Goal: Task Accomplishment & Management: Complete application form

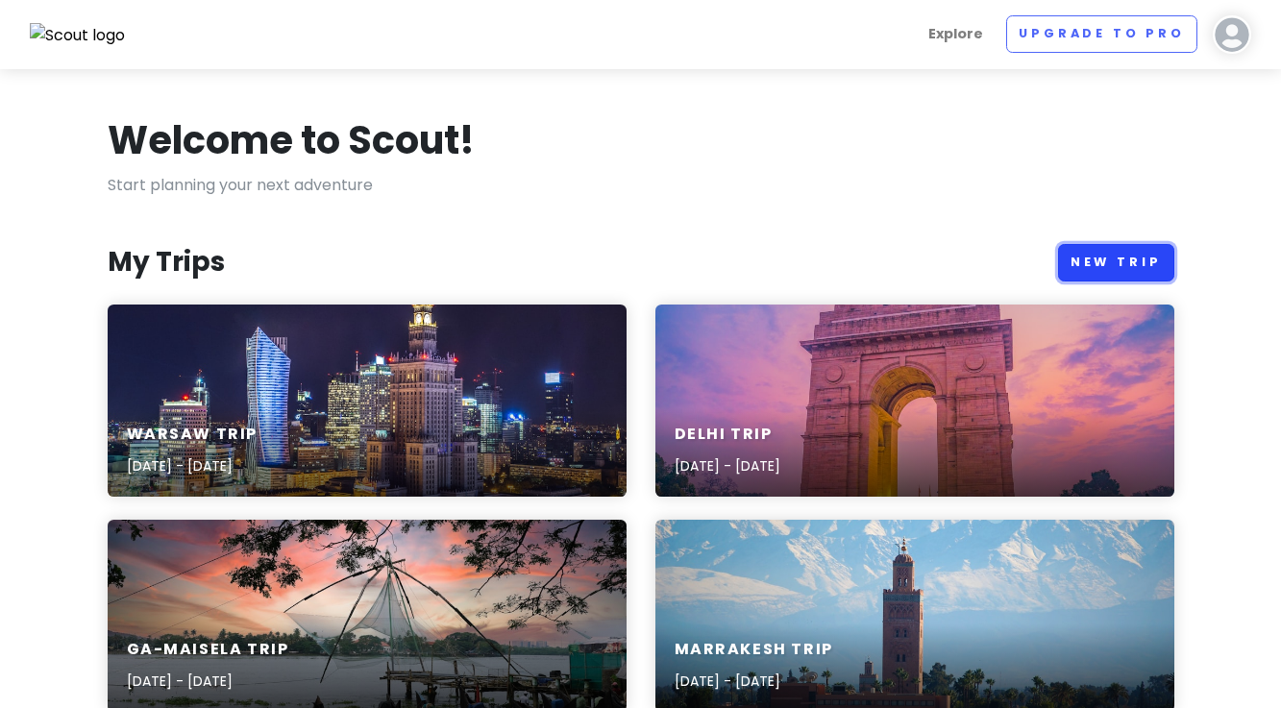
click at [1130, 267] on link "New Trip" at bounding box center [1116, 262] width 116 height 37
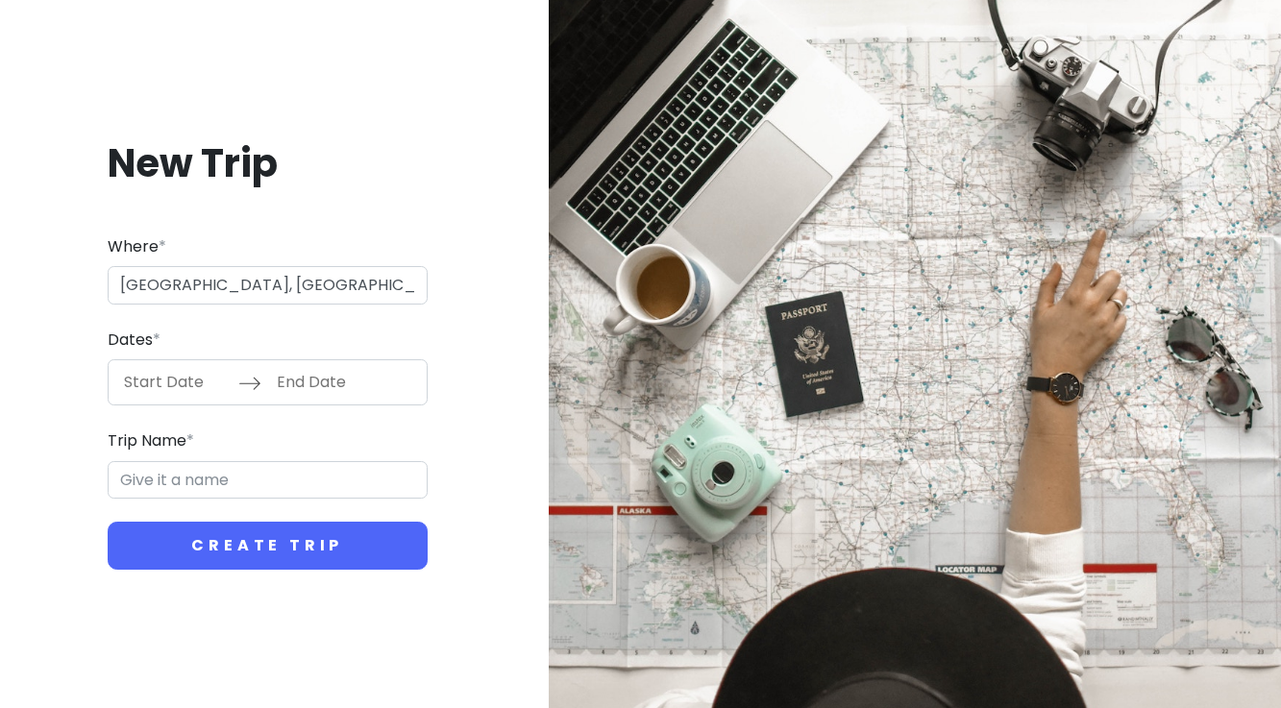
type input "64 [GEOGRAPHIC_DATA], [GEOGRAPHIC_DATA]"
type input "Darmstadt Trip"
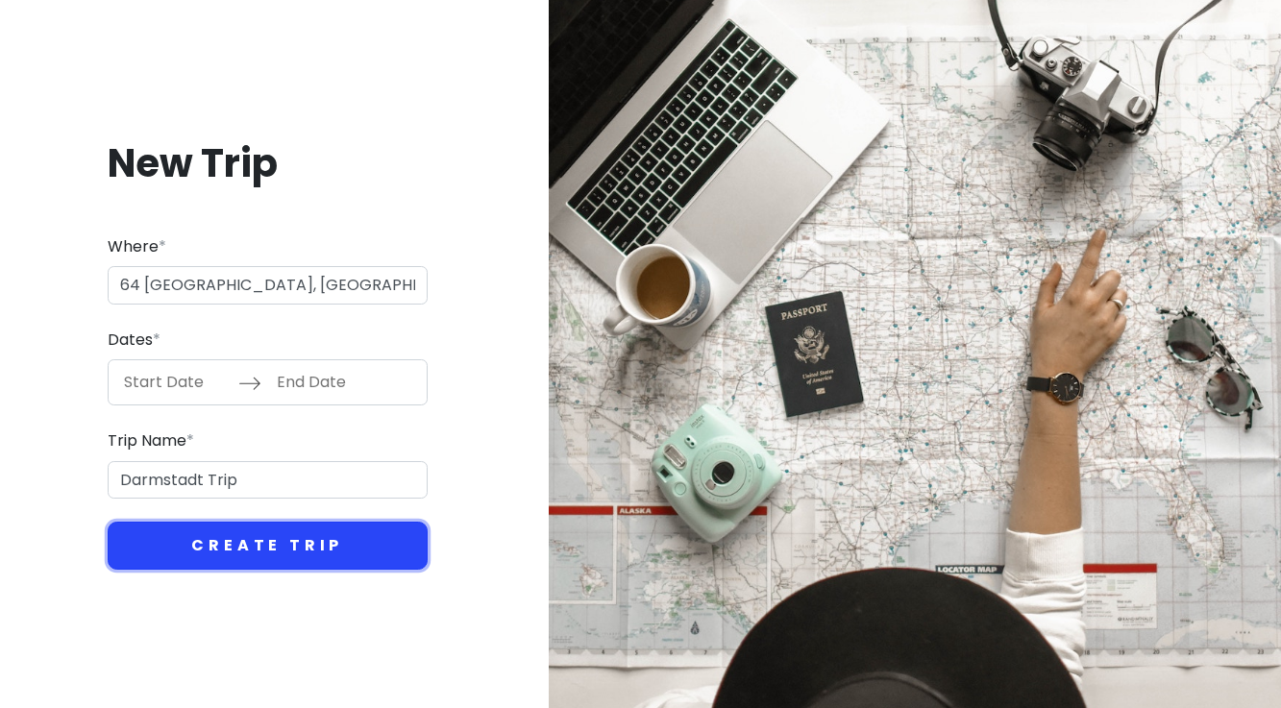
click at [203, 548] on button "Create Trip" at bounding box center [268, 546] width 320 height 48
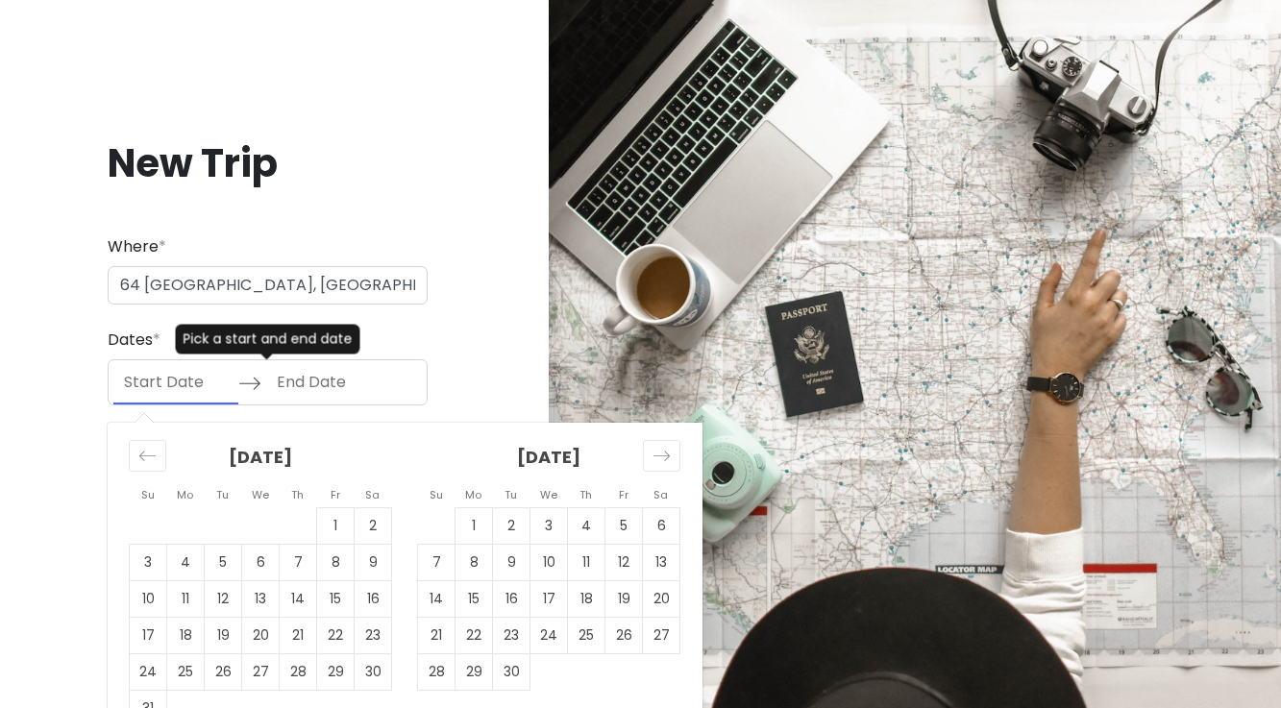
click at [208, 384] on input "Start Date" at bounding box center [175, 382] width 125 height 44
click at [658, 459] on icon "Move forward to switch to the next month." at bounding box center [662, 456] width 18 height 18
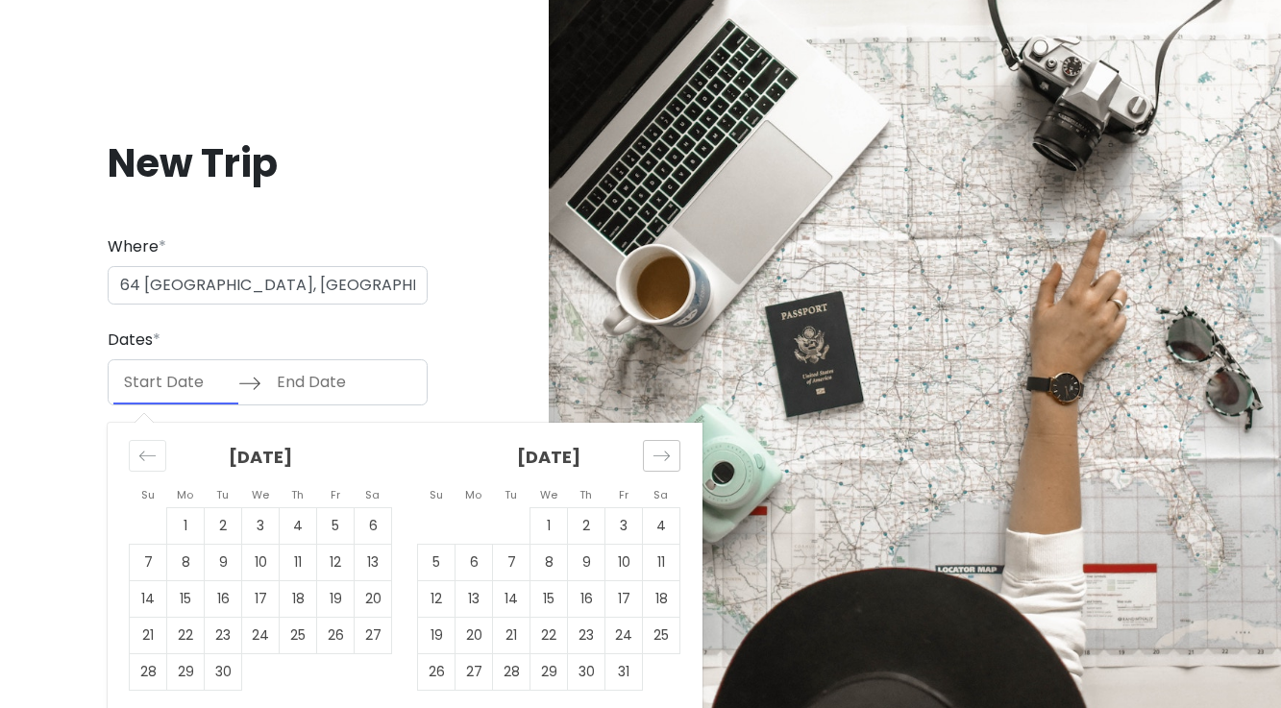
click at [658, 459] on icon "Move forward to switch to the next month." at bounding box center [662, 456] width 18 height 18
click at [658, 460] on icon "Move forward to switch to the next month." at bounding box center [662, 456] width 18 height 18
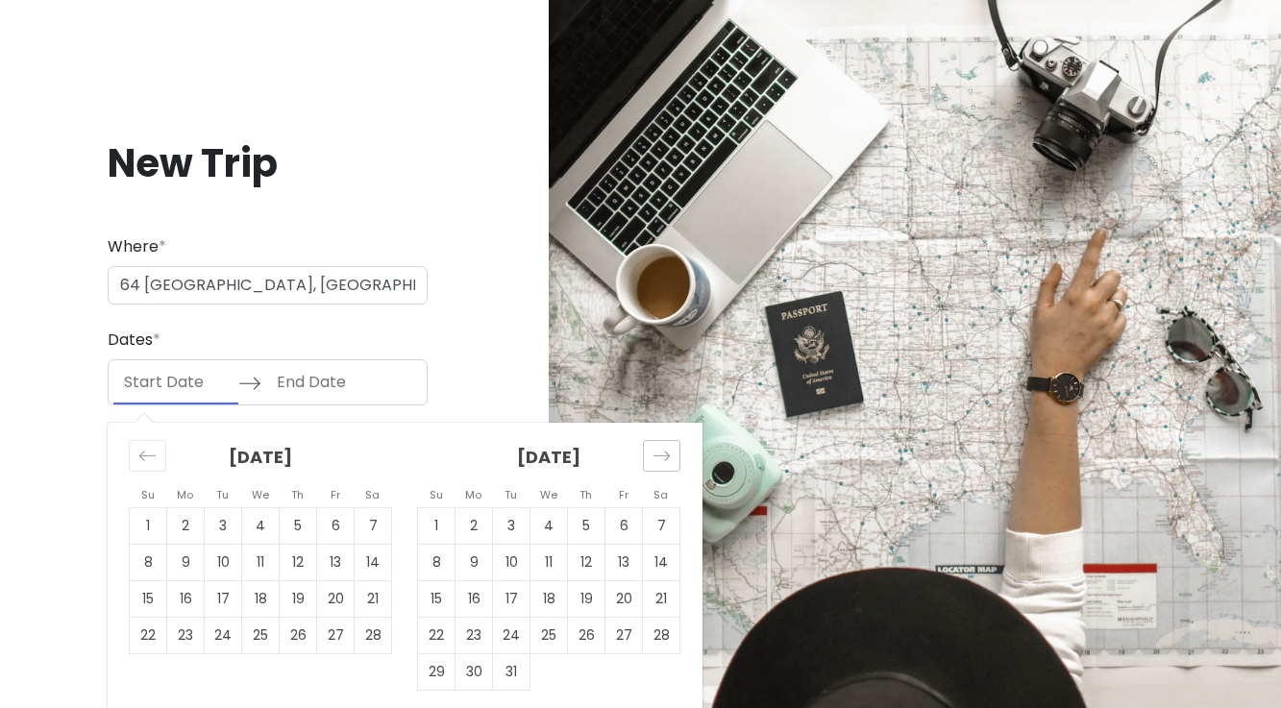
click at [658, 460] on icon "Move forward to switch to the next month." at bounding box center [662, 456] width 18 height 18
click at [544, 642] on td "20" at bounding box center [549, 636] width 37 height 37
type input "[DATE]"
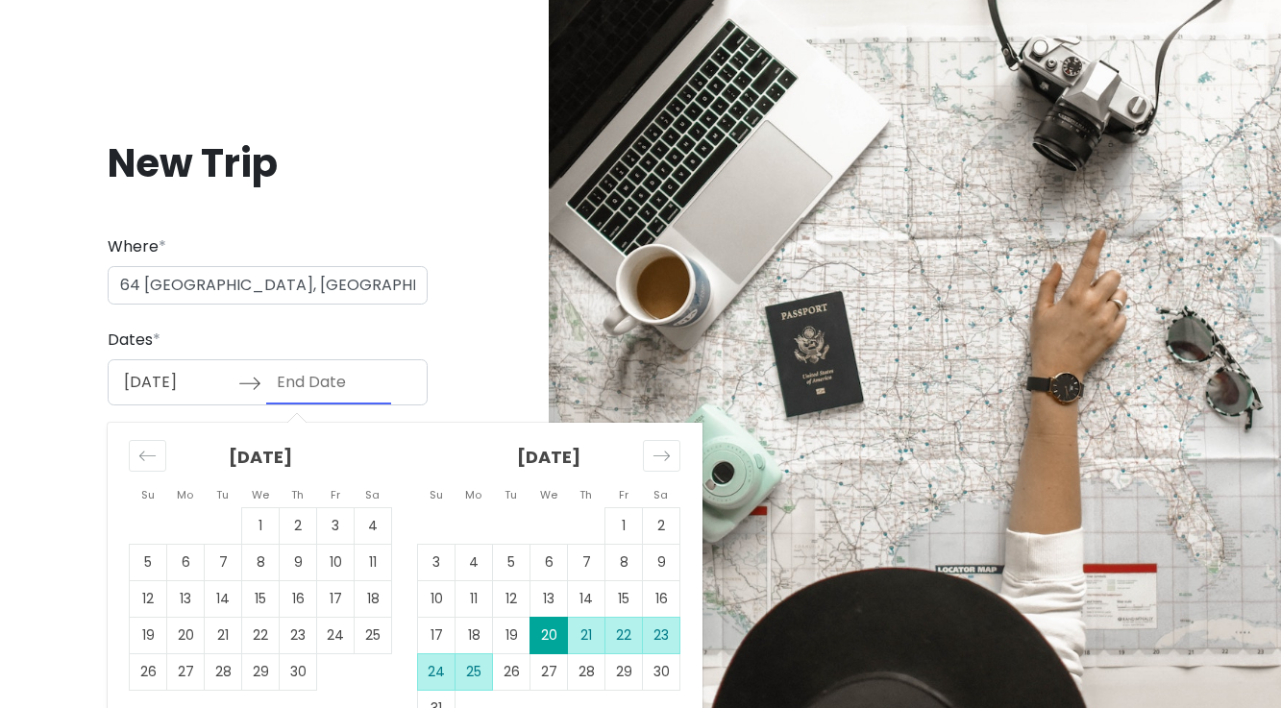
click at [482, 671] on td "25" at bounding box center [474, 672] width 37 height 37
type input "[DATE]"
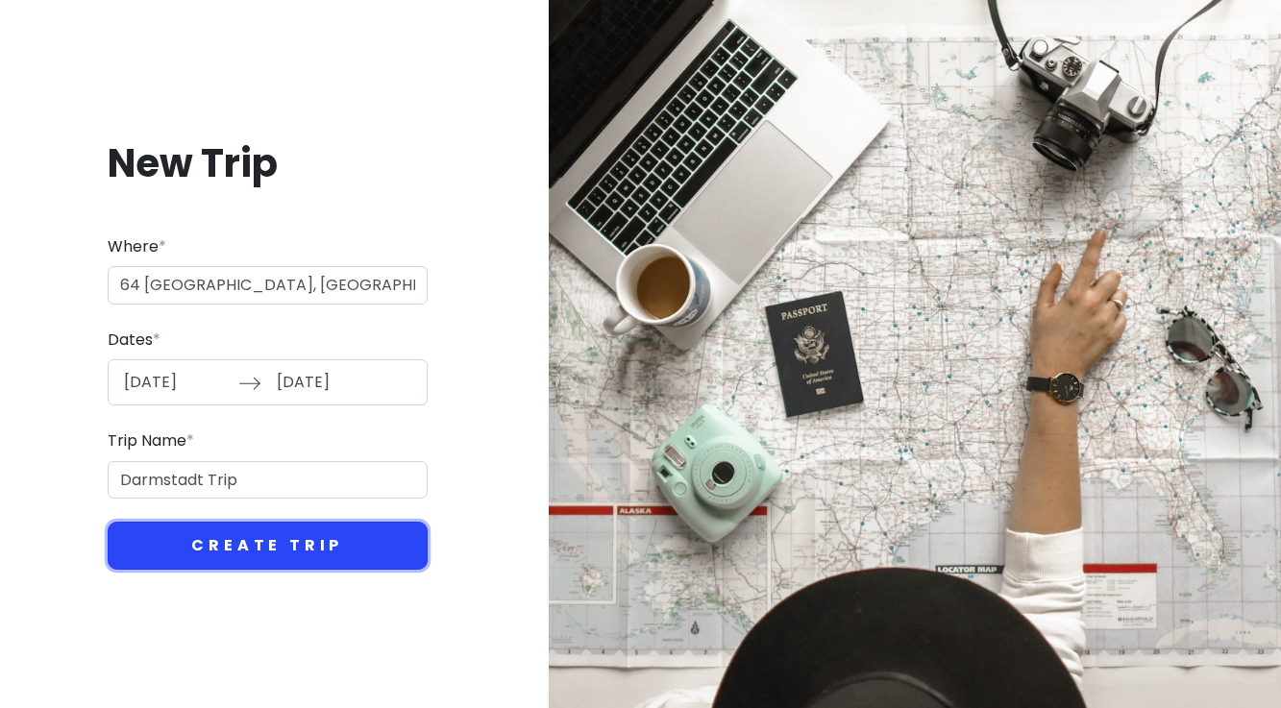
click at [340, 531] on button "Create Trip" at bounding box center [268, 546] width 320 height 48
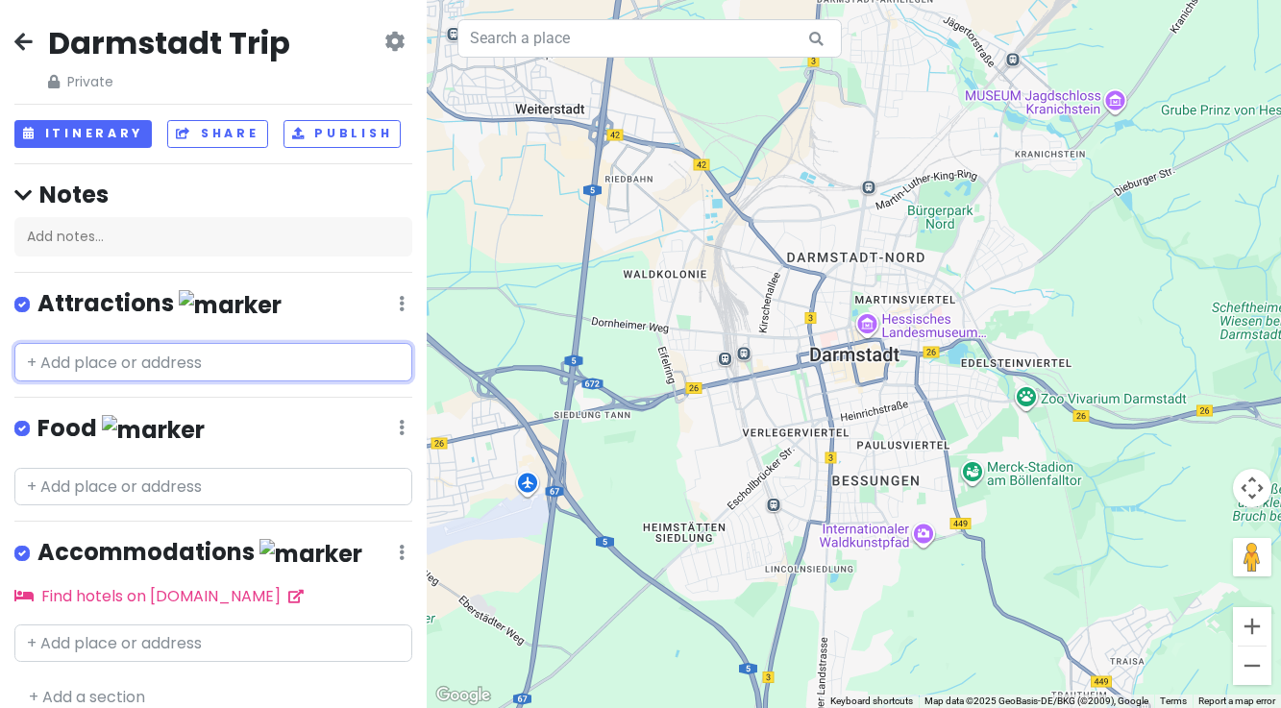
click at [167, 364] on input "text" at bounding box center [213, 362] width 398 height 38
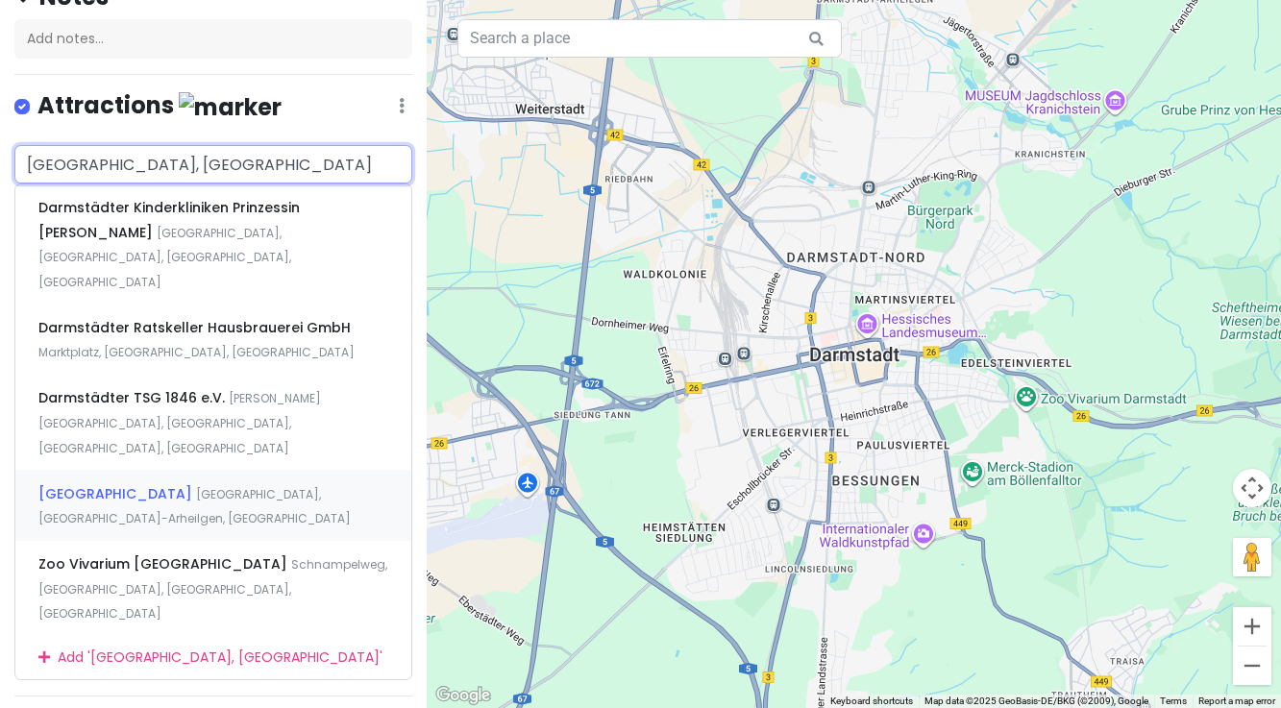
scroll to position [201, 0]
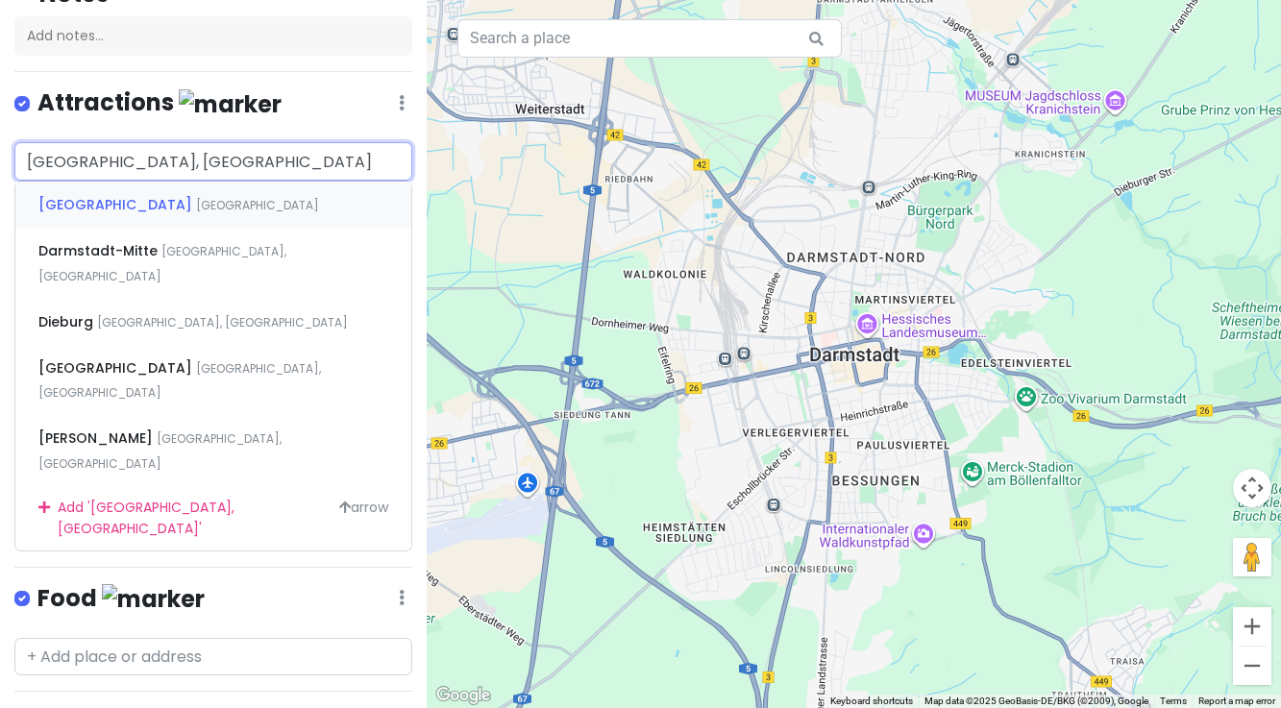
type input "[GEOGRAPHIC_DATA],"
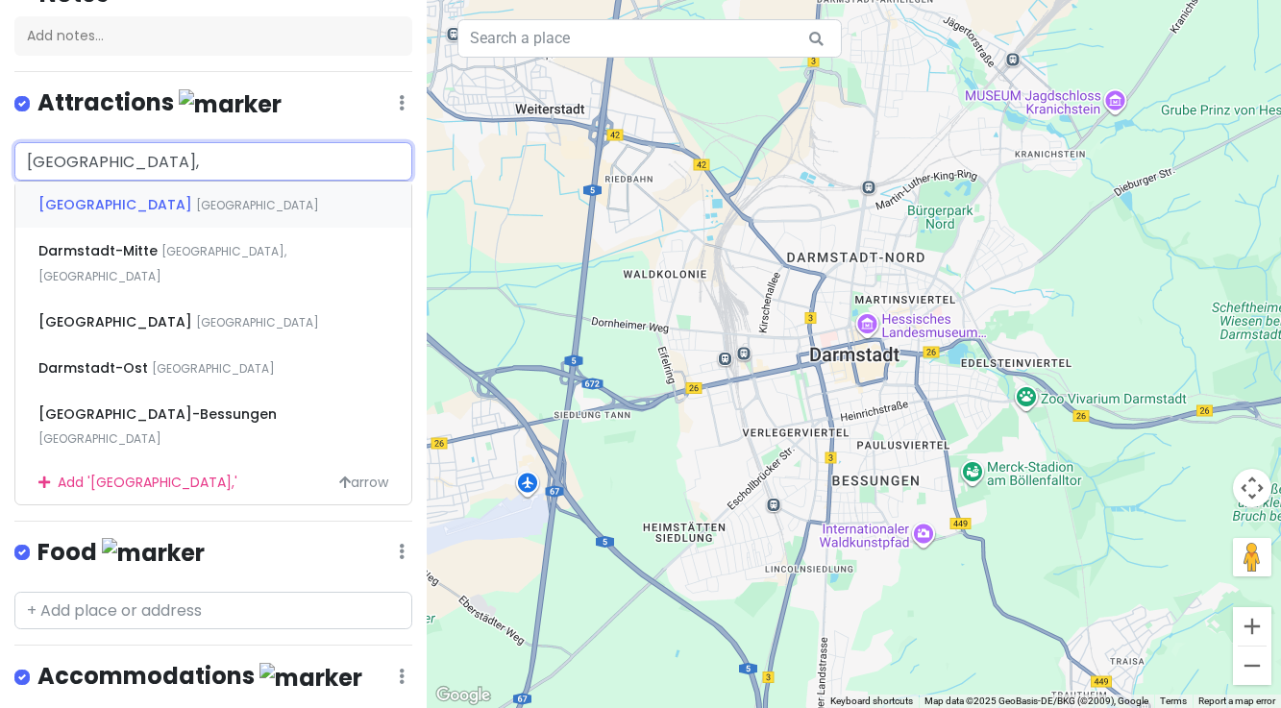
click at [176, 209] on div "Darmstadt [GEOGRAPHIC_DATA]" at bounding box center [213, 205] width 396 height 46
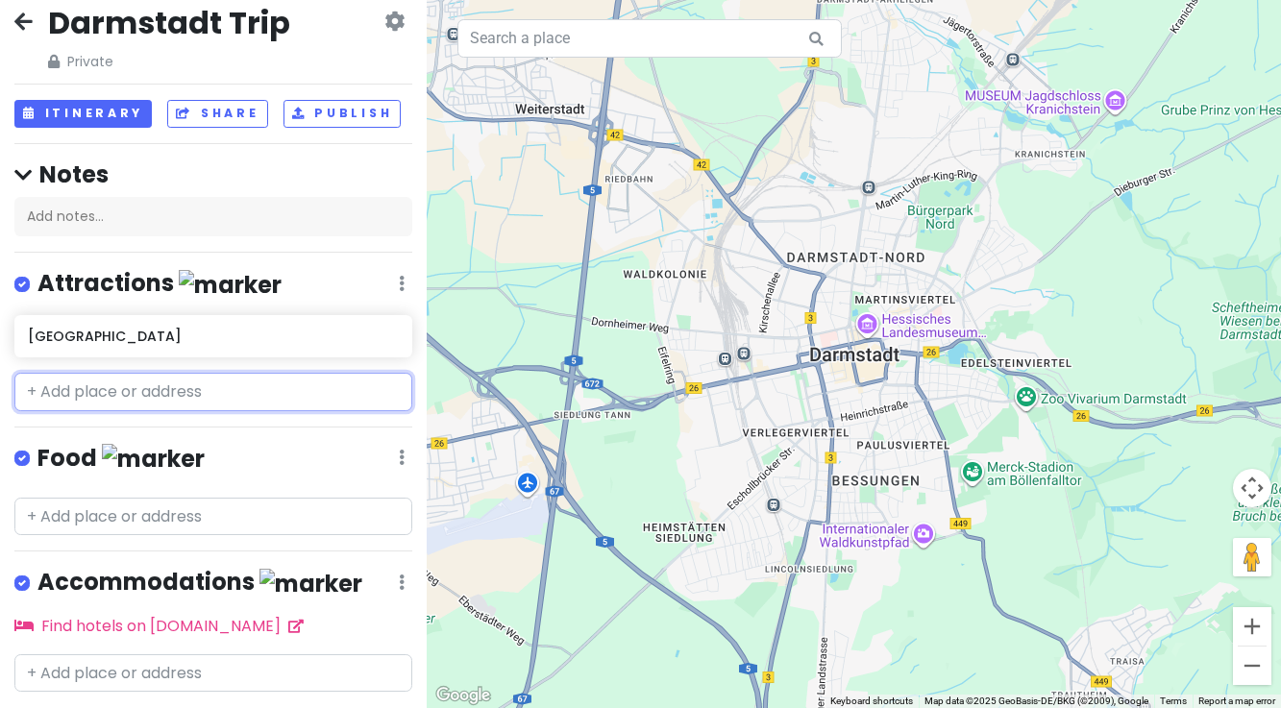
scroll to position [69, 0]
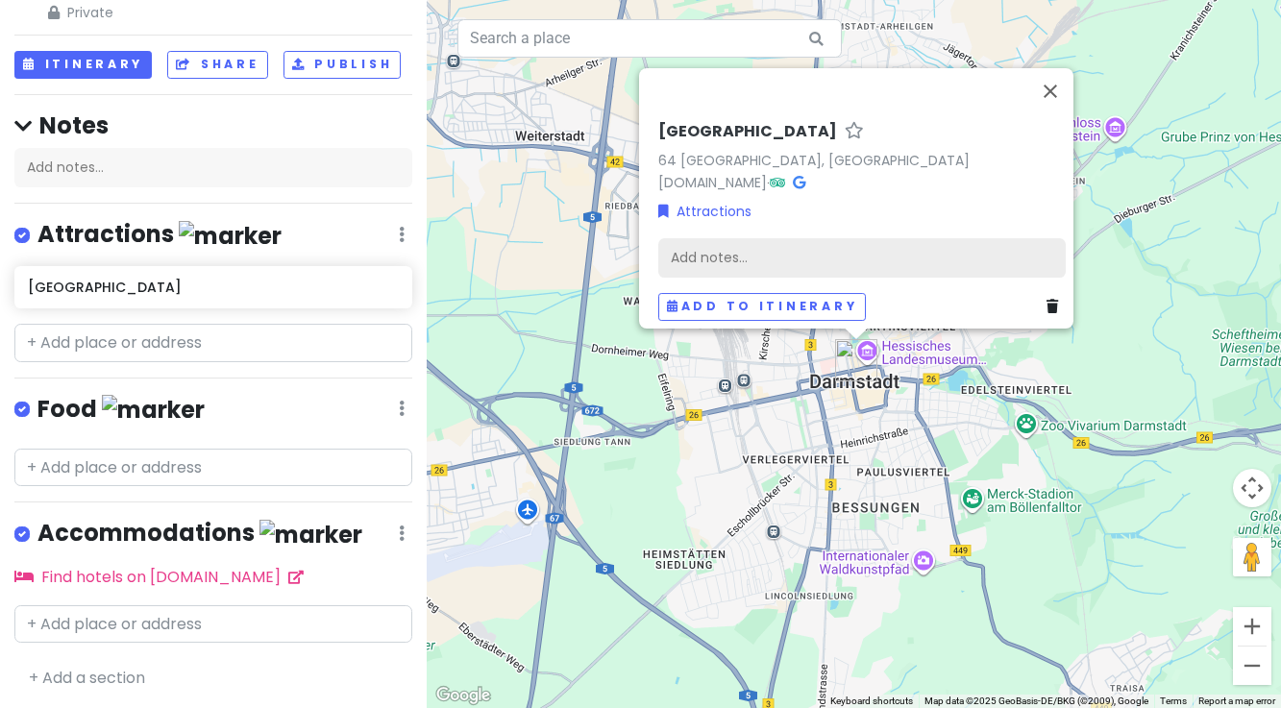
click at [714, 244] on div "Add notes..." at bounding box center [861, 257] width 407 height 40
click at [679, 246] on div "Add notes..." at bounding box center [861, 257] width 407 height 40
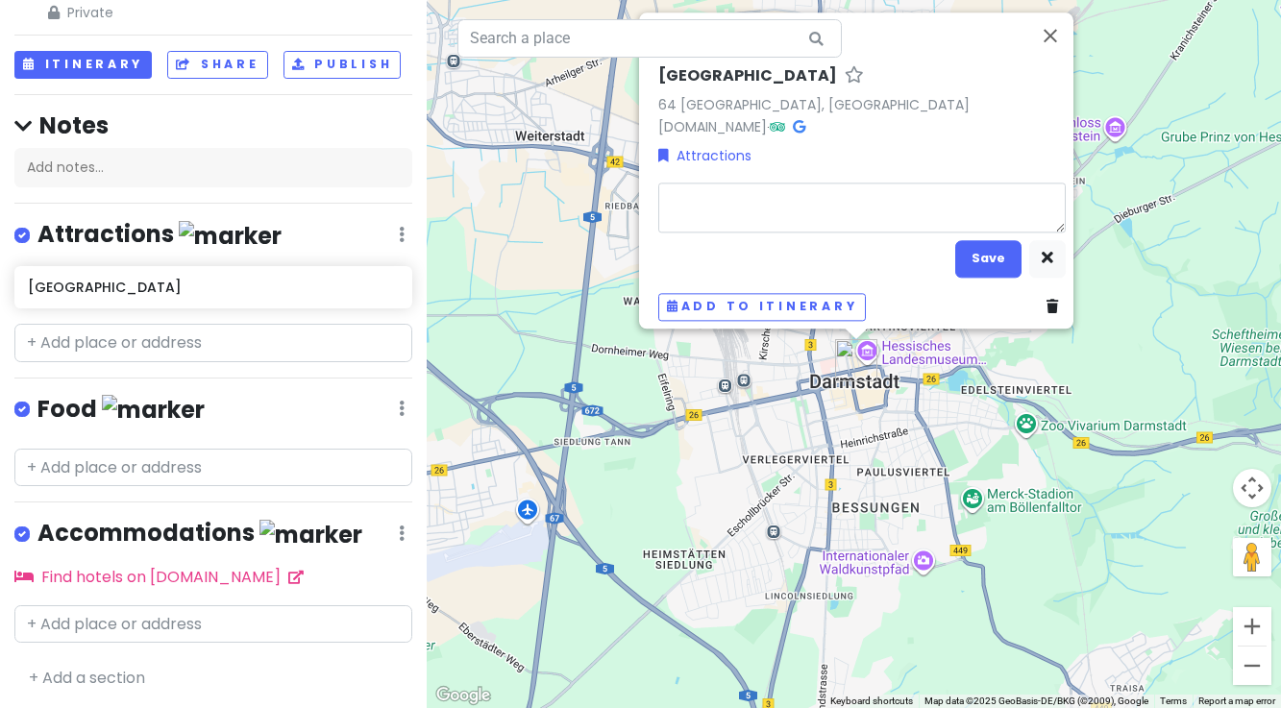
type textarea "x"
type textarea "W"
type textarea "x"
type textarea "Wi"
type textarea "x"
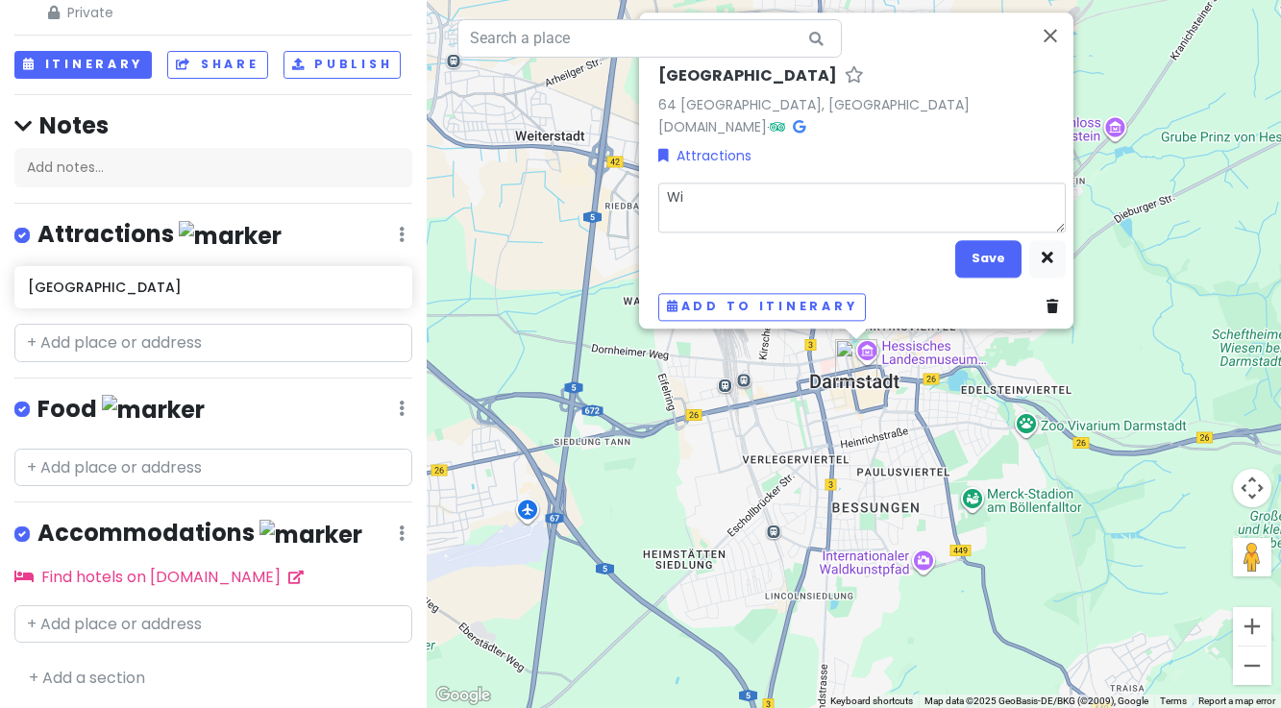
type textarea "Win"
type textarea "x"
type textarea "[PERSON_NAME]"
type textarea "x"
type textarea "Winte"
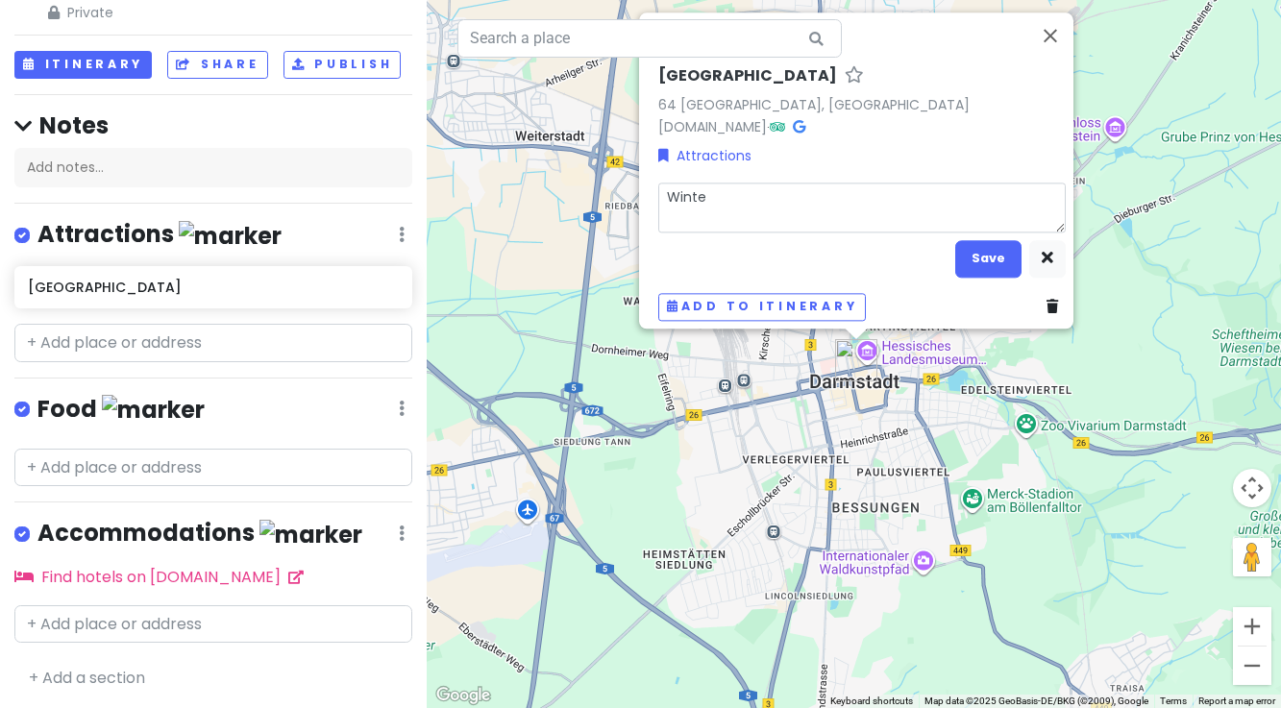
type textarea "x"
type textarea "Winter"
type textarea "x"
type textarea "Winter"
type textarea "x"
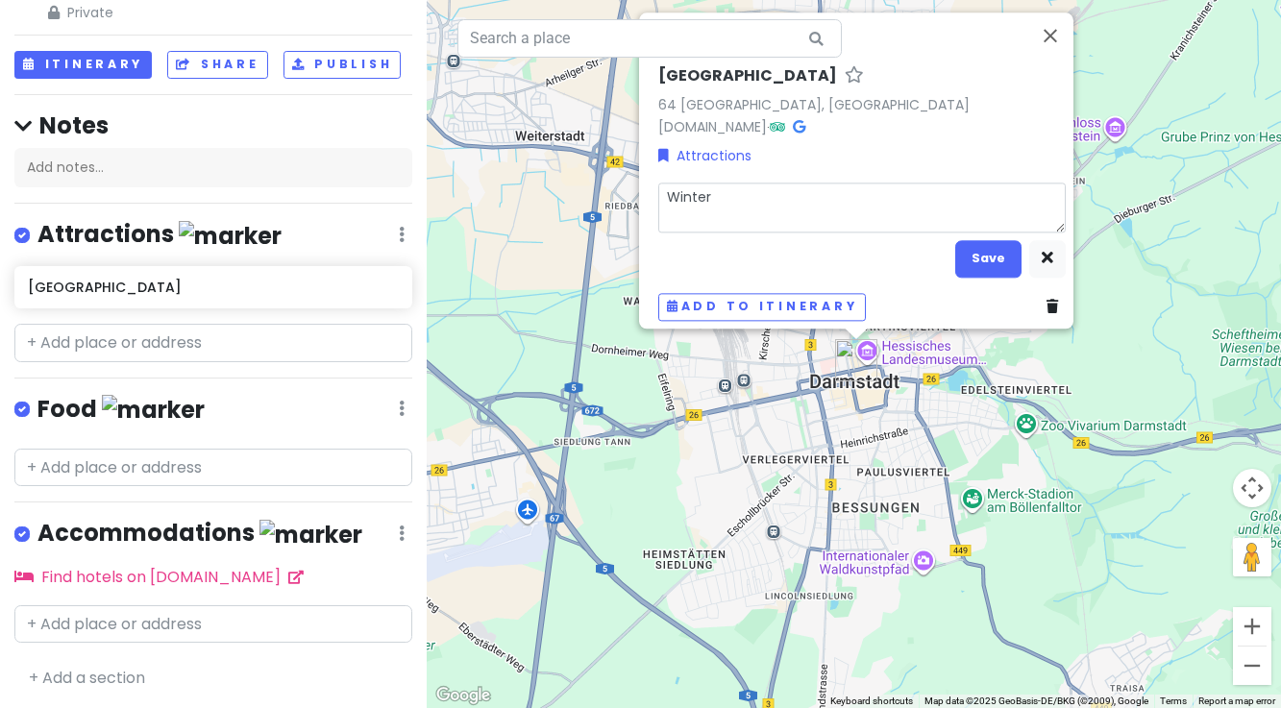
type textarea "Winter f"
type textarea "x"
type textarea "Winter fa"
type textarea "x"
type textarea "Winter fam"
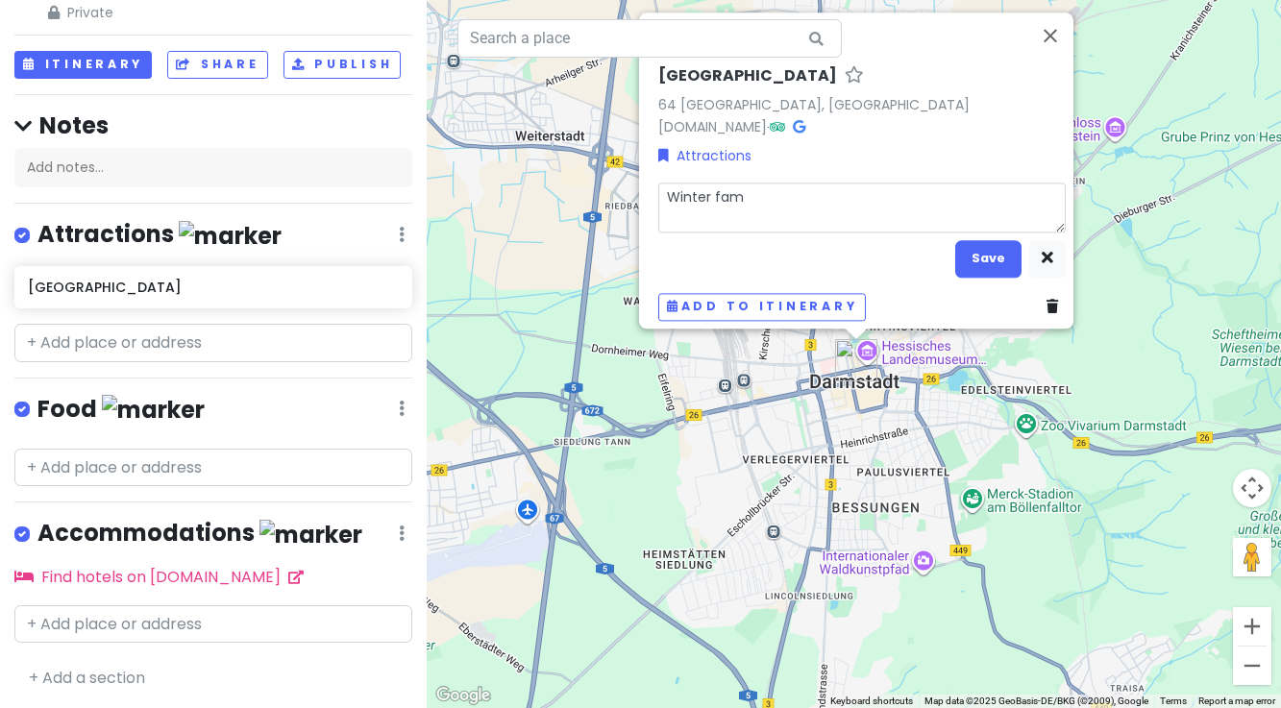
type textarea "x"
type textarea "Winter fami"
type textarea "x"
type textarea "Winter famil"
type textarea "x"
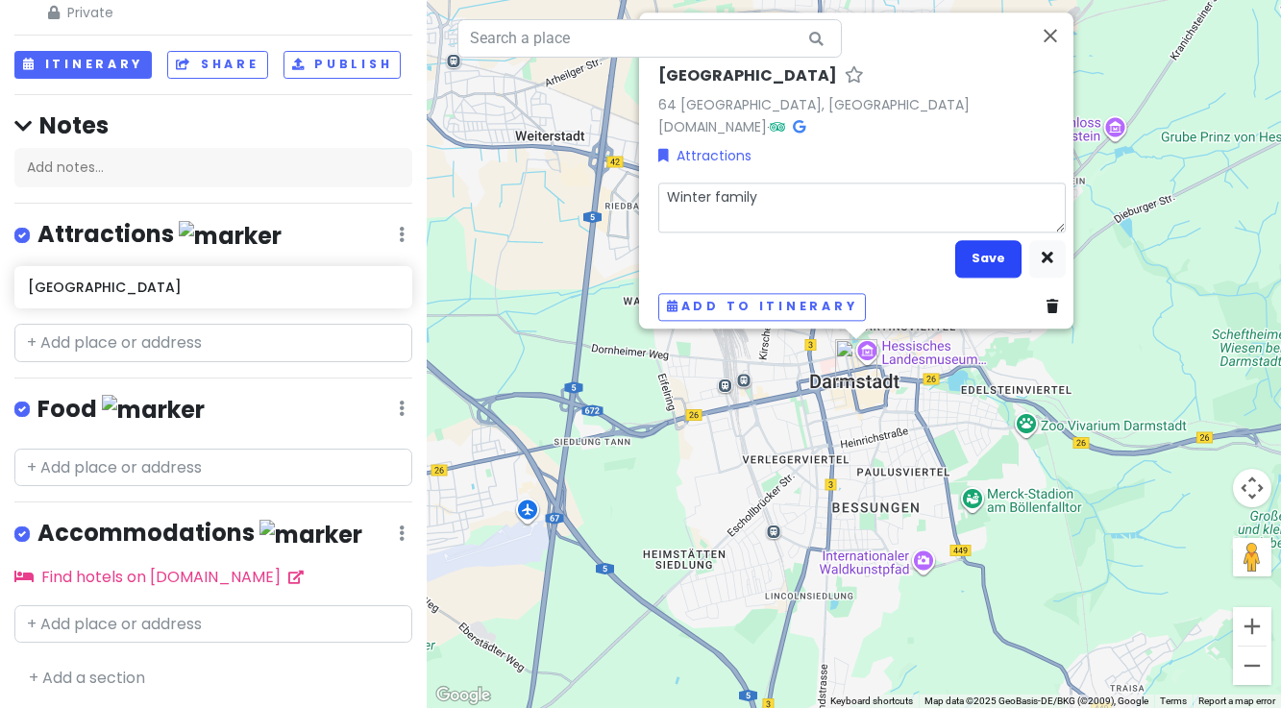
type textarea "Winter family"
click at [964, 252] on button "Save" at bounding box center [988, 258] width 66 height 37
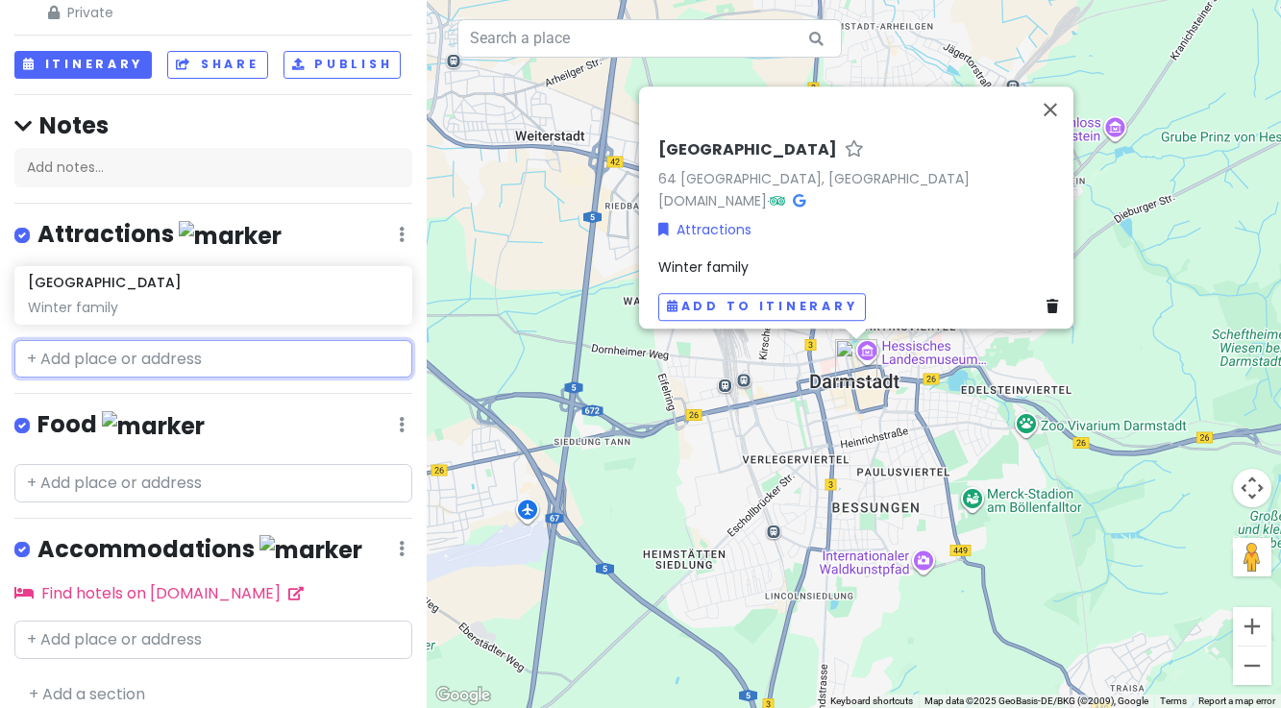
click at [95, 362] on input "text" at bounding box center [213, 359] width 398 height 38
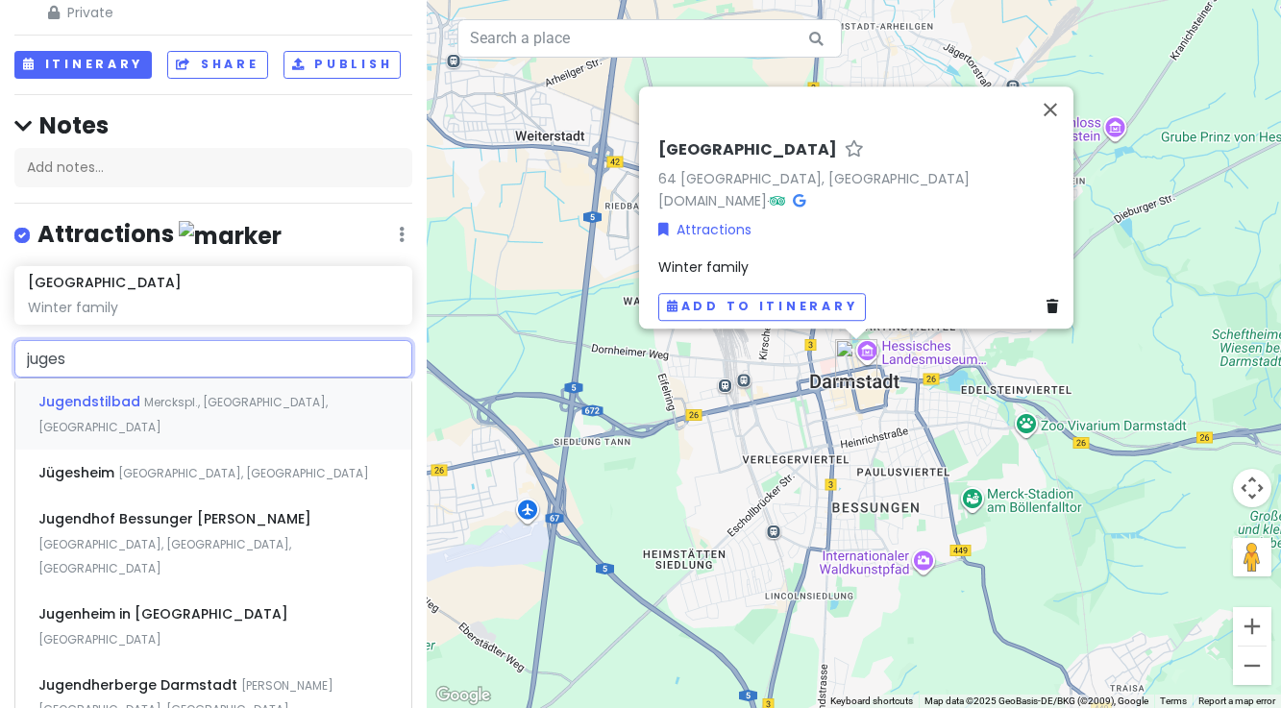
type input "[PERSON_NAME]"
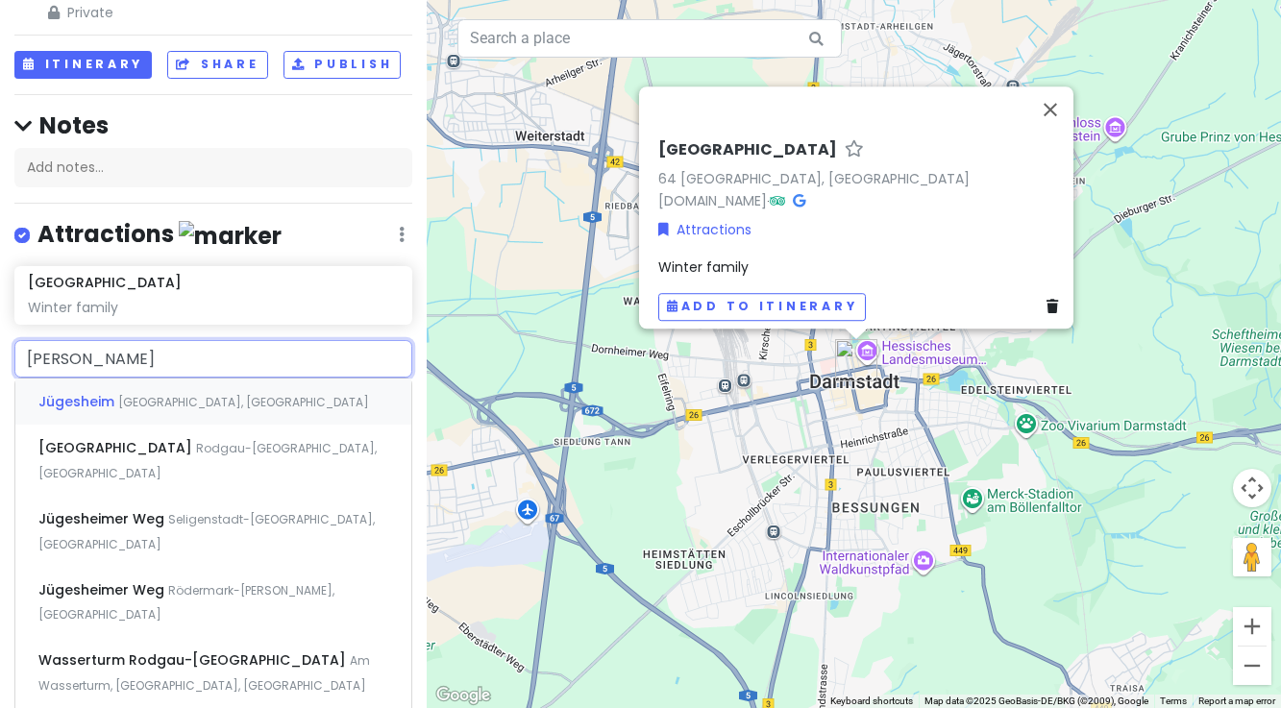
click at [106, 400] on span "Jügesheim" at bounding box center [78, 401] width 80 height 19
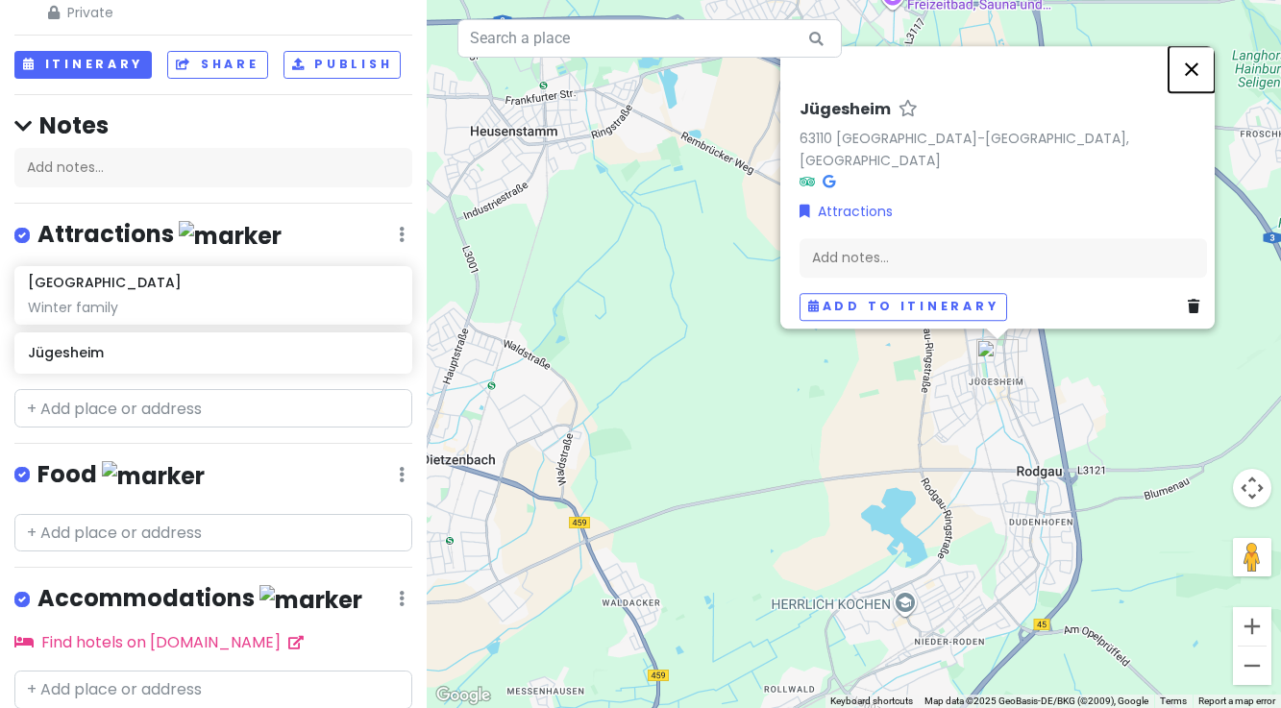
click at [1201, 77] on button "Close" at bounding box center [1192, 69] width 46 height 46
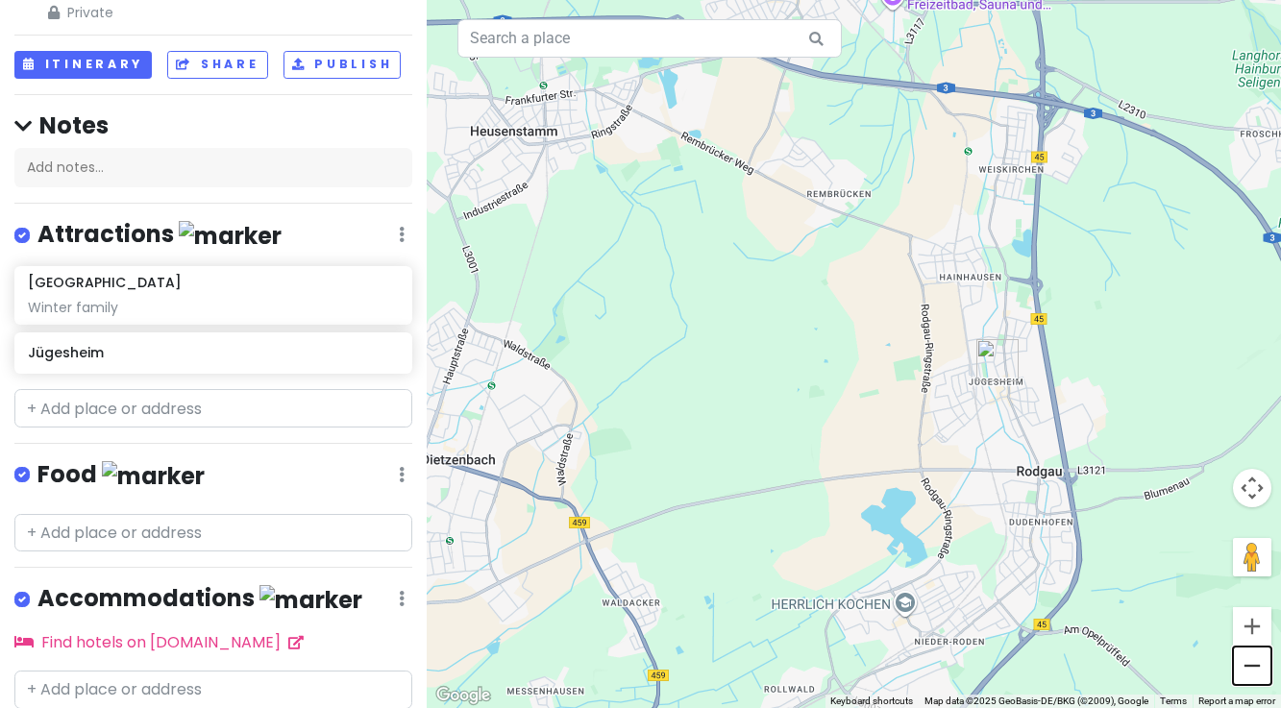
click at [1250, 669] on button "Zoom out" at bounding box center [1252, 666] width 38 height 38
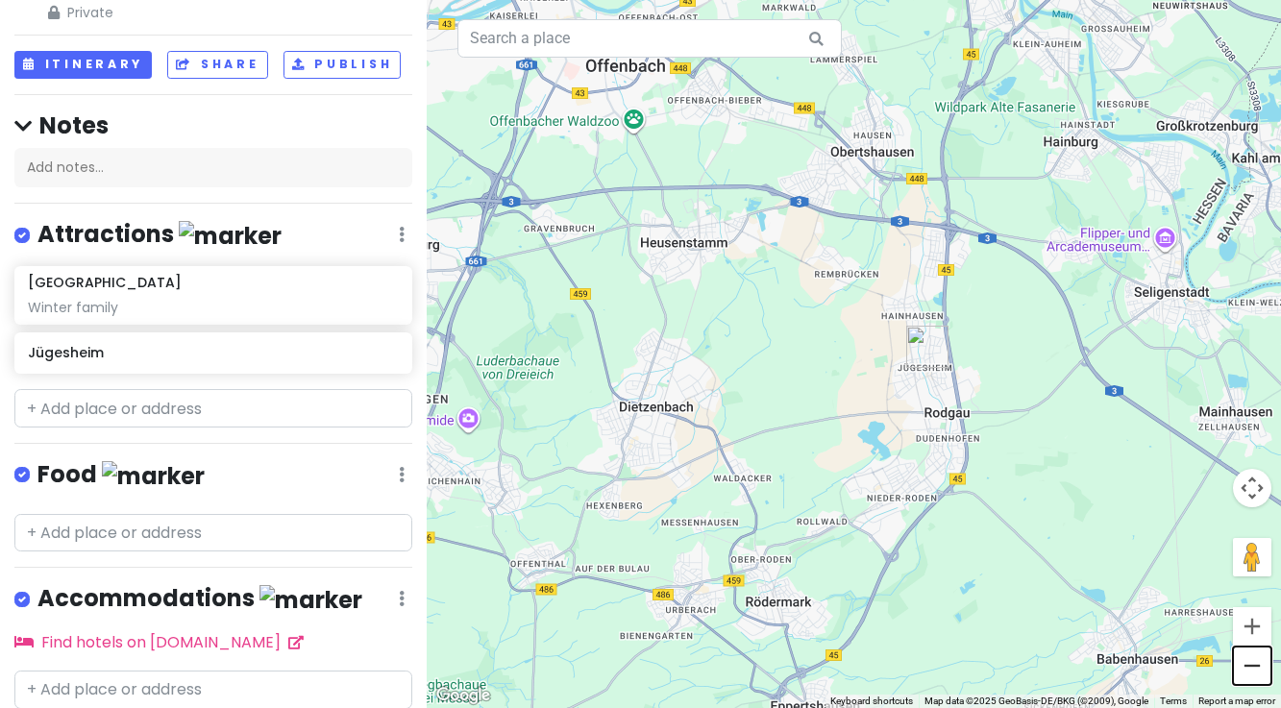
click at [1250, 669] on button "Zoom out" at bounding box center [1252, 666] width 38 height 38
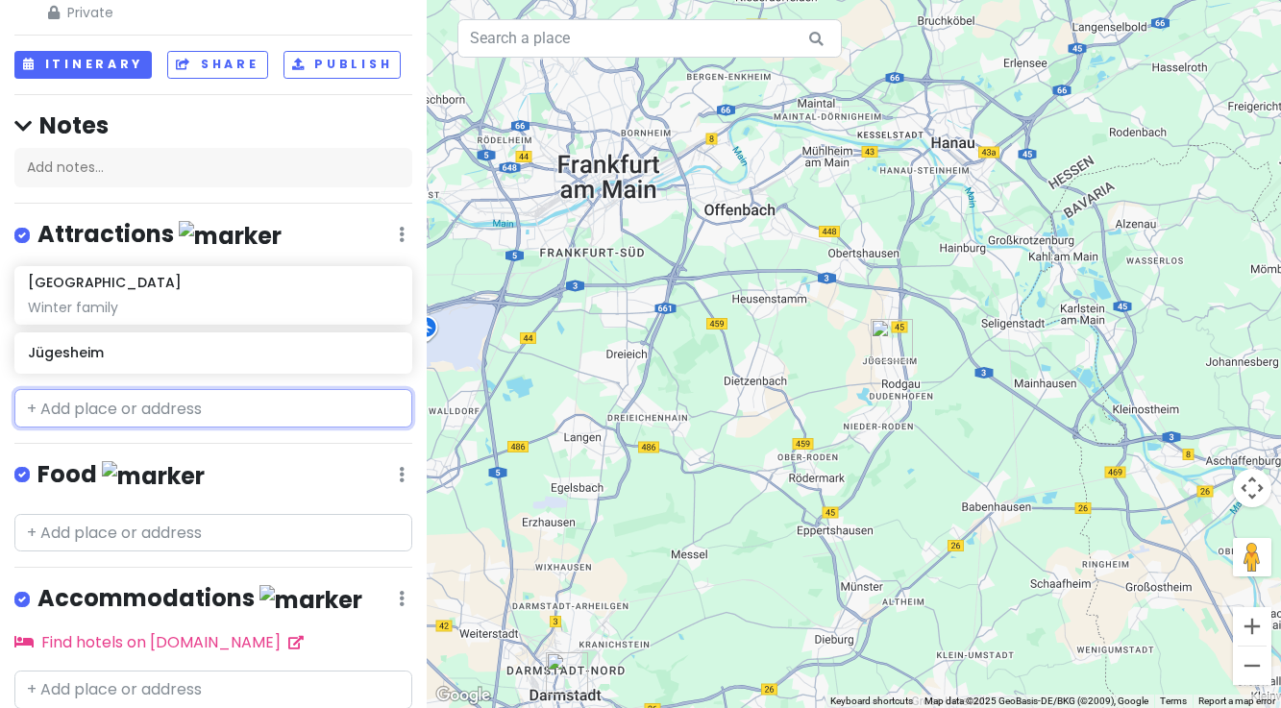
click at [98, 408] on input "text" at bounding box center [213, 408] width 398 height 38
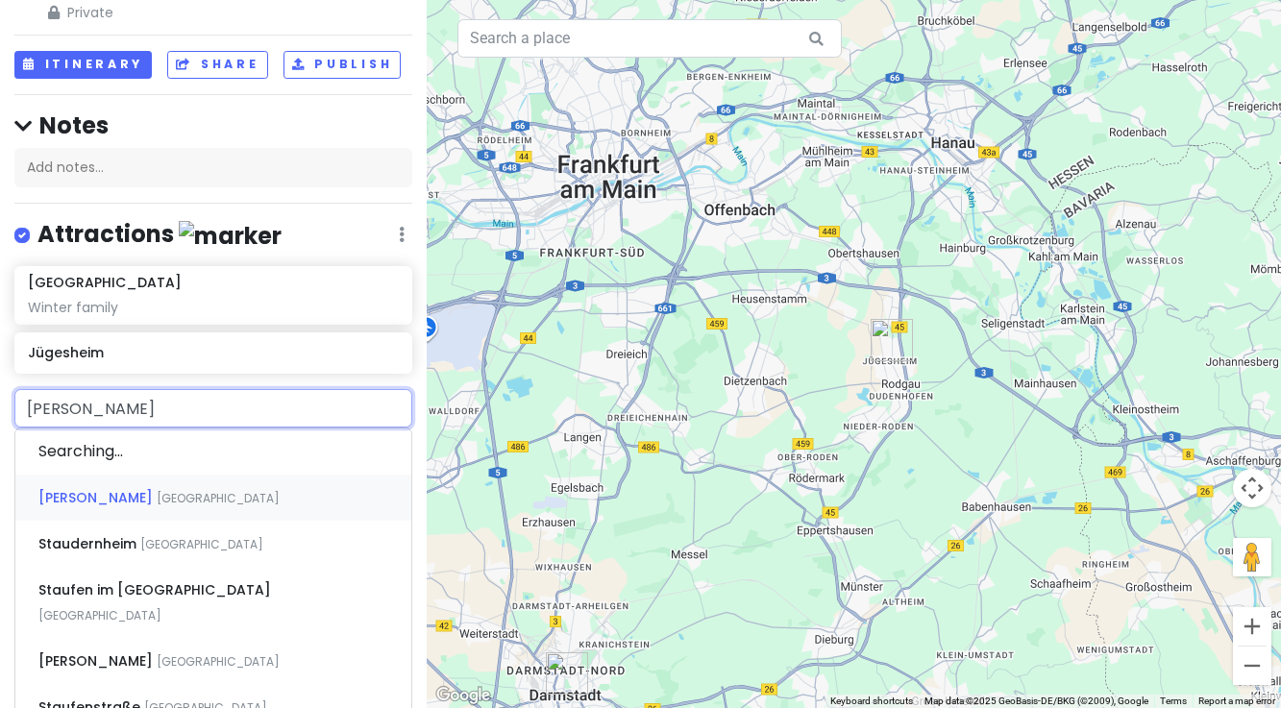
type input "[PERSON_NAME]"
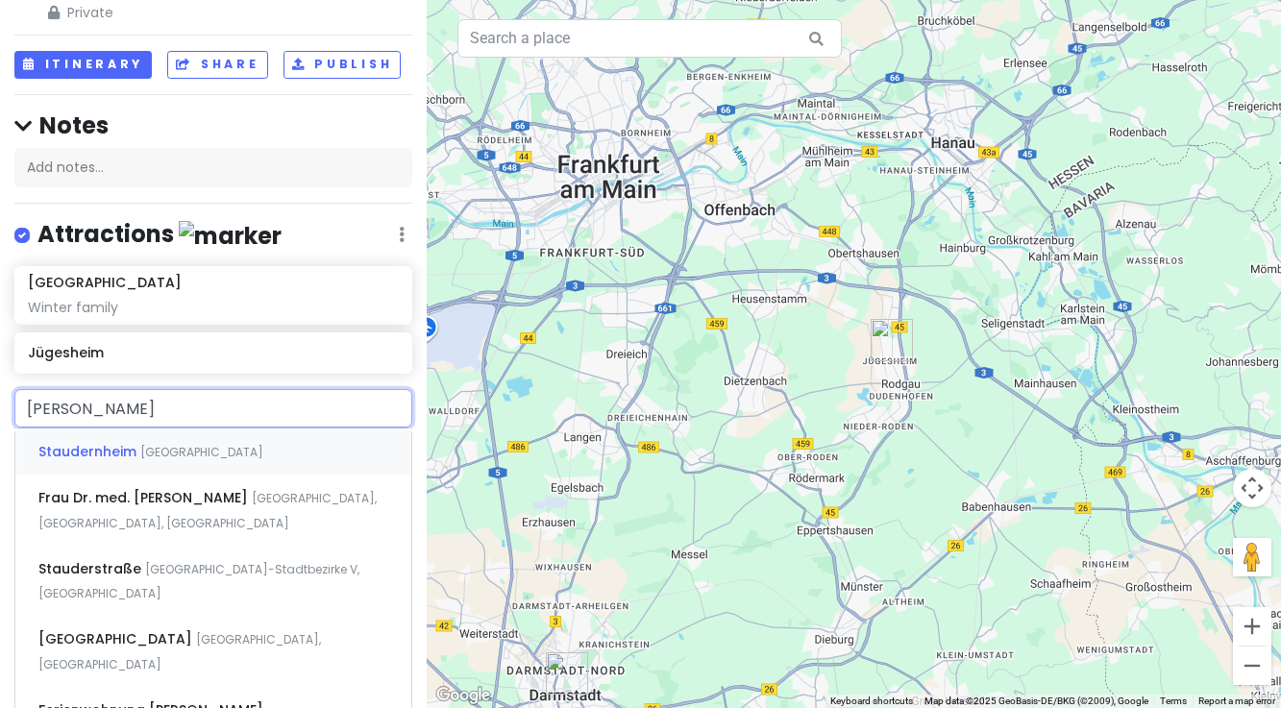
click at [84, 457] on span "Staudernheim" at bounding box center [89, 451] width 102 height 19
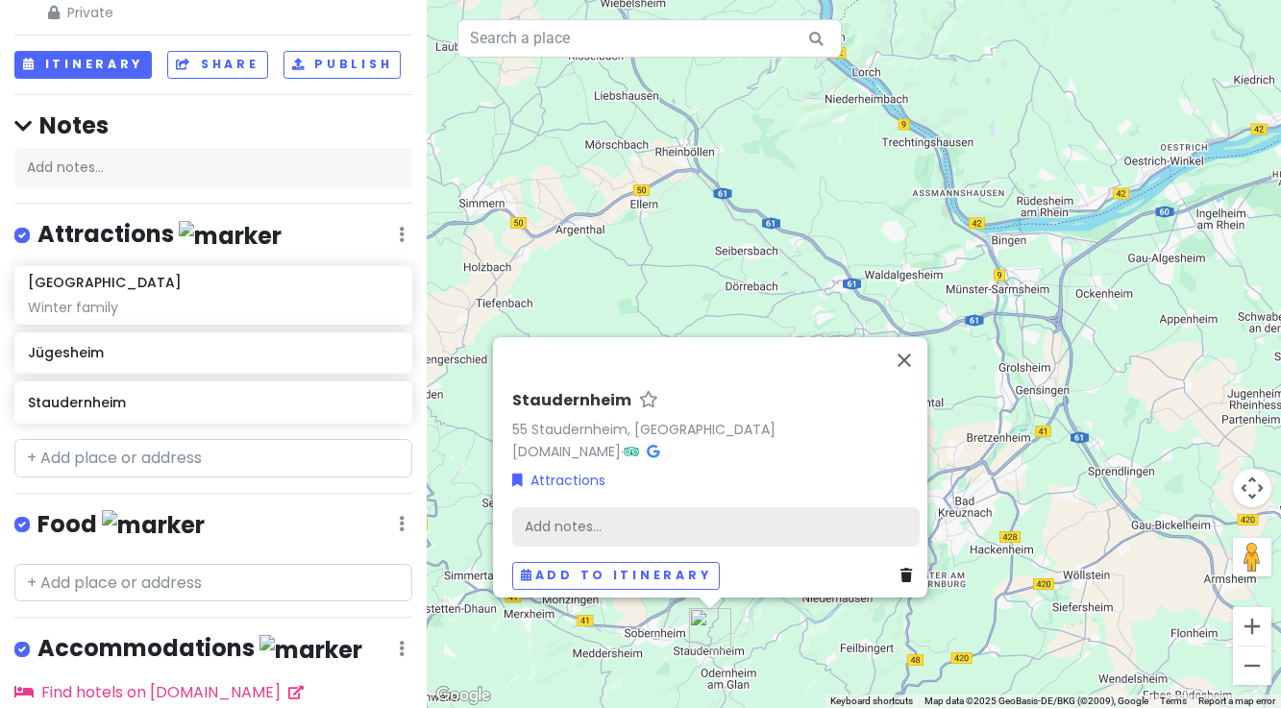
click at [563, 511] on div "Add notes..." at bounding box center [715, 526] width 407 height 40
click at [544, 506] on div "Add notes..." at bounding box center [715, 526] width 407 height 40
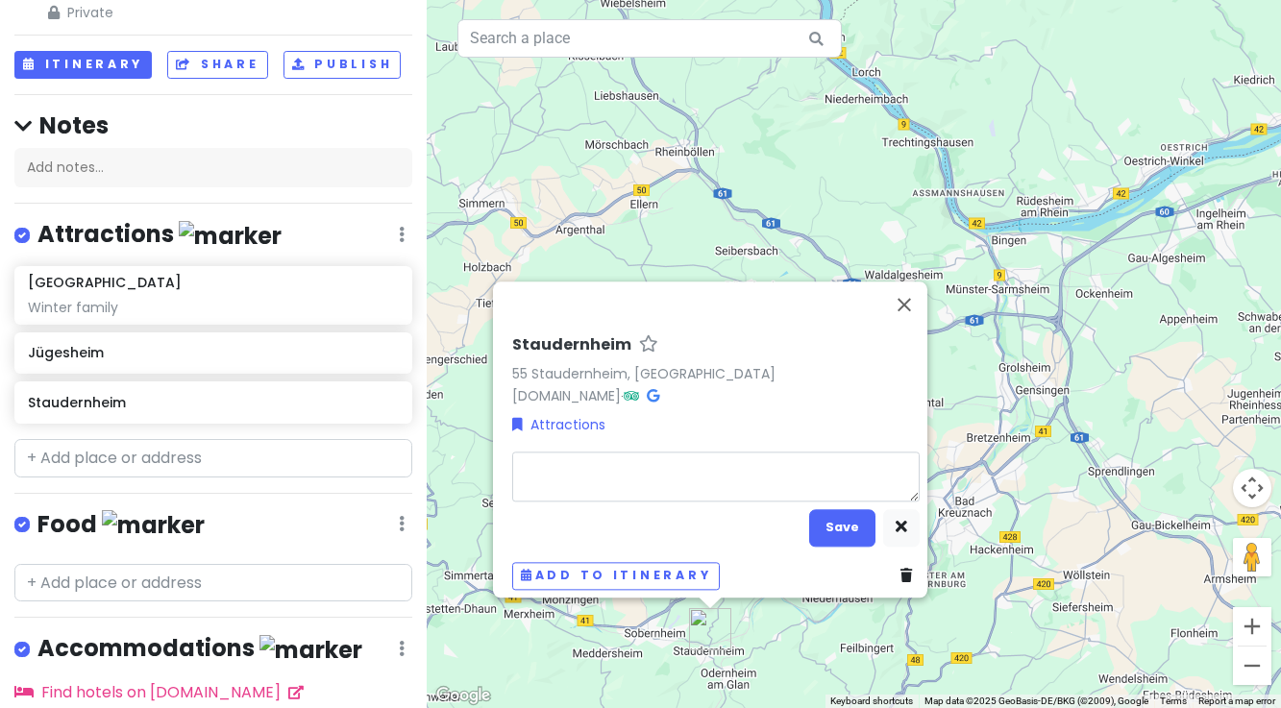
type textarea "x"
type textarea "M"
type textarea "x"
type textarea "Ma"
type textarea "x"
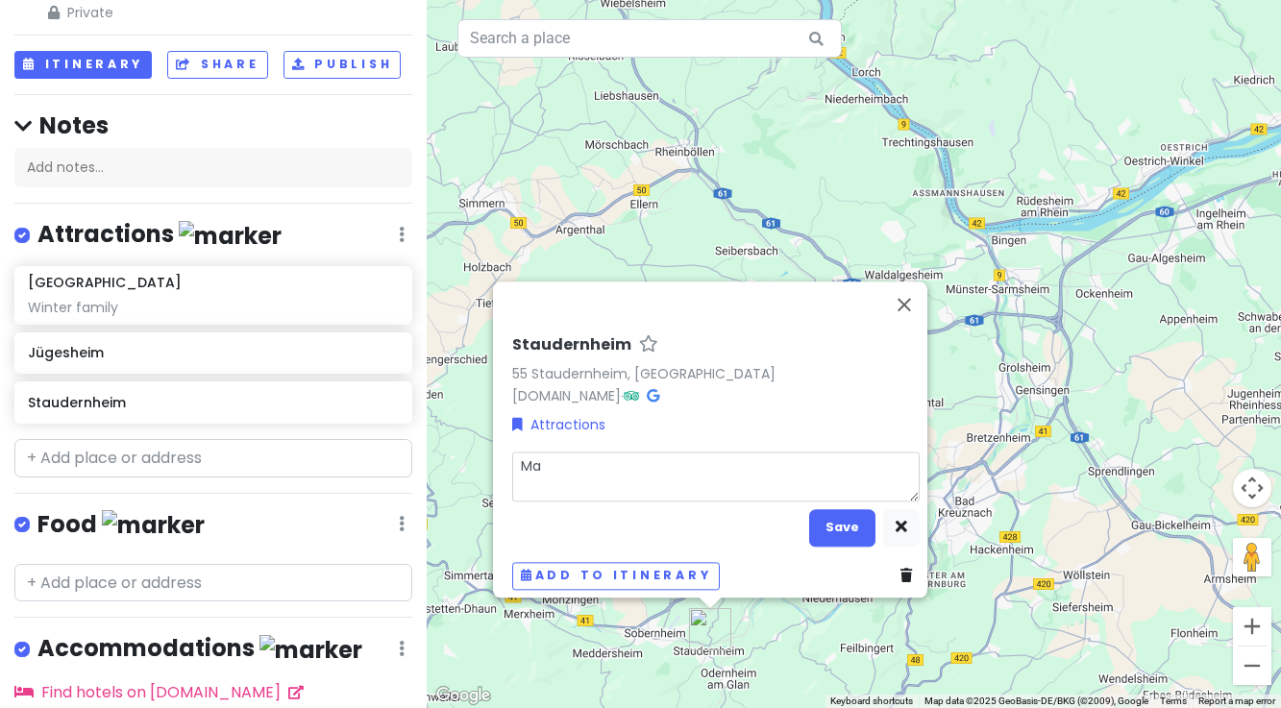
type textarea "Mar"
type textarea "x"
type textarea "Marg"
type textarea "x"
type textarea "Marga"
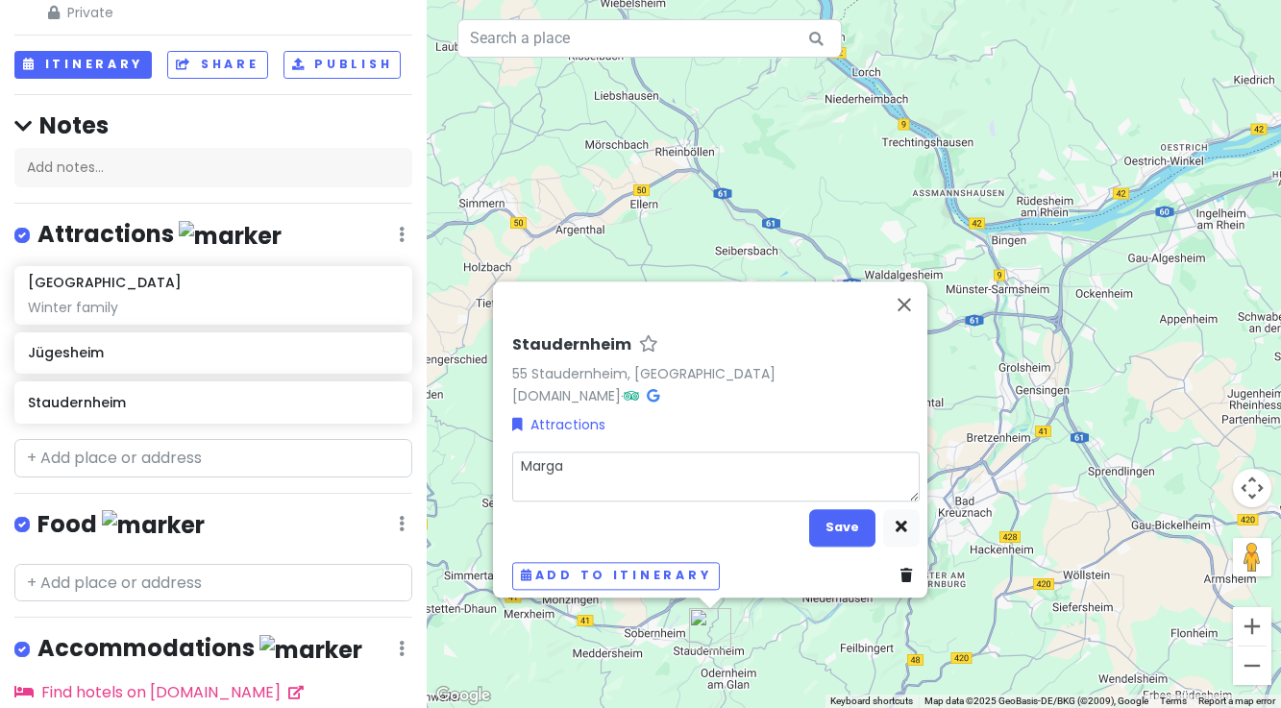
type textarea "x"
type textarea "Margar"
type textarea "x"
type textarea "Margare"
type textarea "x"
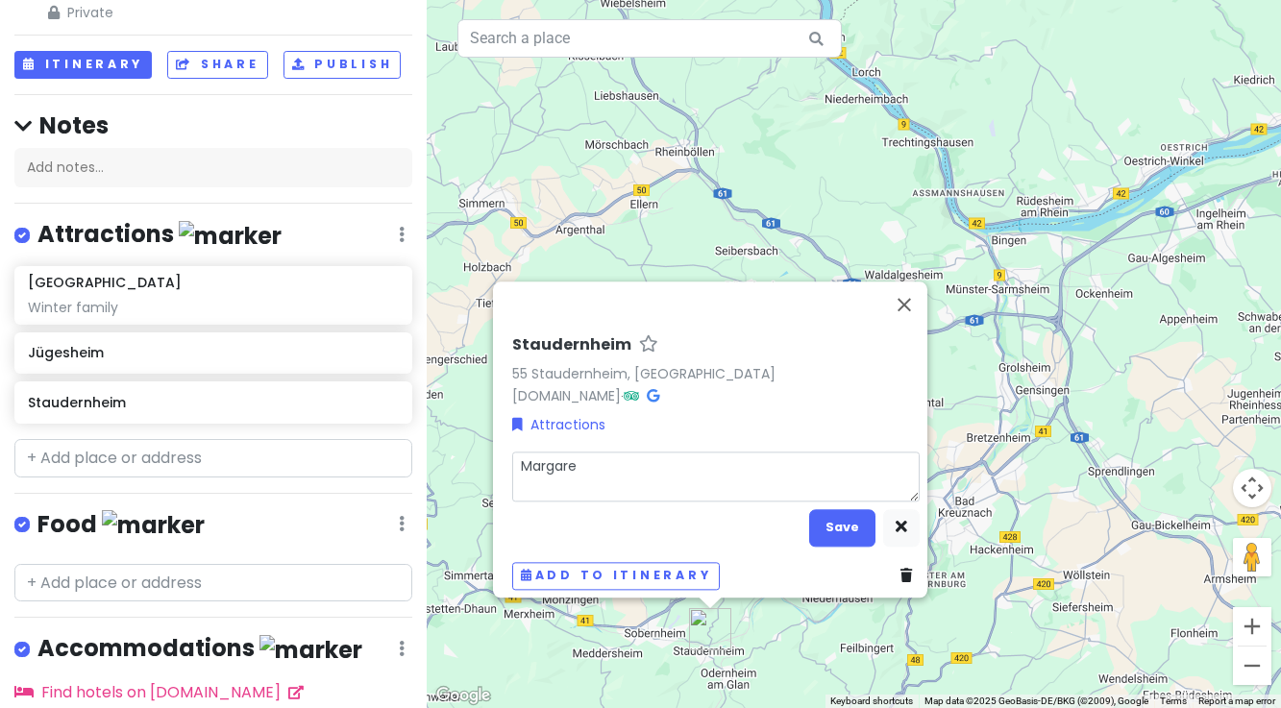
type textarea "[PERSON_NAME]"
type textarea "x"
type textarea "[PERSON_NAME]"
type textarea "x"
type textarea "Margaretha"
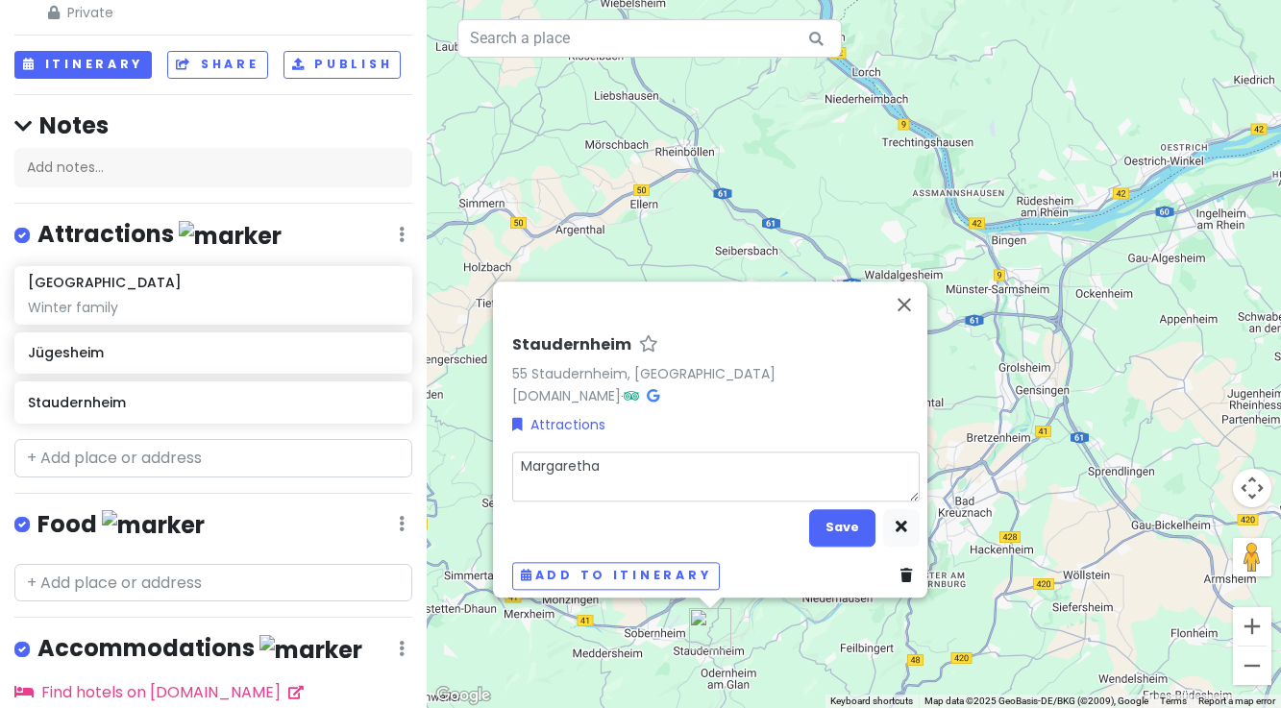
type textarea "x"
type textarea "Margaretha"
type textarea "x"
type textarea "[PERSON_NAME]"
type textarea "x"
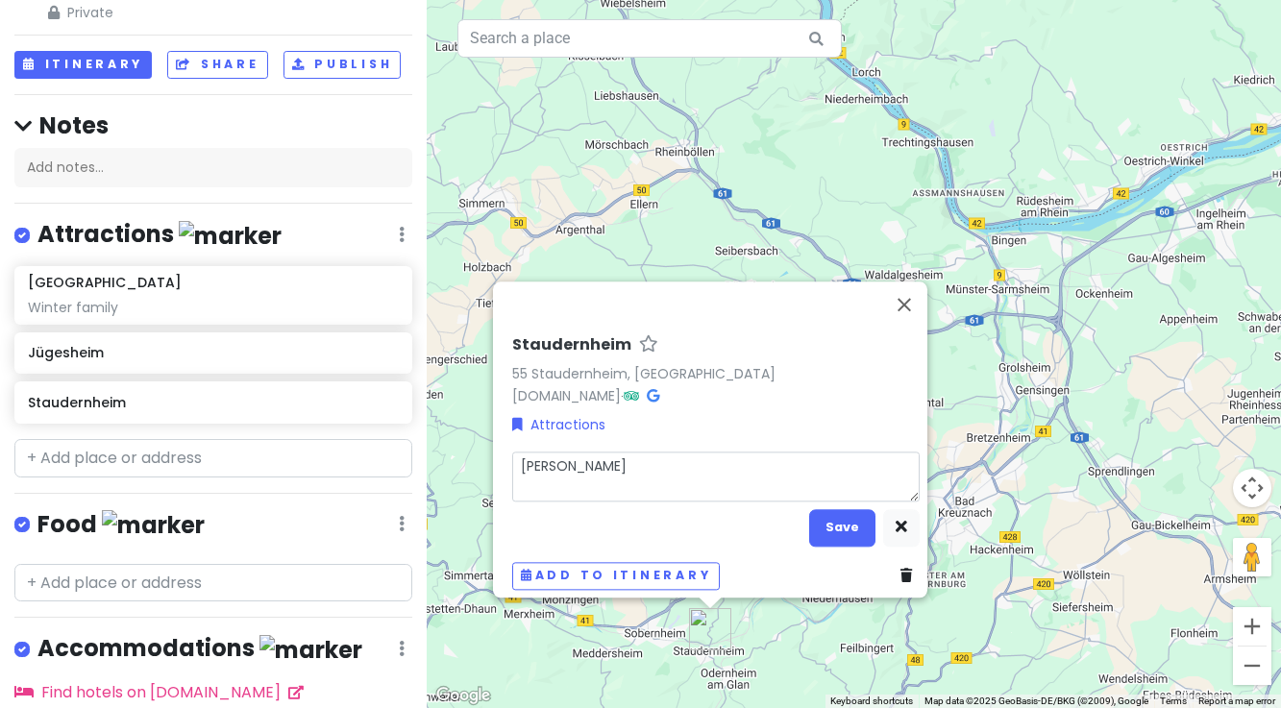
type textarea "[PERSON_NAME]"
type textarea "x"
type textarea "[PERSON_NAME]"
type textarea "x"
type textarea "[PERSON_NAME]"
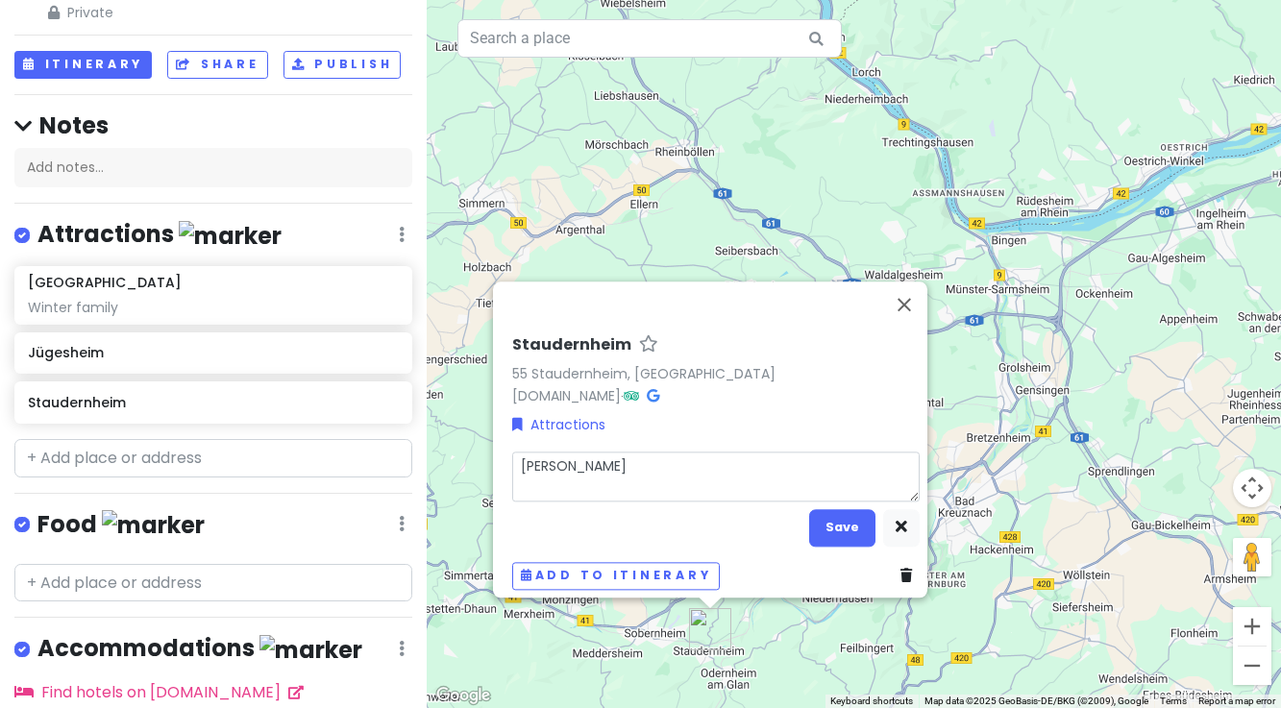
type textarea "x"
type textarea "[PERSON_NAME]"
type textarea "x"
type textarea "[PERSON_NAME]"
type textarea "x"
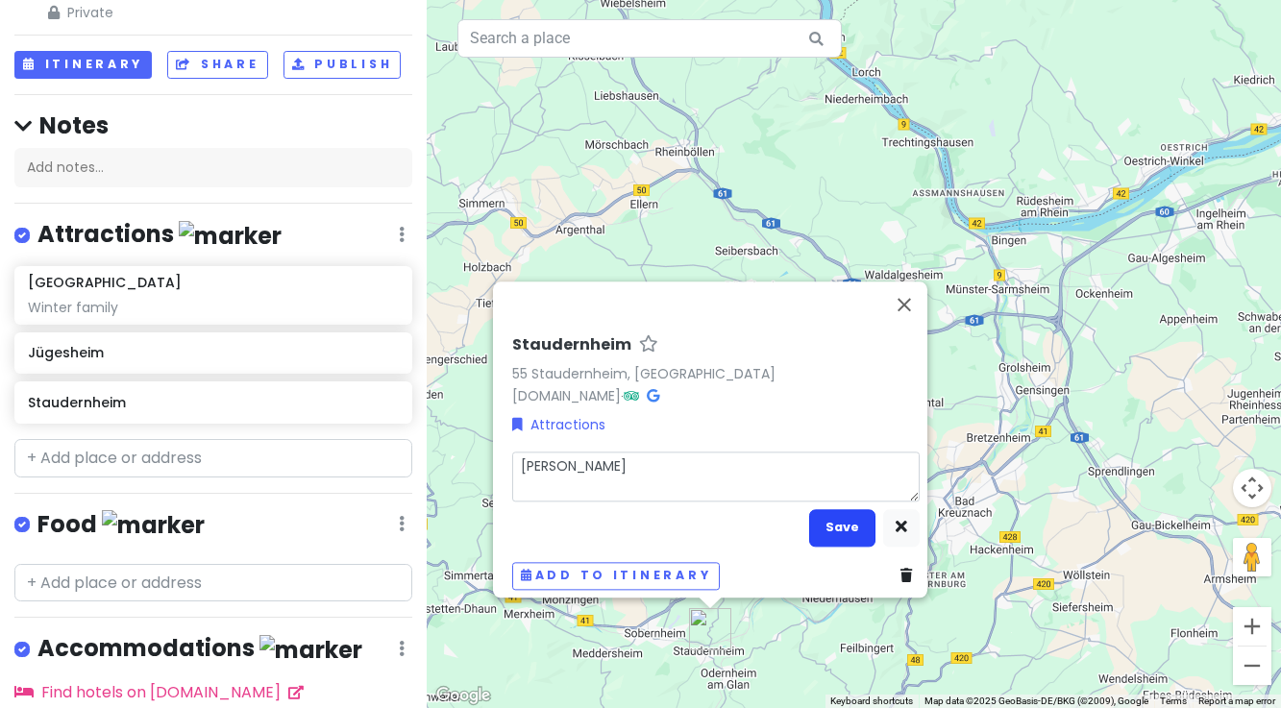
type textarea "[PERSON_NAME]"
click at [824, 516] on button "Save" at bounding box center [842, 527] width 66 height 37
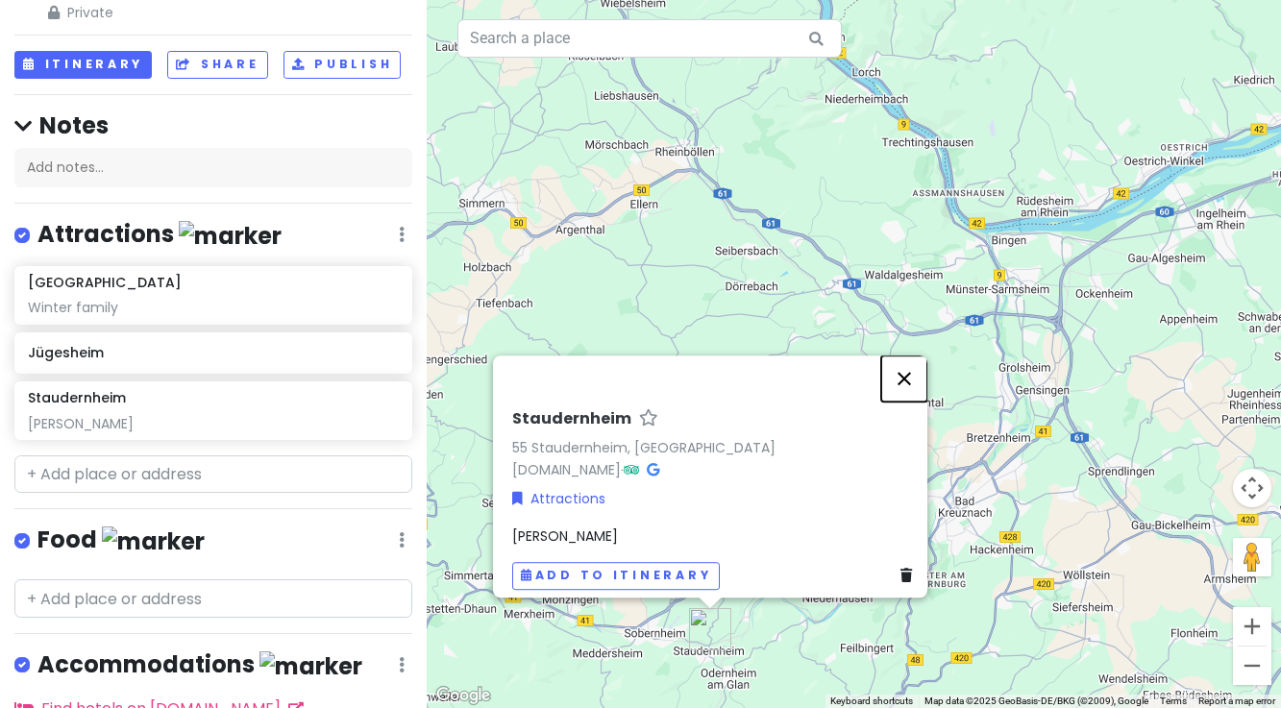
click at [915, 368] on button "Close" at bounding box center [904, 379] width 46 height 46
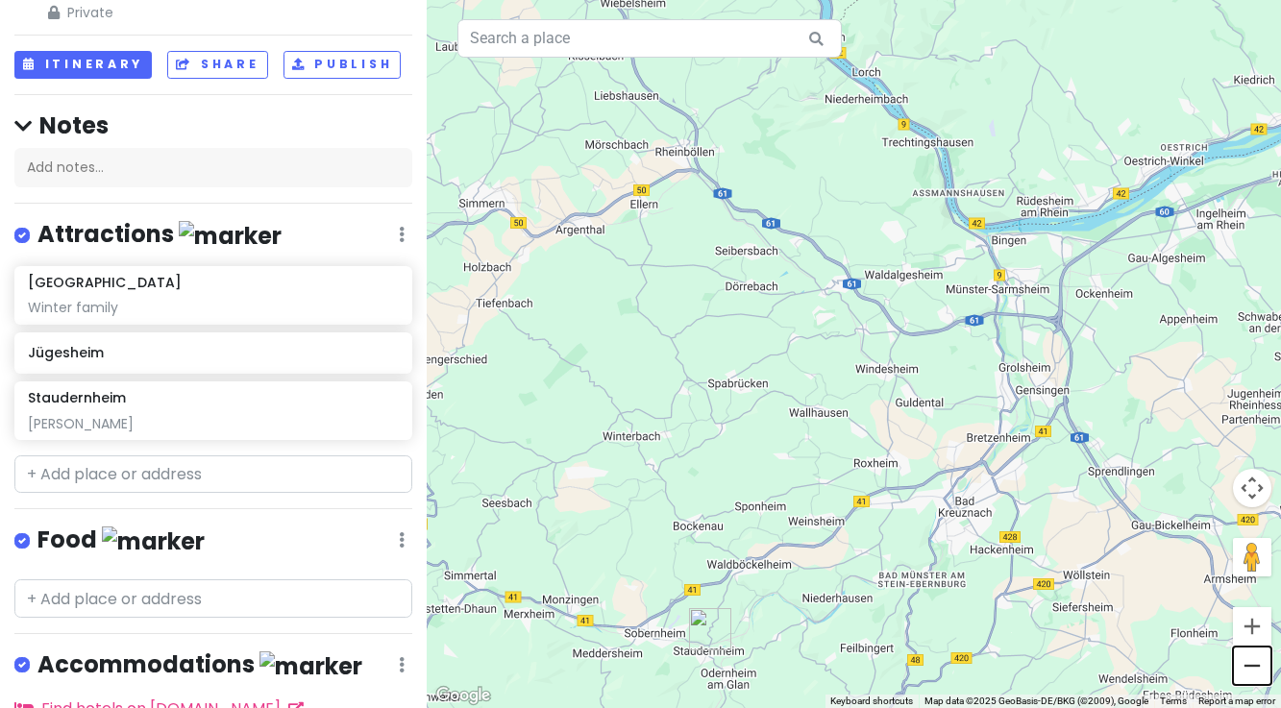
click at [1246, 666] on button "Zoom out" at bounding box center [1252, 666] width 38 height 38
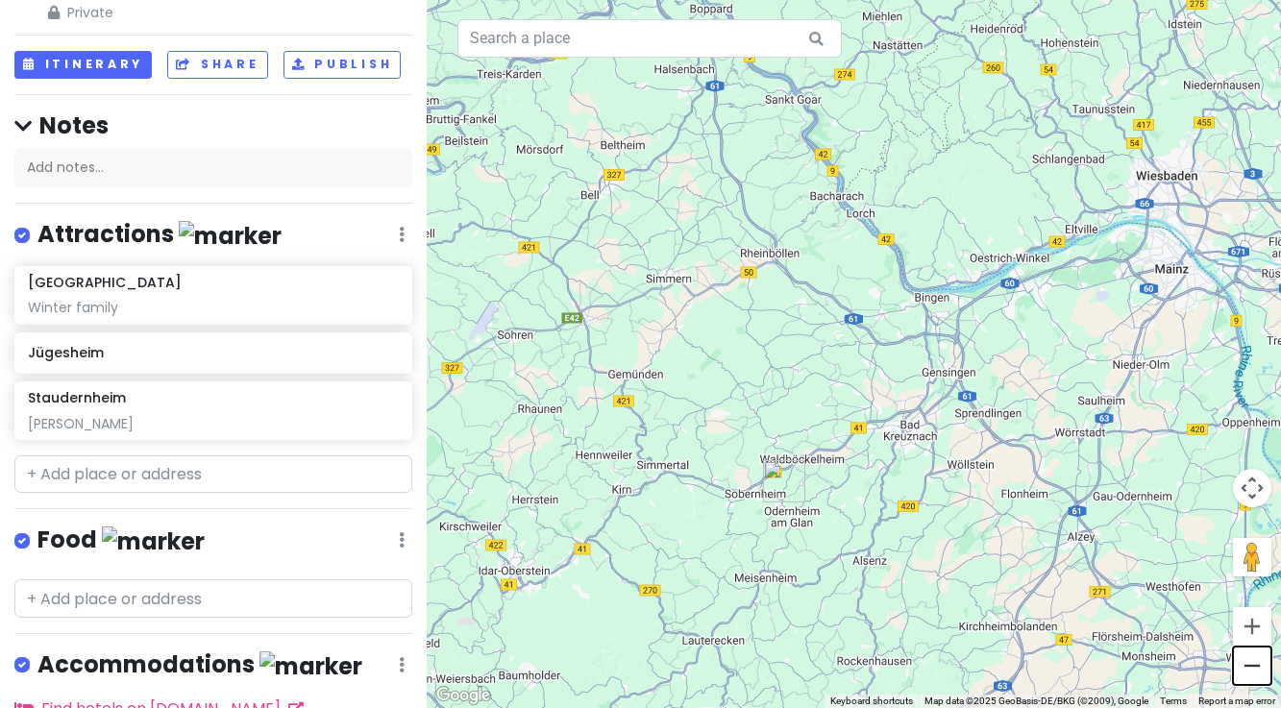
click at [1246, 668] on button "Zoom out" at bounding box center [1252, 666] width 38 height 38
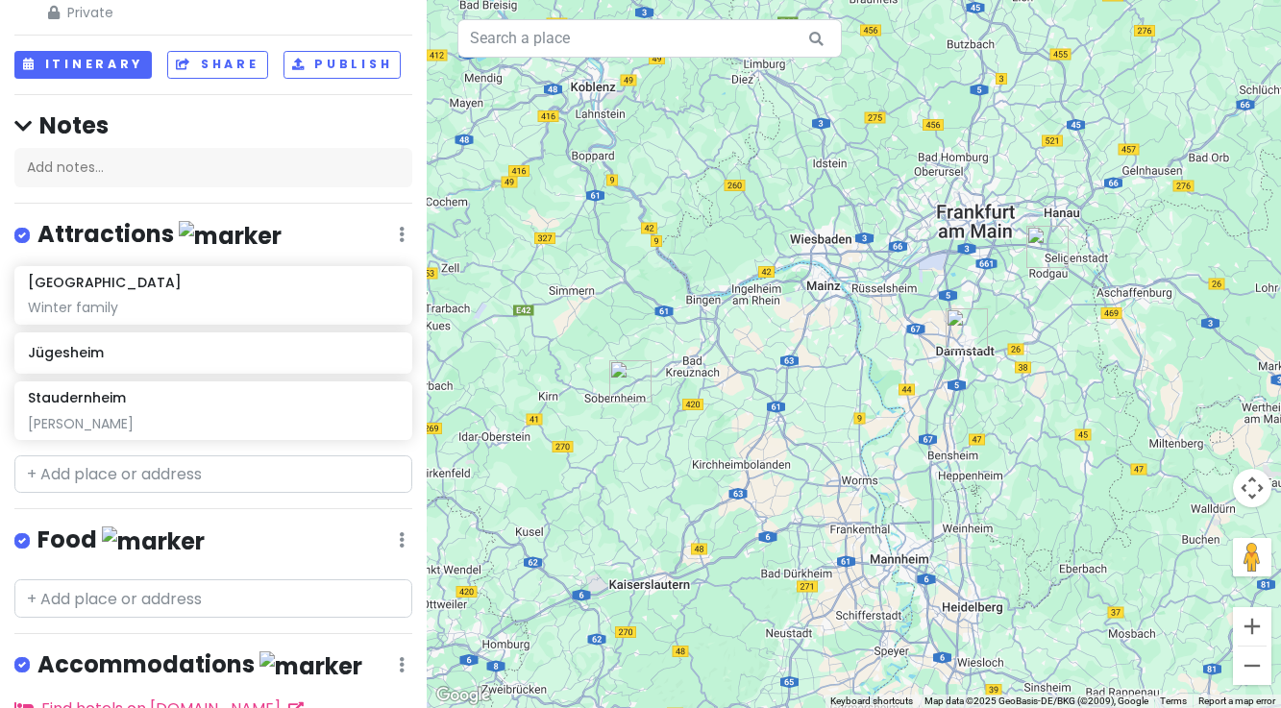
drag, startPoint x: 1099, startPoint y: 445, endPoint x: 905, endPoint y: 423, distance: 195.4
click at [905, 423] on div at bounding box center [854, 354] width 854 height 708
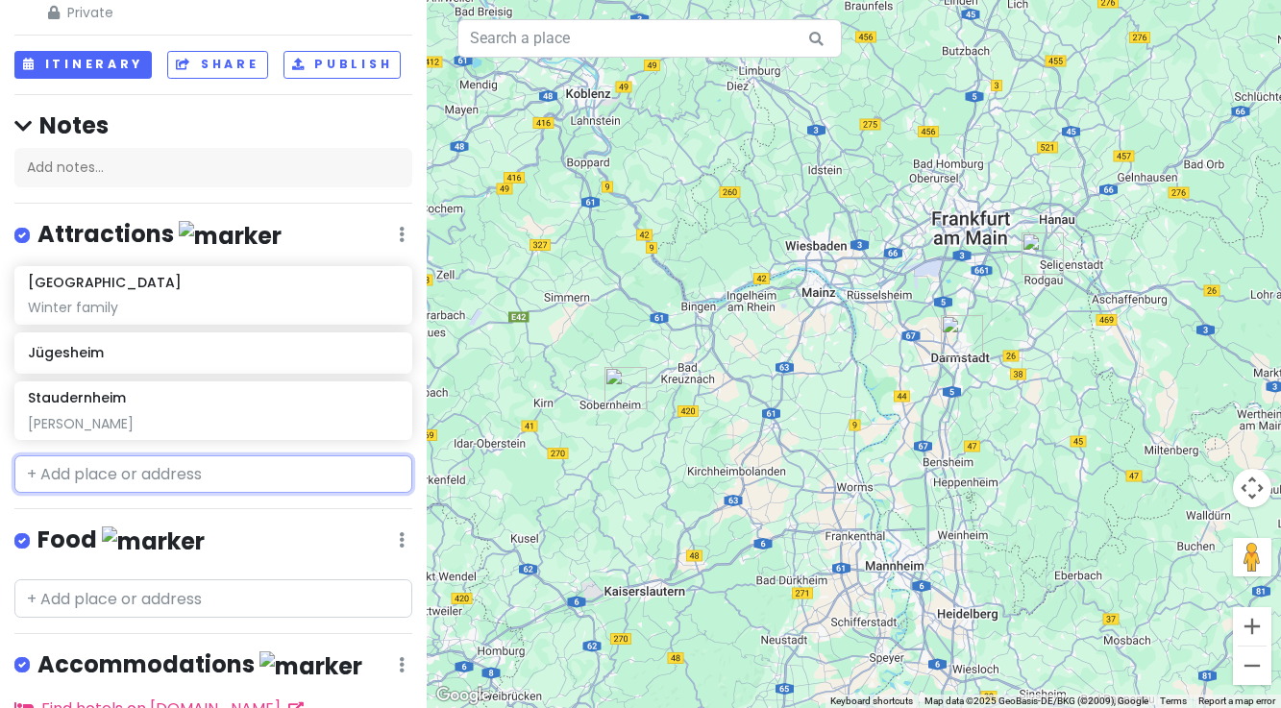
click at [107, 475] on input "text" at bounding box center [213, 475] width 398 height 38
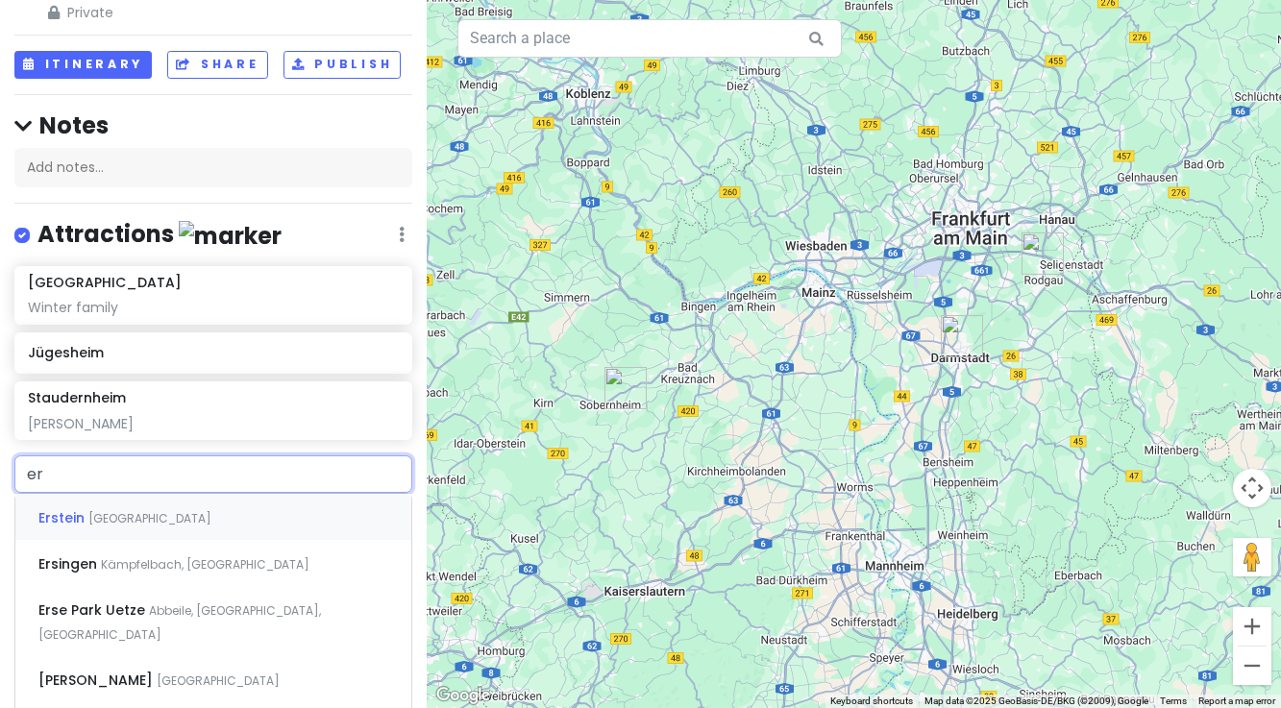
type input "e"
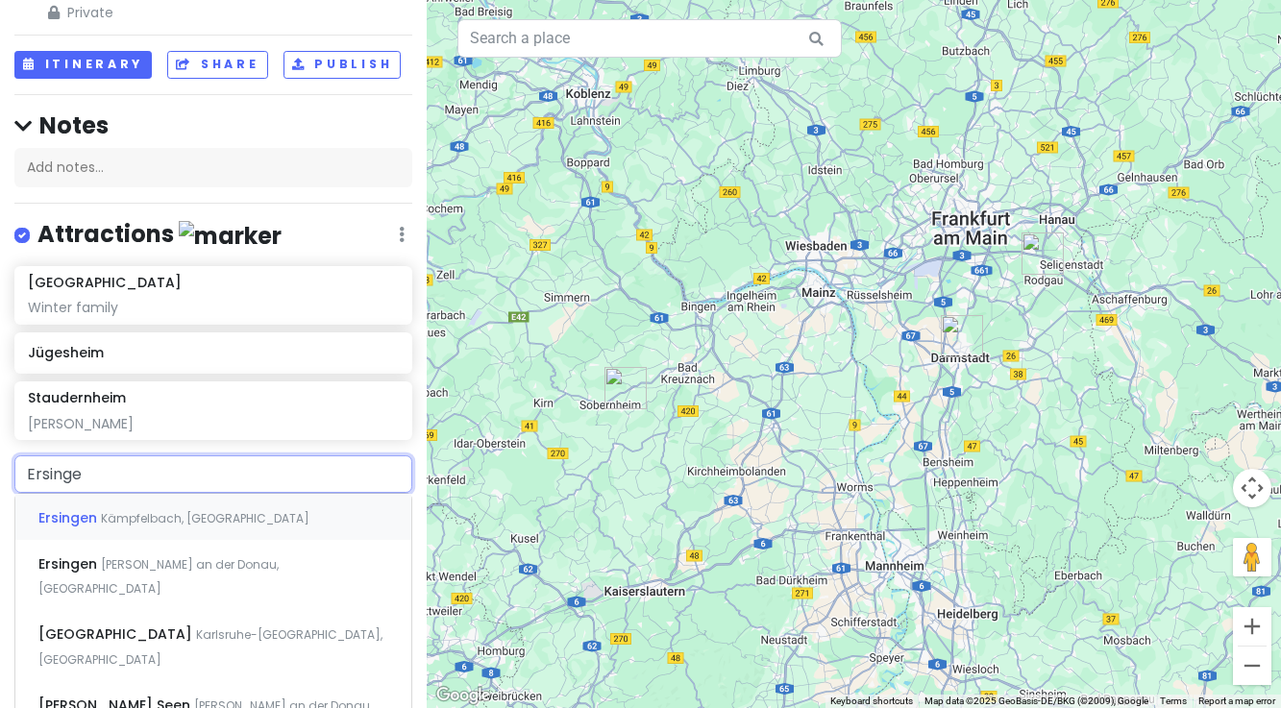
type input "Ersingen"
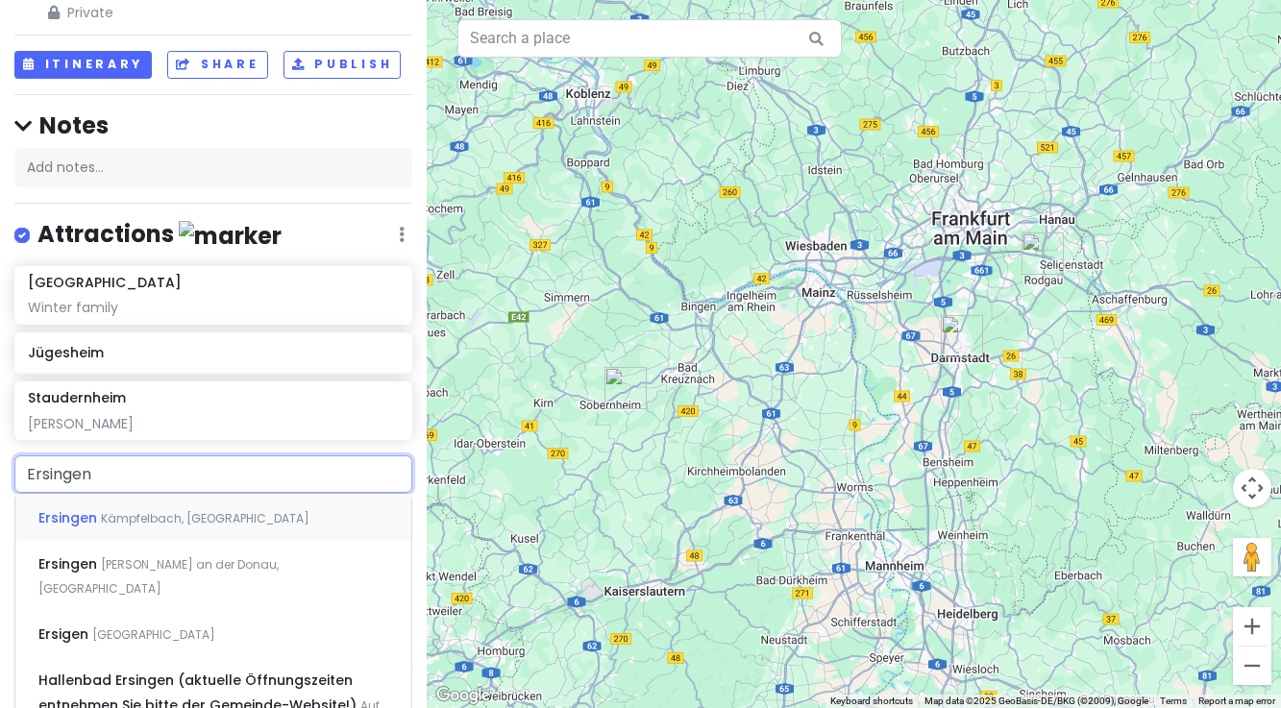
click at [151, 516] on span "Kämpfelbach, [GEOGRAPHIC_DATA]" at bounding box center [205, 518] width 209 height 16
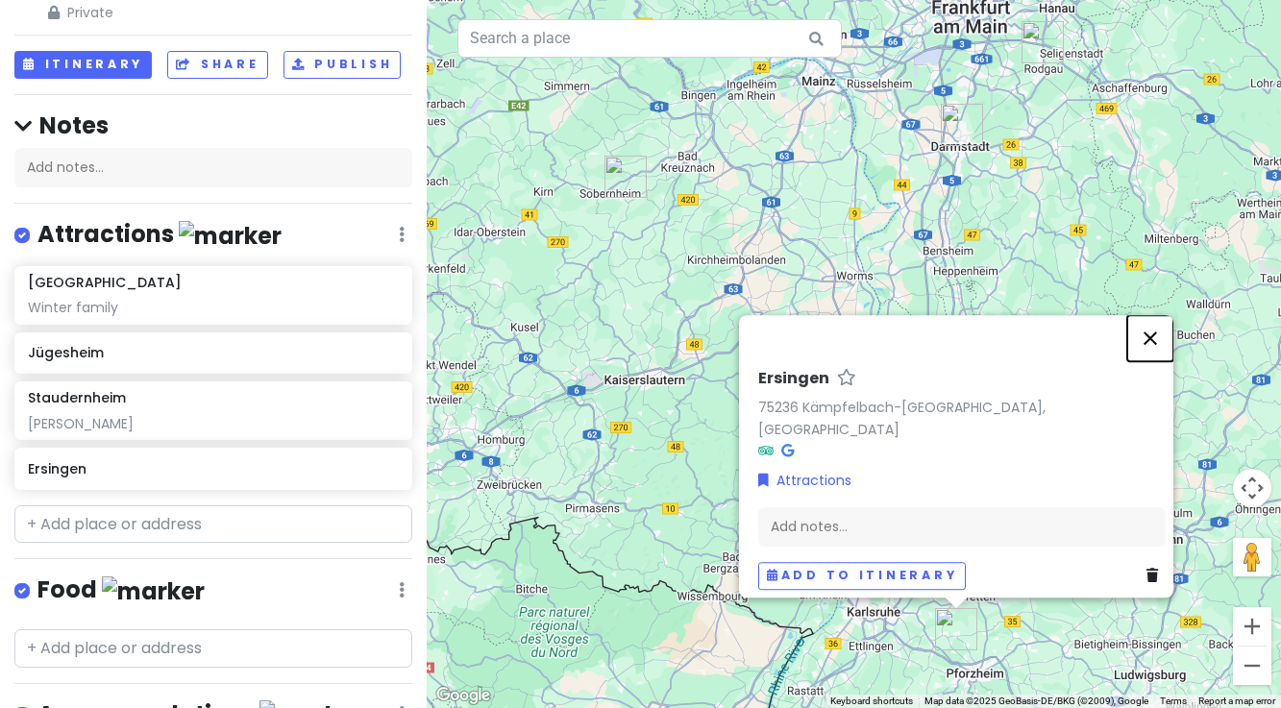
click at [1159, 350] on button "Close" at bounding box center [1150, 338] width 46 height 46
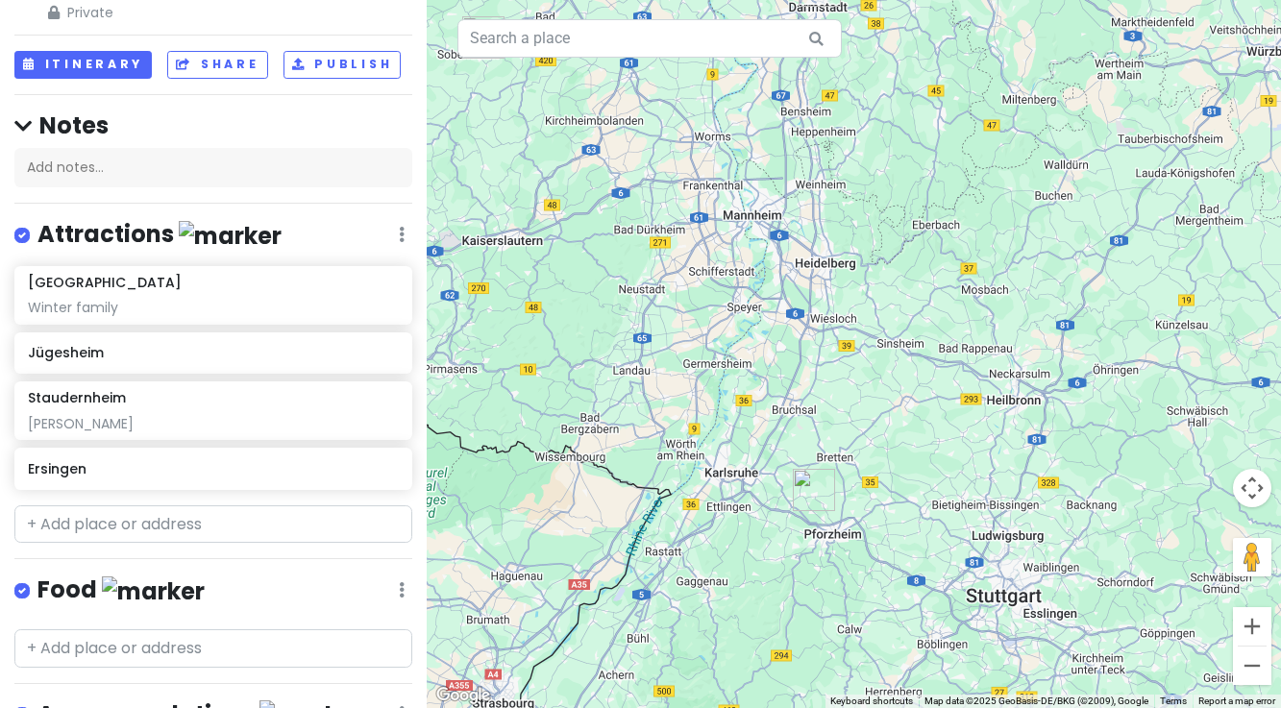
drag, startPoint x: 1007, startPoint y: 542, endPoint x: 863, endPoint y: 404, distance: 199.8
click at [863, 404] on div at bounding box center [854, 354] width 854 height 708
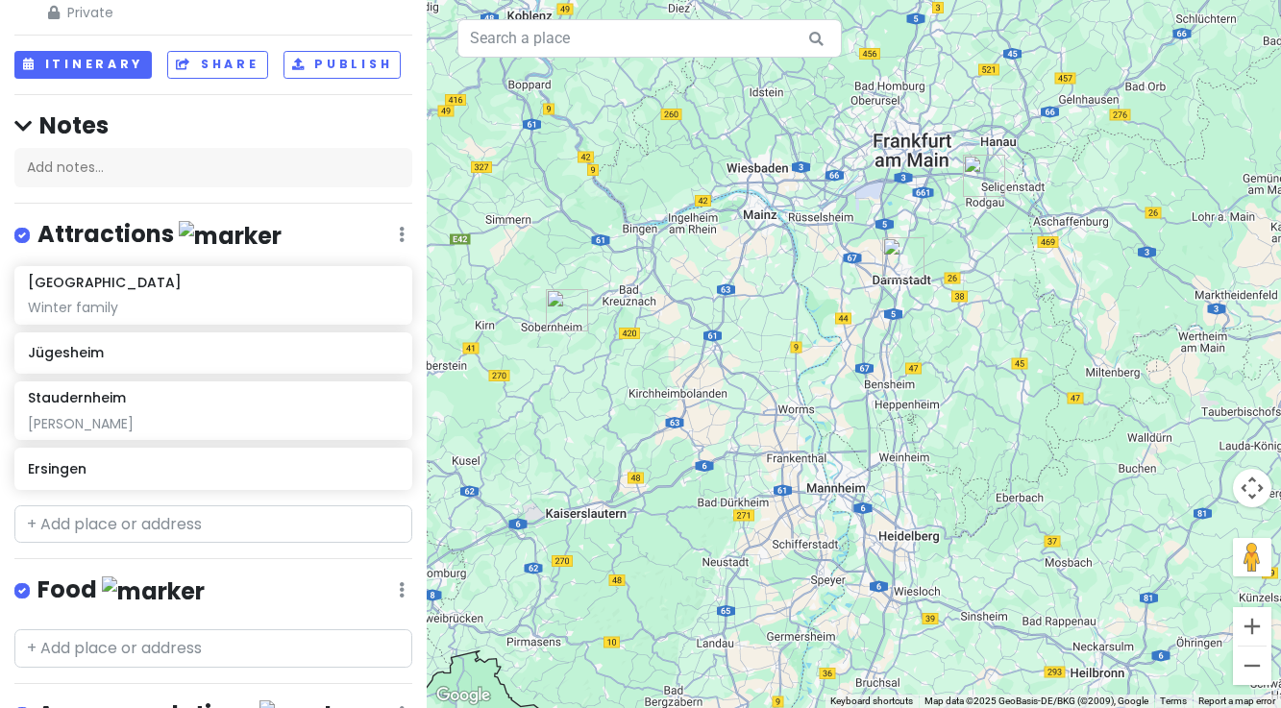
drag, startPoint x: 942, startPoint y: 265, endPoint x: 1025, endPoint y: 539, distance: 286.4
click at [1025, 539] on div at bounding box center [854, 354] width 854 height 708
click at [1255, 674] on button "Zoom out" at bounding box center [1252, 666] width 38 height 38
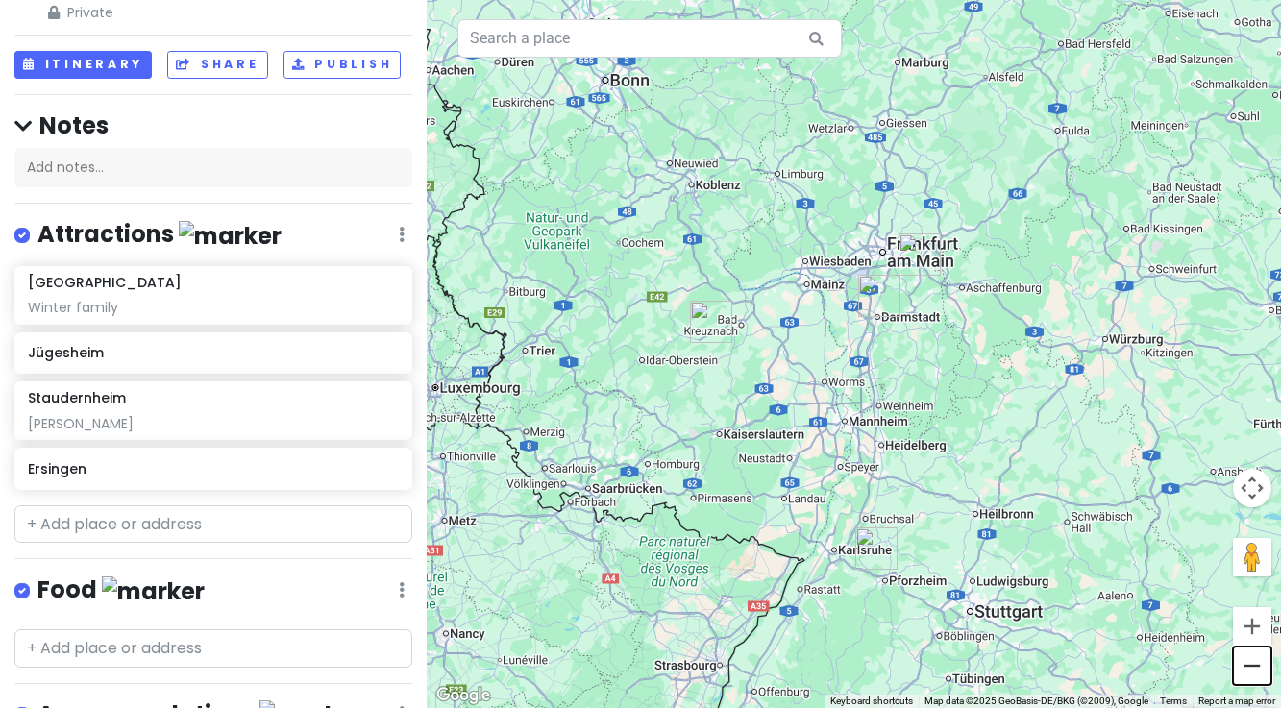
click at [1255, 675] on button "Zoom out" at bounding box center [1252, 666] width 38 height 38
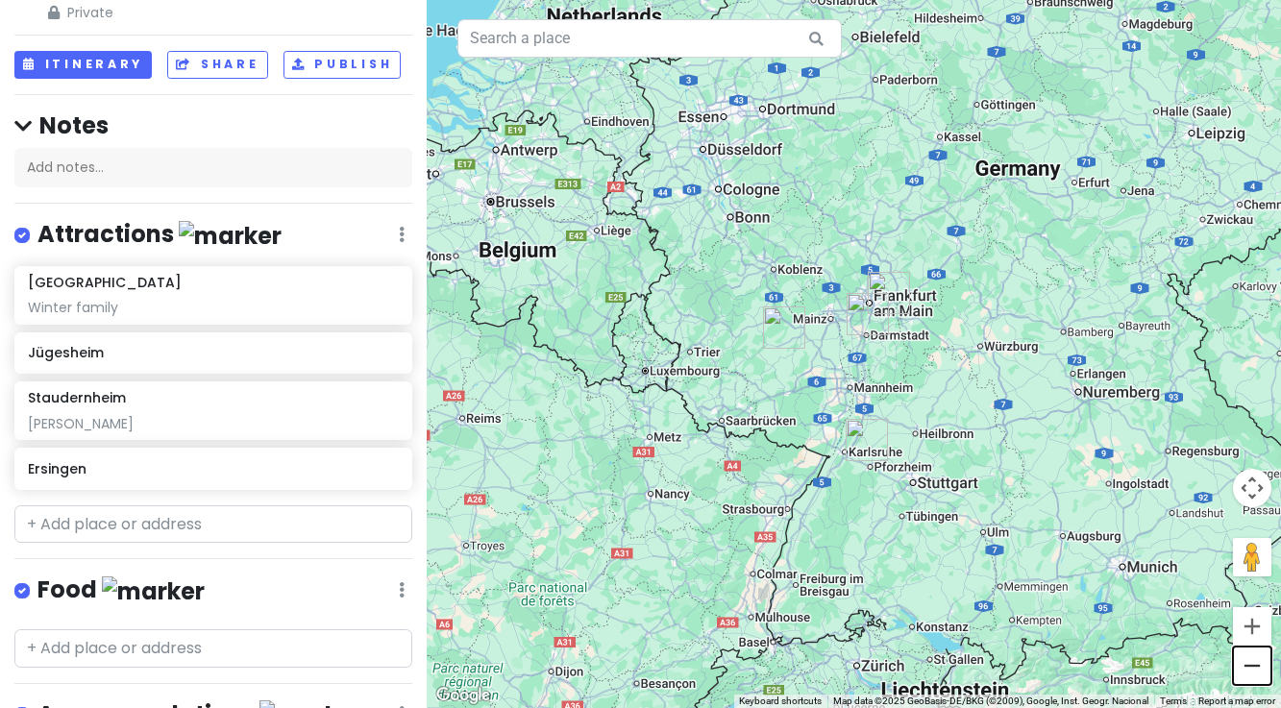
click at [1238, 672] on button "Zoom out" at bounding box center [1252, 666] width 38 height 38
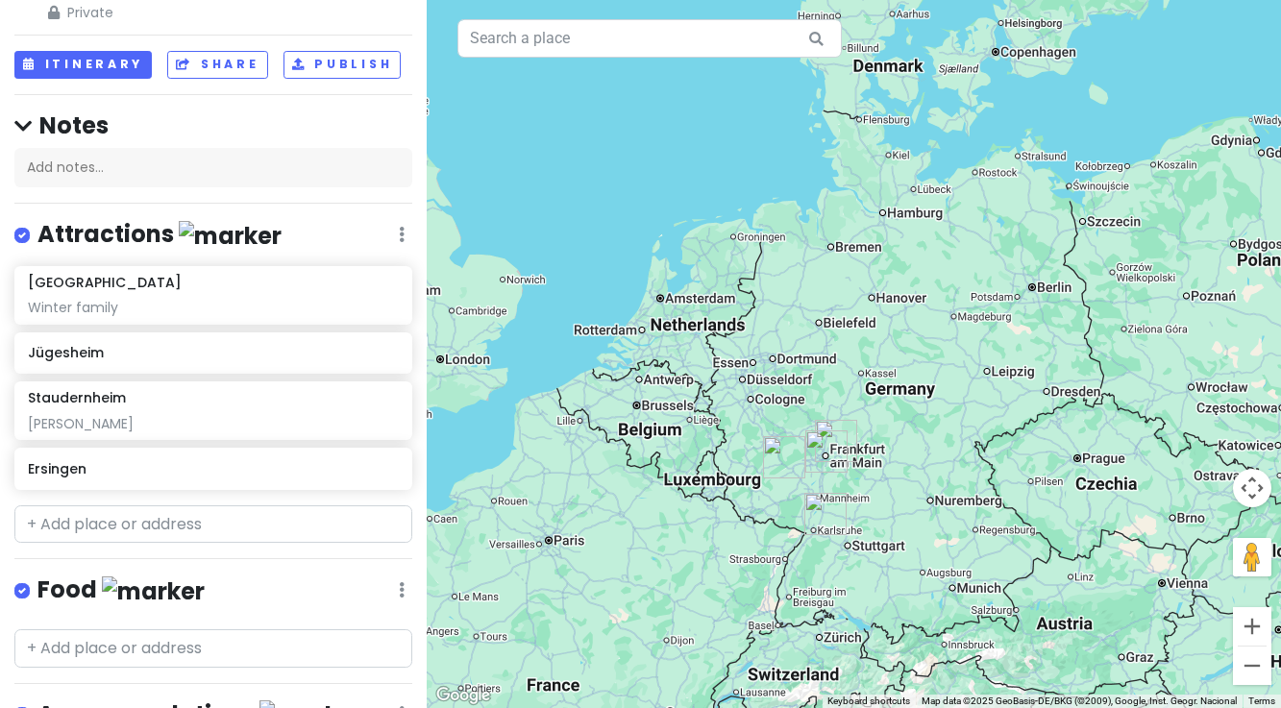
drag, startPoint x: 933, startPoint y: 381, endPoint x: 898, endPoint y: 509, distance: 133.6
click at [898, 509] on div at bounding box center [854, 354] width 854 height 708
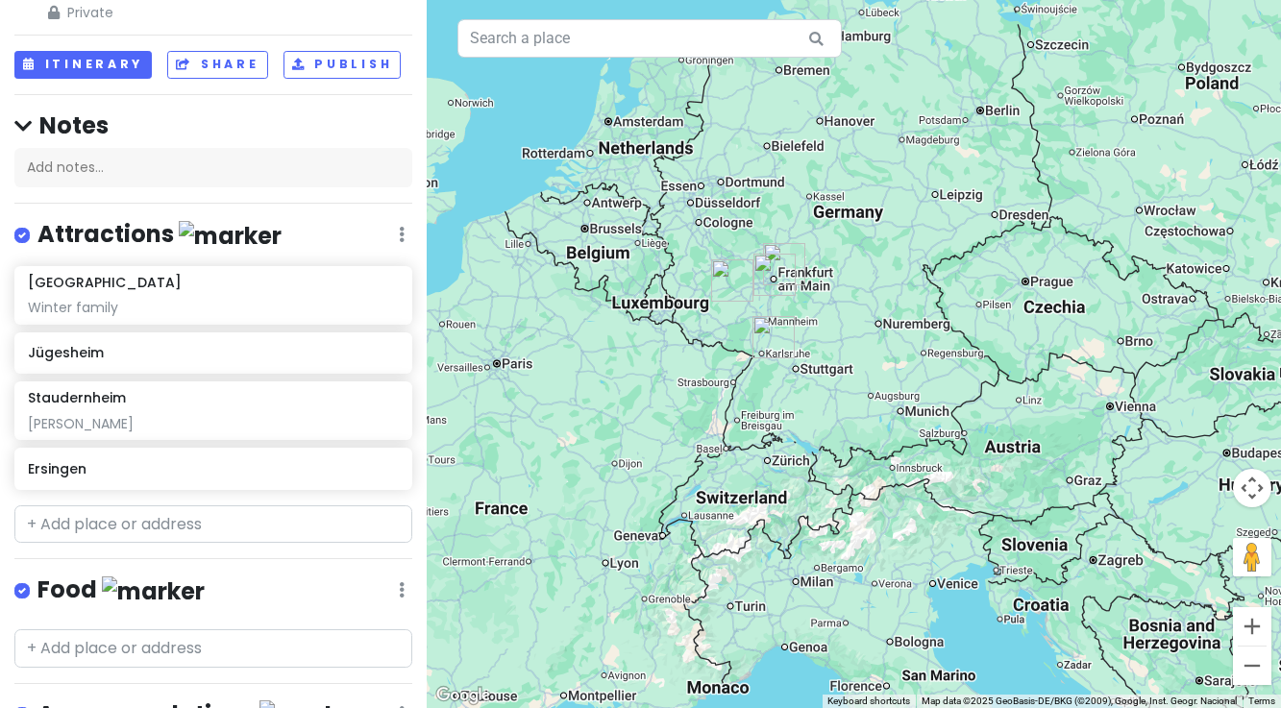
drag, startPoint x: 929, startPoint y: 594, endPoint x: 877, endPoint y: 415, distance: 186.1
click at [877, 415] on div at bounding box center [854, 354] width 854 height 708
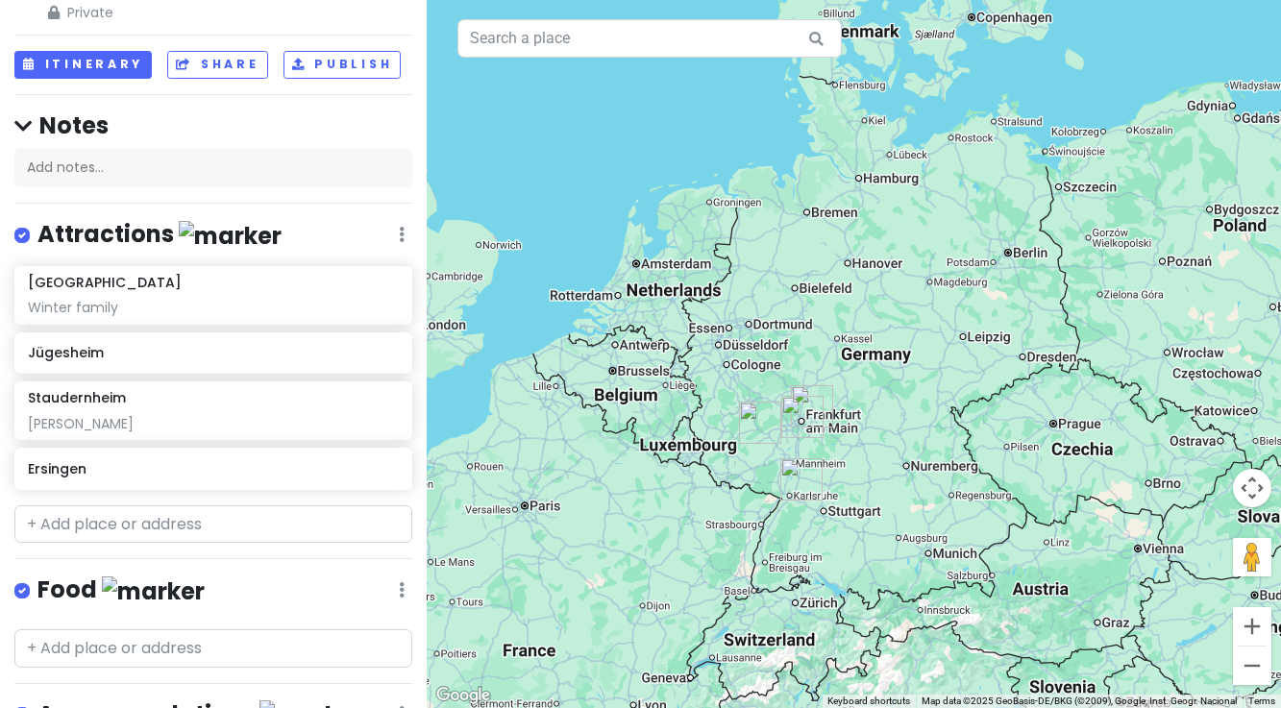
drag, startPoint x: 877, startPoint y: 310, endPoint x: 904, endPoint y: 455, distance: 146.8
click at [904, 455] on div at bounding box center [854, 354] width 854 height 708
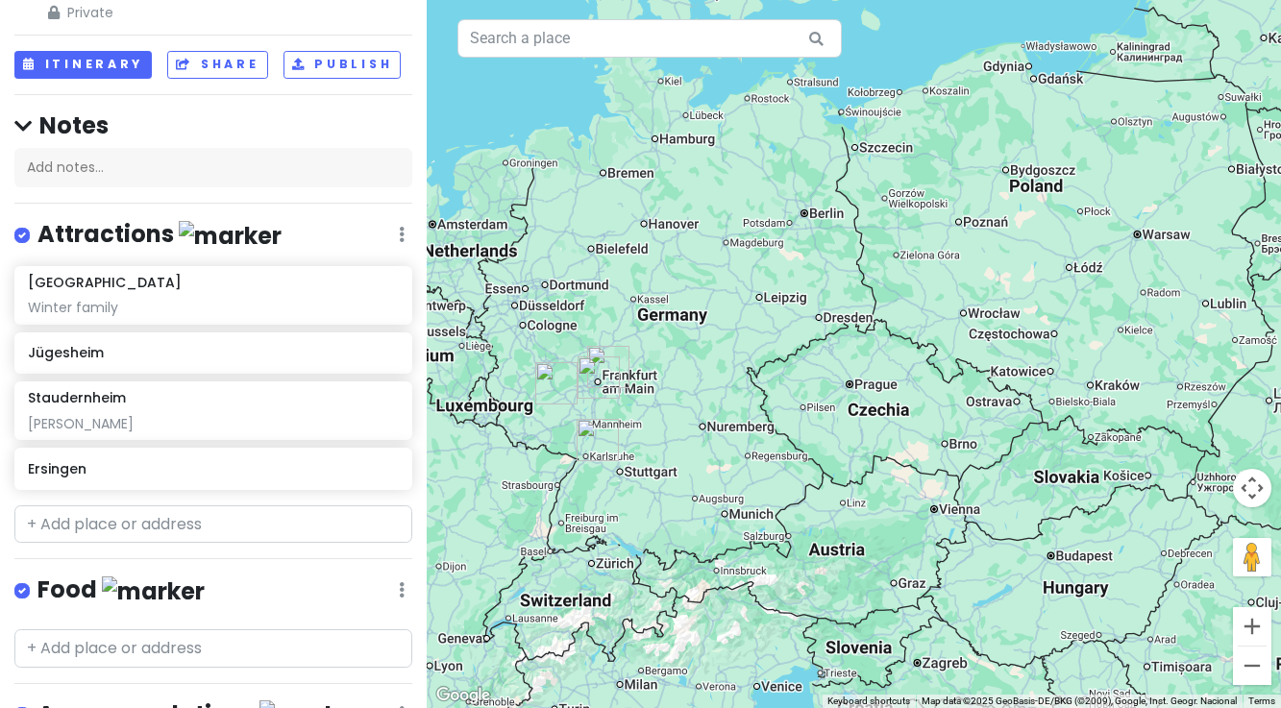
drag, startPoint x: 1180, startPoint y: 338, endPoint x: 975, endPoint y: 299, distance: 209.4
click at [975, 299] on div at bounding box center [854, 354] width 854 height 708
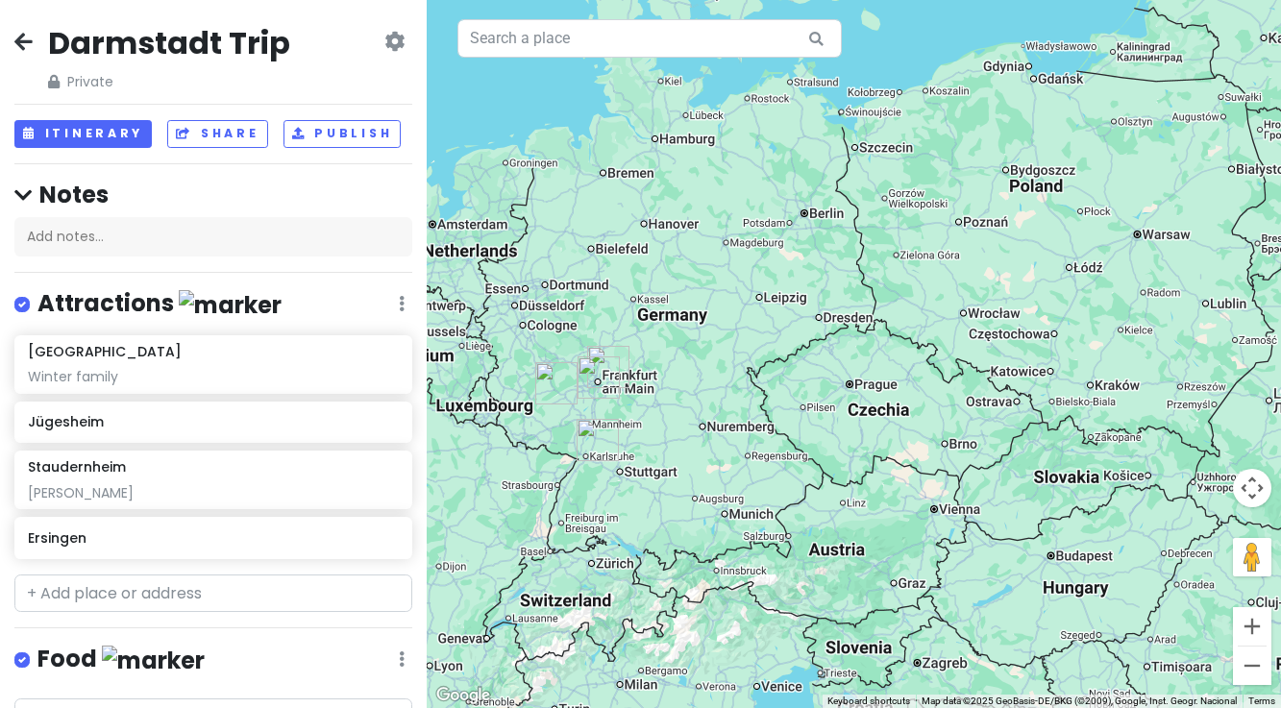
click at [19, 41] on icon at bounding box center [23, 41] width 18 height 15
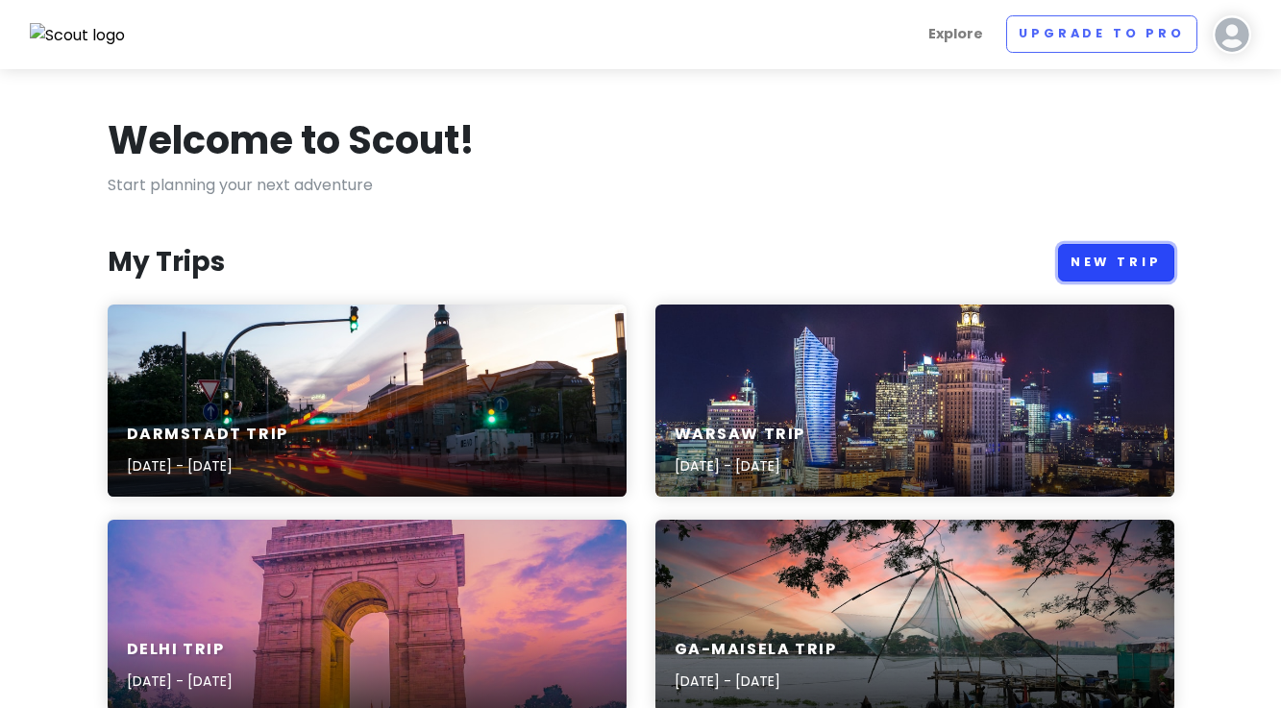
click at [1104, 268] on link "New Trip" at bounding box center [1116, 262] width 116 height 37
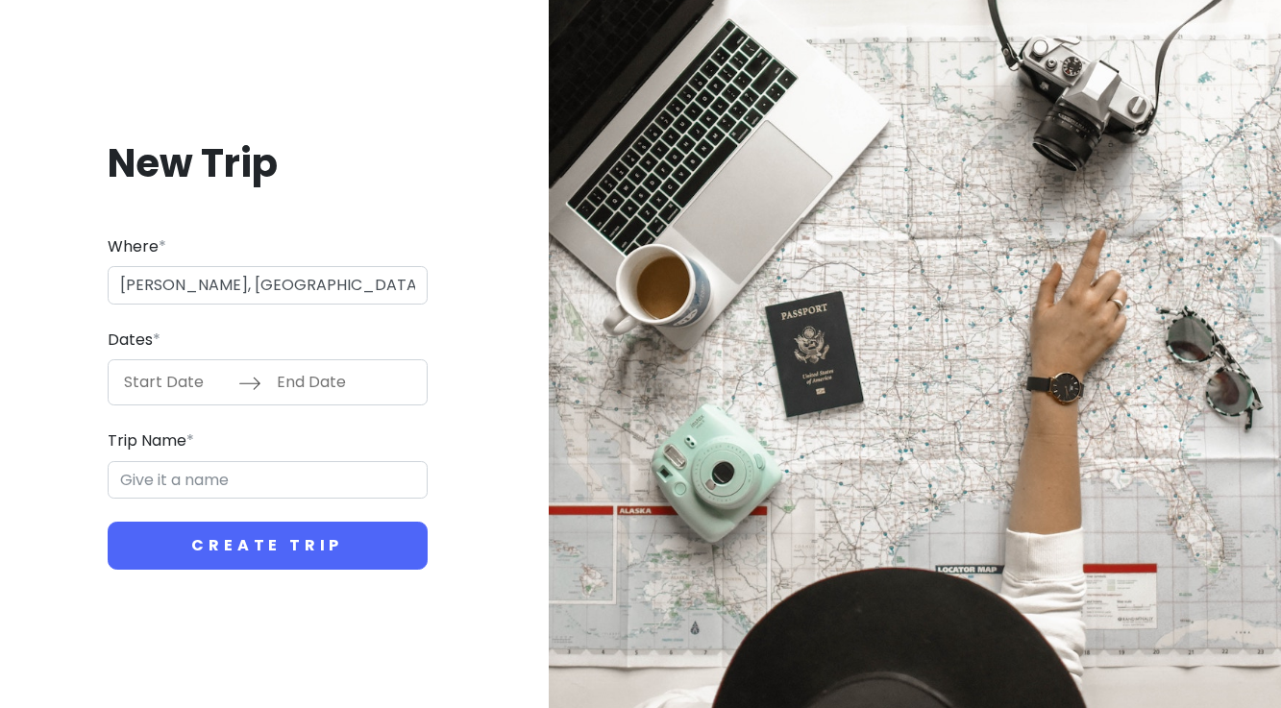
type input "[PERSON_NAME] CA7, [GEOGRAPHIC_DATA]"
type input "[PERSON_NAME] Trip"
click at [179, 379] on input "Start Date" at bounding box center [175, 382] width 125 height 44
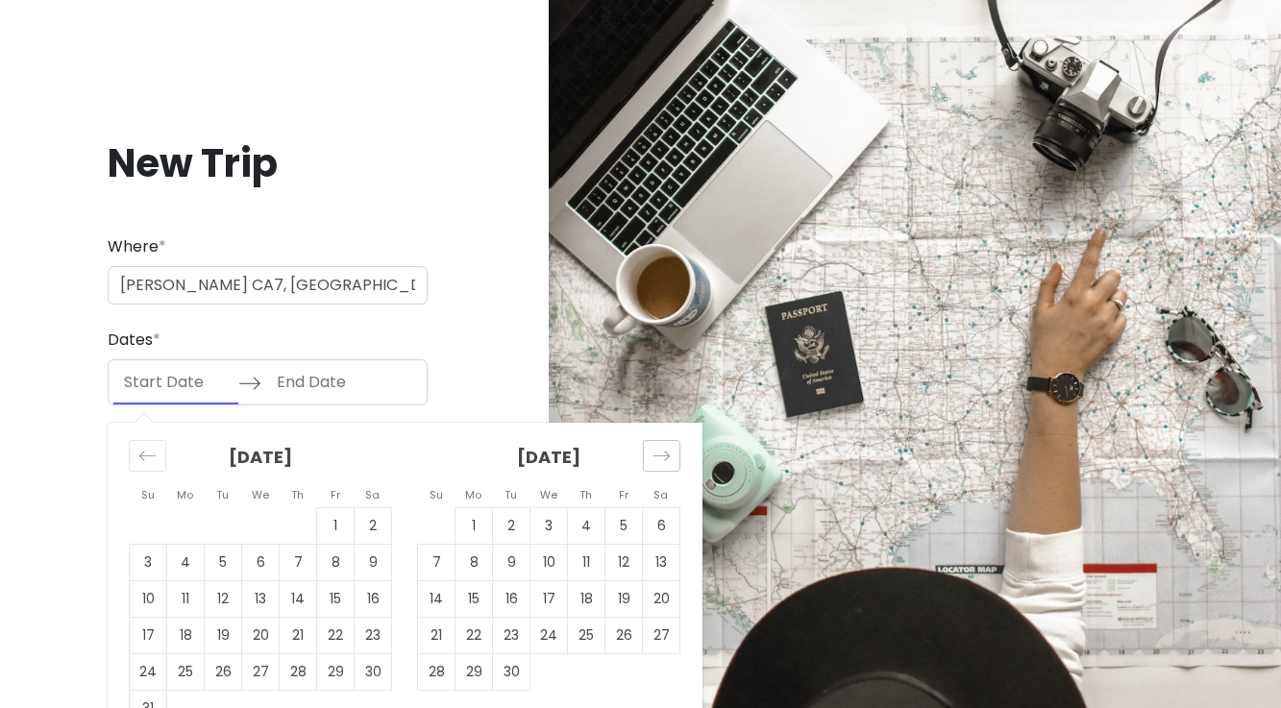
click at [654, 458] on icon "Move forward to switch to the next month." at bounding box center [662, 456] width 18 height 18
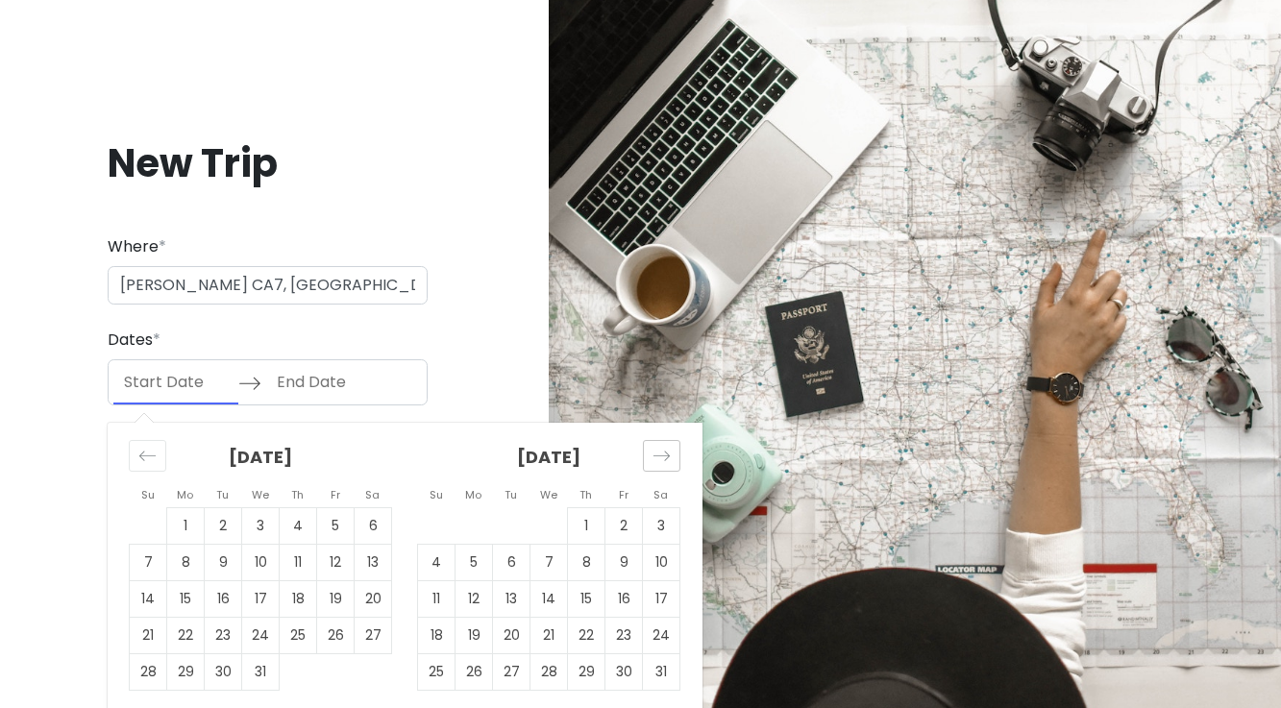
click at [654, 458] on icon "Move forward to switch to the next month." at bounding box center [662, 456] width 18 height 18
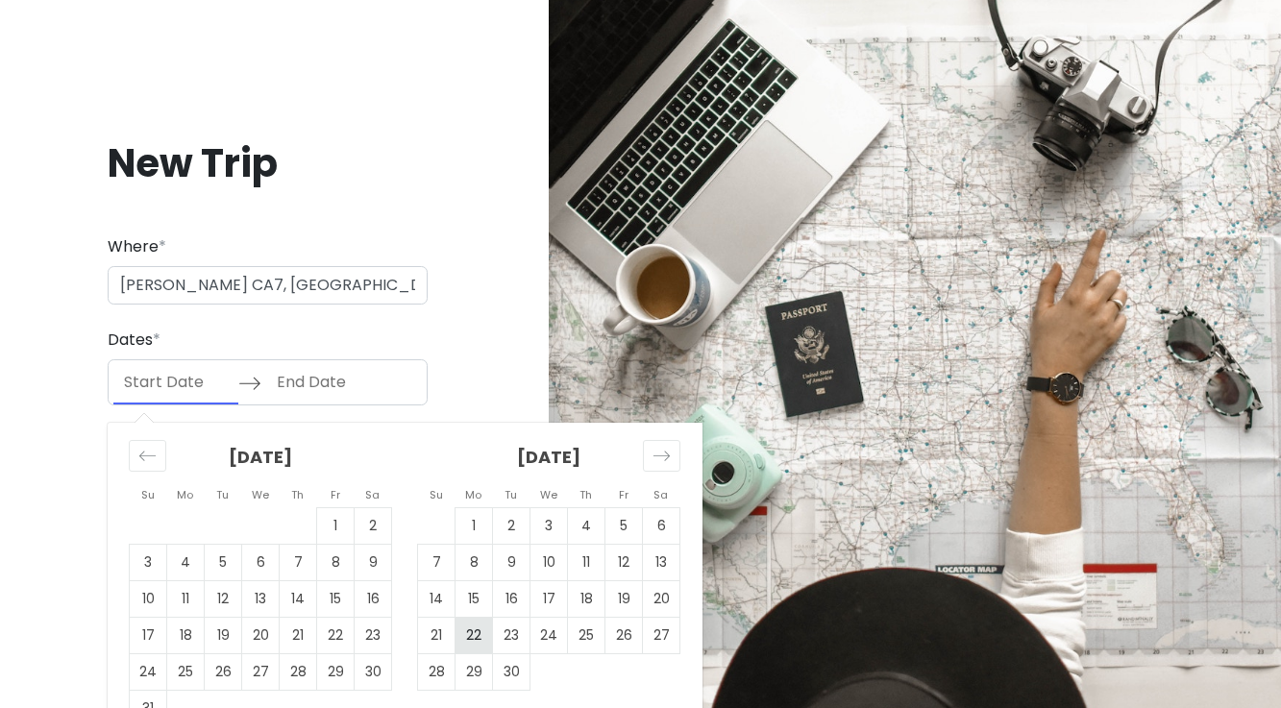
click at [477, 630] on td "22" at bounding box center [474, 636] width 37 height 37
type input "[DATE]"
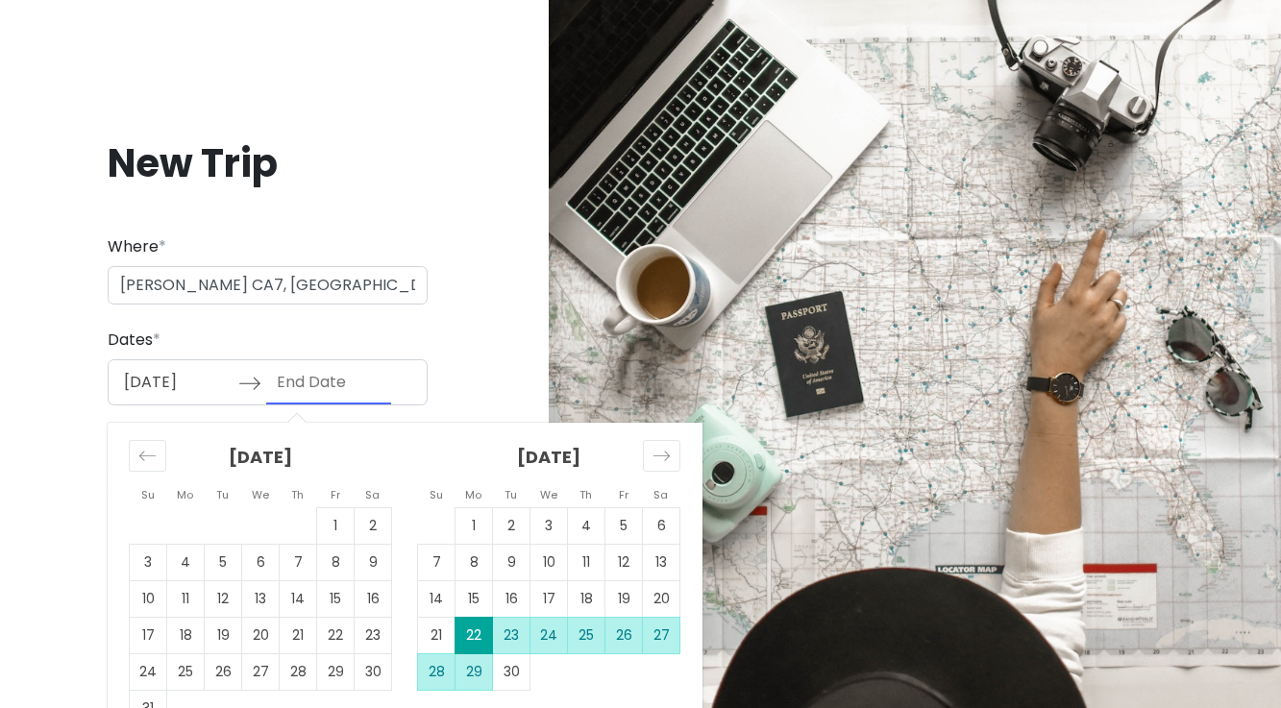
click at [481, 664] on td "29" at bounding box center [474, 672] width 37 height 37
type input "[DATE]"
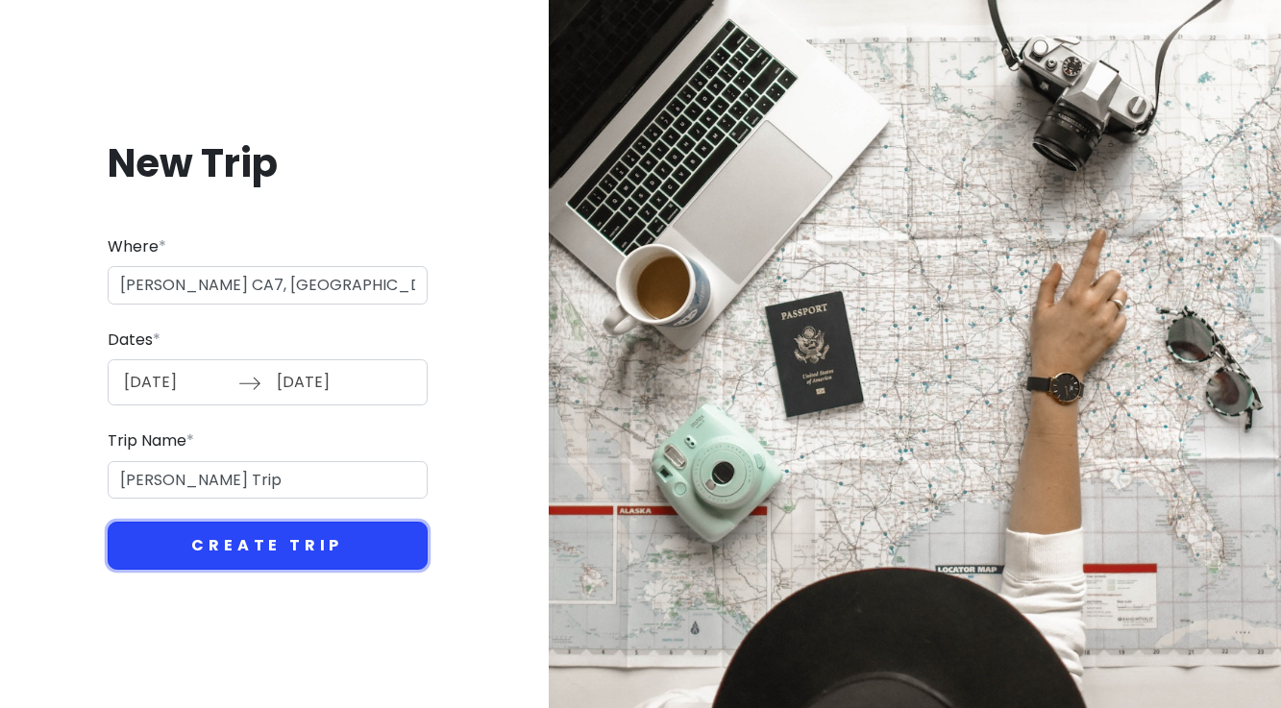
click at [307, 548] on button "Create Trip" at bounding box center [268, 546] width 320 height 48
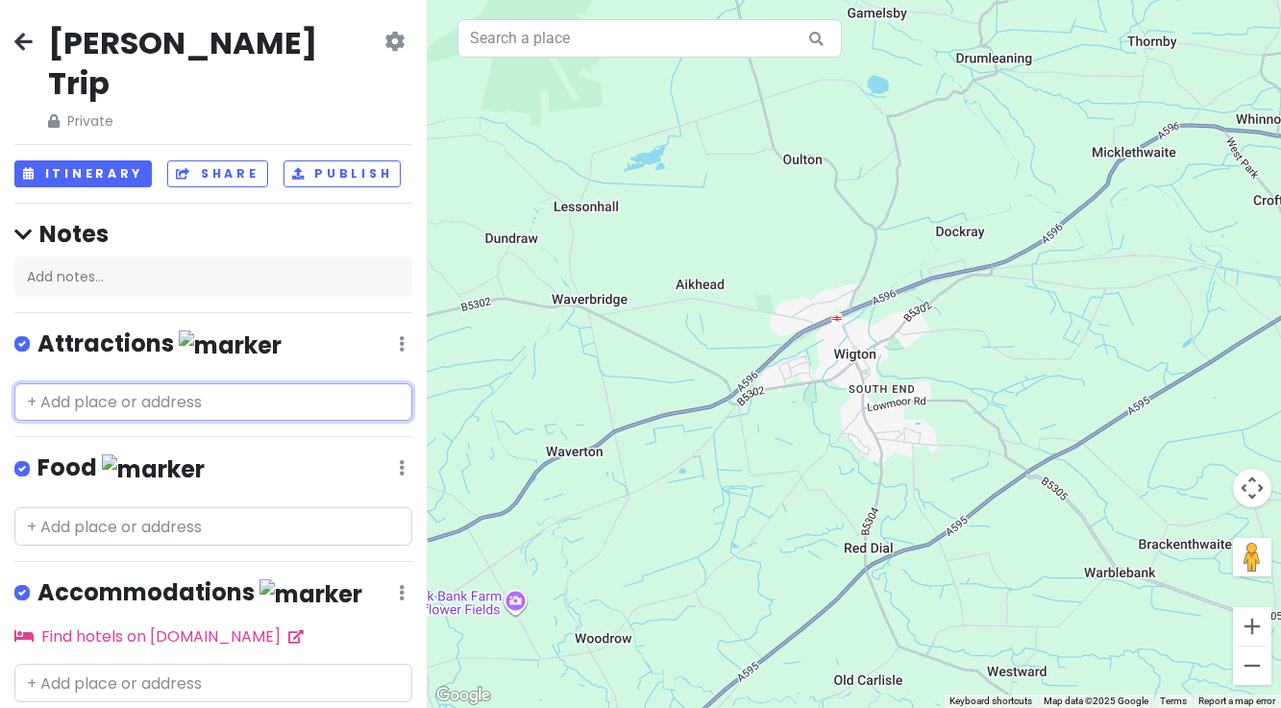
click at [153, 383] on input "text" at bounding box center [213, 402] width 398 height 38
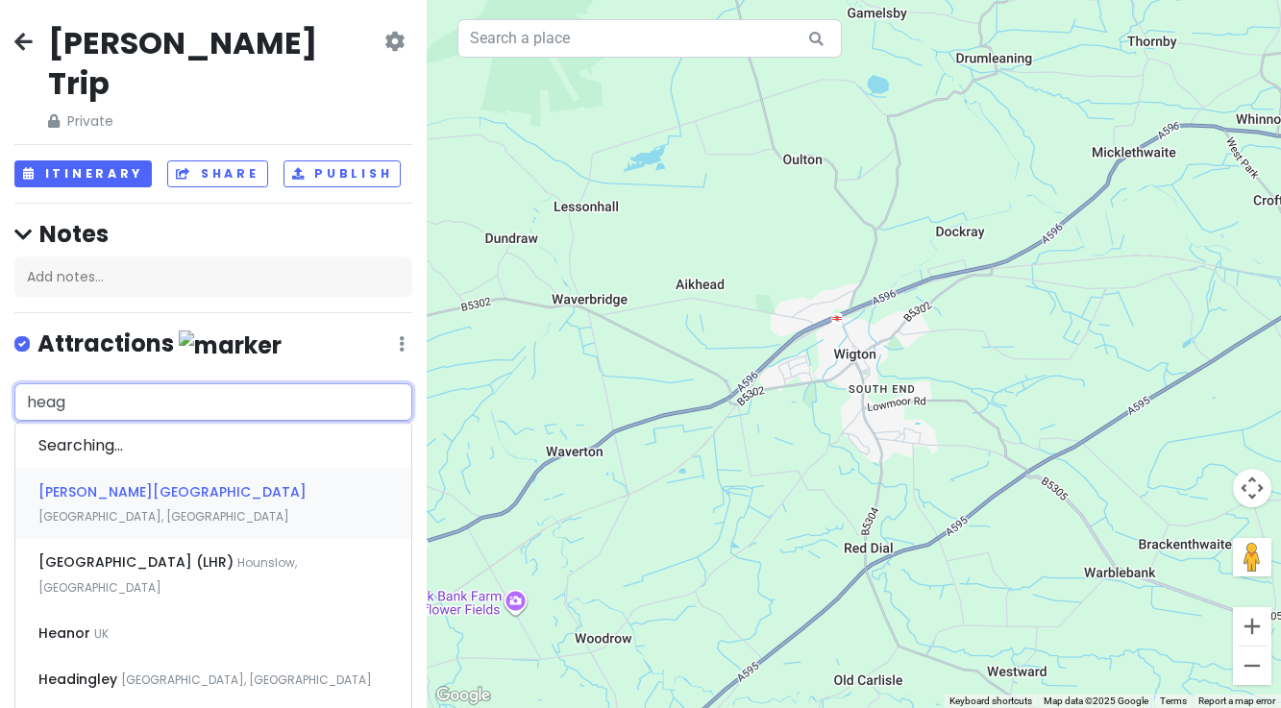
type input "heage"
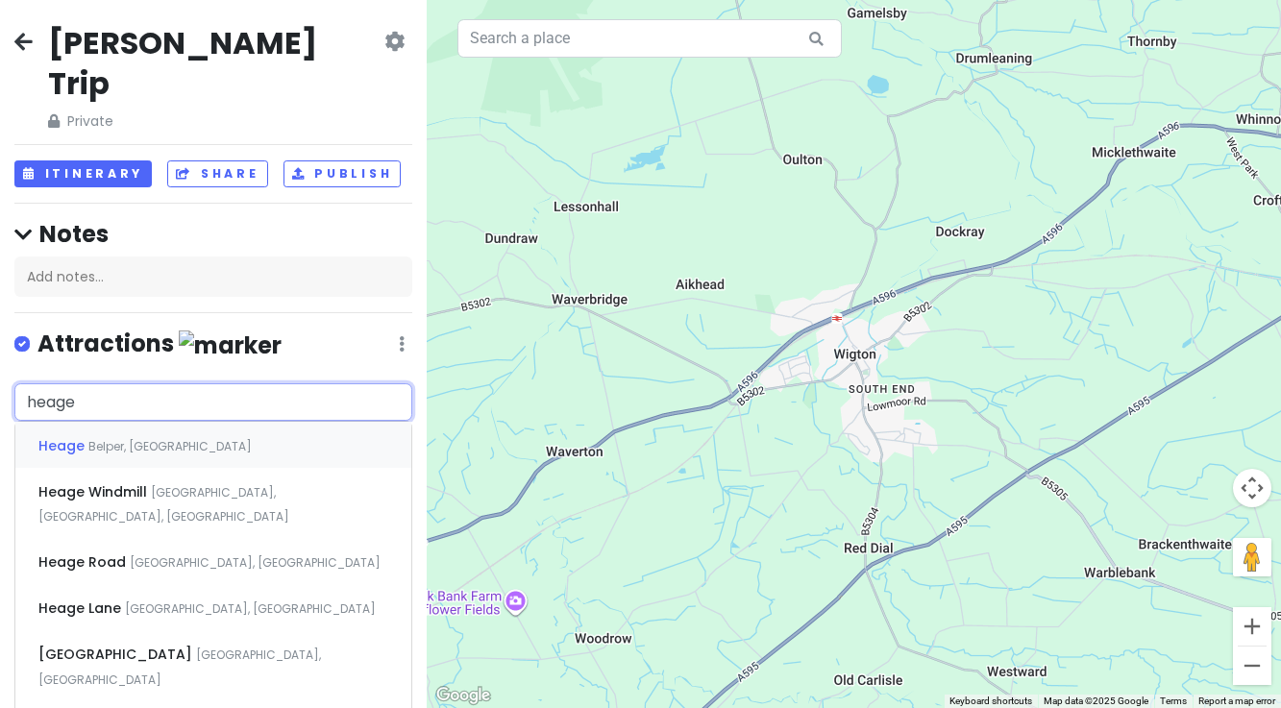
click at [143, 422] on div "Heage Belper, [GEOGRAPHIC_DATA]" at bounding box center [213, 445] width 396 height 46
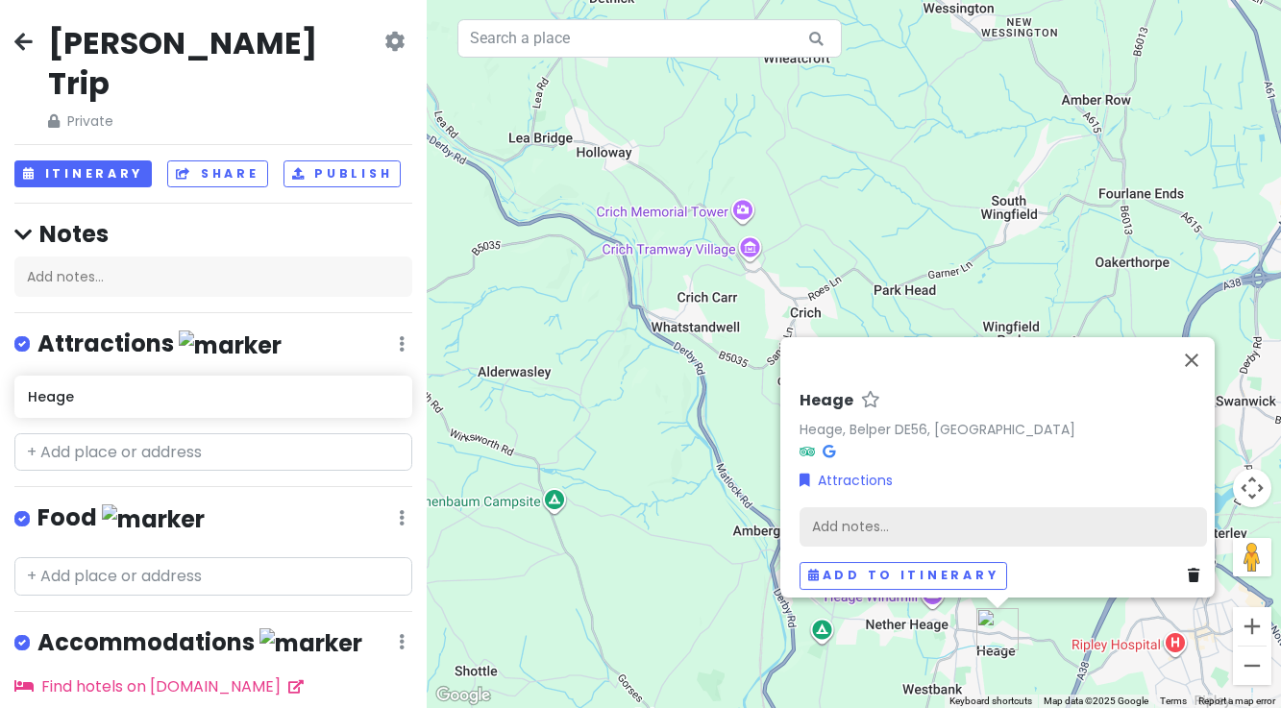
click at [838, 511] on div "Add notes..." at bounding box center [1003, 526] width 407 height 40
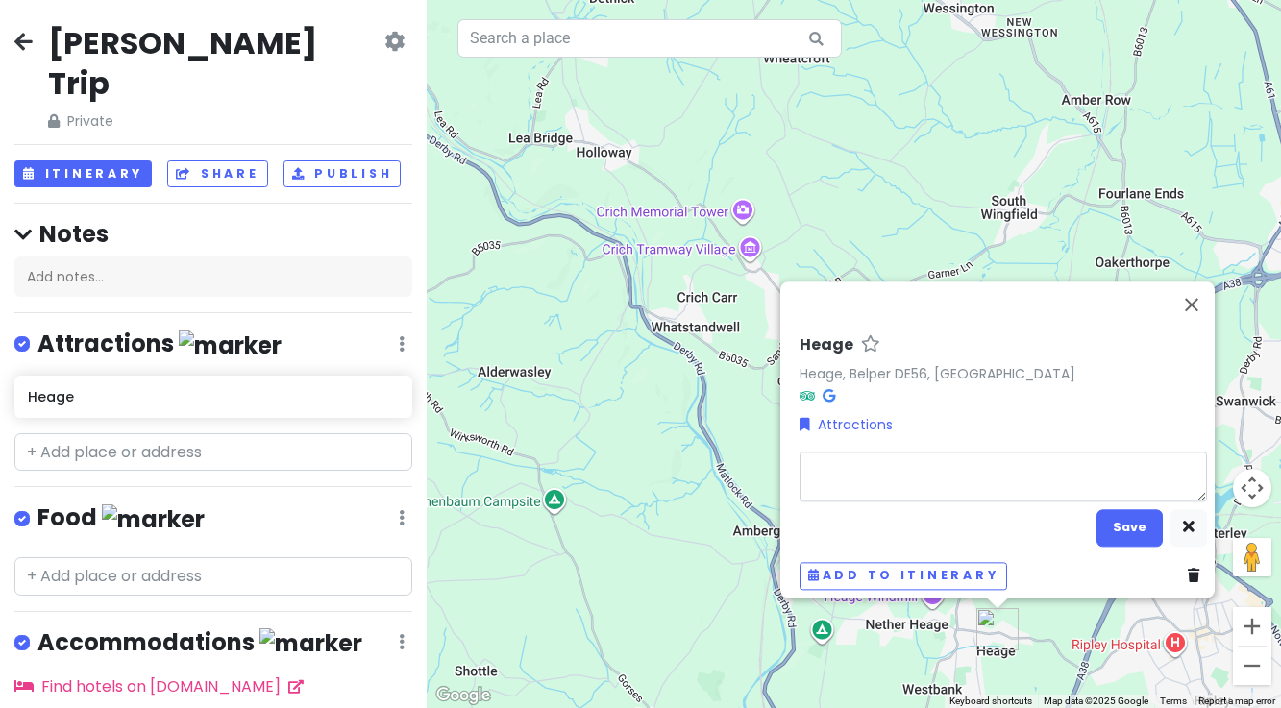
type textarea "x"
type textarea "H"
type textarea "x"
type textarea "He"
type textarea "x"
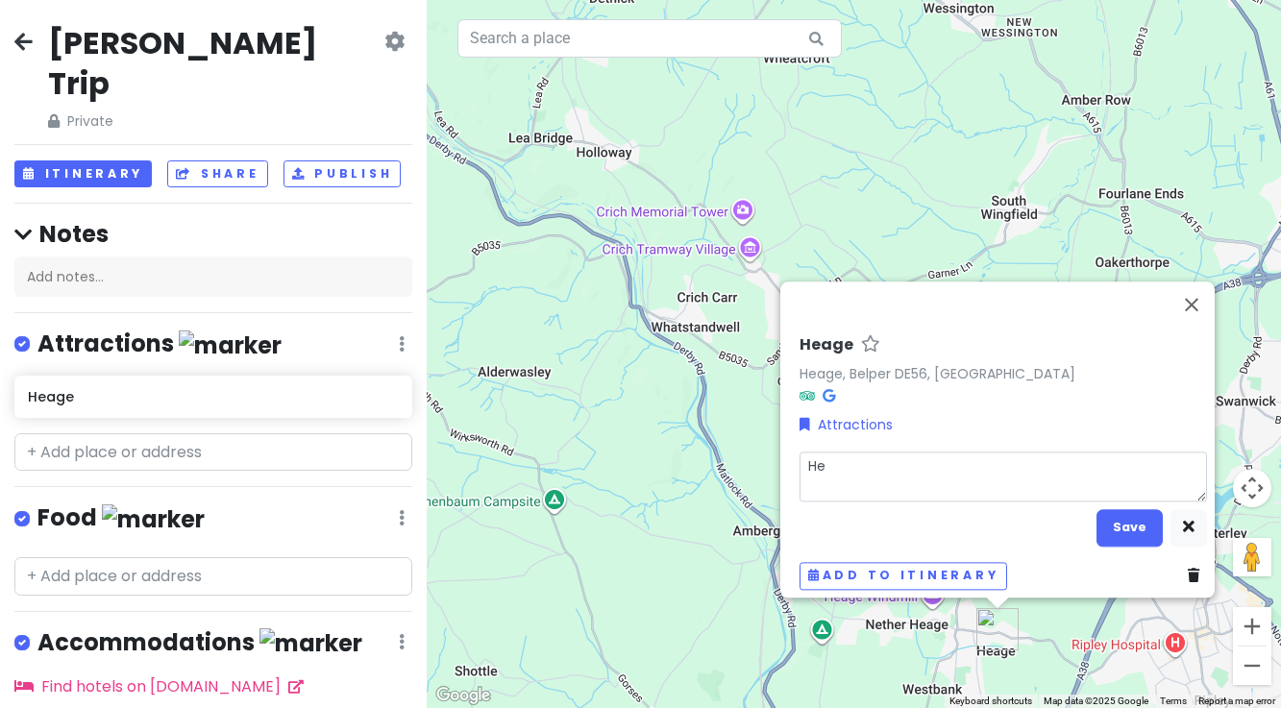
type textarea "Hen"
type textarea "x"
type textarea "Henr"
type textarea "x"
type textarea "[PERSON_NAME]"
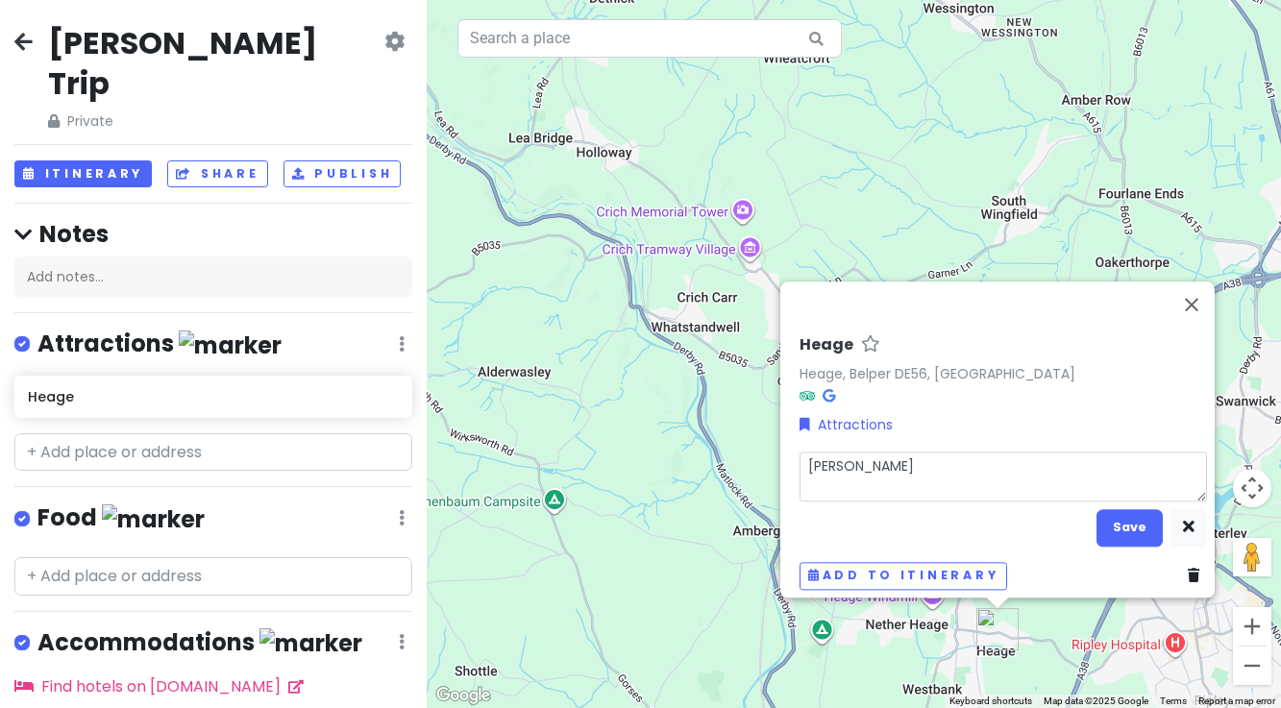
type textarea "x"
type textarea "[PERSON_NAME]"
type textarea "x"
type textarea "[PERSON_NAME]"
type textarea "x"
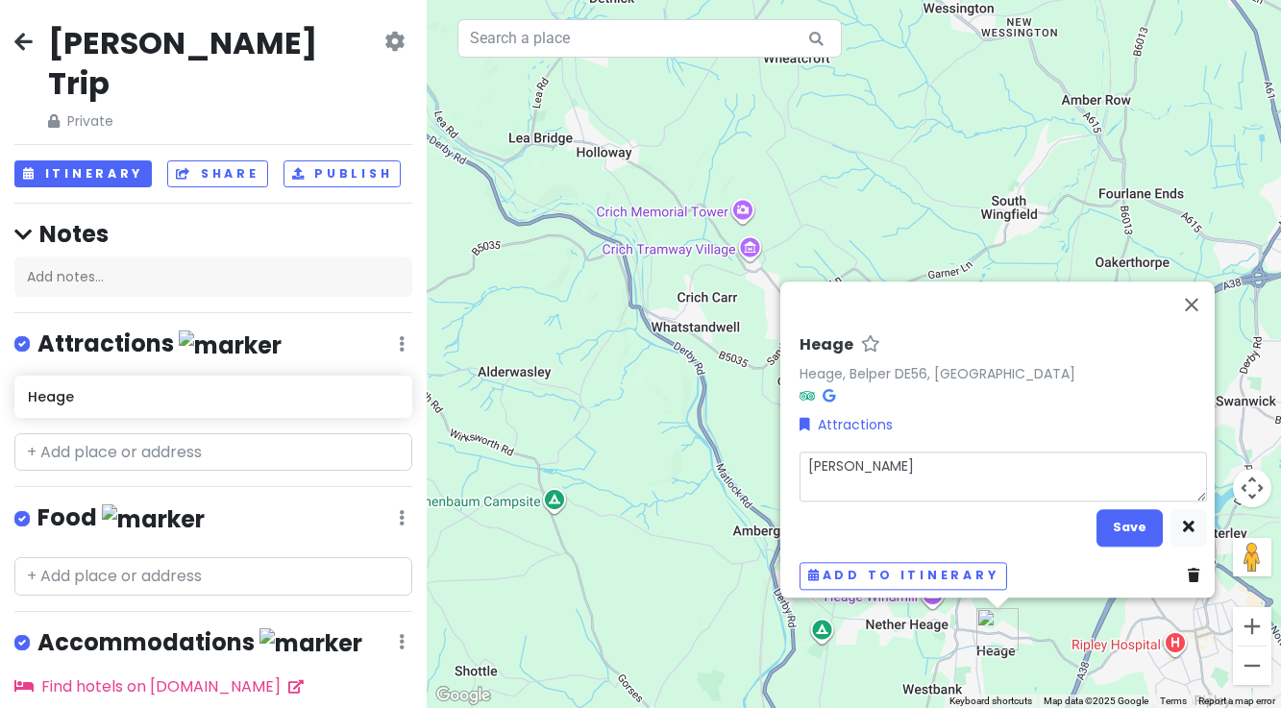
type textarea "[PERSON_NAME]"
type textarea "x"
type textarea "[PERSON_NAME]"
type textarea "x"
type textarea "[PERSON_NAME]"
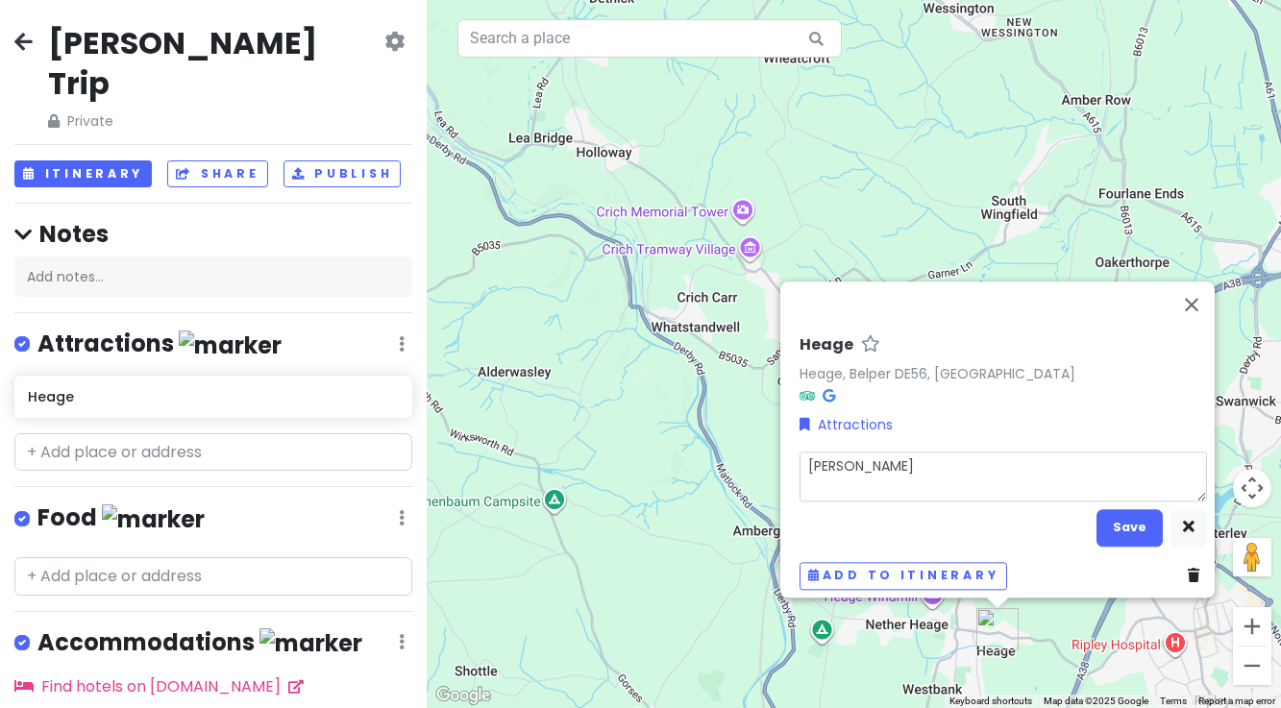
type textarea "x"
type textarea "[PERSON_NAME]"
type textarea "x"
type textarea "[PERSON_NAME]"
click at [1111, 518] on button "Save" at bounding box center [1130, 527] width 66 height 37
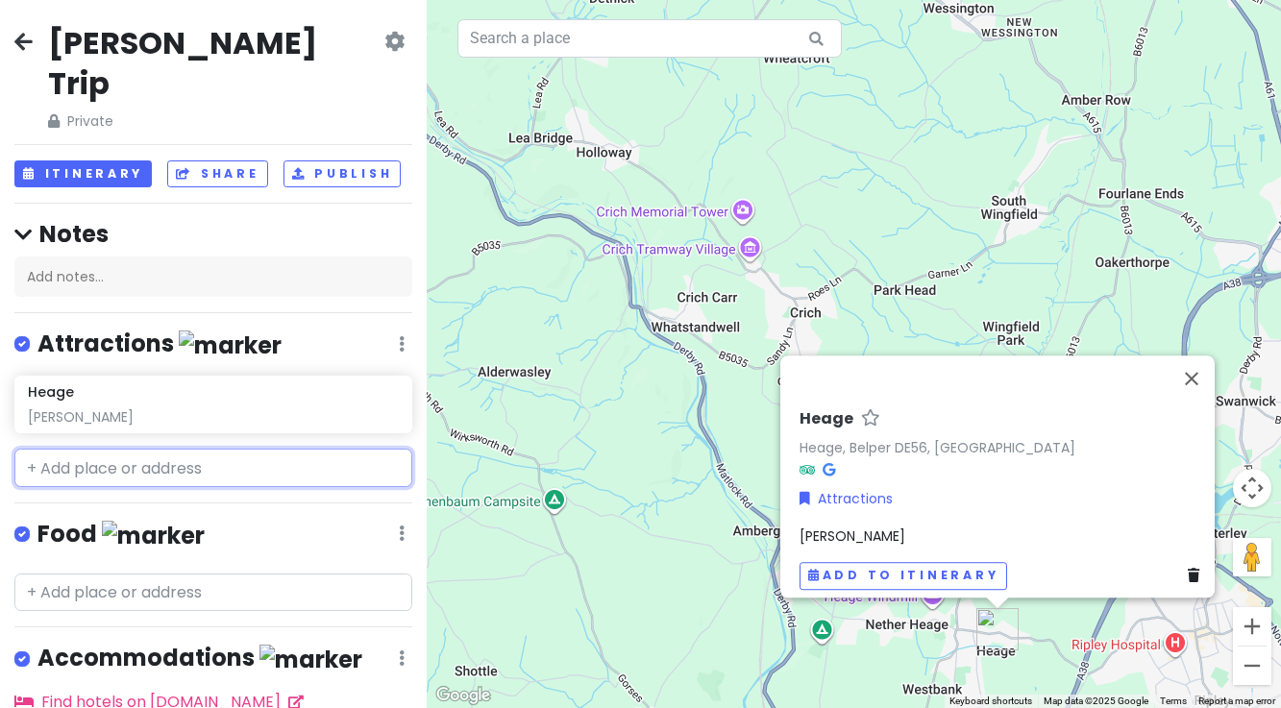
click at [138, 449] on input "text" at bounding box center [213, 468] width 398 height 38
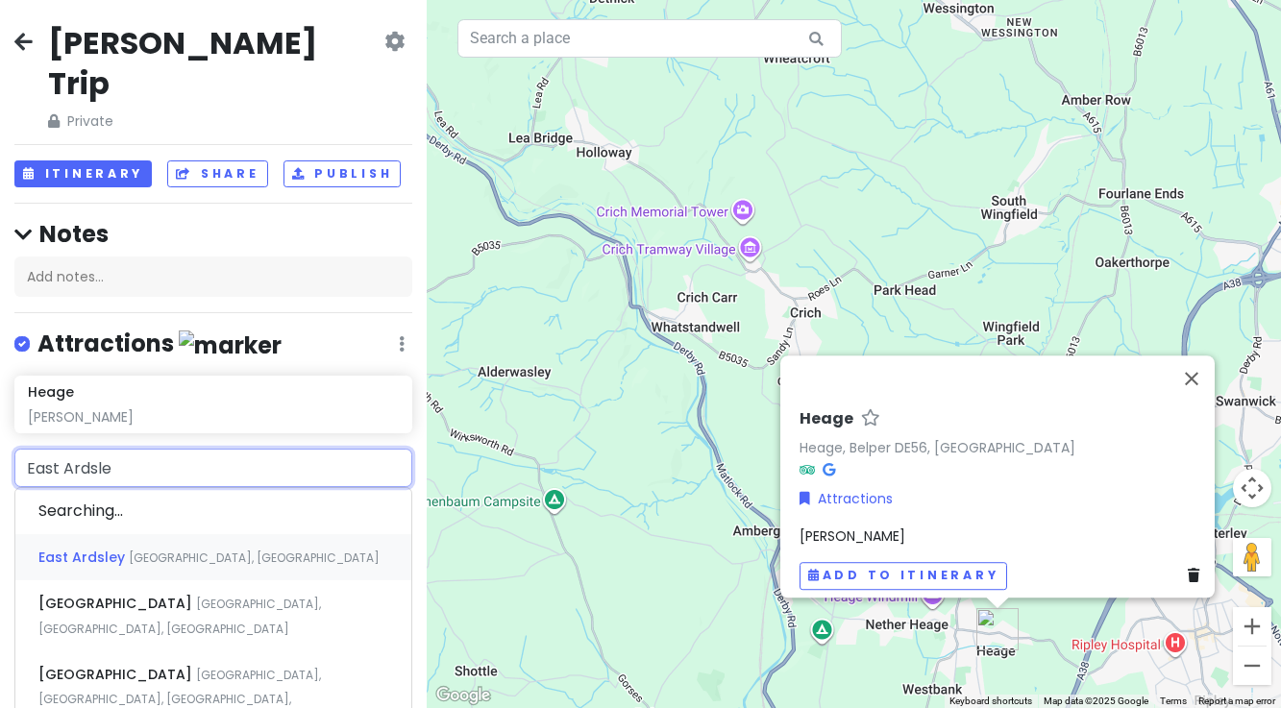
type input "East Ardsley"
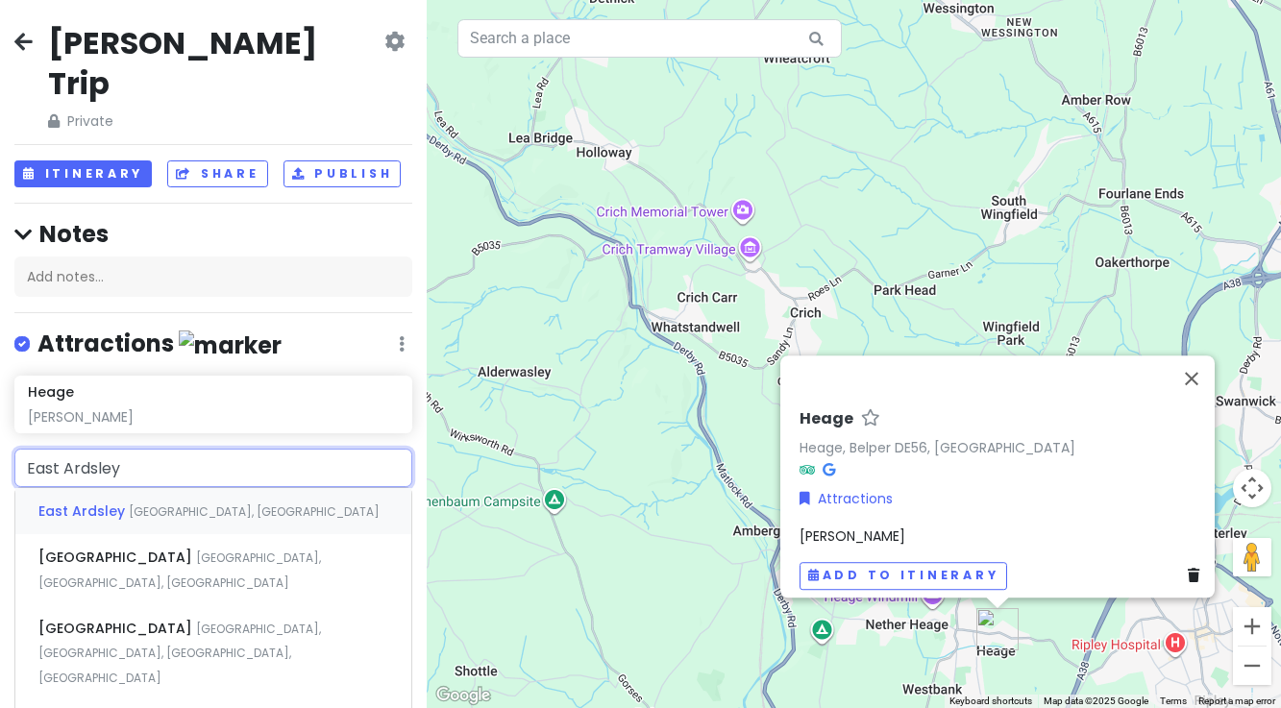
click at [129, 504] on span "[GEOGRAPHIC_DATA], [GEOGRAPHIC_DATA]" at bounding box center [254, 512] width 251 height 16
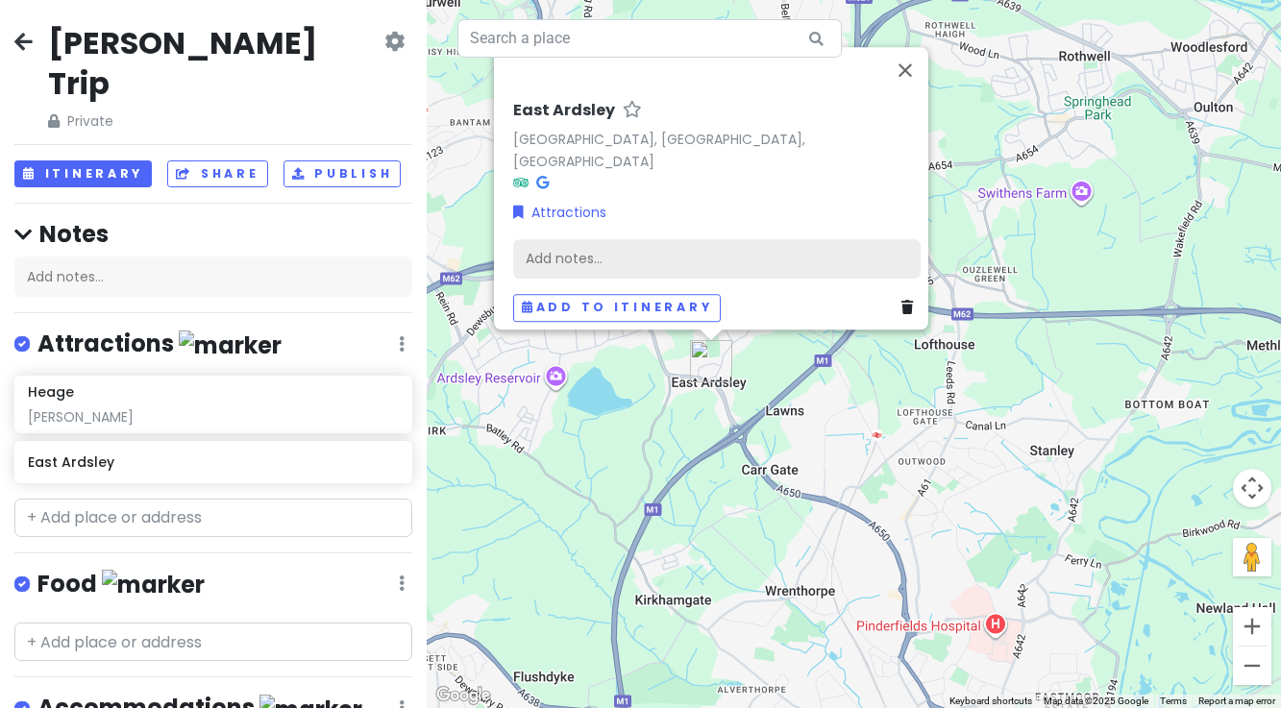
click at [543, 248] on div "Add notes..." at bounding box center [716, 258] width 407 height 40
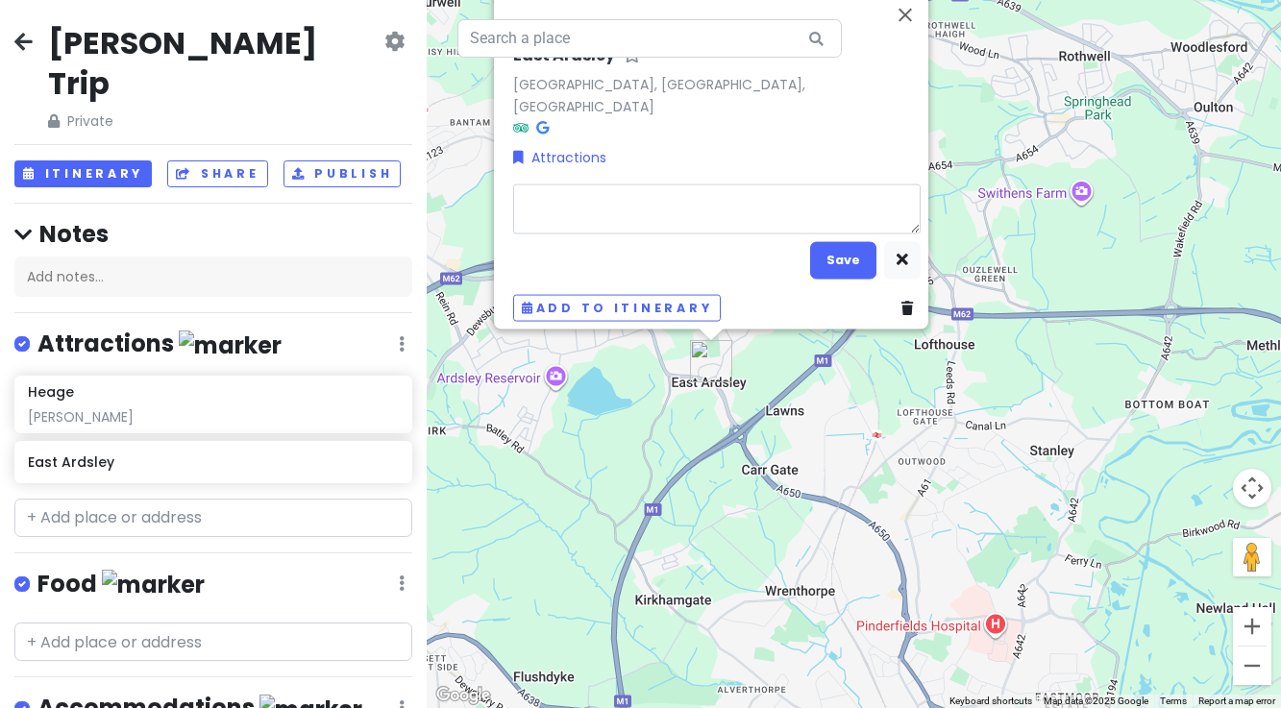
type textarea "x"
type textarea "E"
type textarea "x"
type textarea "El"
type textarea "x"
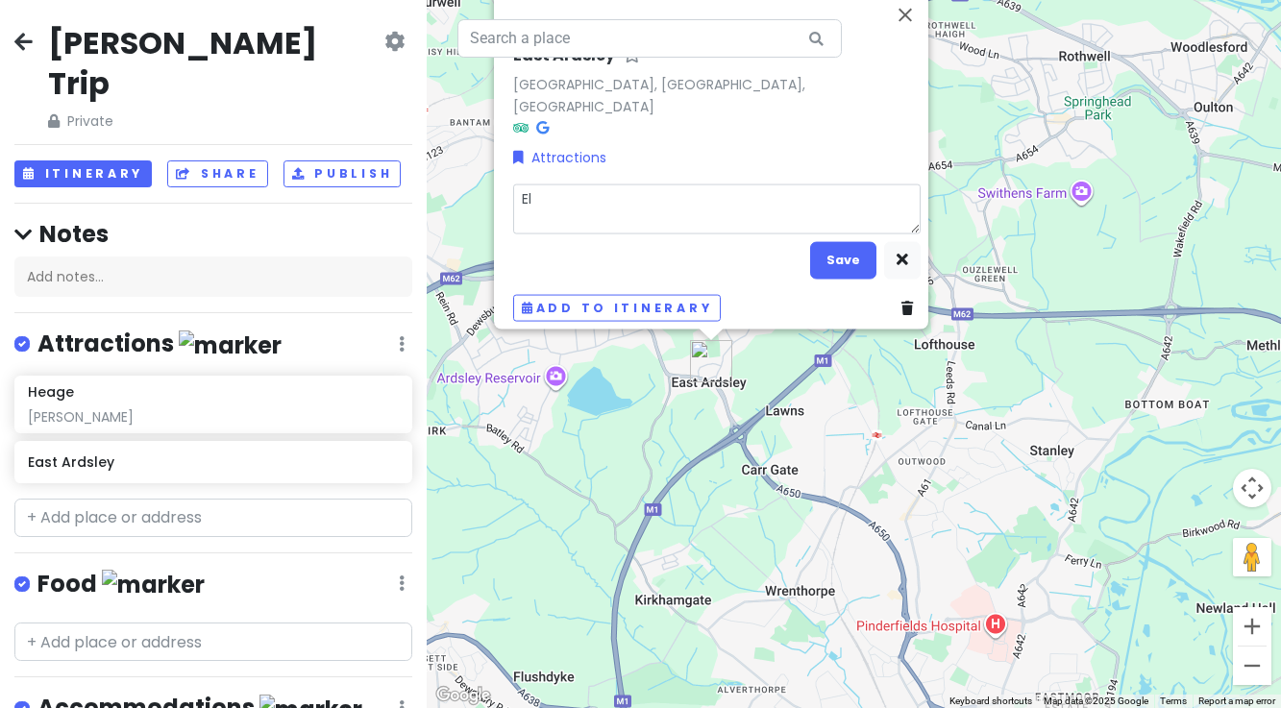
type textarea "[PERSON_NAME]"
type textarea "x"
type textarea "Eliz"
type textarea "x"
type textarea "[PERSON_NAME]"
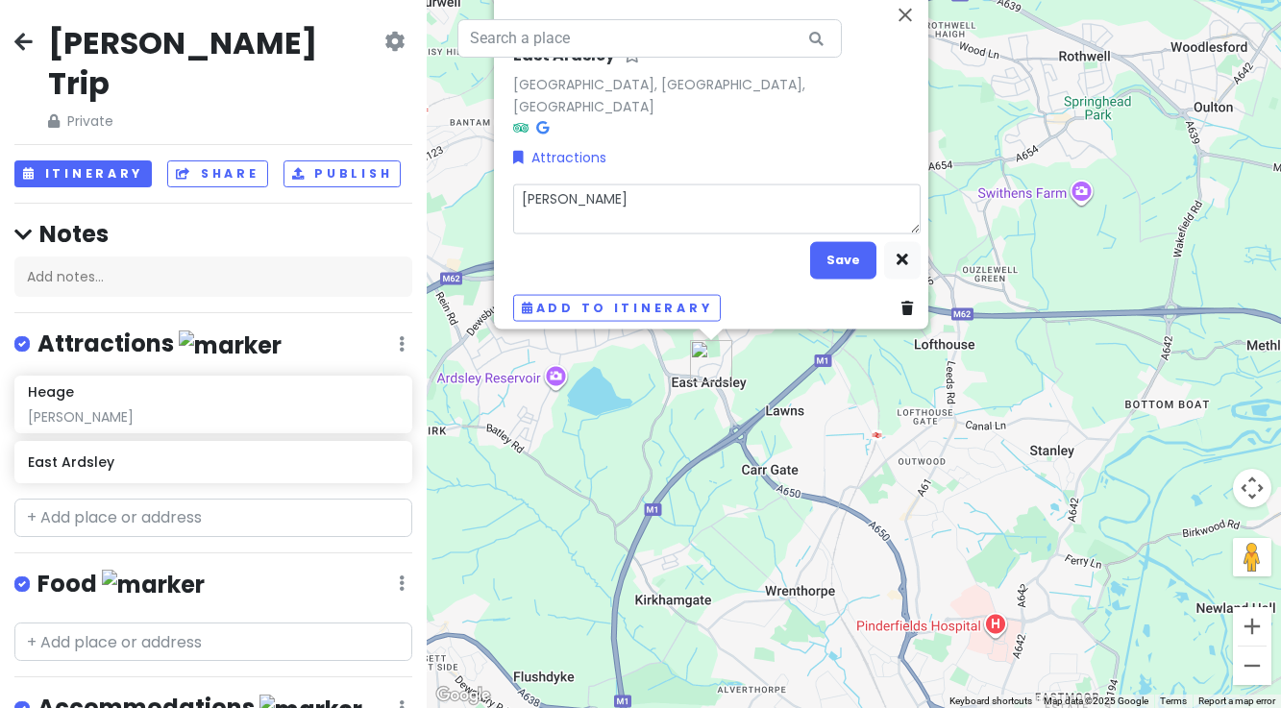
type textarea "x"
type textarea "Elizab"
type textarea "x"
type textarea "[PERSON_NAME]"
type textarea "x"
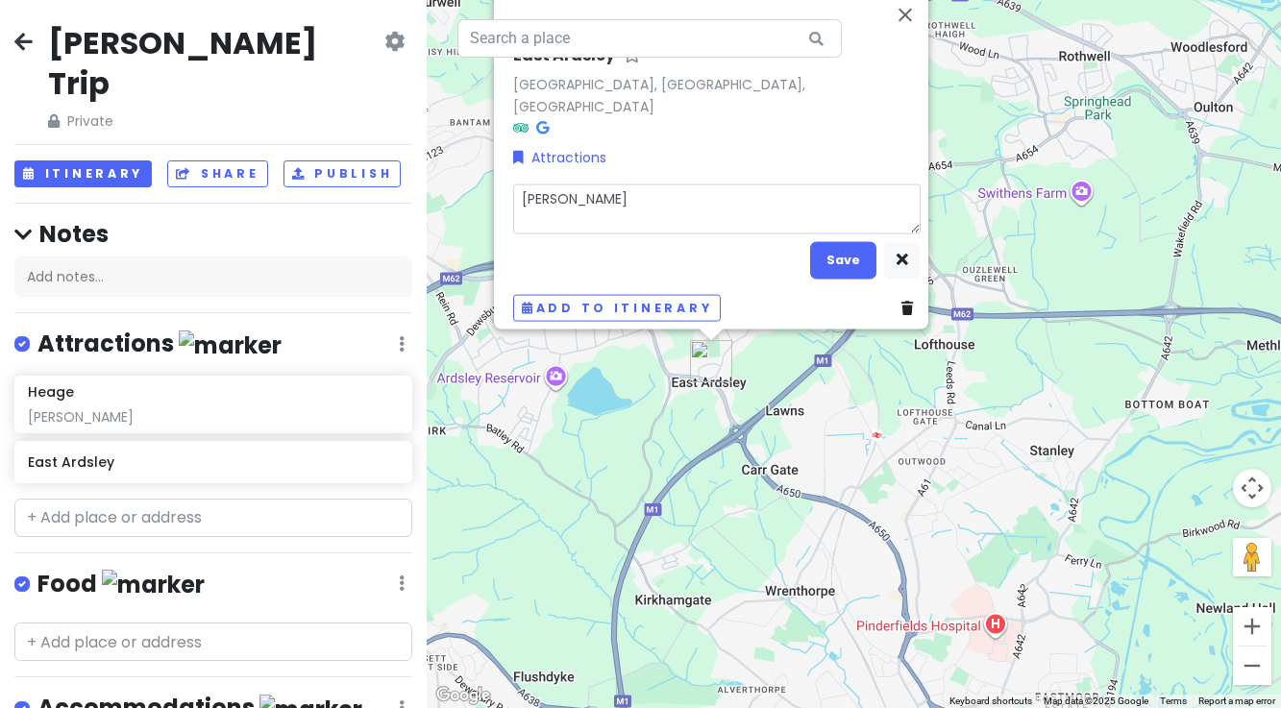
type textarea "[PERSON_NAME]"
type textarea "x"
type textarea "[PERSON_NAME]"
type textarea "x"
type textarea "[PERSON_NAME]"
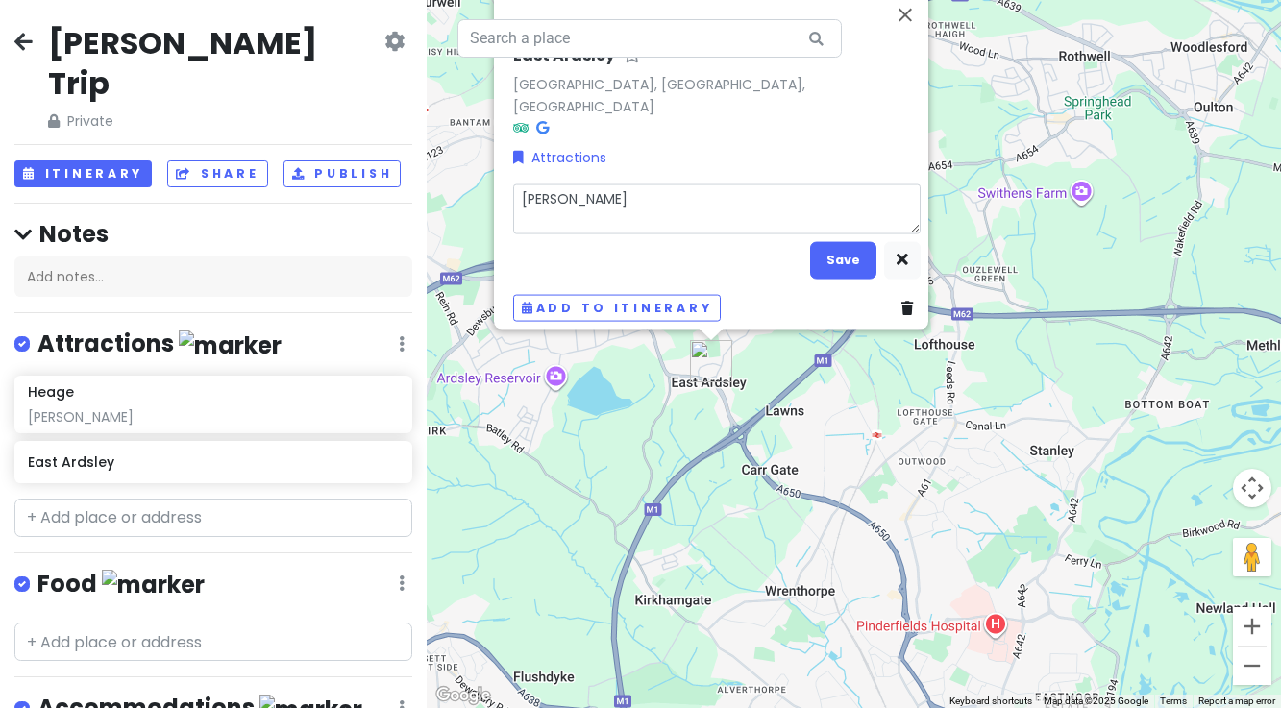
type textarea "x"
type textarea "[PERSON_NAME]"
type textarea "x"
type textarea "[PERSON_NAME]"
type textarea "x"
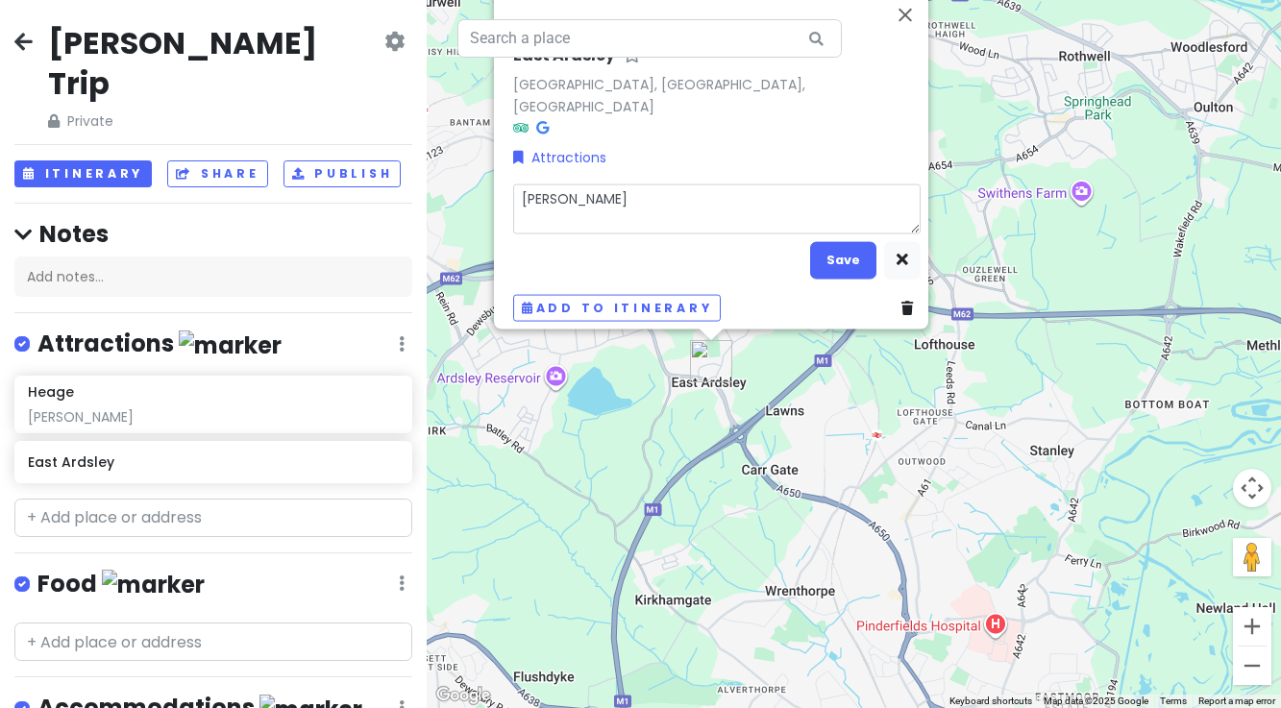
type textarea "[PERSON_NAME]"
type textarea "x"
type textarea "[PERSON_NAME]"
type textarea "x"
type textarea "[PERSON_NAME]"
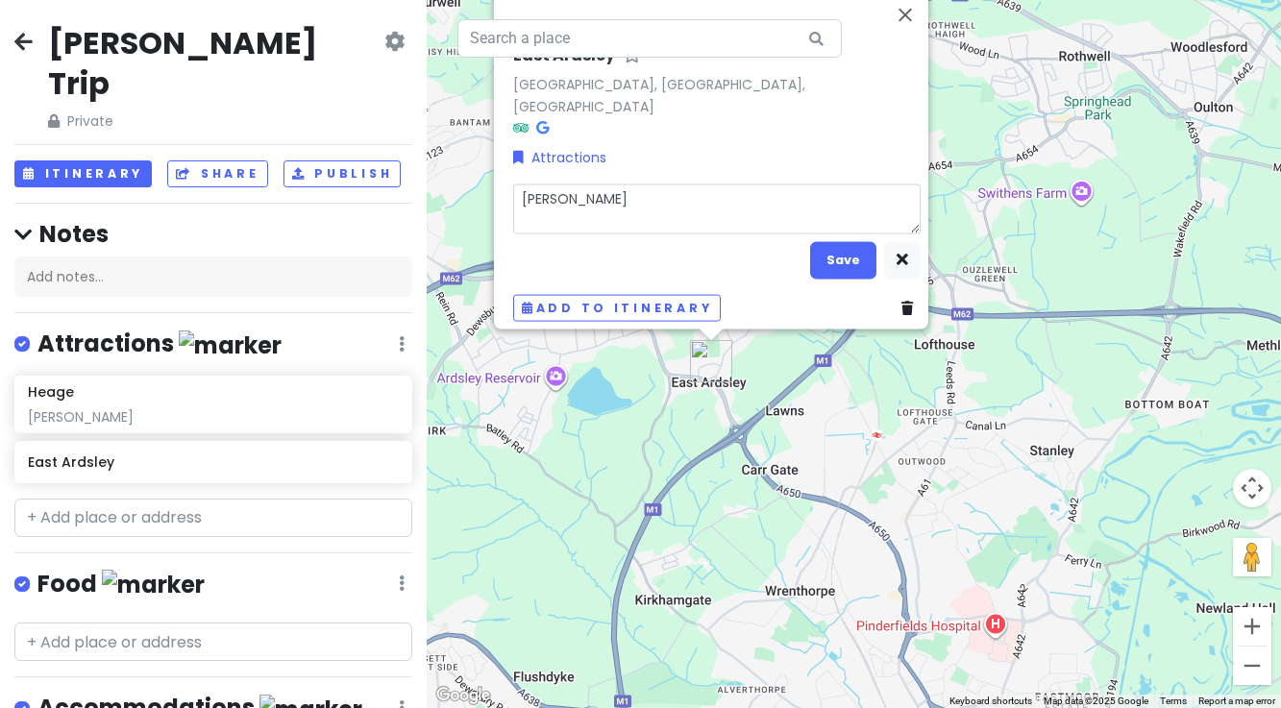
type textarea "x"
type textarea "[PERSON_NAME]"
type textarea "x"
type textarea "[PERSON_NAME]"
type textarea "x"
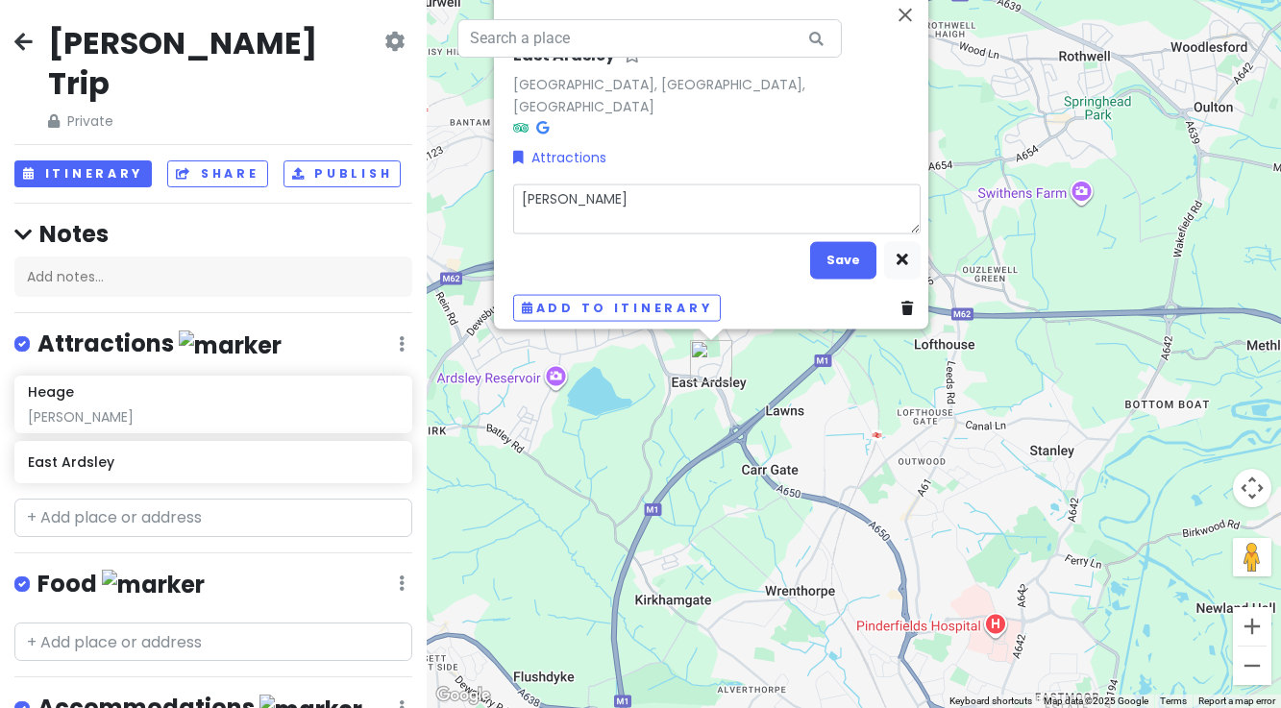
type textarea "[PERSON_NAME]"
type textarea "x"
type textarea "[PERSON_NAME] D"
type textarea "x"
type textarea "[PERSON_NAME]"
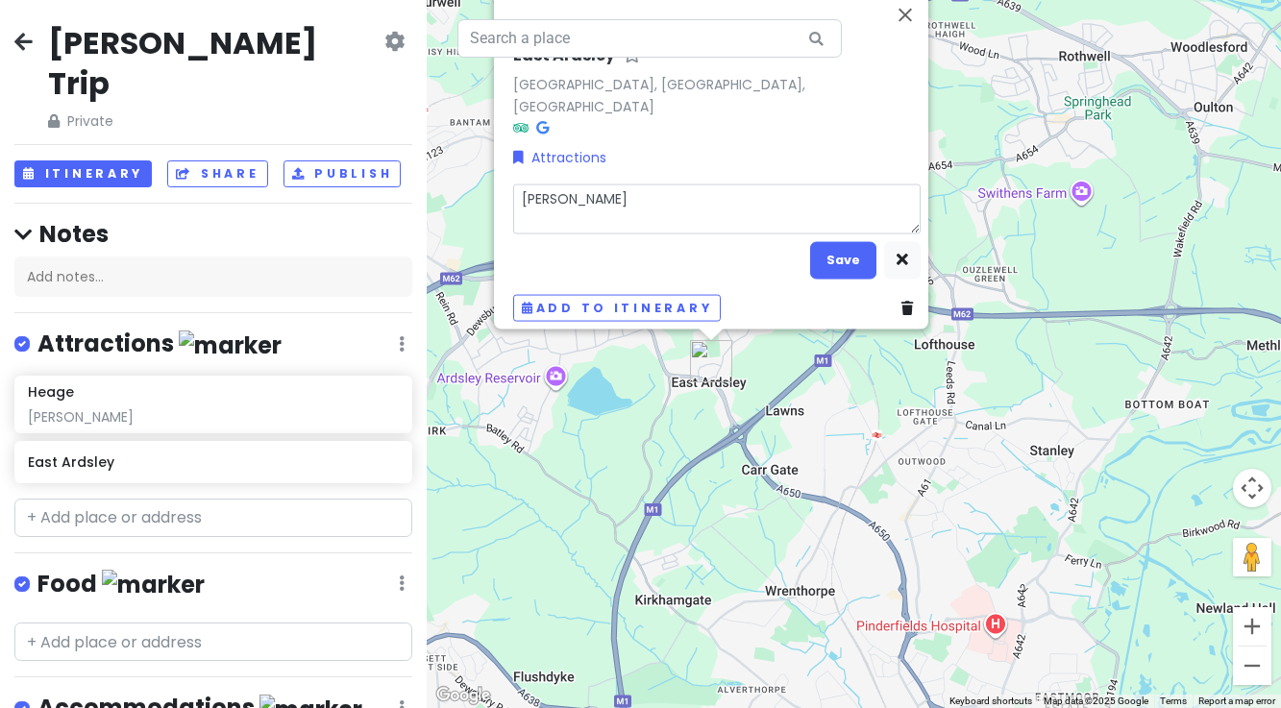
type textarea "x"
type textarea "[PERSON_NAME] Dad"
type textarea "x"
type textarea "[PERSON_NAME] Dad"
type textarea "x"
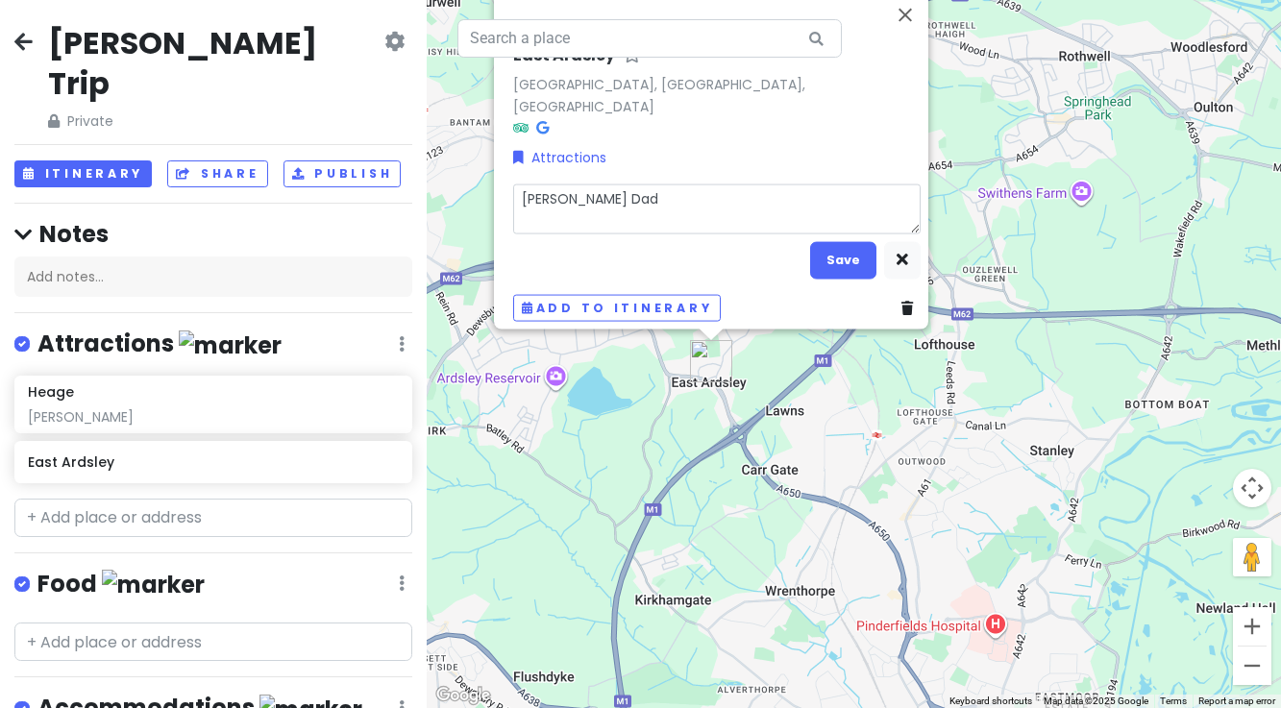
type textarea "[PERSON_NAME] Dad J"
type textarea "x"
type textarea "[PERSON_NAME] Dad Jo"
type textarea "x"
type textarea "[PERSON_NAME] Dad [PERSON_NAME]"
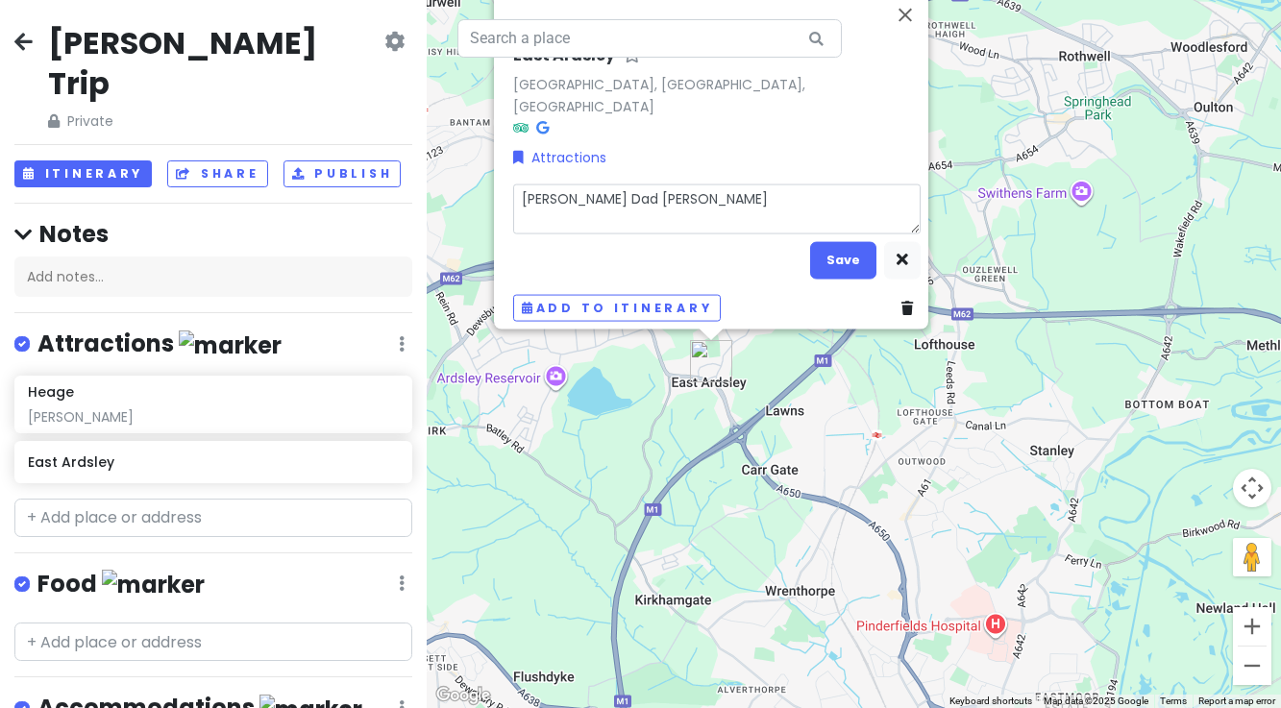
type textarea "x"
type textarea "[PERSON_NAME] Dad [PERSON_NAME]"
type textarea "x"
type textarea "[PERSON_NAME] Dad [PERSON_NAME]"
type textarea "x"
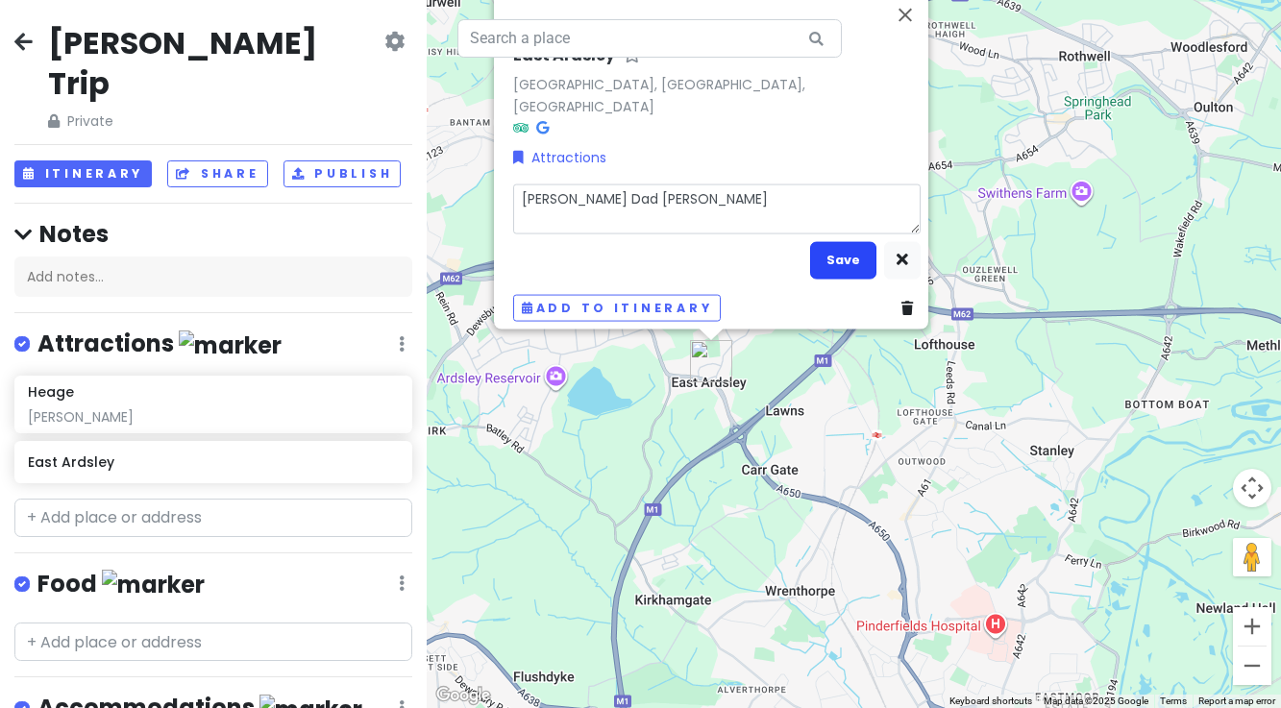
type textarea "[PERSON_NAME] Dad [PERSON_NAME]"
click at [827, 255] on button "Save" at bounding box center [843, 259] width 66 height 37
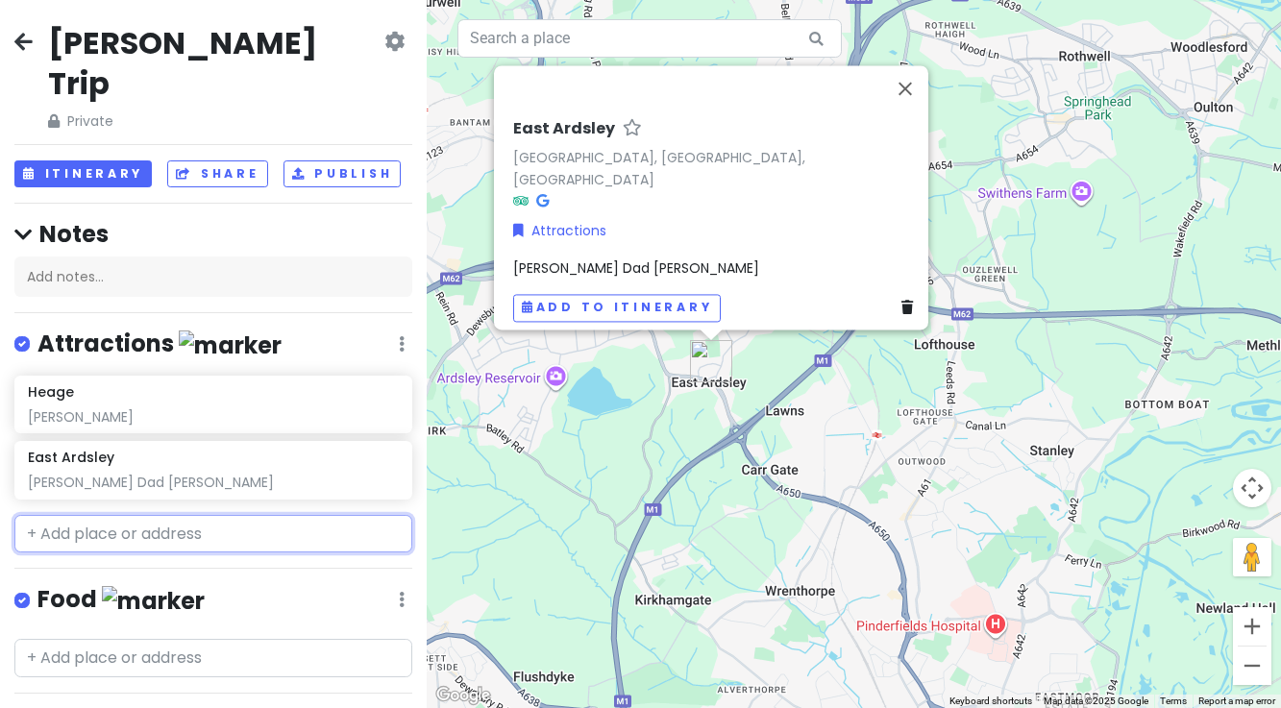
click at [131, 515] on input "text" at bounding box center [213, 534] width 398 height 38
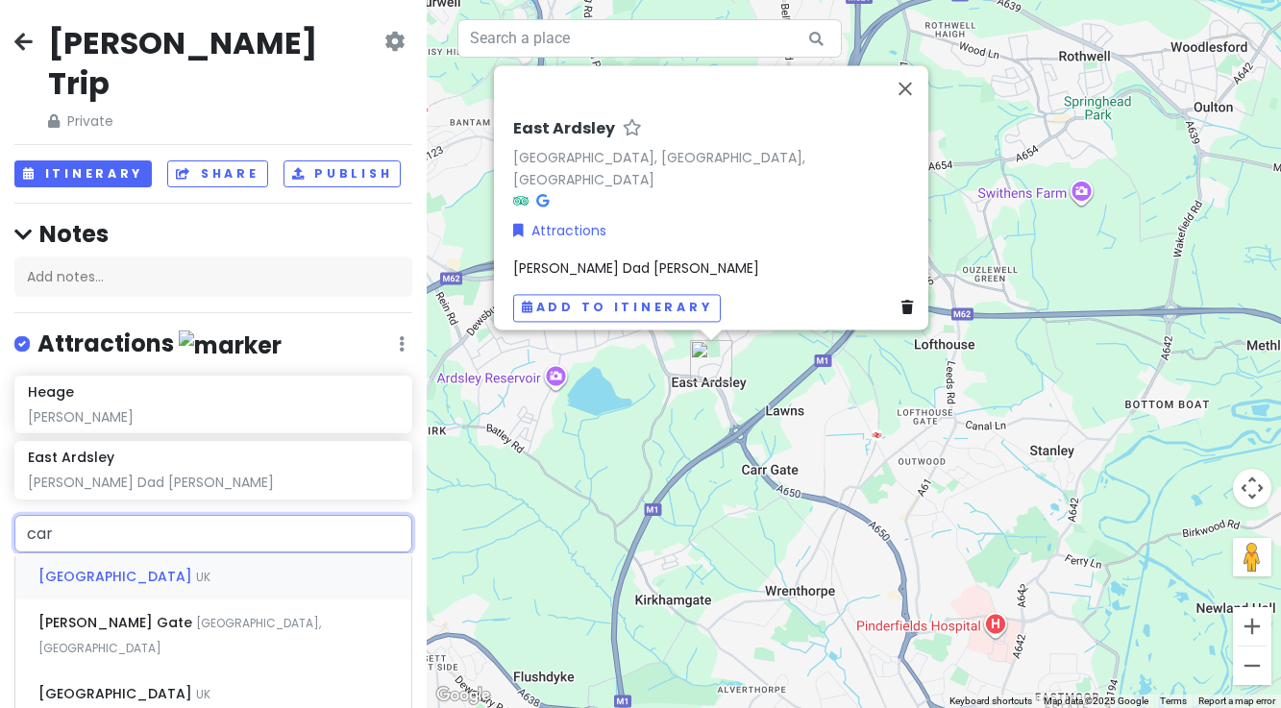
type input "[PERSON_NAME]"
click at [95, 615] on span "Rothwell, [GEOGRAPHIC_DATA], [GEOGRAPHIC_DATA]" at bounding box center [156, 635] width 236 height 41
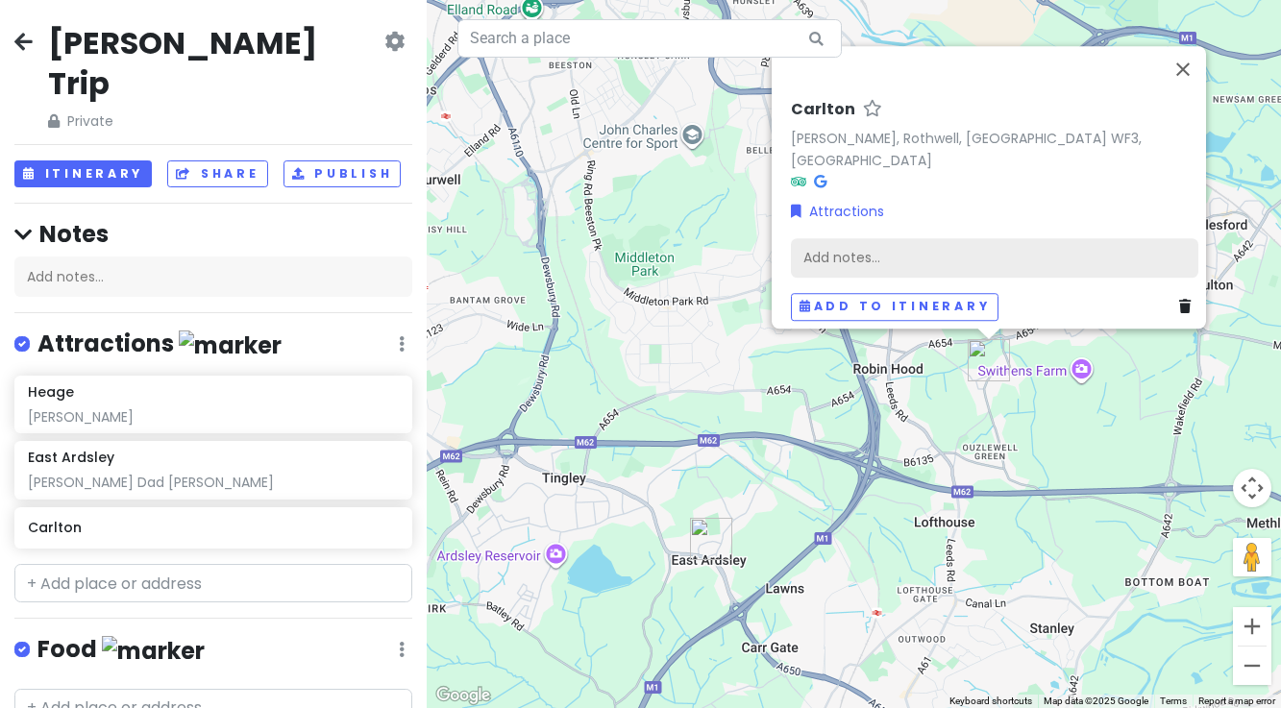
click at [859, 239] on div "Add notes..." at bounding box center [994, 257] width 407 height 40
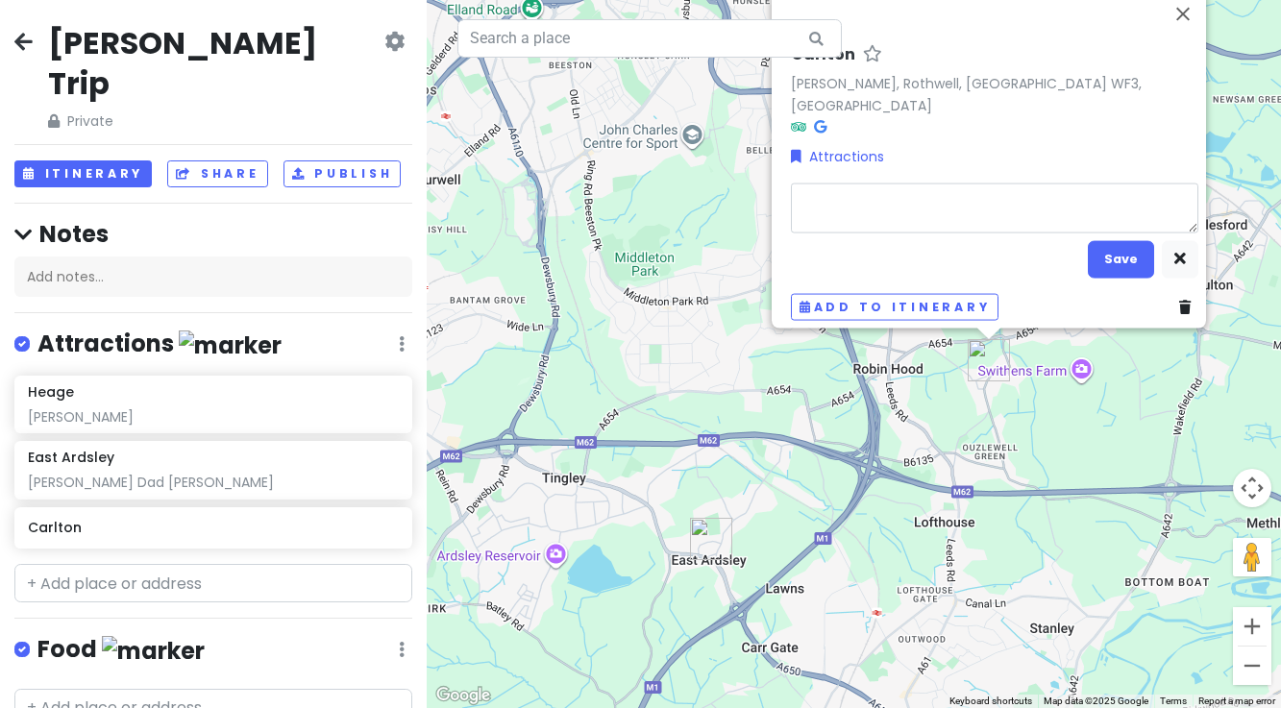
type textarea "x"
type textarea "J"
type textarea "x"
type textarea "[PERSON_NAME]"
type textarea "x"
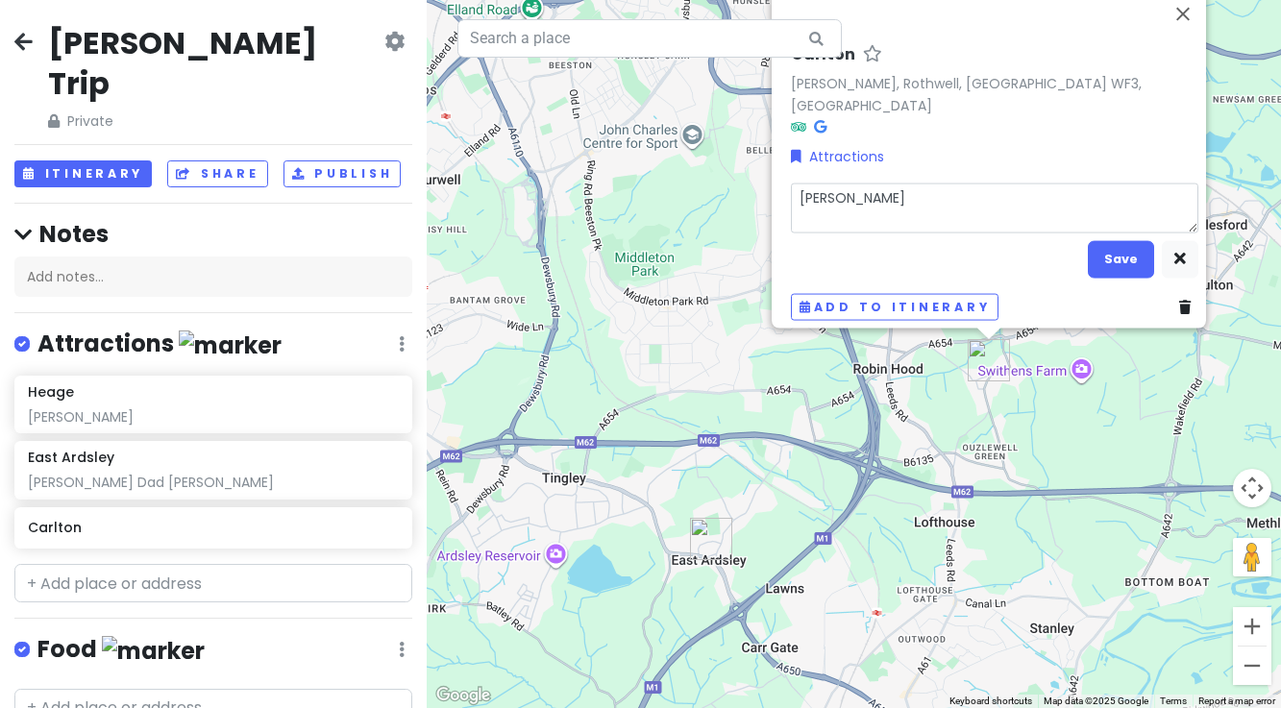
type textarea "Jan"
type textarea "x"
type textarea "[PERSON_NAME]"
type textarea "x"
type textarea "[PERSON_NAME]"
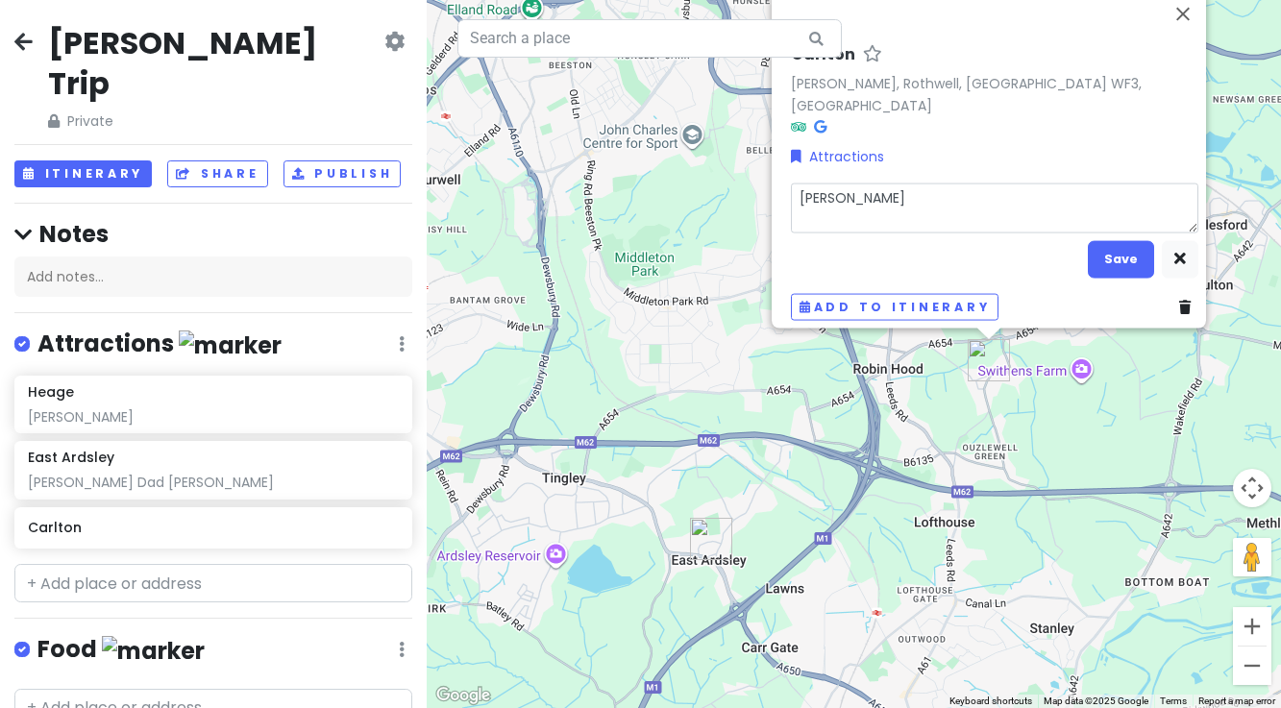
type textarea "x"
type textarea "[PERSON_NAME]"
type textarea "x"
type textarea "[PERSON_NAME]"
type textarea "x"
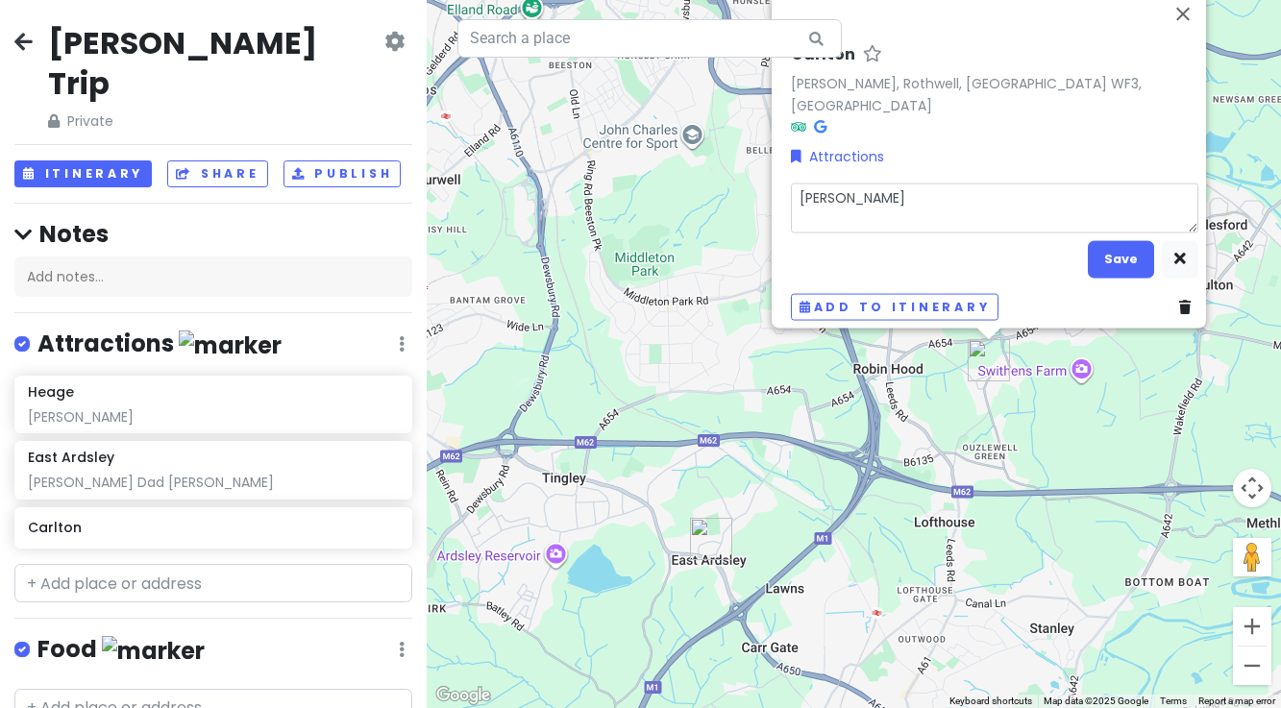
type textarea "[PERSON_NAME]"
type textarea "x"
type textarea "[PERSON_NAME]"
type textarea "x"
type textarea "[PERSON_NAME]"
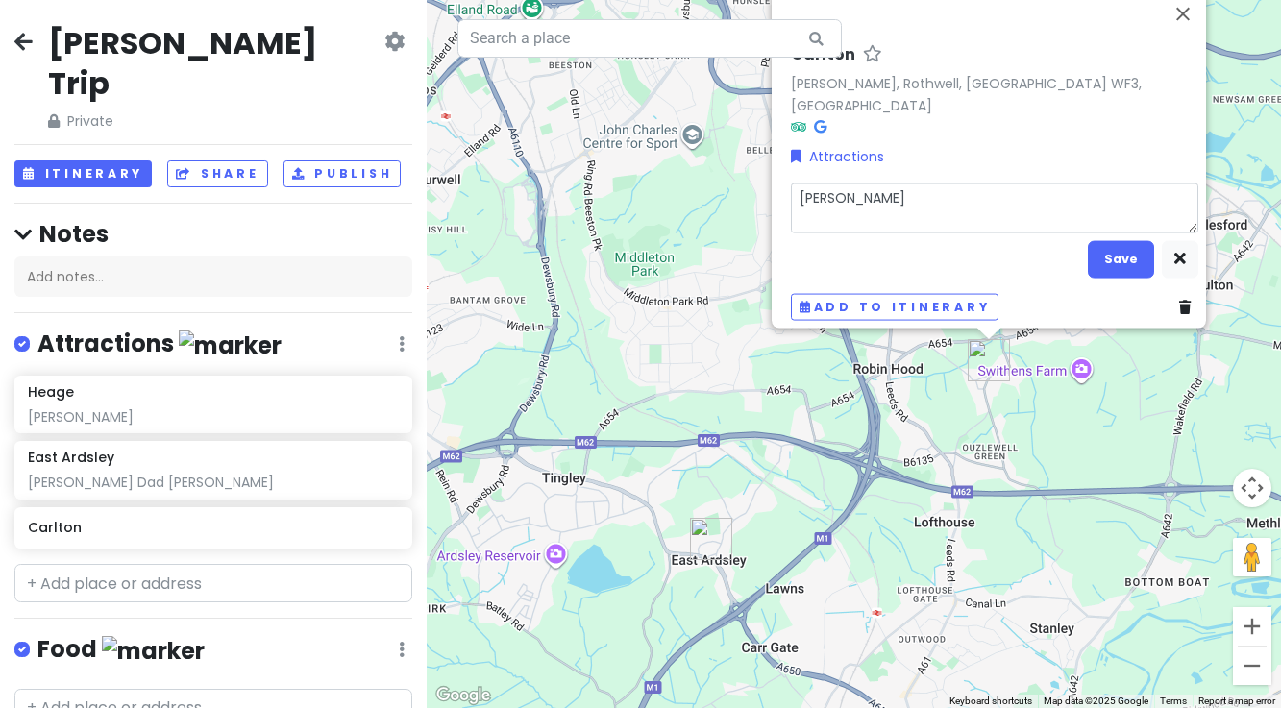
type textarea "x"
type textarea "[PERSON_NAME] E"
type textarea "x"
type textarea "[PERSON_NAME] El"
type textarea "x"
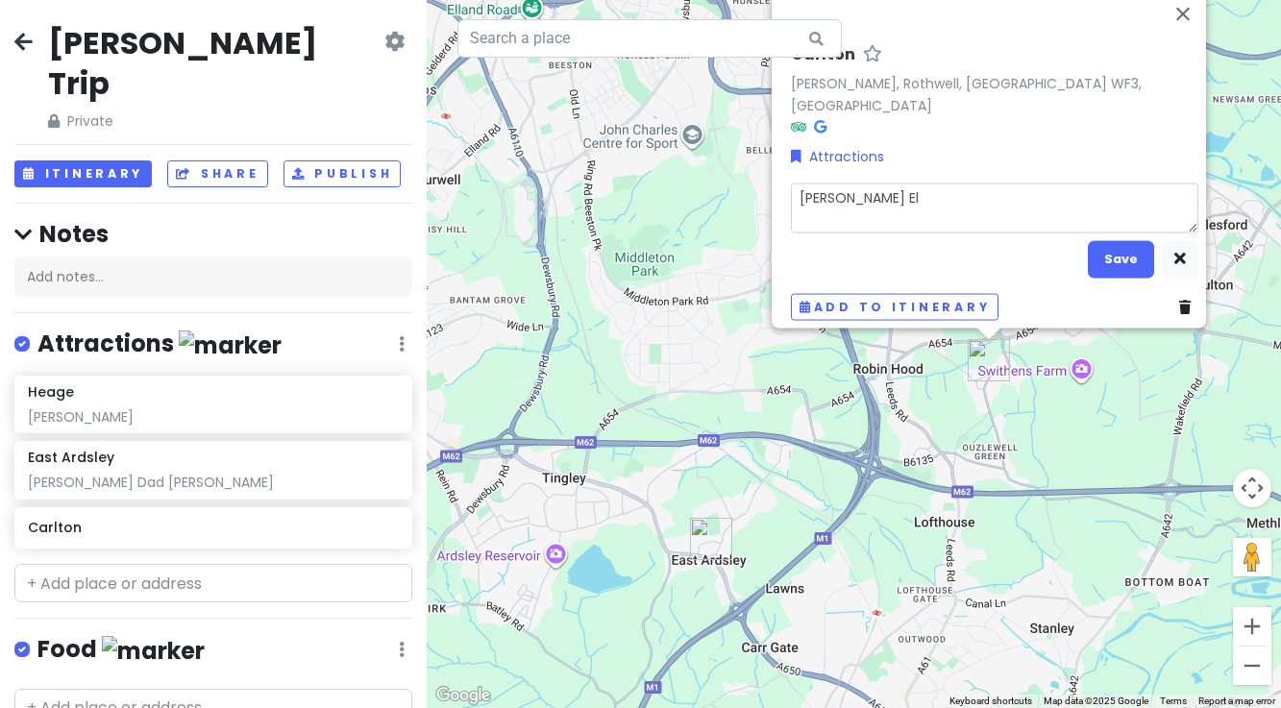
type textarea "[PERSON_NAME] [PERSON_NAME]"
type textarea "x"
type textarea "[PERSON_NAME] [PERSON_NAME]"
type textarea "x"
type textarea "[PERSON_NAME] [PERSON_NAME]"
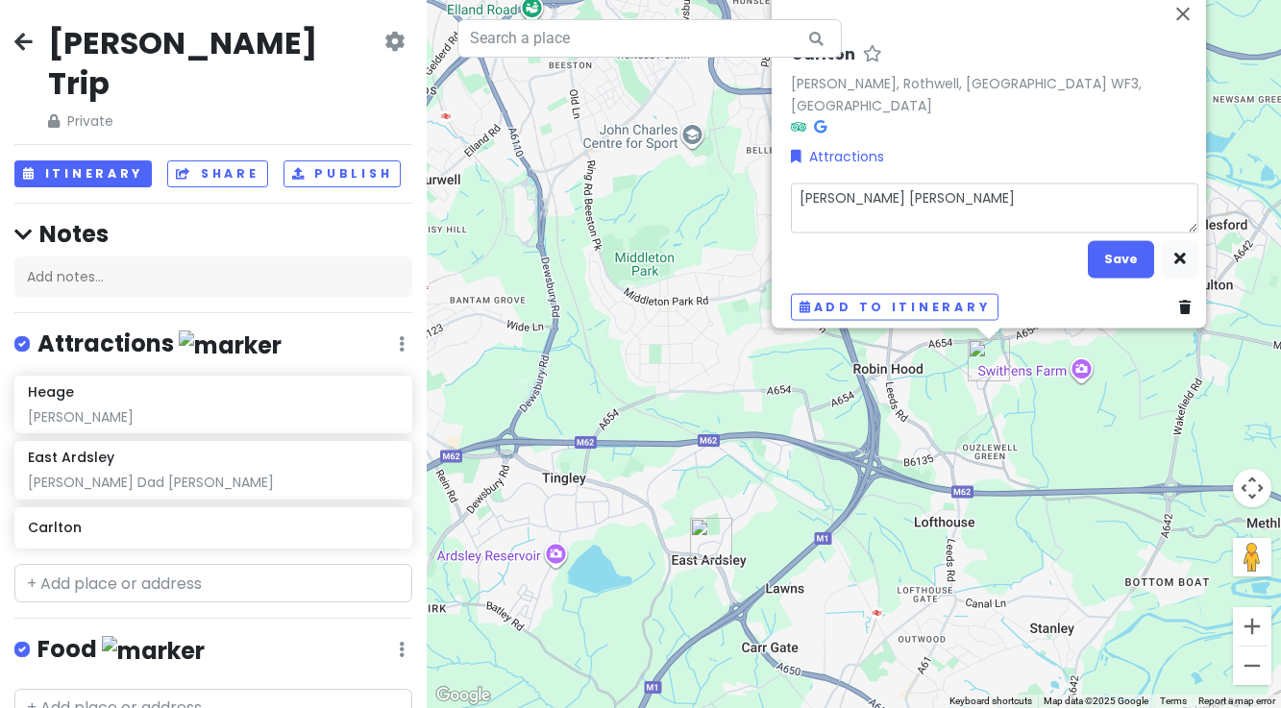
type textarea "x"
type textarea "[PERSON_NAME] [PERSON_NAME] m"
type textarea "x"
type textarea "[PERSON_NAME] [PERSON_NAME] mo"
type textarea "x"
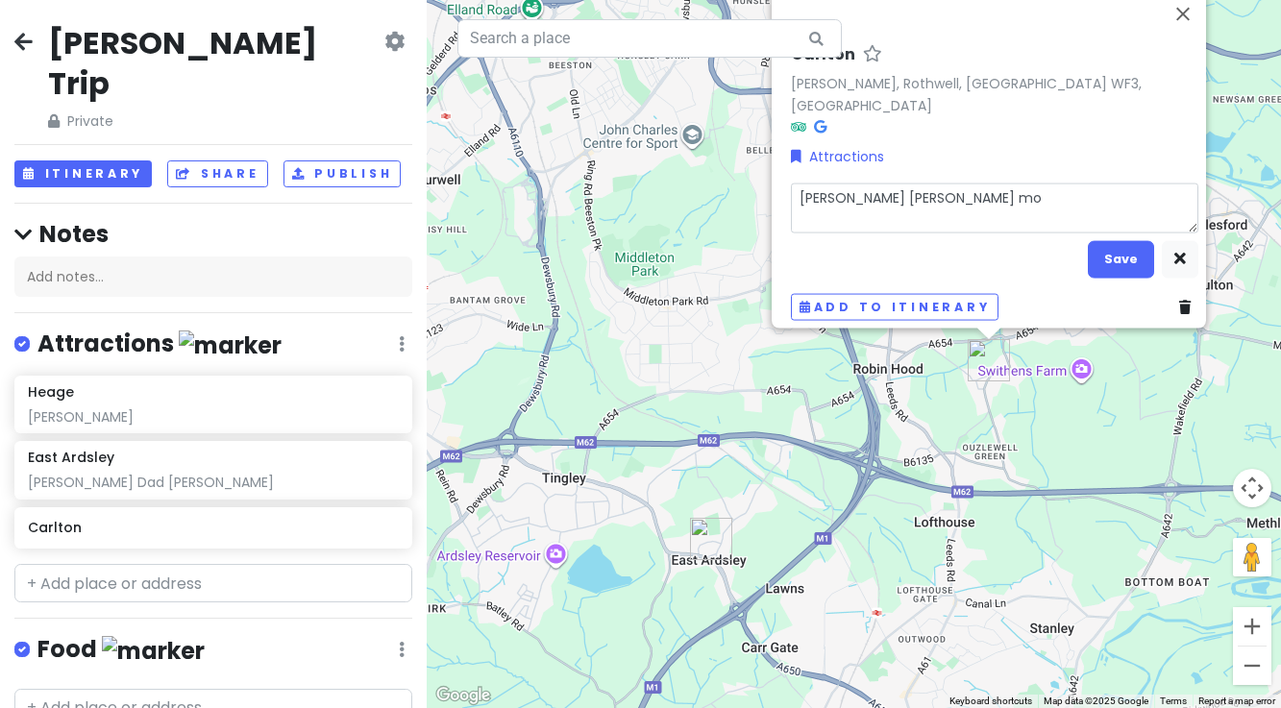
type textarea "[PERSON_NAME] [PERSON_NAME] mot"
click at [1112, 253] on button "Save" at bounding box center [1121, 258] width 66 height 37
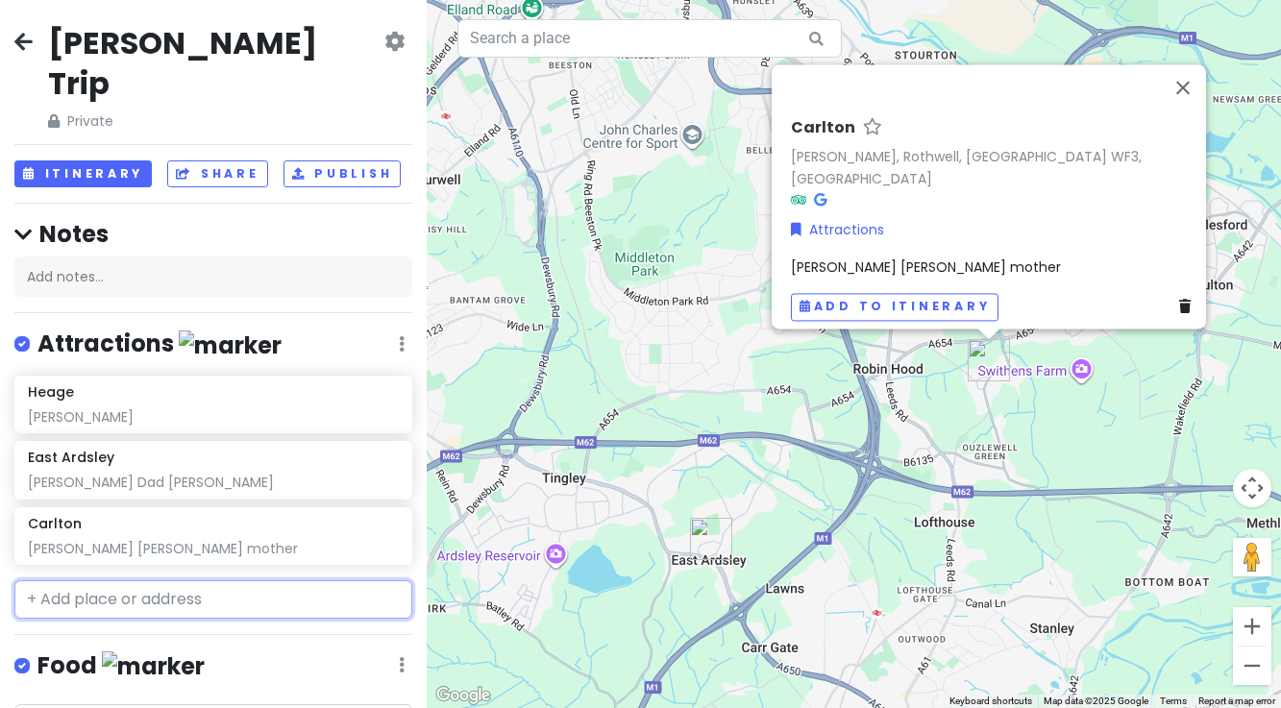
click at [85, 580] on input "text" at bounding box center [213, 599] width 398 height 38
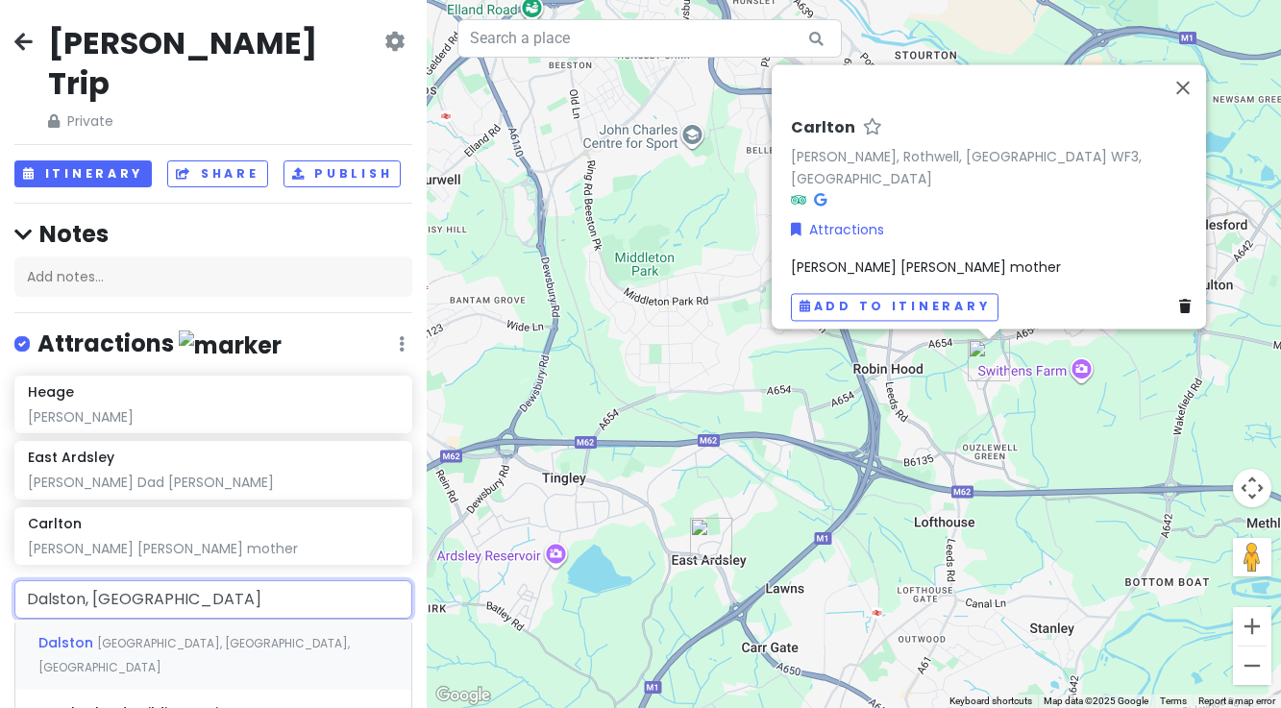
click at [90, 633] on span "Dalston" at bounding box center [67, 642] width 59 height 19
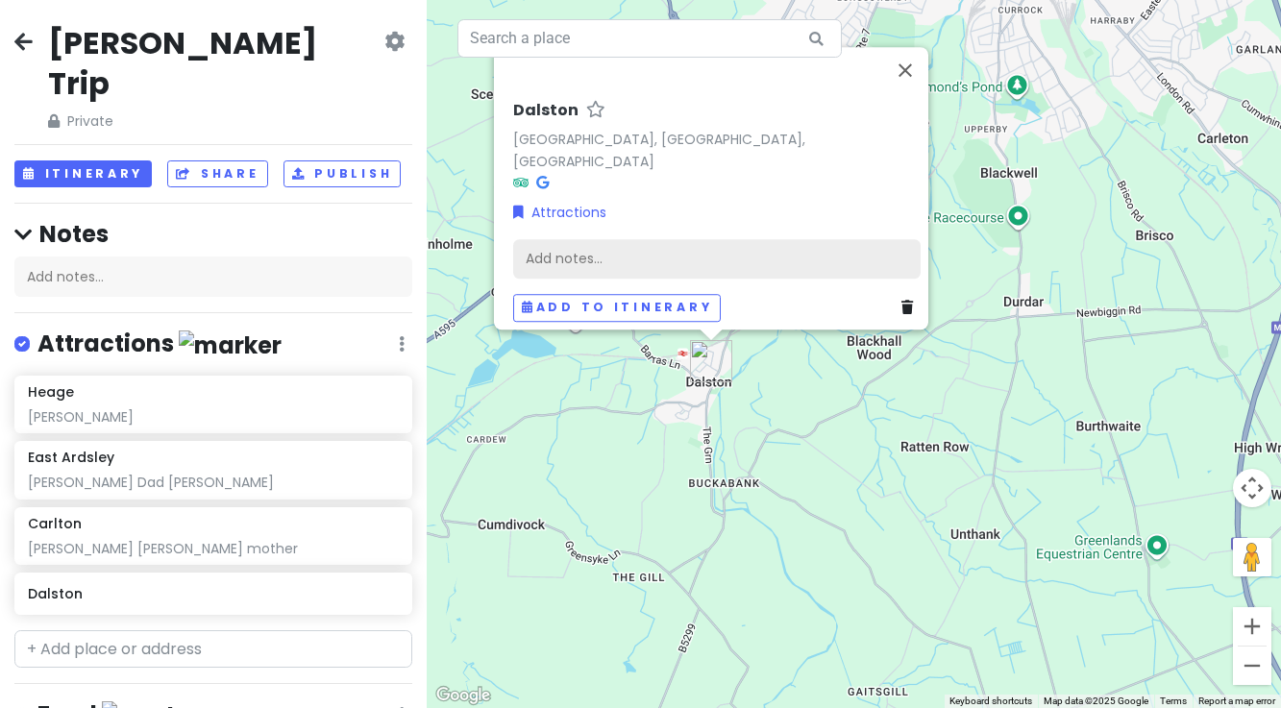
click at [606, 244] on div "Add notes..." at bounding box center [716, 258] width 407 height 40
click at [565, 238] on div "Add notes..." at bounding box center [716, 258] width 407 height 40
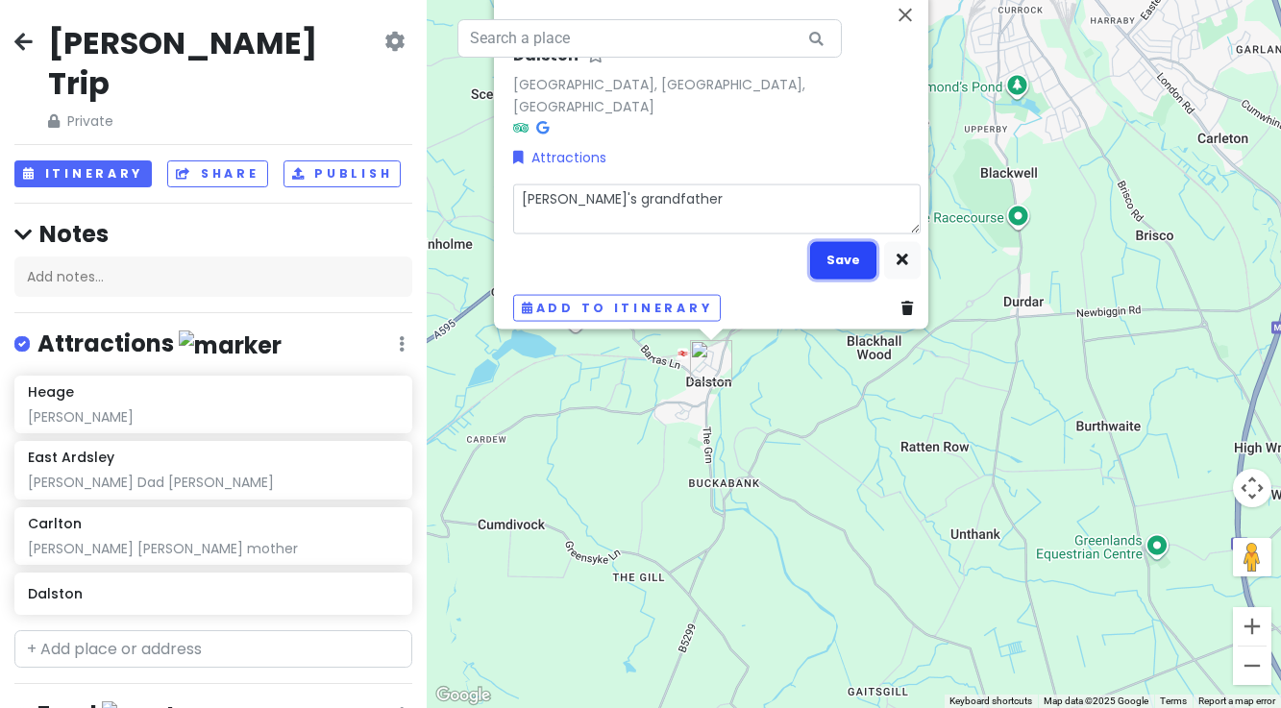
click at [835, 250] on button "Save" at bounding box center [843, 259] width 66 height 37
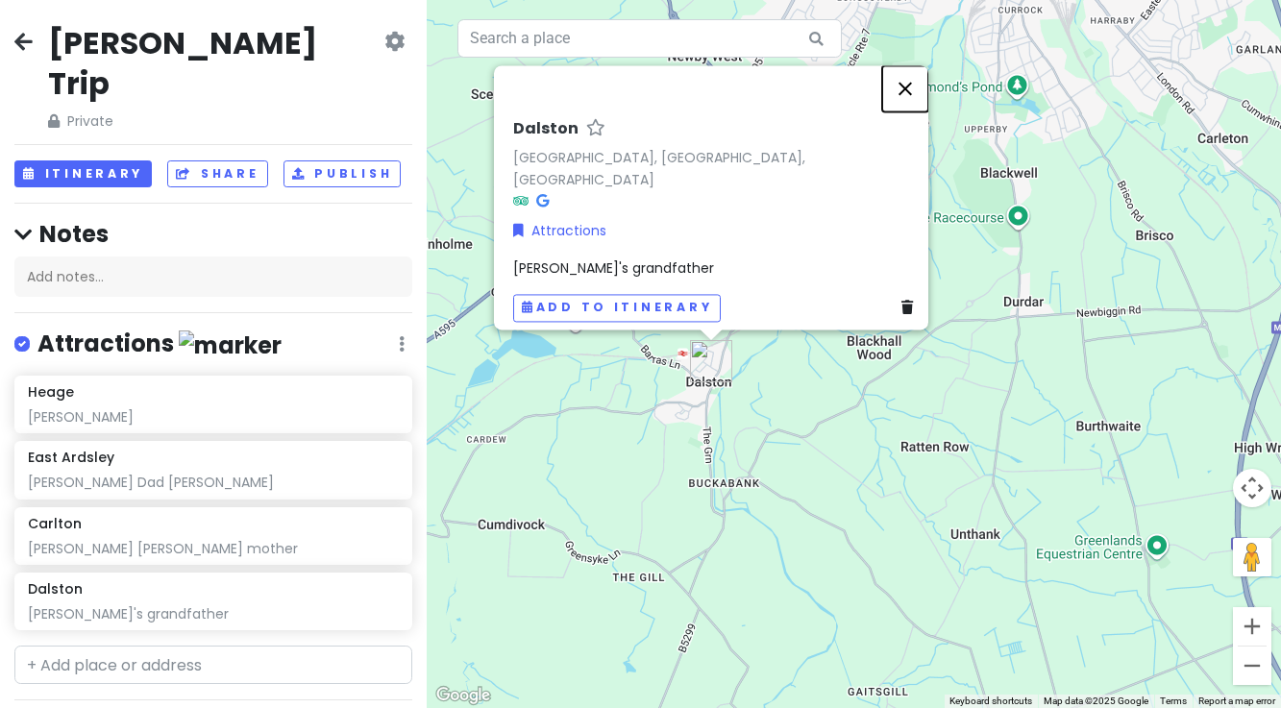
click at [914, 103] on button "Close" at bounding box center [905, 88] width 46 height 46
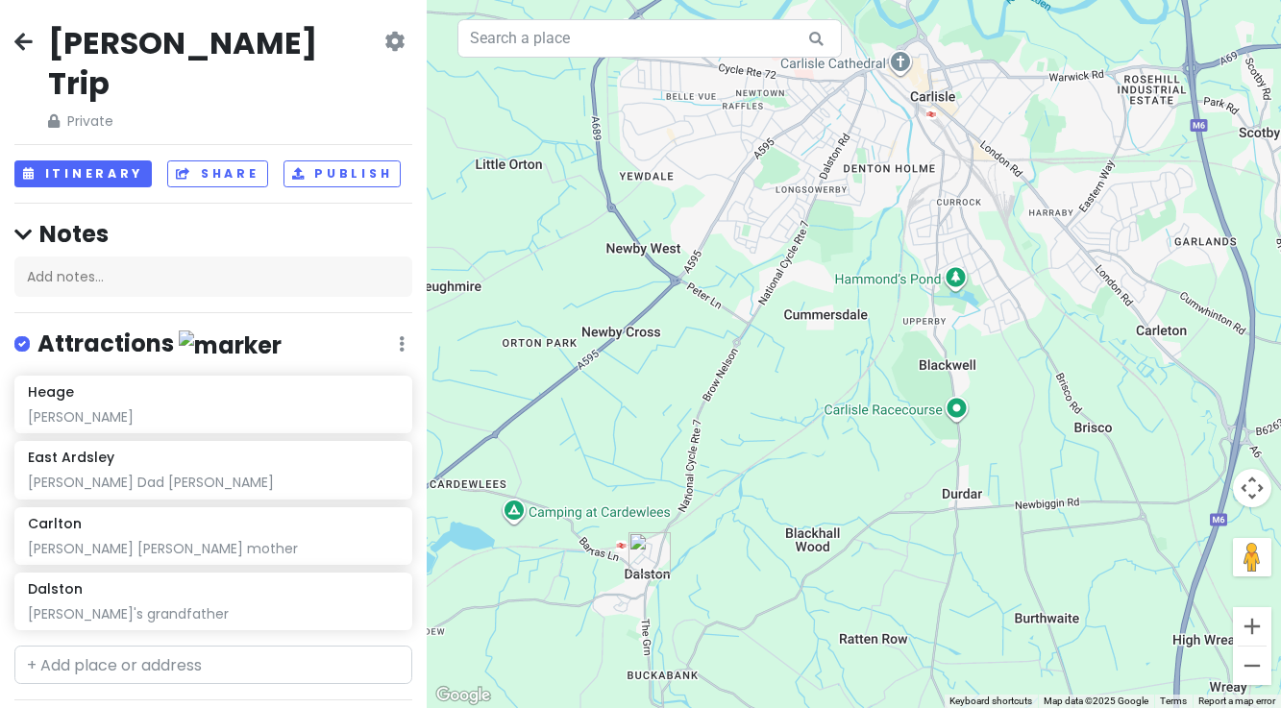
drag, startPoint x: 803, startPoint y: 354, endPoint x: 735, endPoint y: 539, distance: 197.6
click at [736, 546] on div at bounding box center [854, 354] width 854 height 708
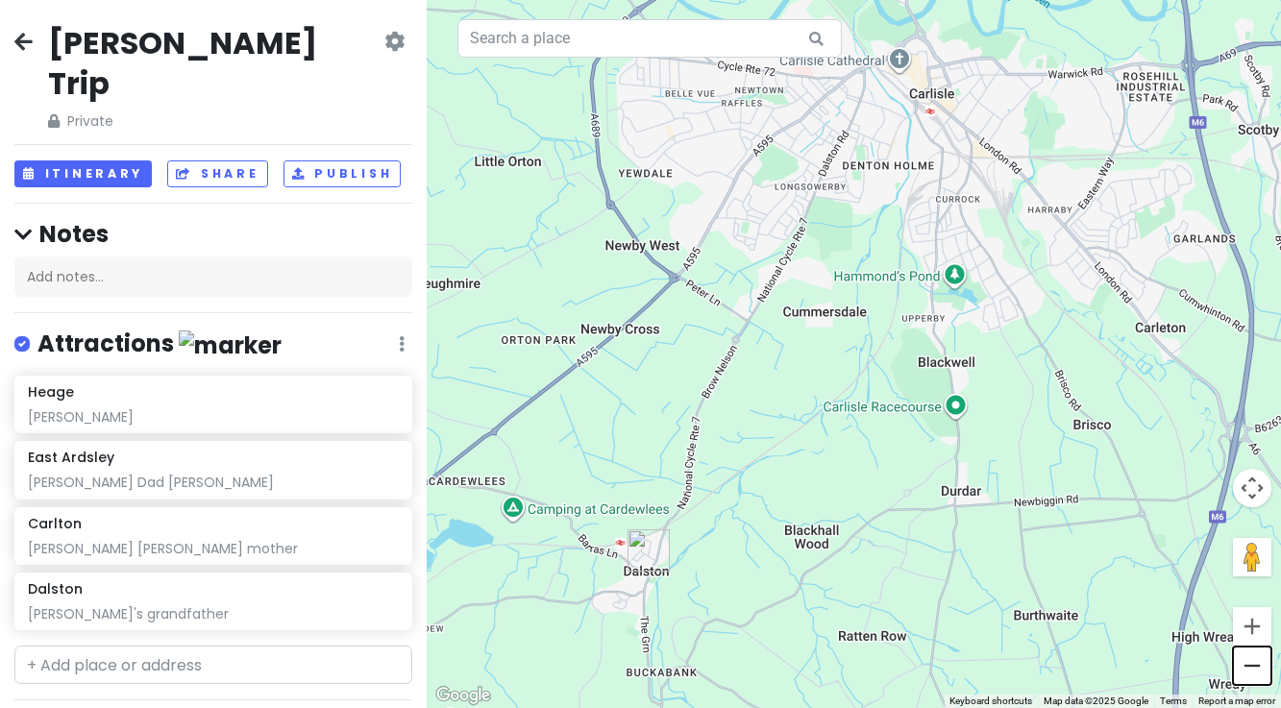
click at [1256, 673] on button "Zoom out" at bounding box center [1252, 666] width 38 height 38
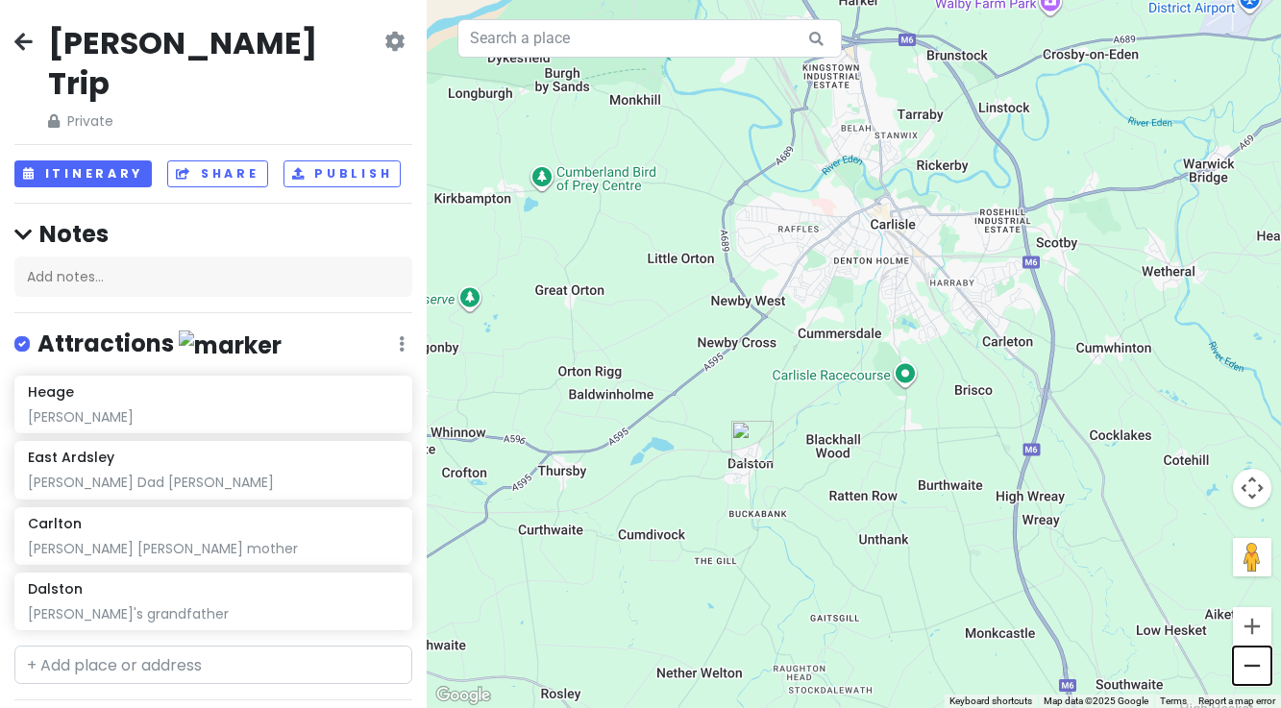
click at [1256, 673] on button "Zoom out" at bounding box center [1252, 666] width 38 height 38
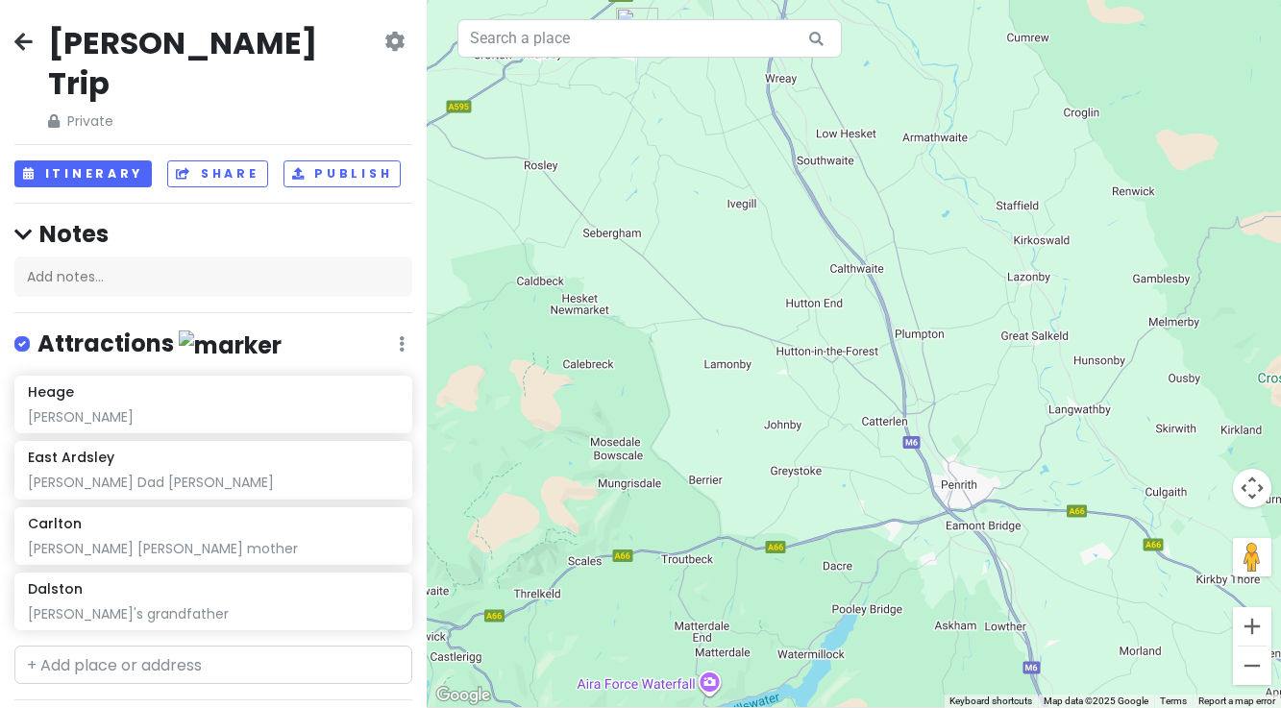
drag, startPoint x: 931, startPoint y: 629, endPoint x: 763, endPoint y: 270, distance: 396.0
click at [763, 270] on div at bounding box center [854, 354] width 854 height 708
click at [1249, 669] on button "Zoom out" at bounding box center [1252, 666] width 38 height 38
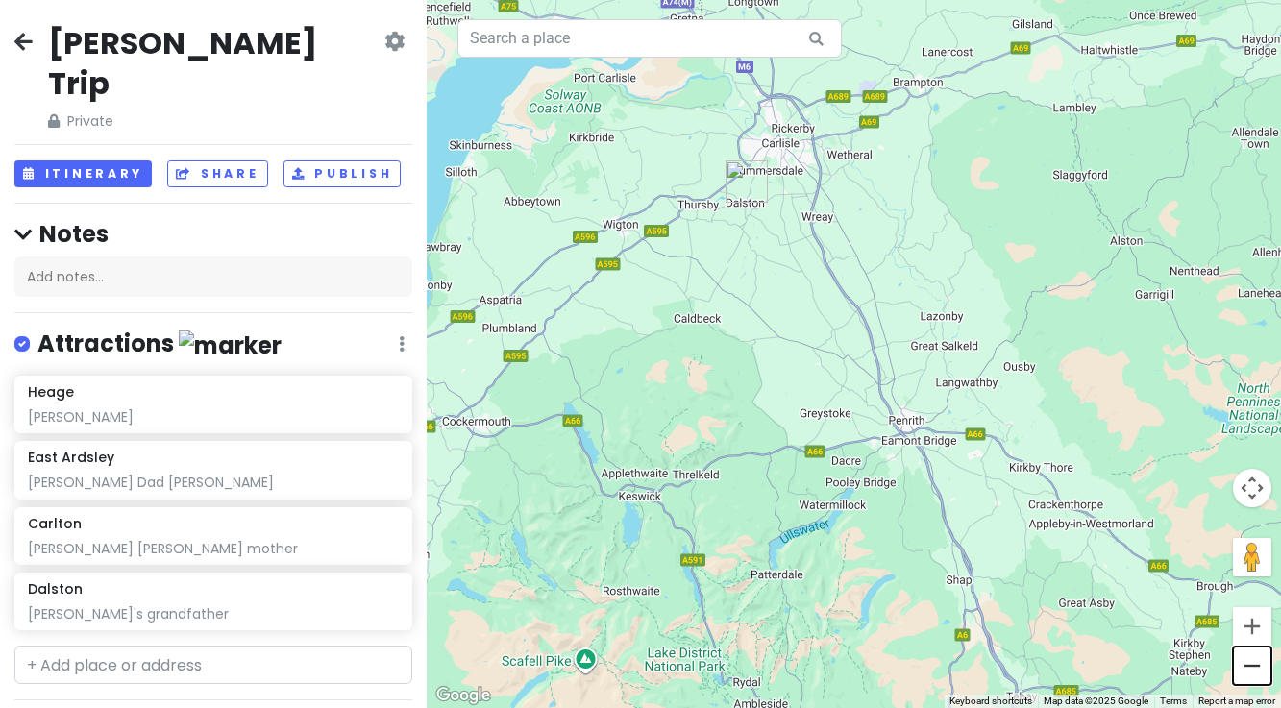
click at [1249, 669] on button "Zoom out" at bounding box center [1252, 666] width 38 height 38
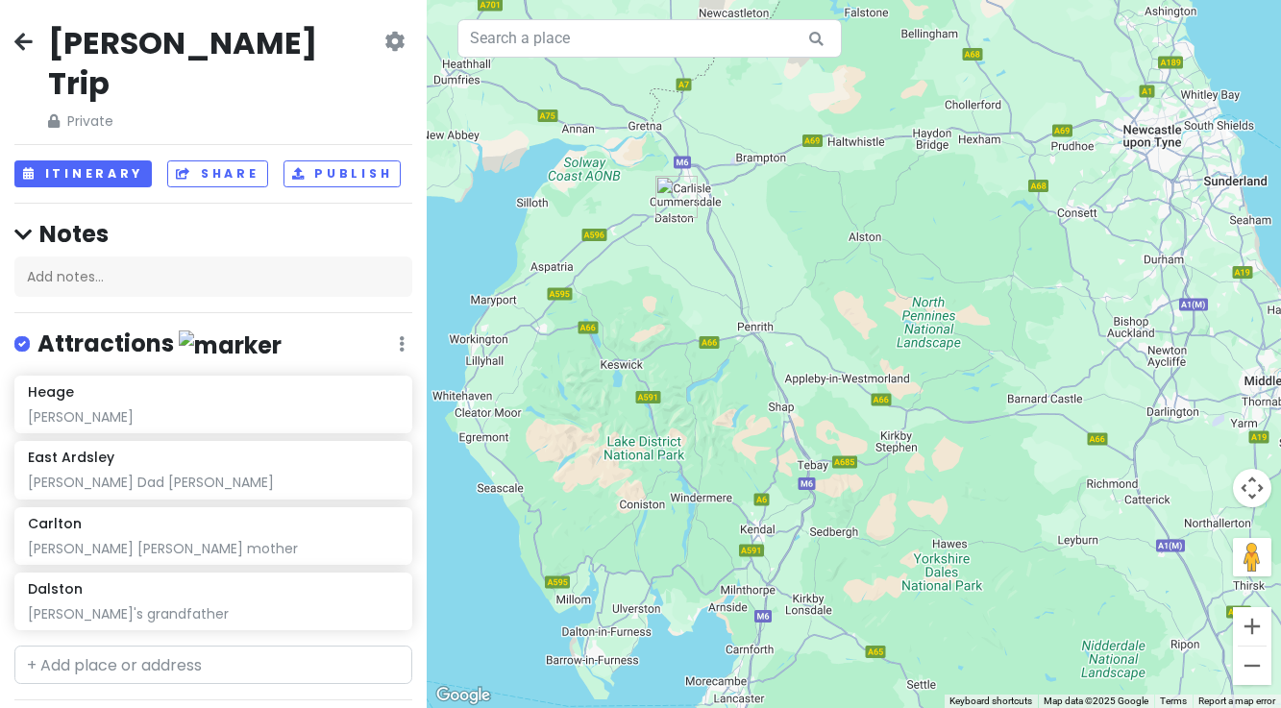
drag, startPoint x: 1051, startPoint y: 569, endPoint x: 935, endPoint y: 533, distance: 121.6
click at [935, 533] on div at bounding box center [854, 354] width 854 height 708
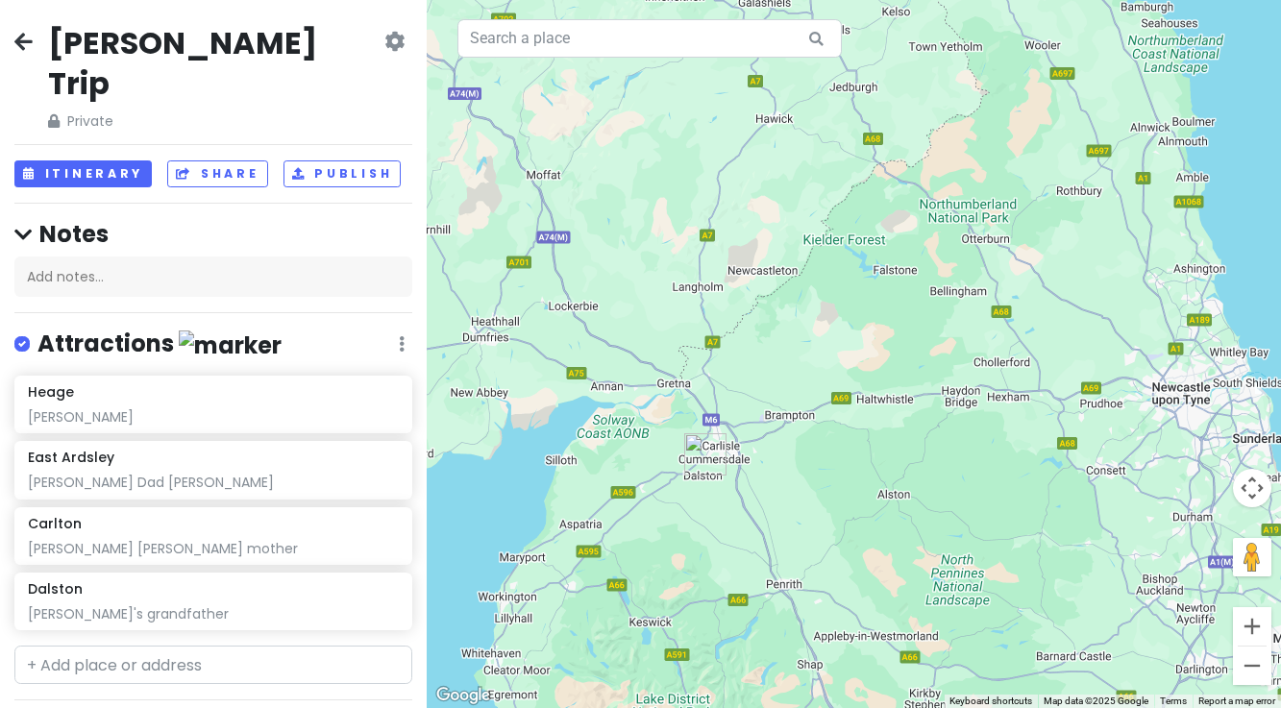
drag, startPoint x: 802, startPoint y: 106, endPoint x: 814, endPoint y: 329, distance: 223.3
click at [814, 329] on div at bounding box center [854, 354] width 854 height 708
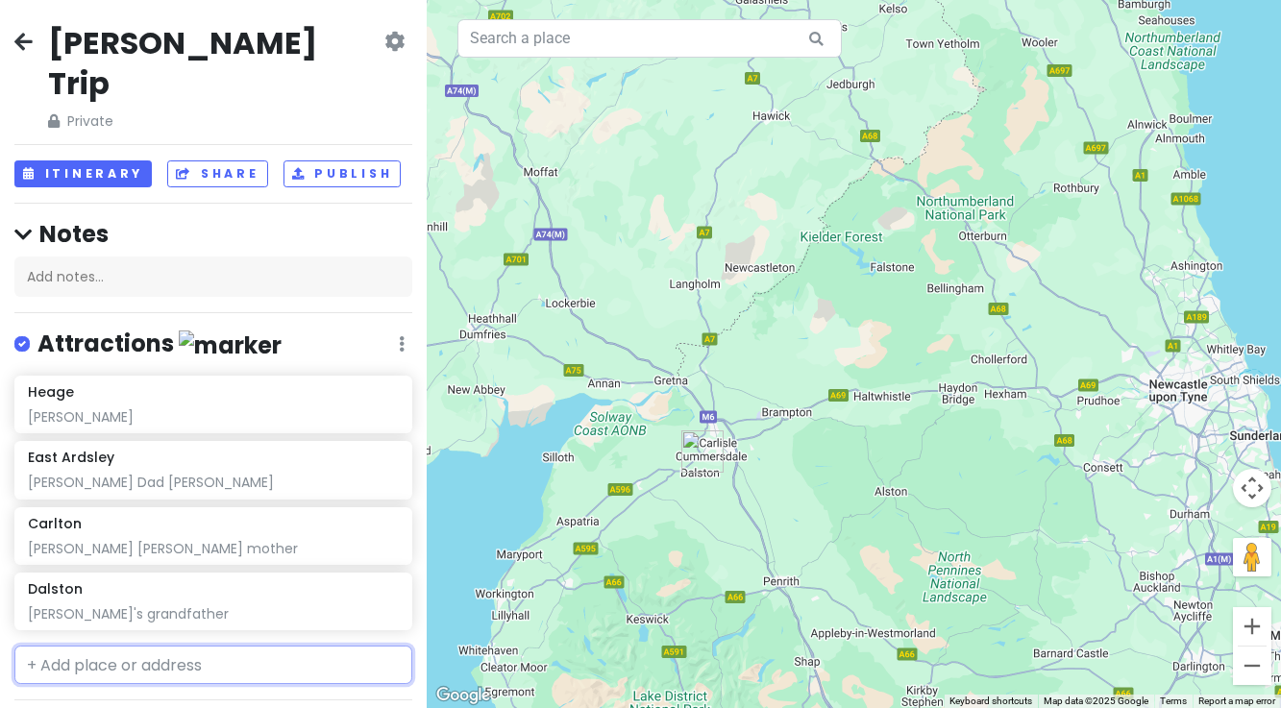
click at [150, 646] on input "text" at bounding box center [213, 665] width 398 height 38
click at [96, 701] on span "UK" at bounding box center [98, 709] width 14 height 16
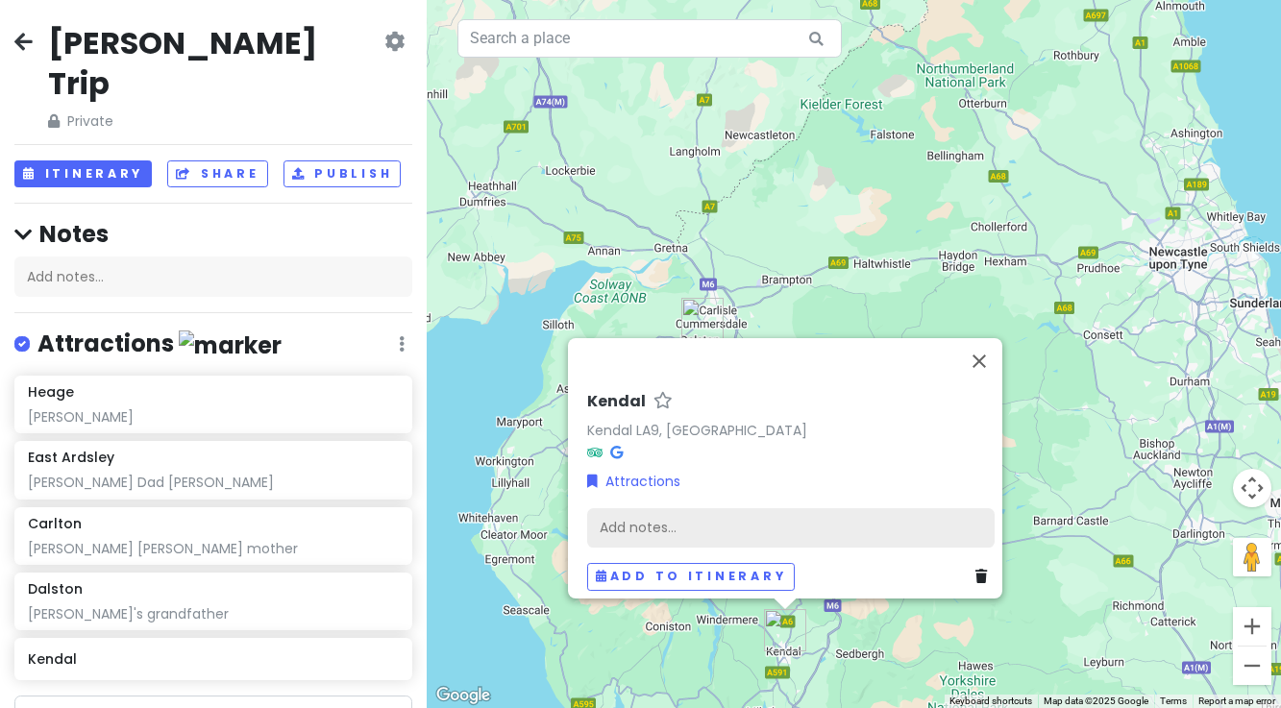
click at [657, 512] on div "Add notes..." at bounding box center [790, 527] width 407 height 40
click at [614, 518] on div "Add notes..." at bounding box center [790, 527] width 407 height 40
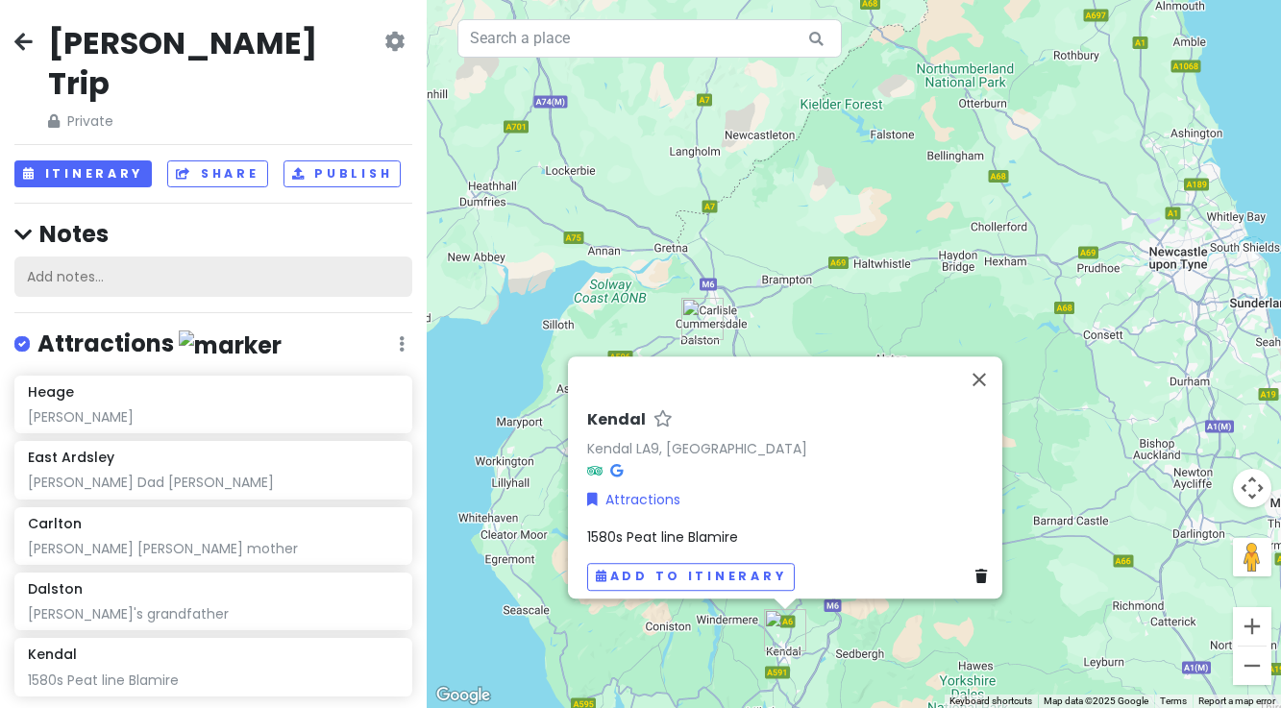
click at [145, 257] on div "Add notes..." at bounding box center [213, 277] width 398 height 40
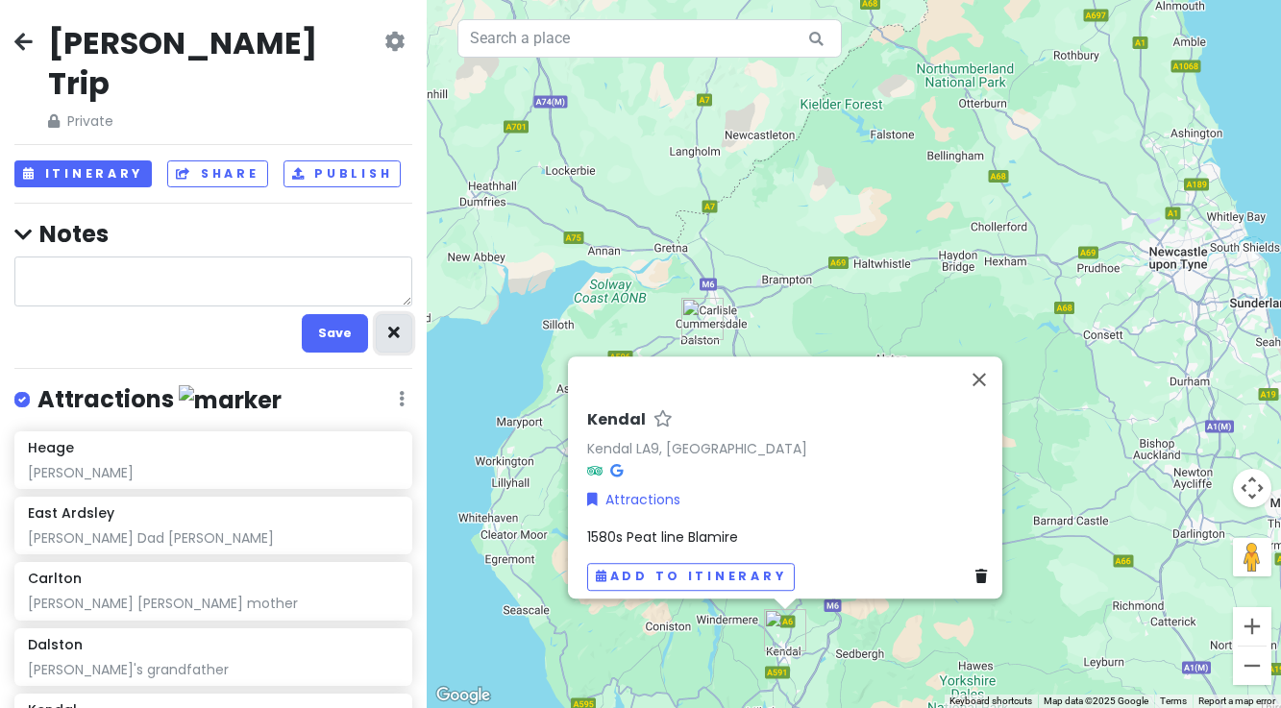
click at [396, 327] on icon "button" at bounding box center [394, 333] width 12 height 12
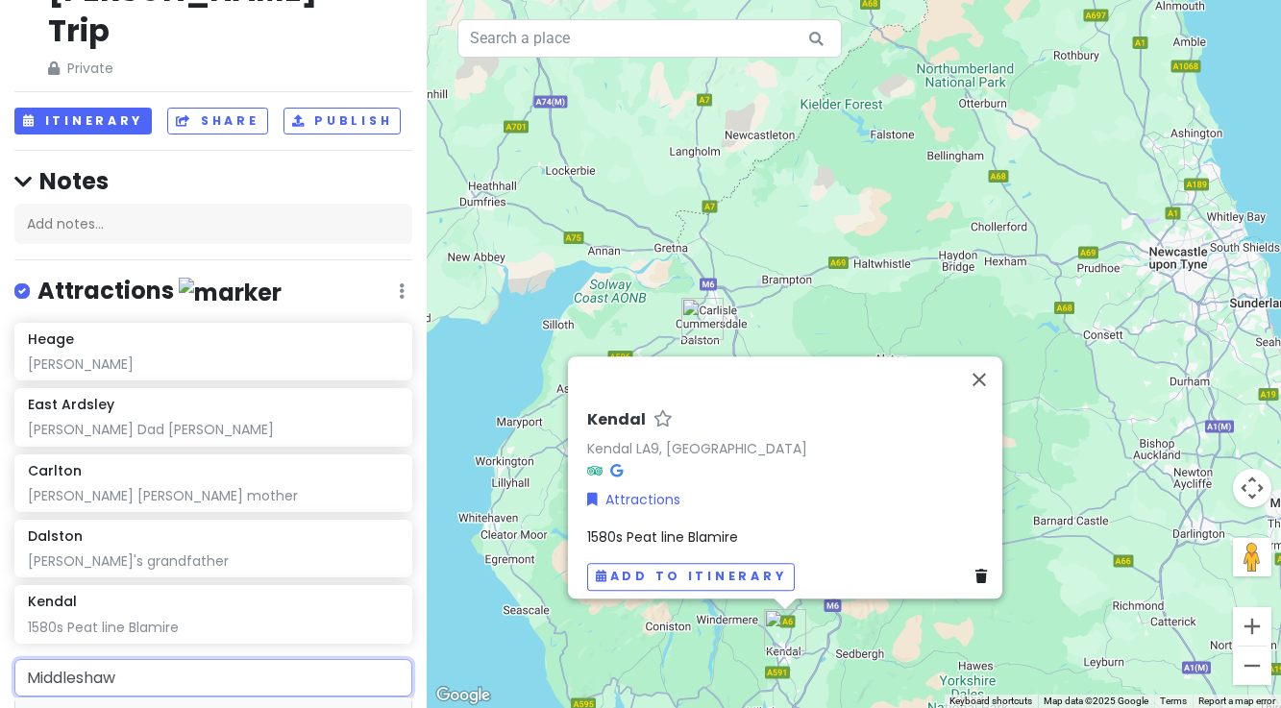
scroll to position [85, 0]
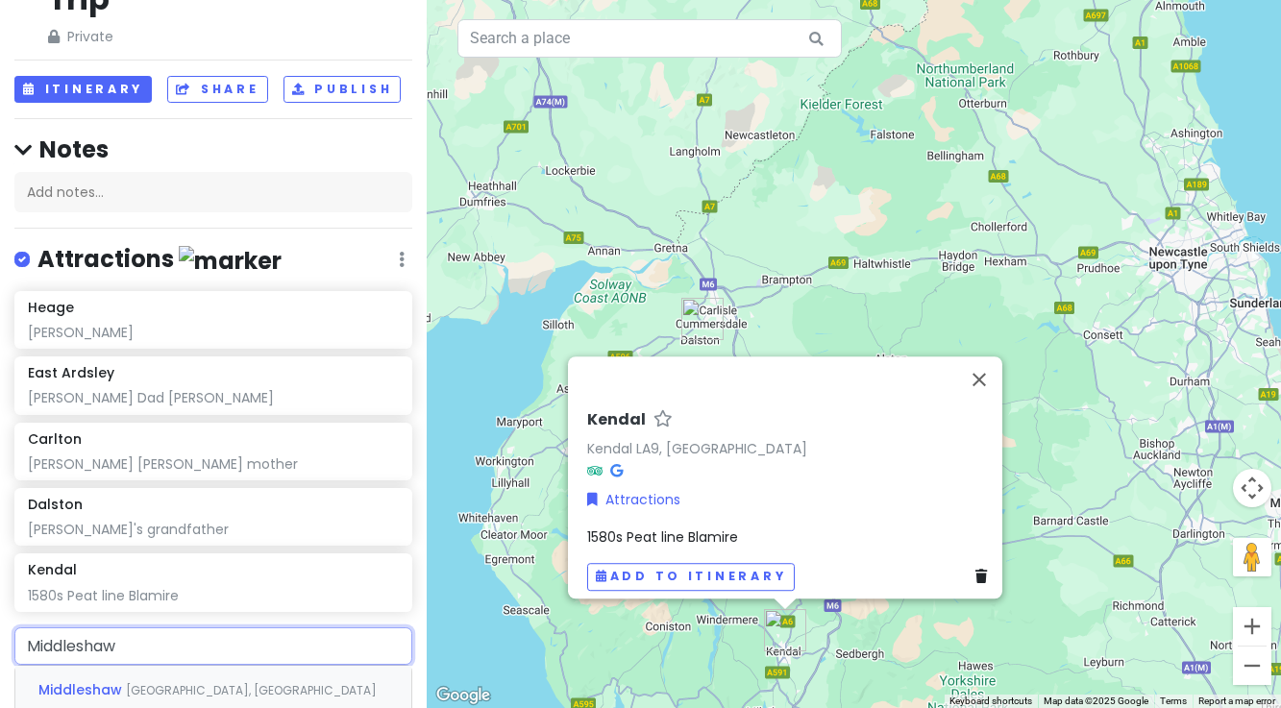
click at [71, 680] on span "Middleshaw" at bounding box center [81, 689] width 87 height 19
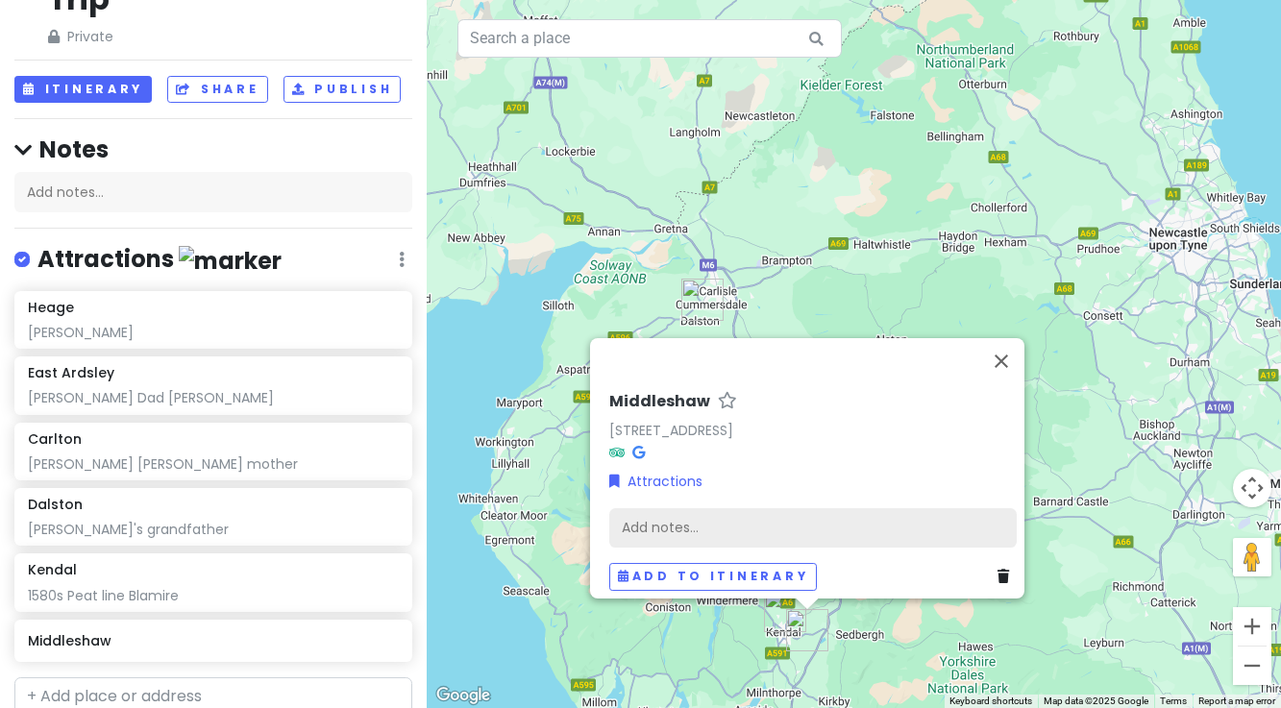
click at [683, 514] on div "Add notes..." at bounding box center [812, 527] width 407 height 40
click at [626, 510] on div "Add notes..." at bounding box center [812, 527] width 407 height 40
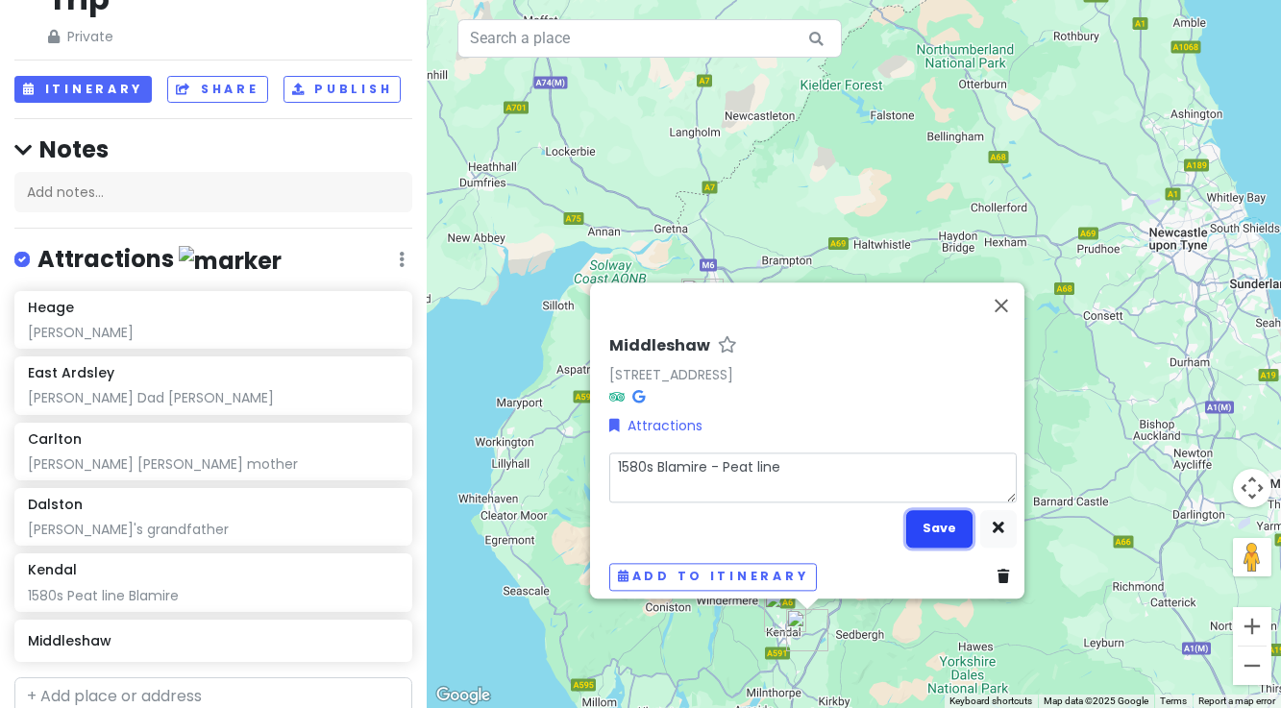
click at [936, 517] on button "Save" at bounding box center [939, 528] width 66 height 37
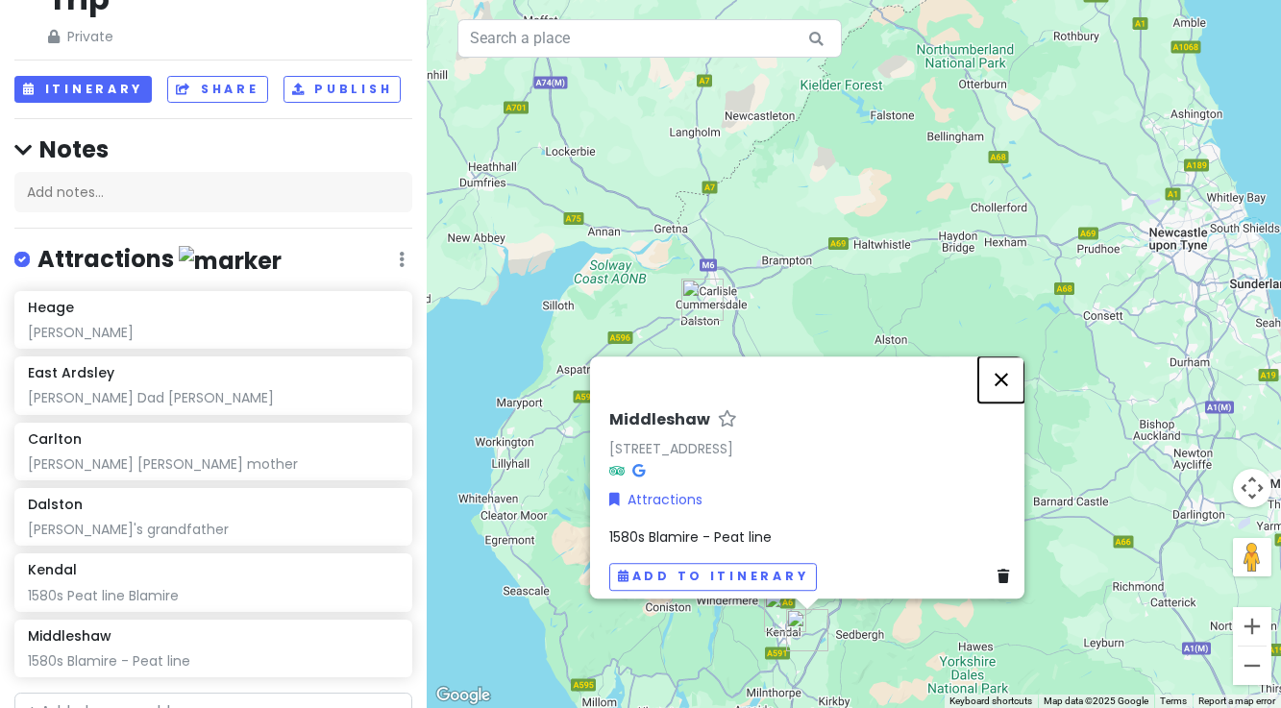
click at [1016, 362] on button "Close" at bounding box center [1001, 380] width 46 height 46
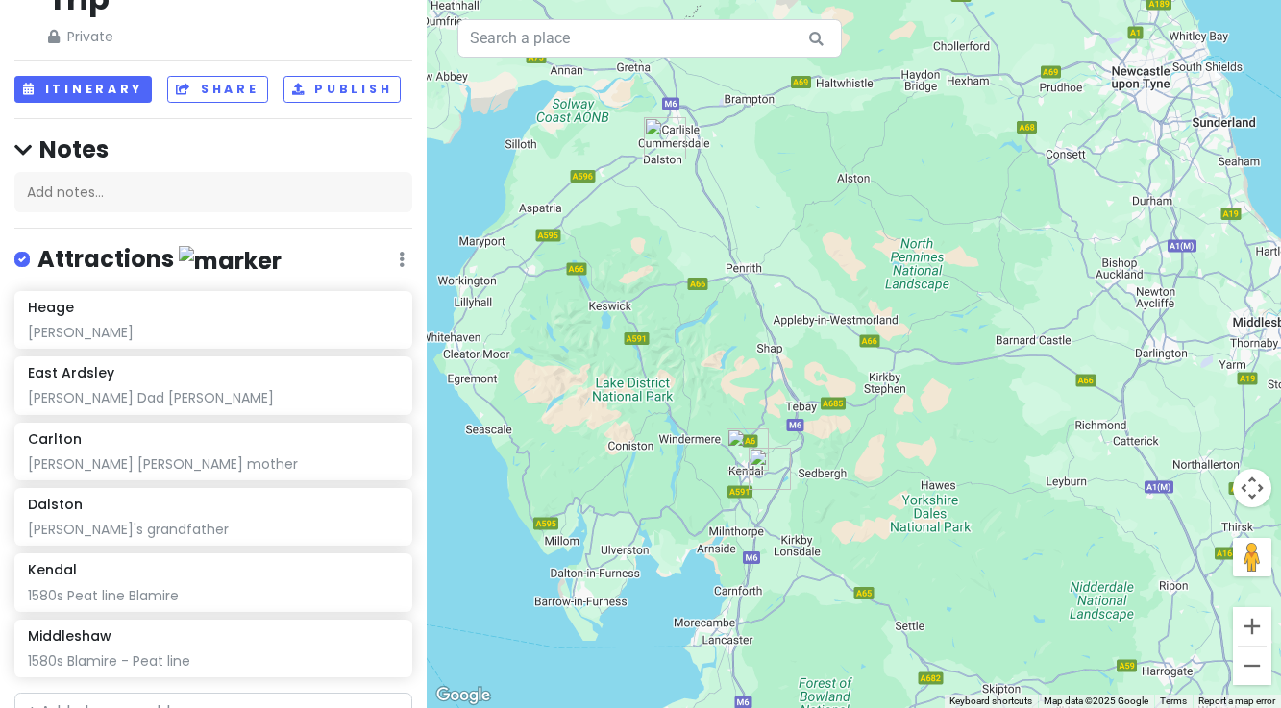
drag, startPoint x: 885, startPoint y: 608, endPoint x: 847, endPoint y: 441, distance: 171.6
click at [847, 441] on div at bounding box center [854, 354] width 854 height 708
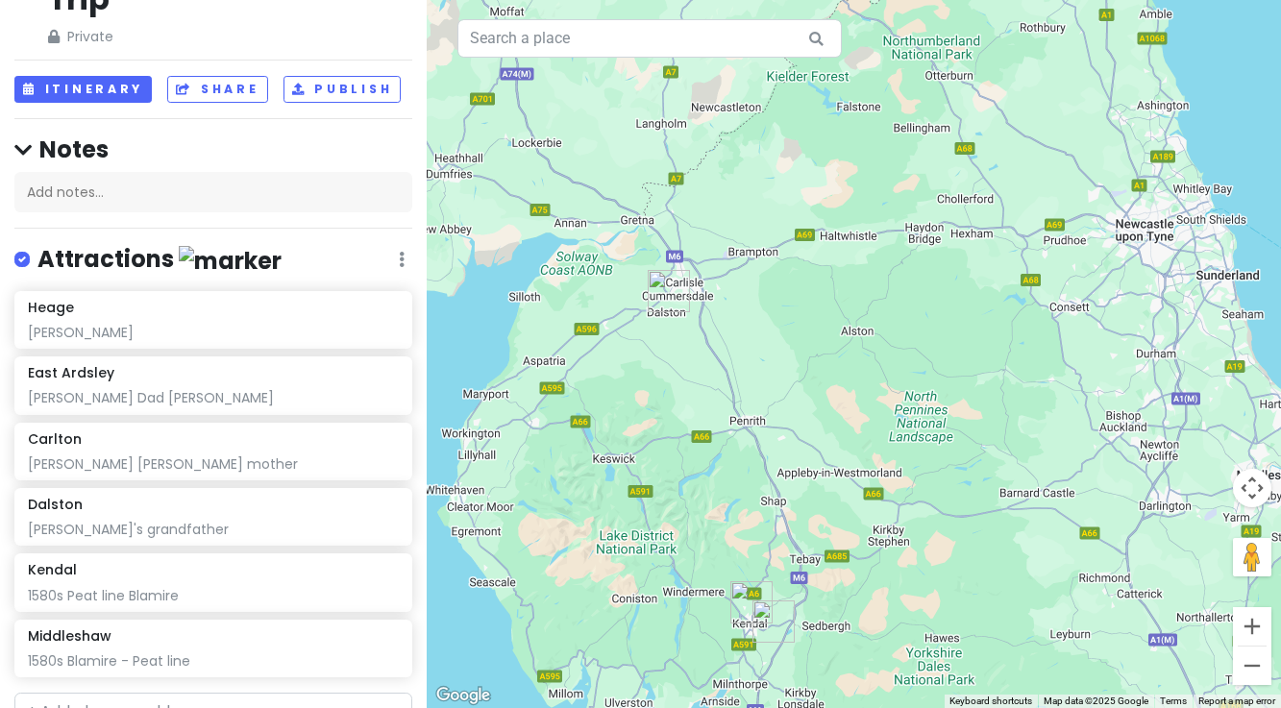
drag, startPoint x: 1003, startPoint y: 288, endPoint x: 1008, endPoint y: 446, distance: 157.7
click at [1008, 446] on div at bounding box center [854, 354] width 854 height 708
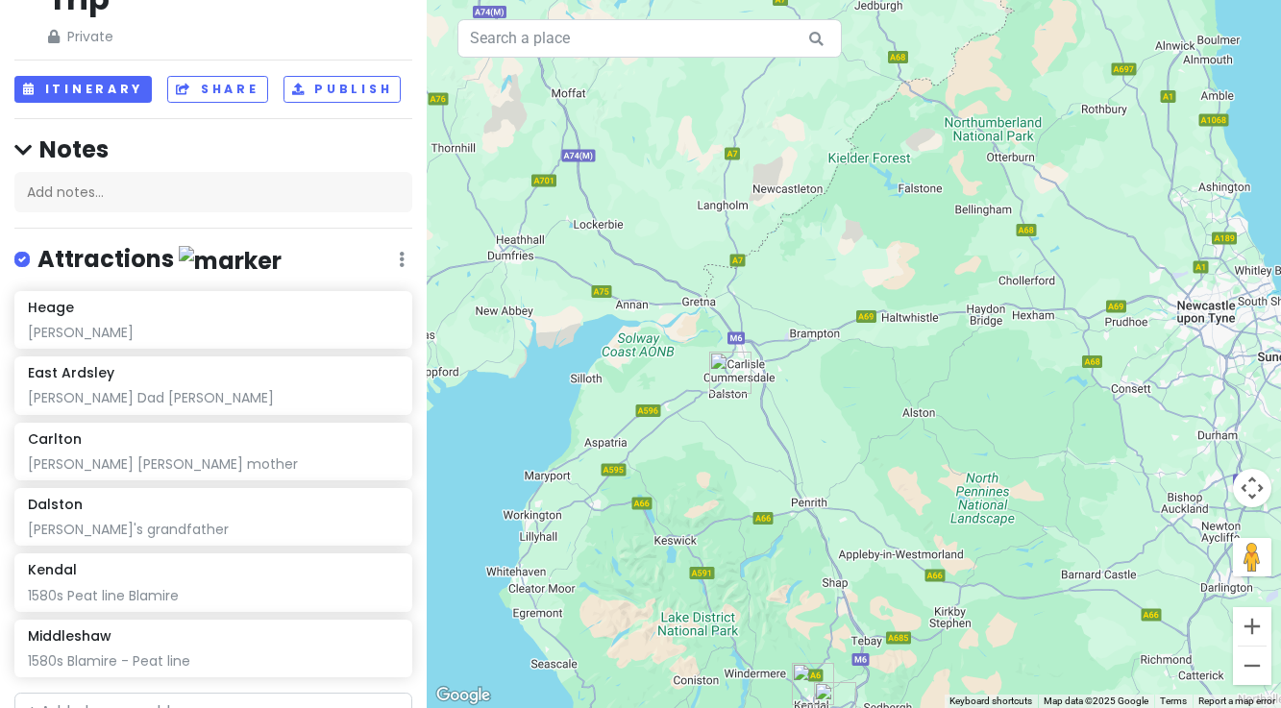
drag, startPoint x: 742, startPoint y: 338, endPoint x: 803, endPoint y: 423, distance: 104.6
click at [803, 423] on div at bounding box center [854, 354] width 854 height 708
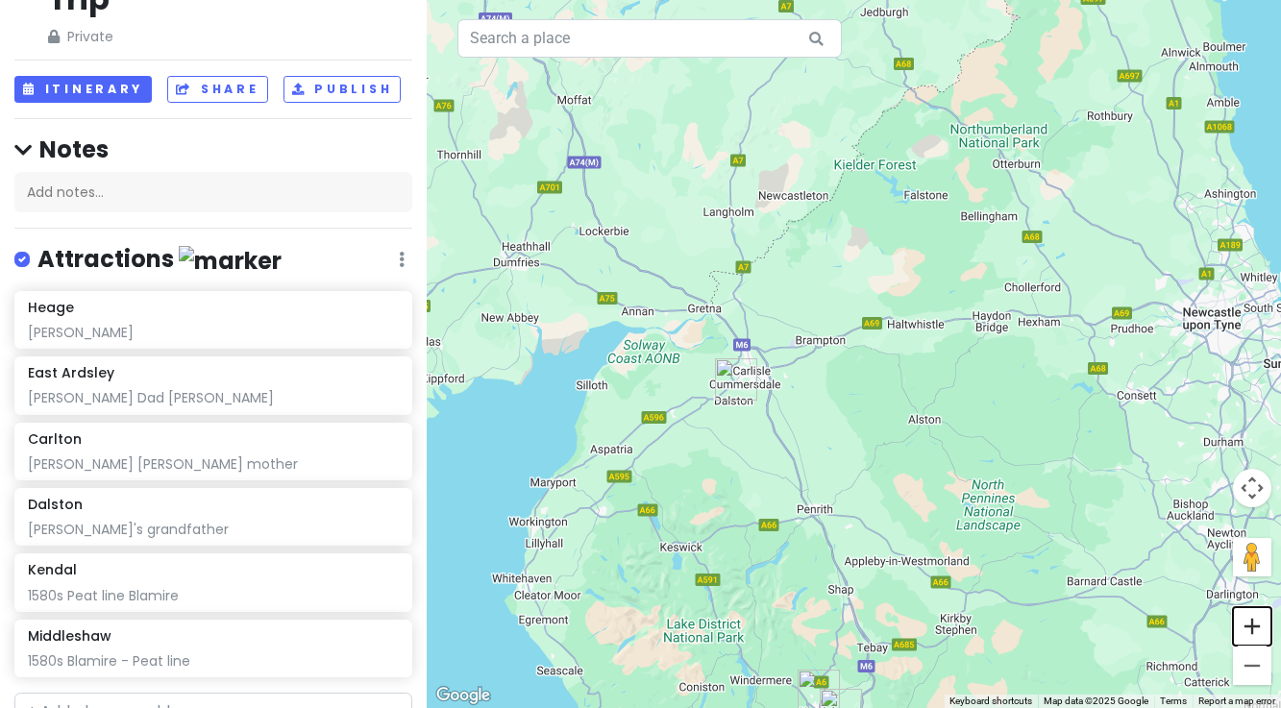
click at [1258, 627] on button "Zoom in" at bounding box center [1252, 626] width 38 height 38
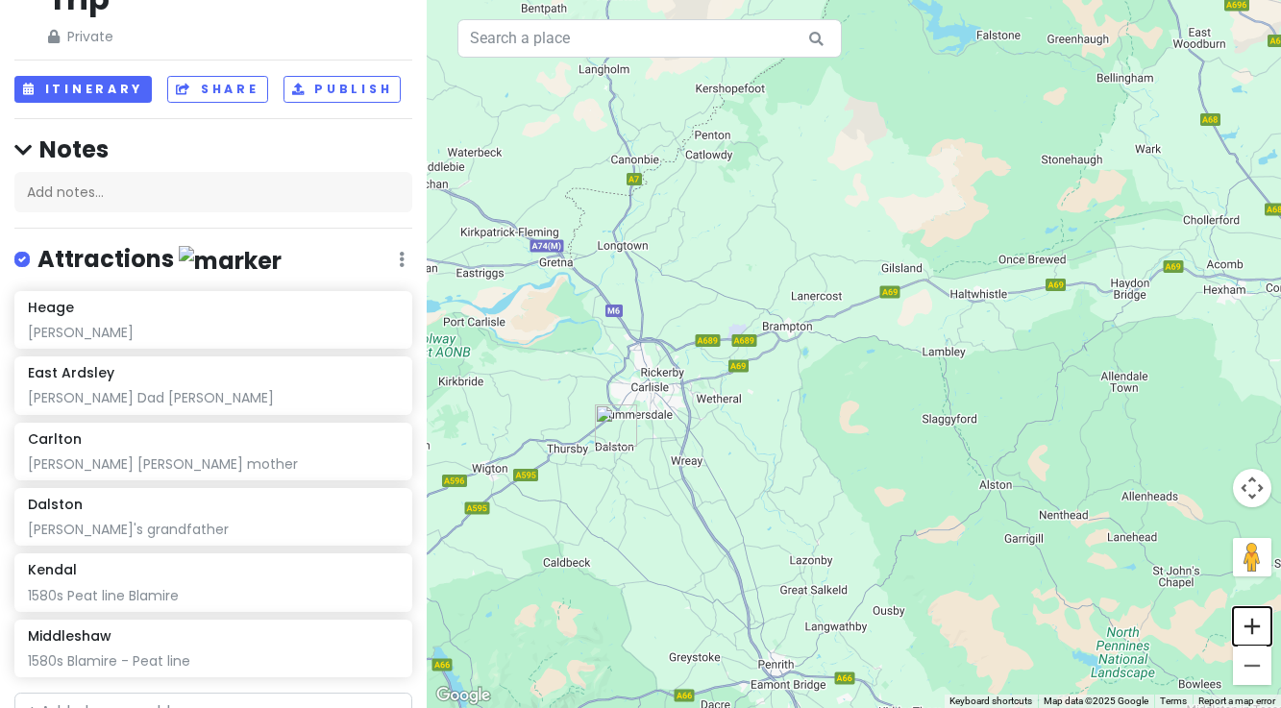
click at [1258, 627] on button "Zoom in" at bounding box center [1252, 626] width 38 height 38
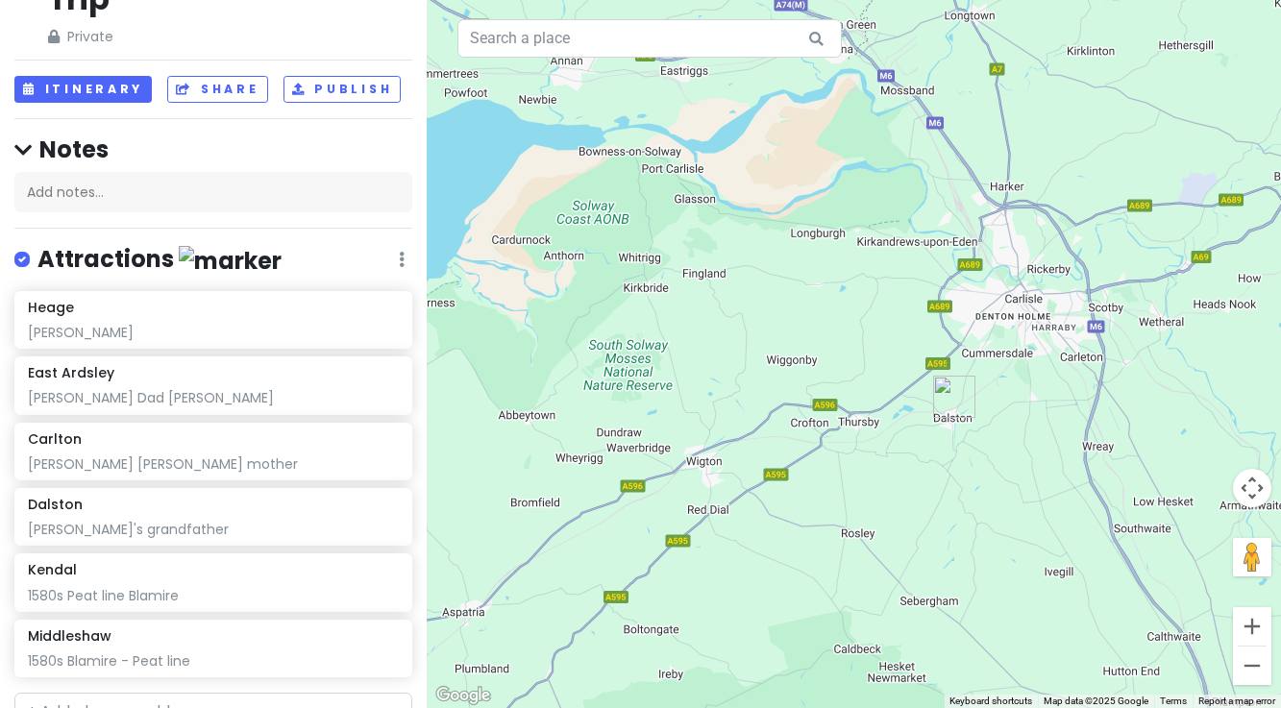
drag, startPoint x: 622, startPoint y: 521, endPoint x: 1202, endPoint y: 399, distance: 593.2
click at [1202, 399] on div at bounding box center [854, 354] width 854 height 708
click at [134, 693] on input "text" at bounding box center [213, 712] width 398 height 38
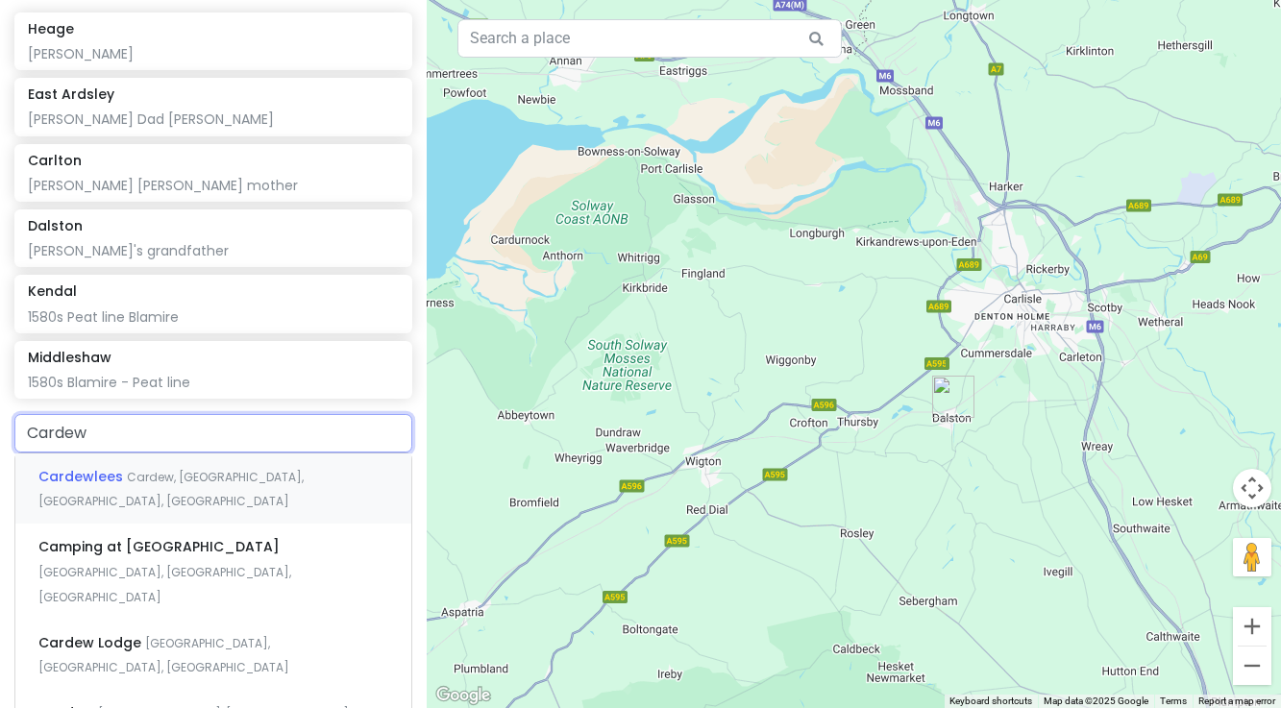
scroll to position [365, 0]
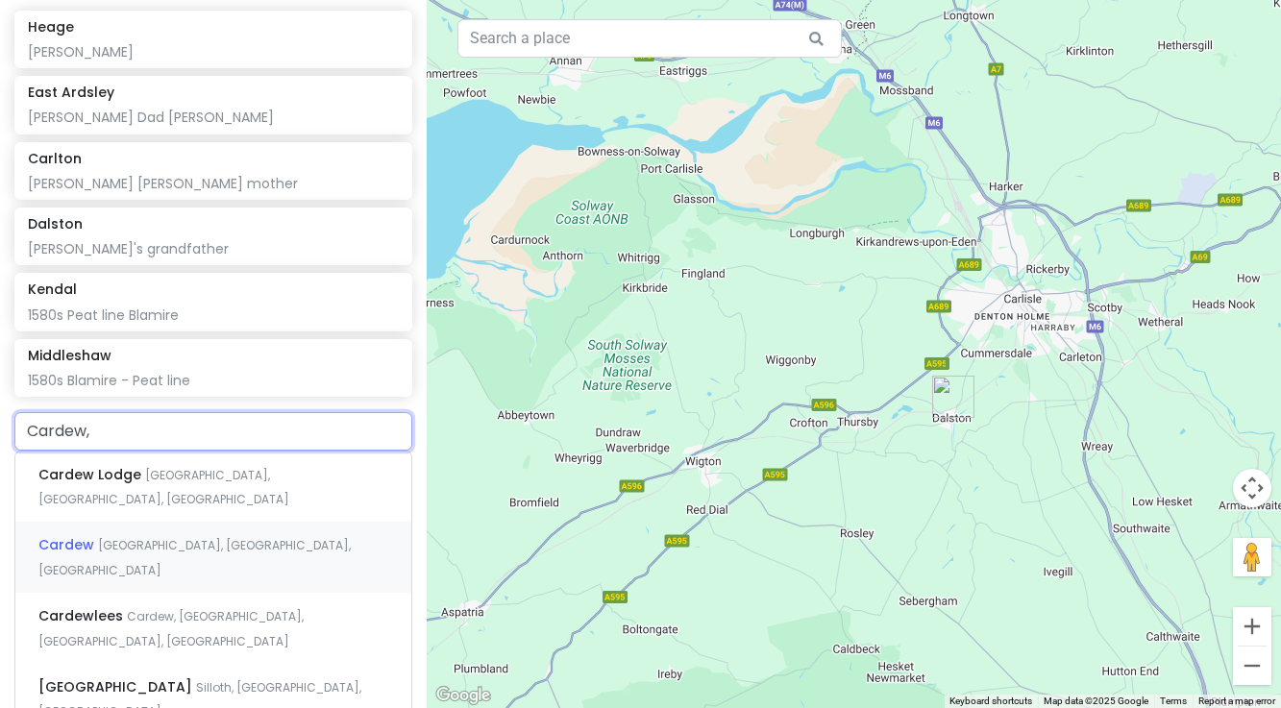
click at [128, 537] on span "[GEOGRAPHIC_DATA], [GEOGRAPHIC_DATA], [GEOGRAPHIC_DATA]" at bounding box center [194, 557] width 312 height 41
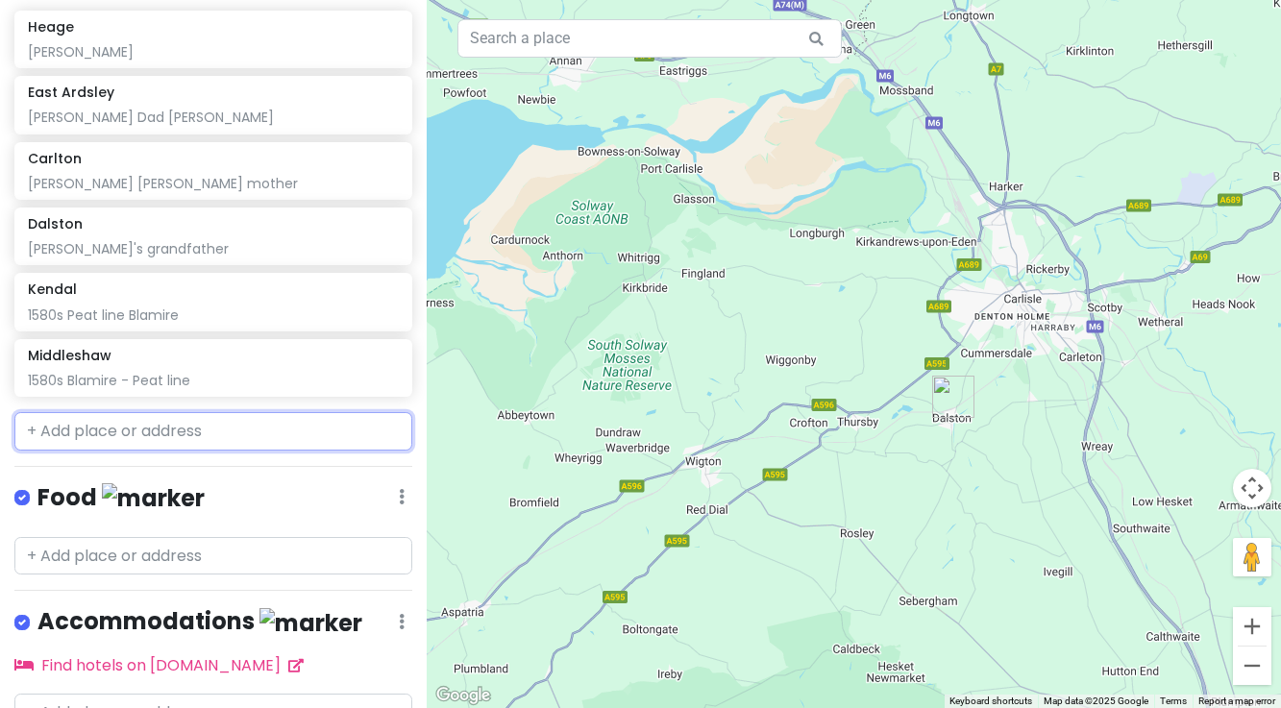
scroll to position [414, 0]
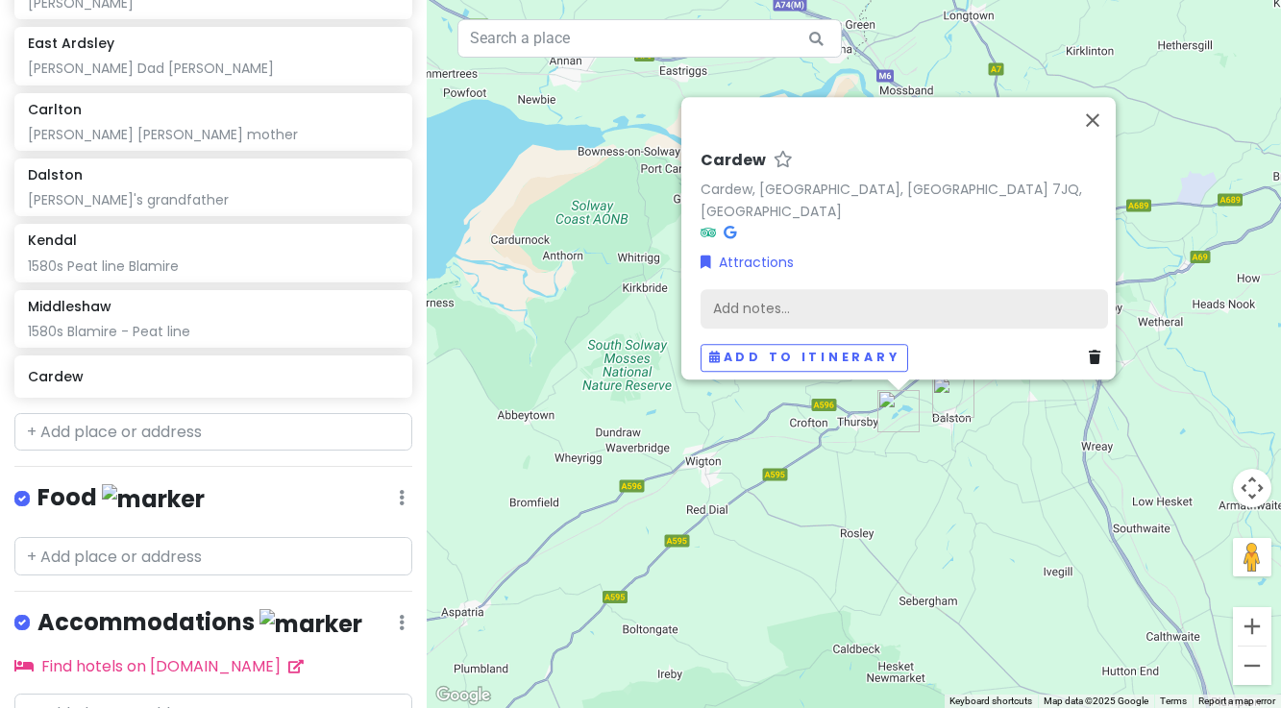
click at [722, 299] on div "Add notes..." at bounding box center [904, 308] width 407 height 40
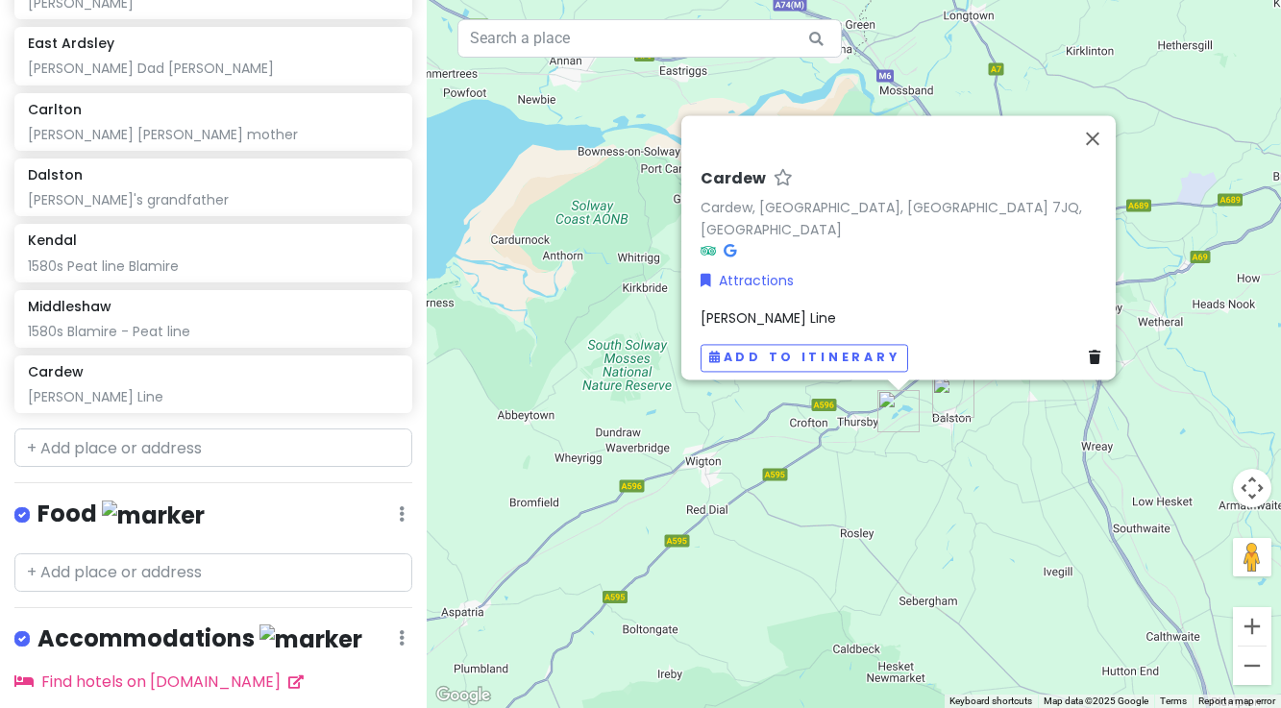
scroll to position [431, 0]
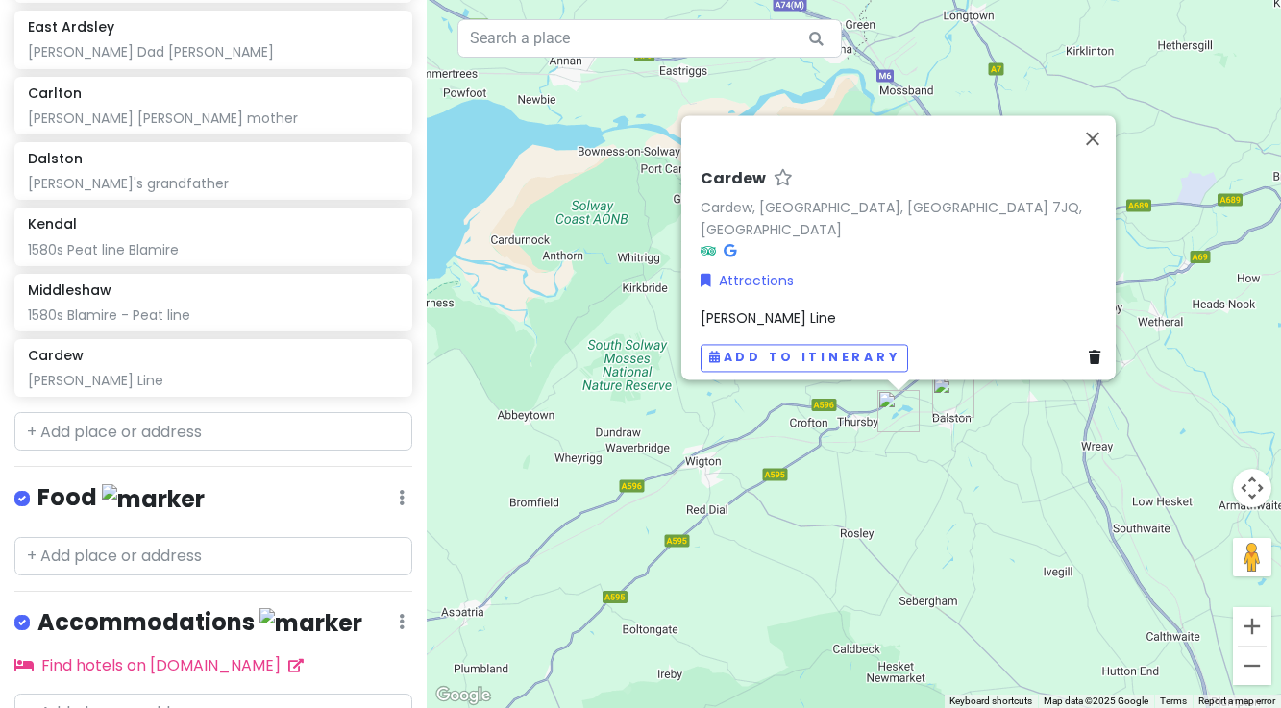
click at [837, 308] on div "[PERSON_NAME] Line" at bounding box center [904, 318] width 407 height 21
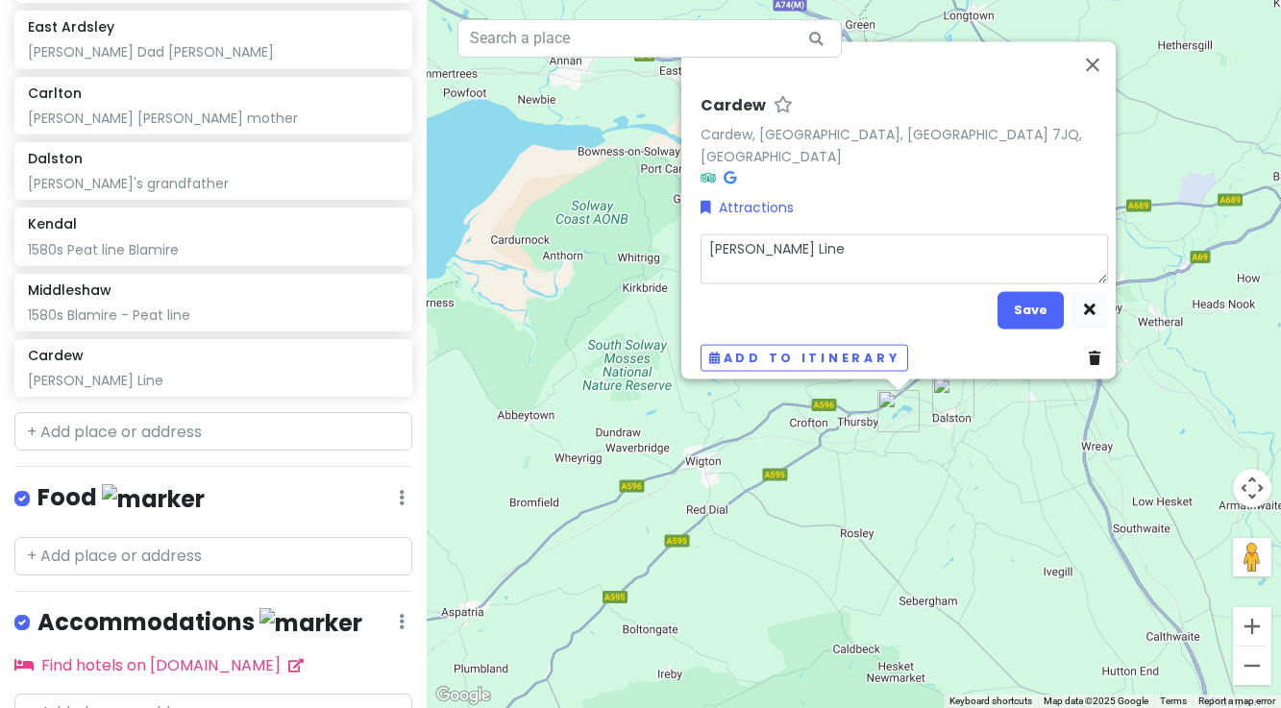
click at [835, 238] on textarea "[PERSON_NAME] Line" at bounding box center [904, 259] width 407 height 50
click at [1028, 297] on button "Save" at bounding box center [1031, 309] width 66 height 37
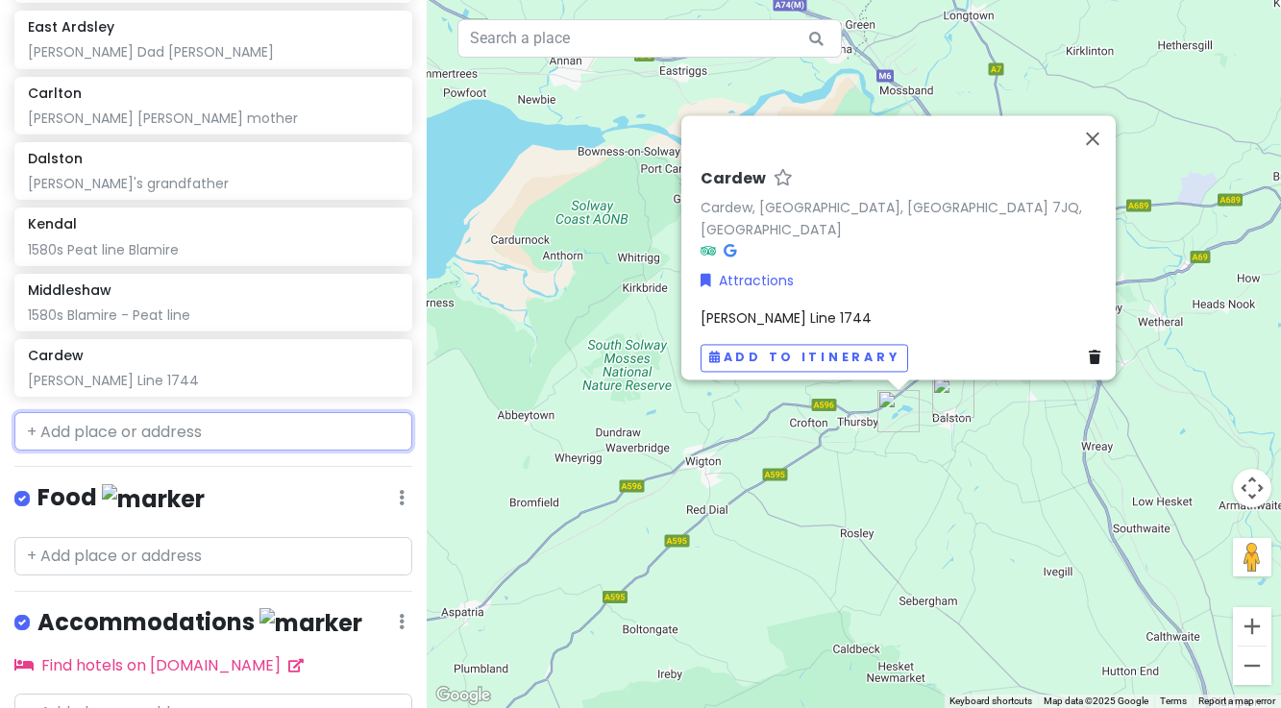
click at [156, 412] on input "text" at bounding box center [213, 431] width 398 height 38
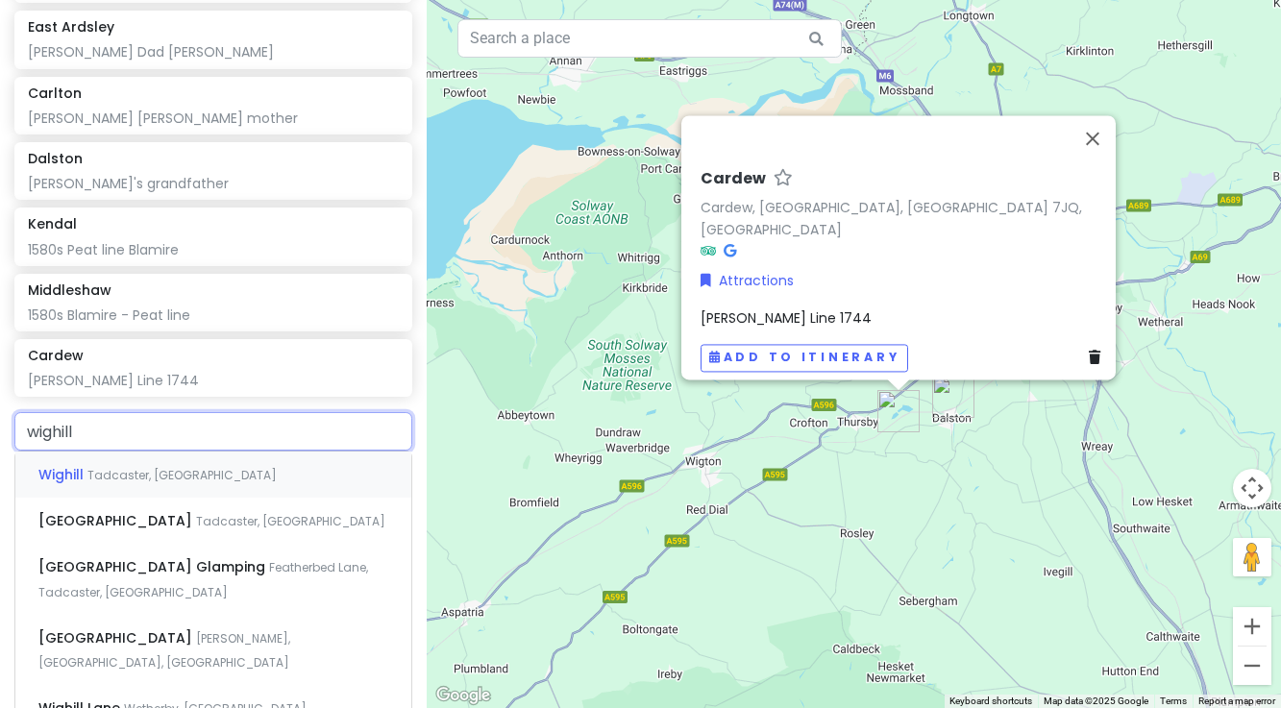
click at [92, 467] on span "Tadcaster, [GEOGRAPHIC_DATA]" at bounding box center [181, 475] width 189 height 16
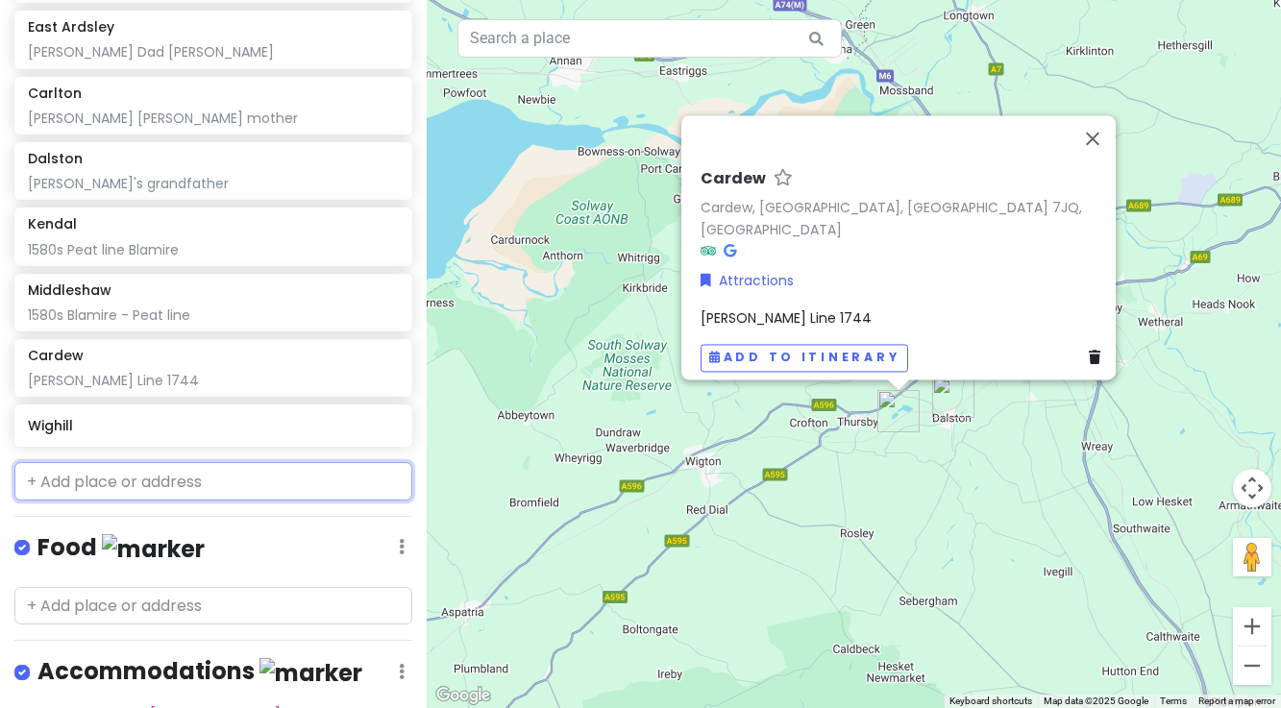
scroll to position [481, 0]
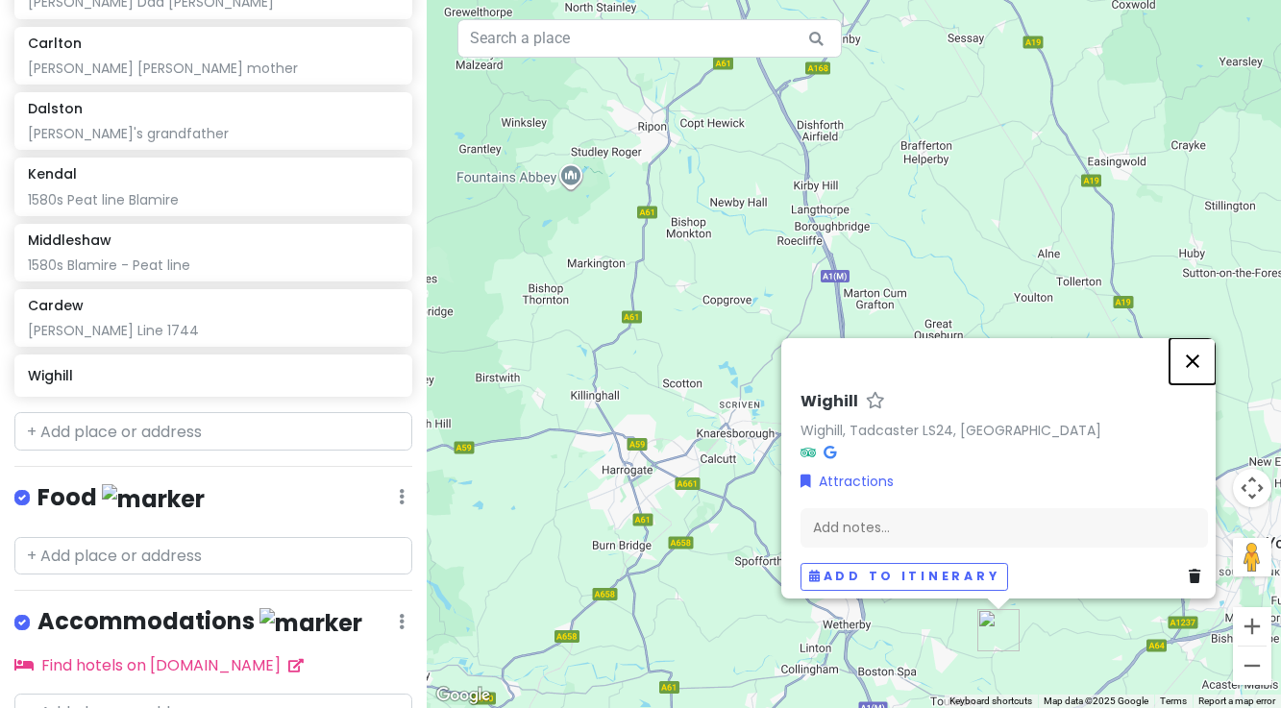
click at [1192, 351] on button "Close" at bounding box center [1193, 361] width 46 height 46
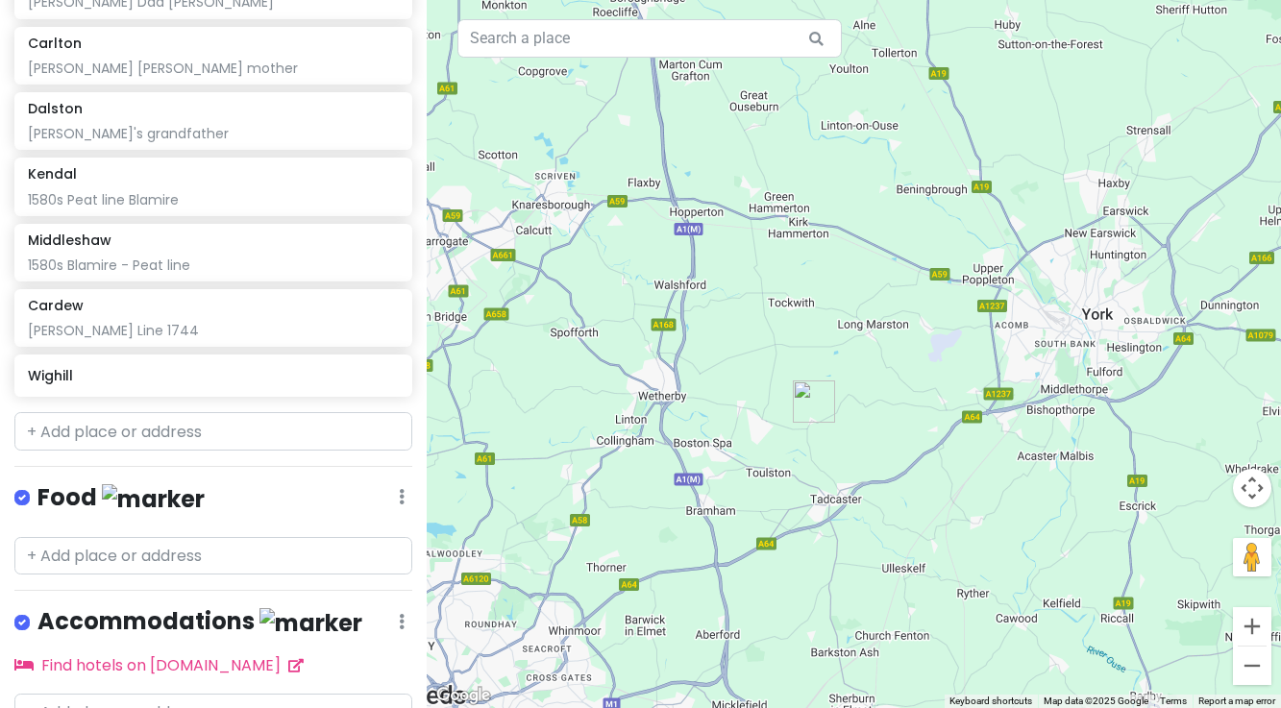
drag, startPoint x: 1032, startPoint y: 525, endPoint x: 845, endPoint y: 296, distance: 295.7
click at [845, 296] on div at bounding box center [854, 354] width 854 height 708
click at [223, 367] on h6 "Wighill" at bounding box center [207, 375] width 358 height 17
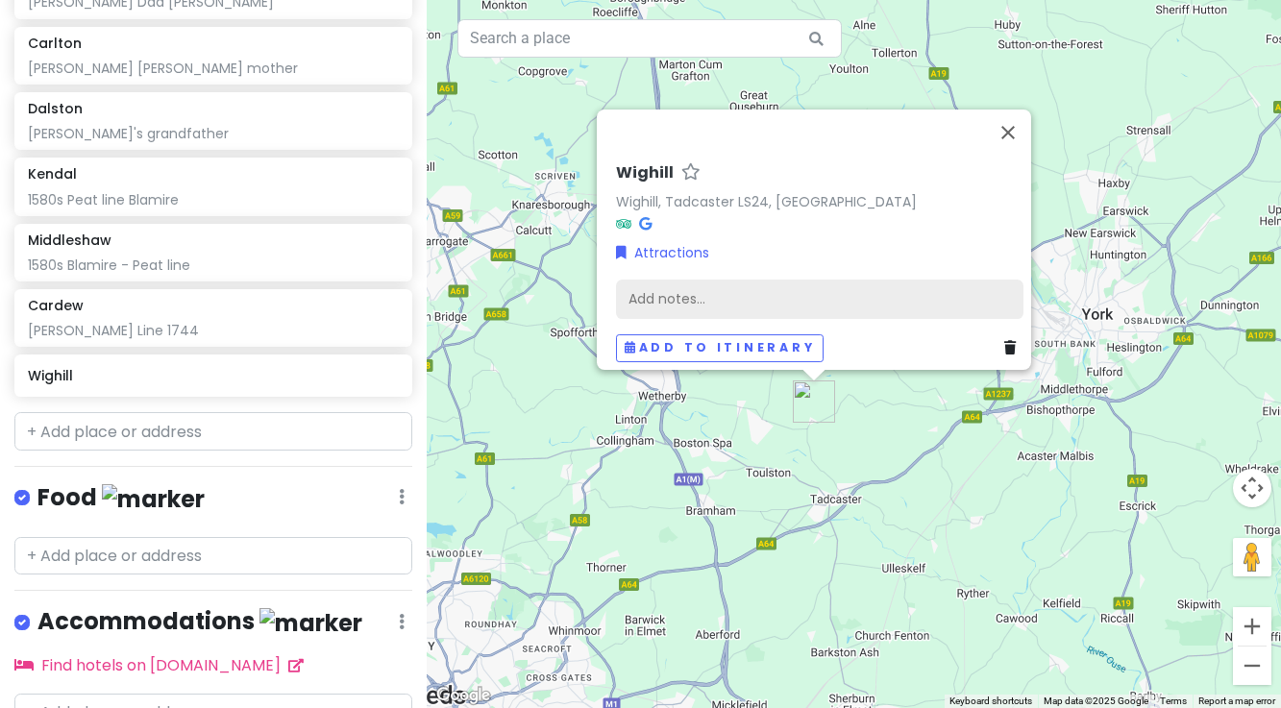
click at [746, 279] on div "Add notes..." at bounding box center [819, 299] width 407 height 40
click at [678, 287] on div "Add notes..." at bounding box center [819, 299] width 407 height 40
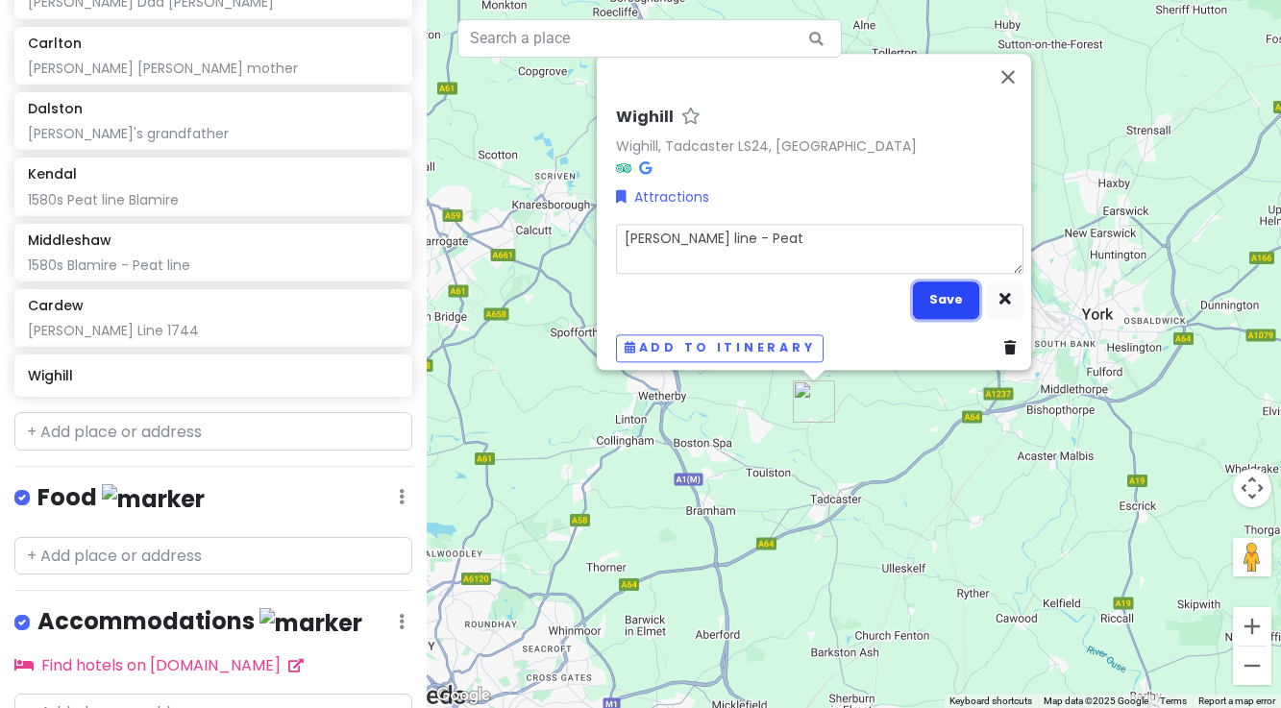
click at [933, 297] on button "Save" at bounding box center [946, 300] width 66 height 37
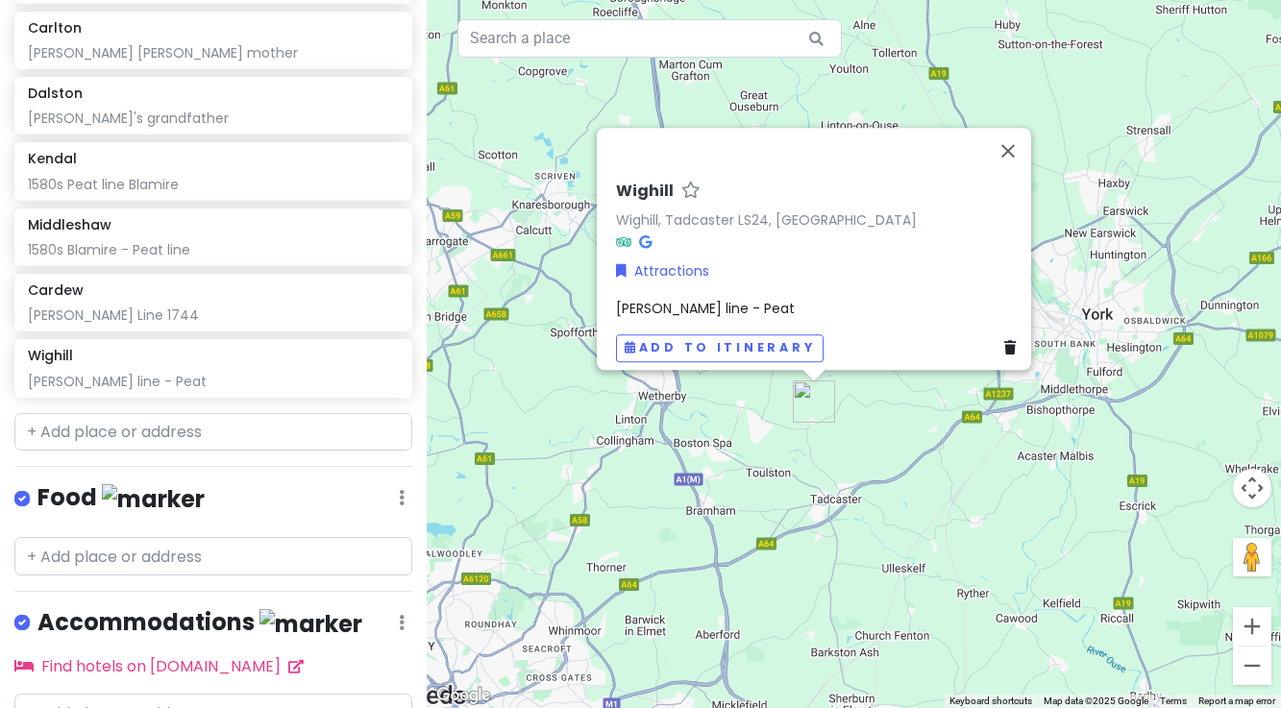
click at [887, 450] on div "[PERSON_NAME], Tadcaster LS24, [GEOGRAPHIC_DATA] Attractions [PERSON_NAME] line…" at bounding box center [854, 354] width 854 height 708
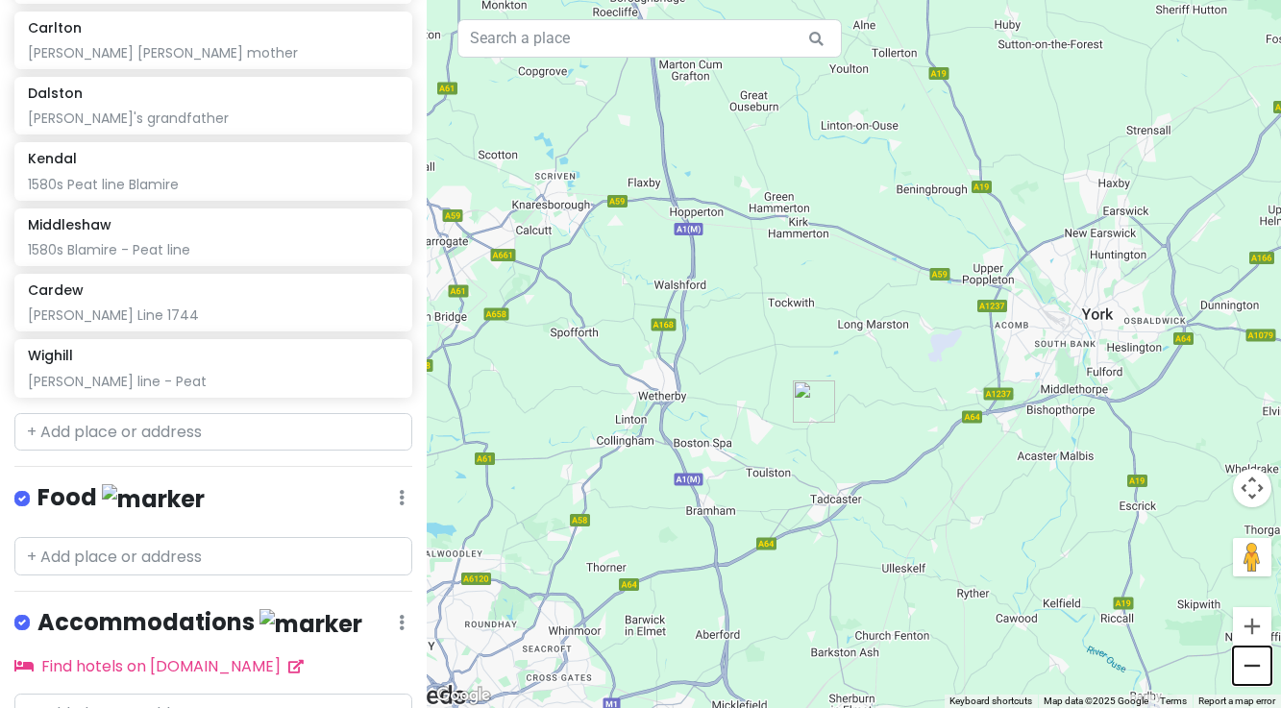
click at [1252, 673] on button "Zoom out" at bounding box center [1252, 666] width 38 height 38
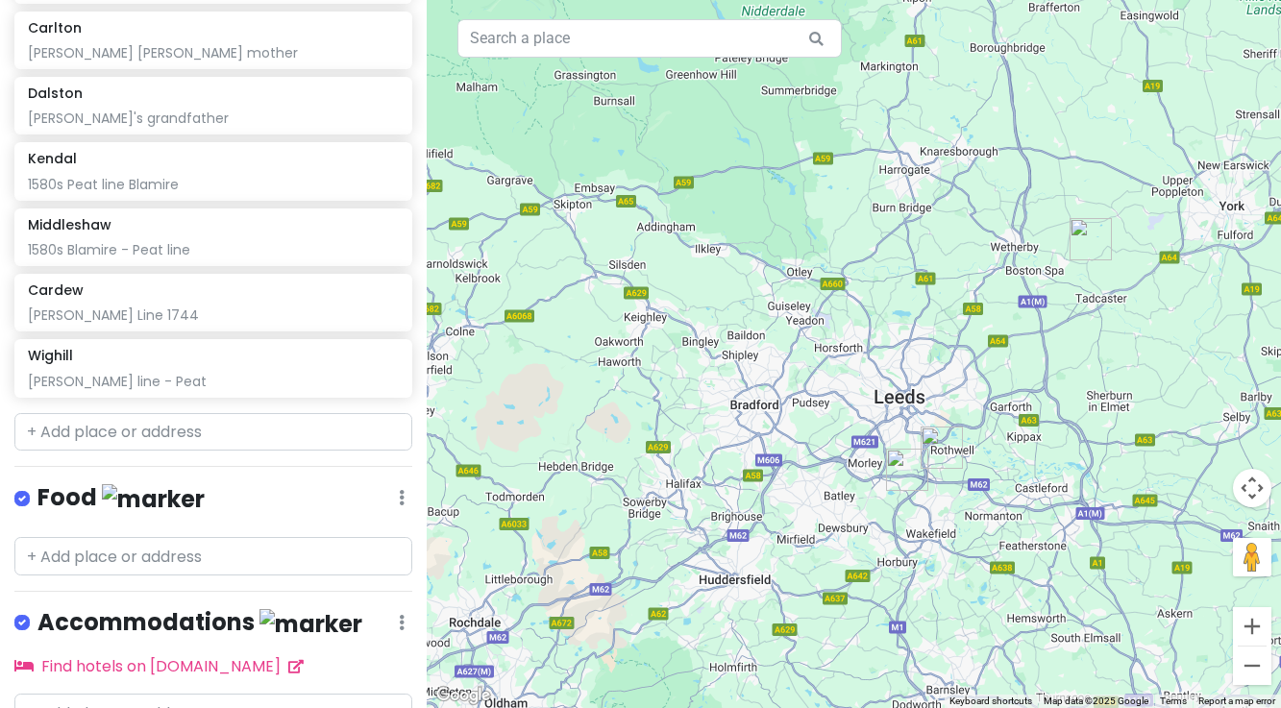
drag, startPoint x: 827, startPoint y: 602, endPoint x: 1082, endPoint y: 469, distance: 288.0
click at [1082, 469] on div at bounding box center [854, 354] width 854 height 708
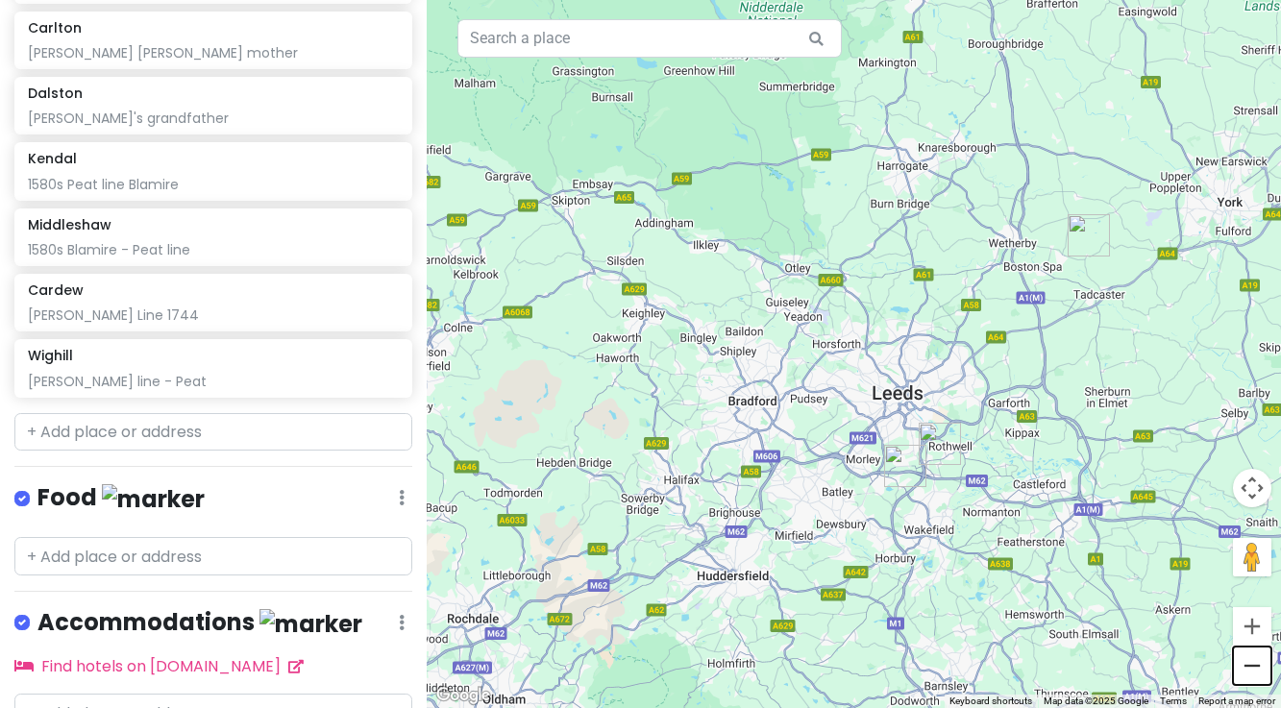
click at [1256, 665] on button "Zoom out" at bounding box center [1252, 666] width 38 height 38
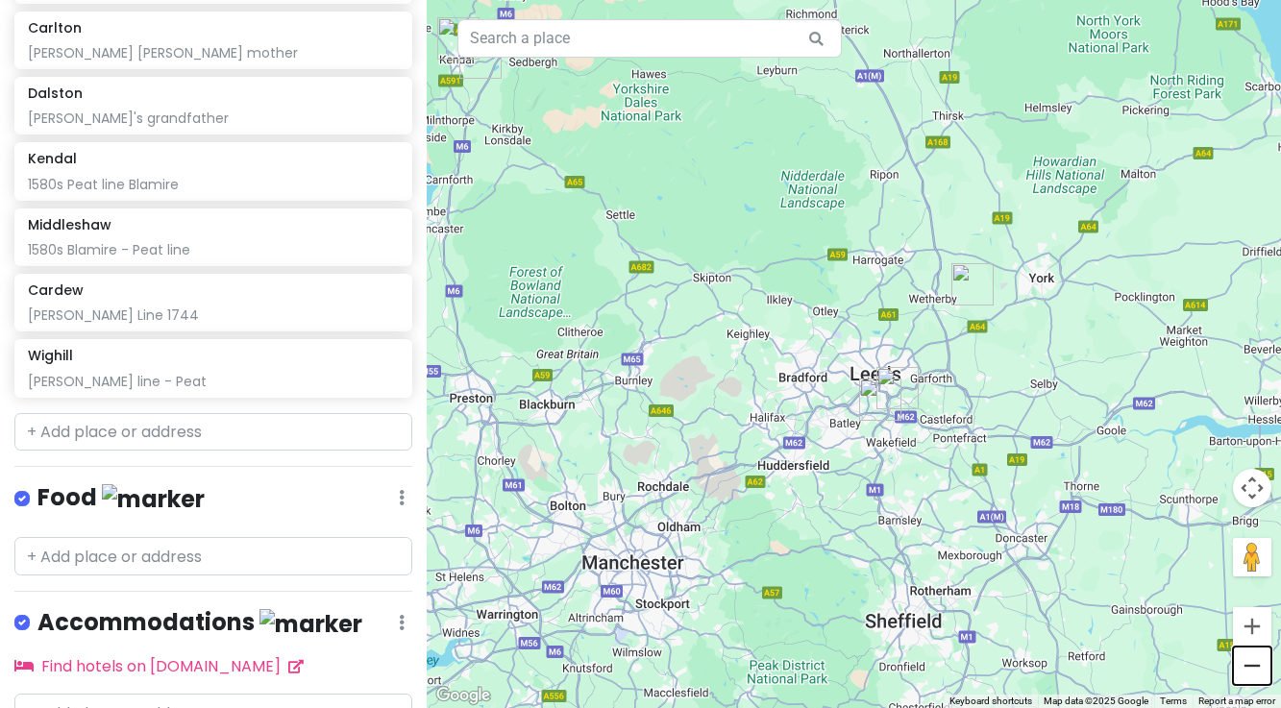
click at [1256, 665] on button "Zoom out" at bounding box center [1252, 666] width 38 height 38
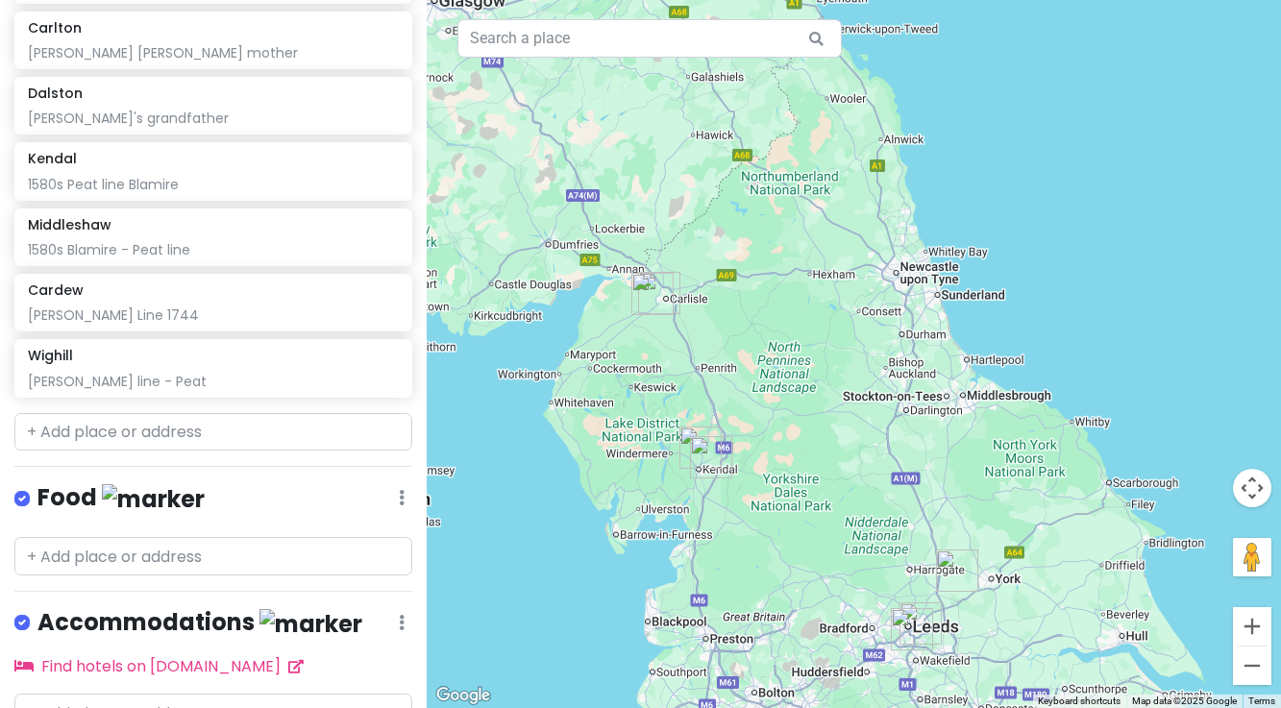
drag, startPoint x: 750, startPoint y: 344, endPoint x: 793, endPoint y: 608, distance: 267.8
click at [793, 608] on div at bounding box center [854, 354] width 854 height 708
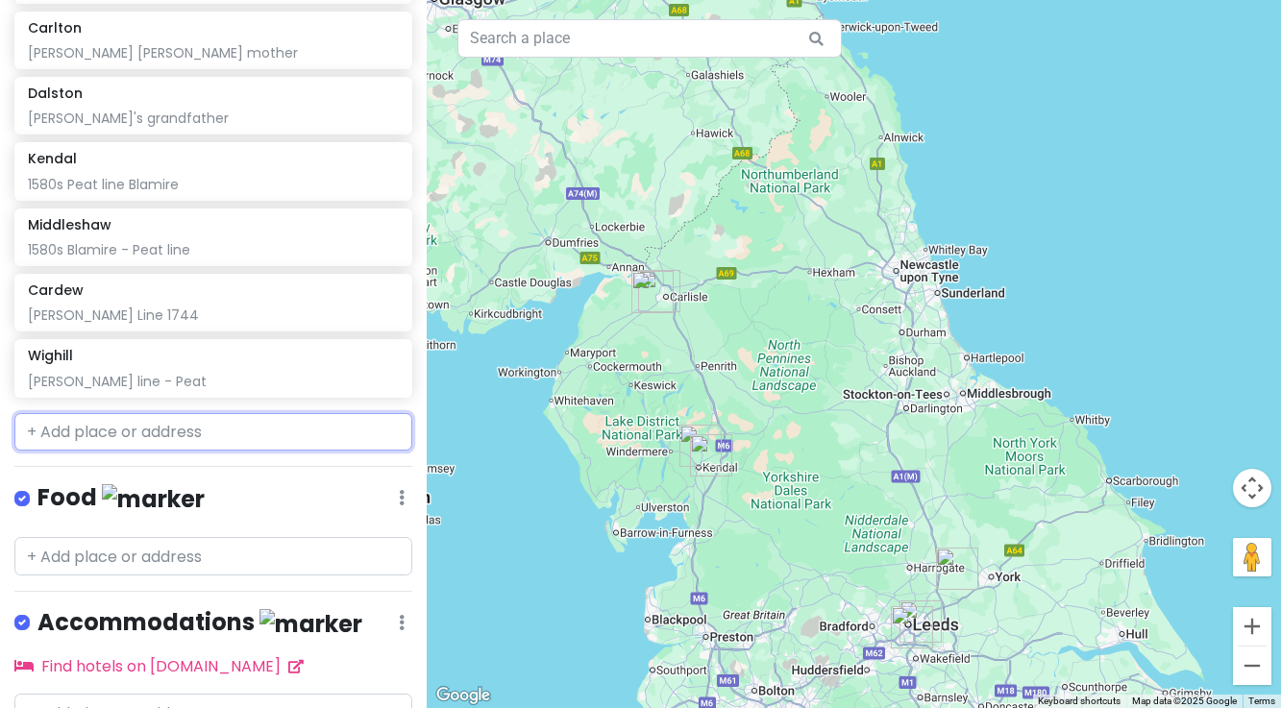
click at [128, 413] on input "text" at bounding box center [213, 432] width 398 height 38
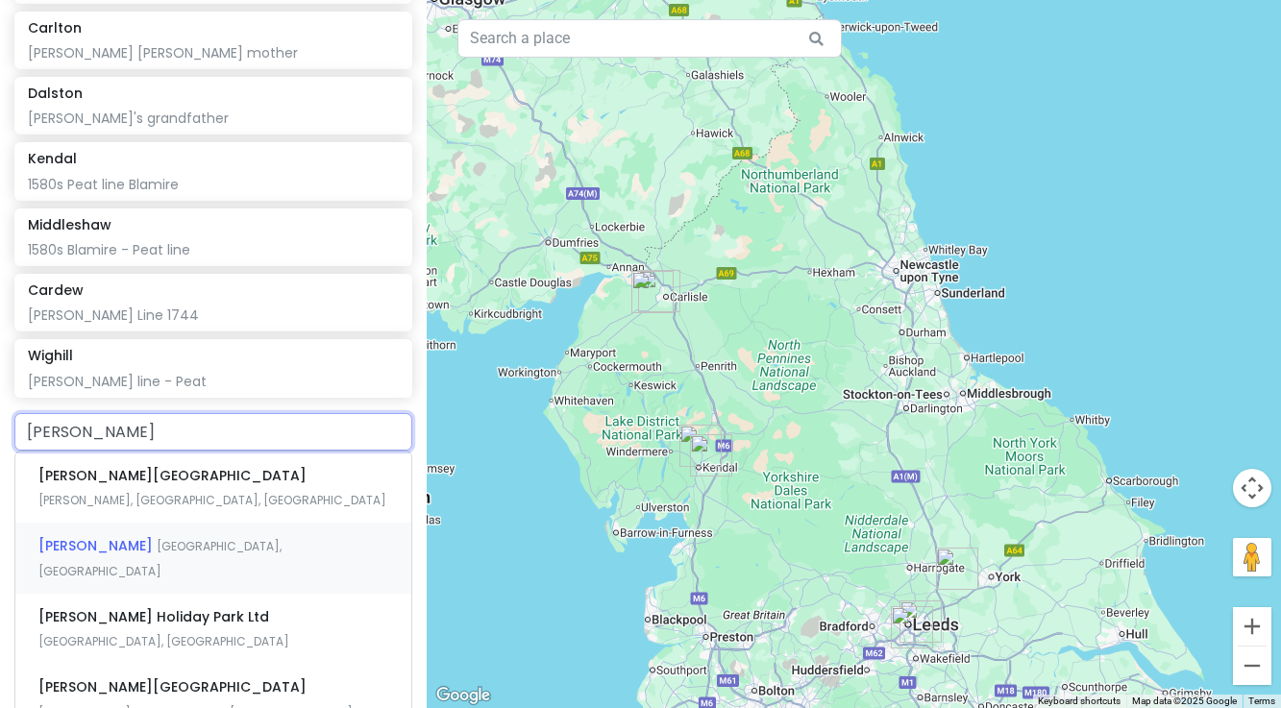
click at [128, 538] on span "[GEOGRAPHIC_DATA], [GEOGRAPHIC_DATA]" at bounding box center [159, 558] width 243 height 41
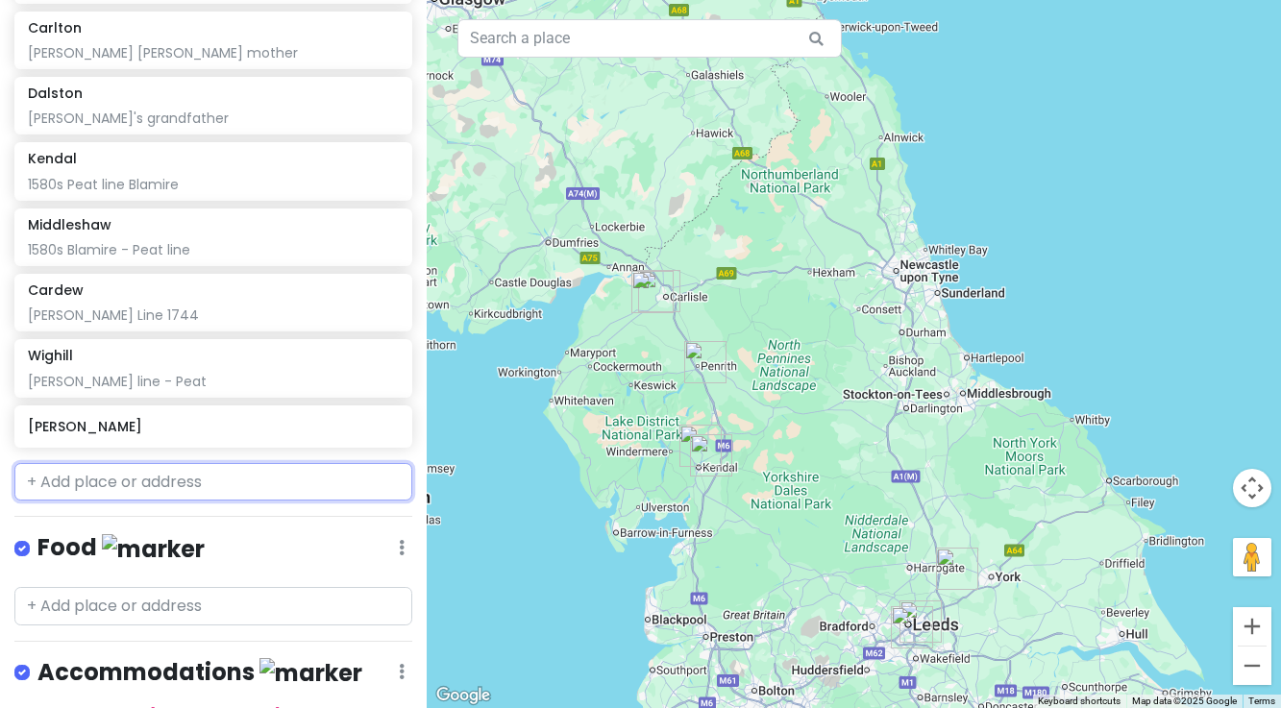
scroll to position [546, 0]
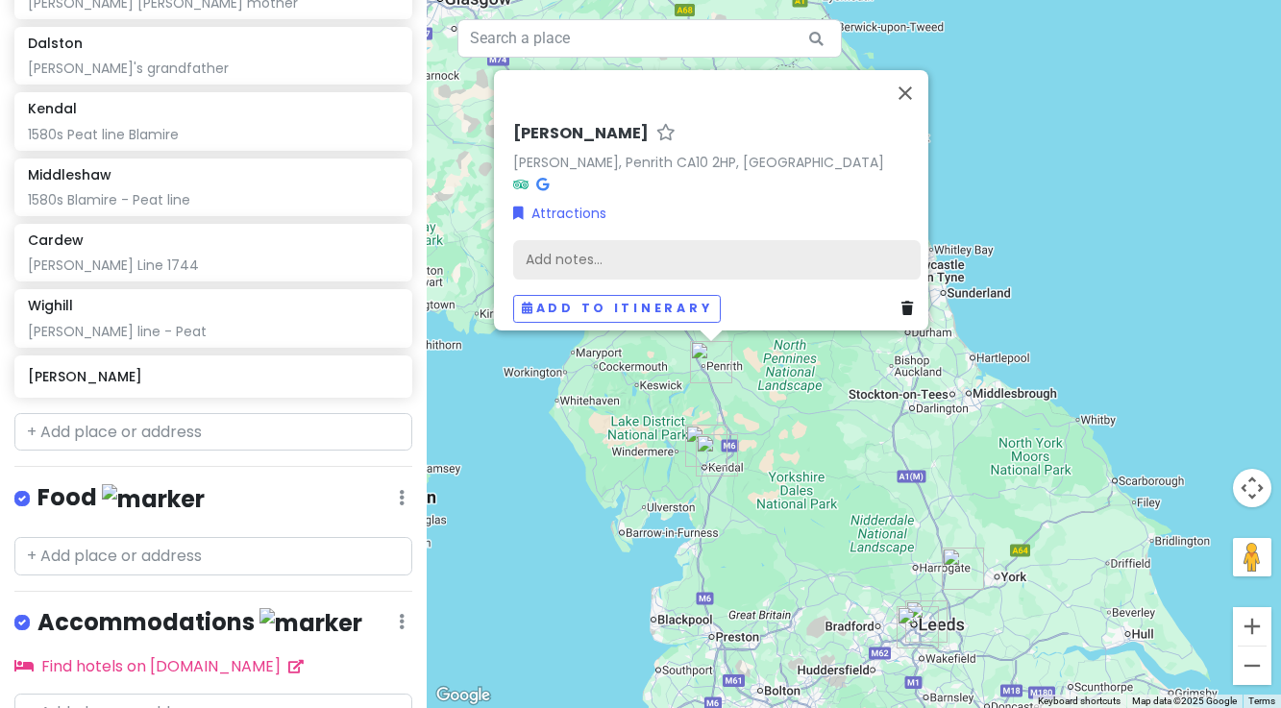
click at [568, 248] on div "Add notes..." at bounding box center [716, 259] width 407 height 40
click at [546, 240] on div "Add notes..." at bounding box center [716, 259] width 407 height 40
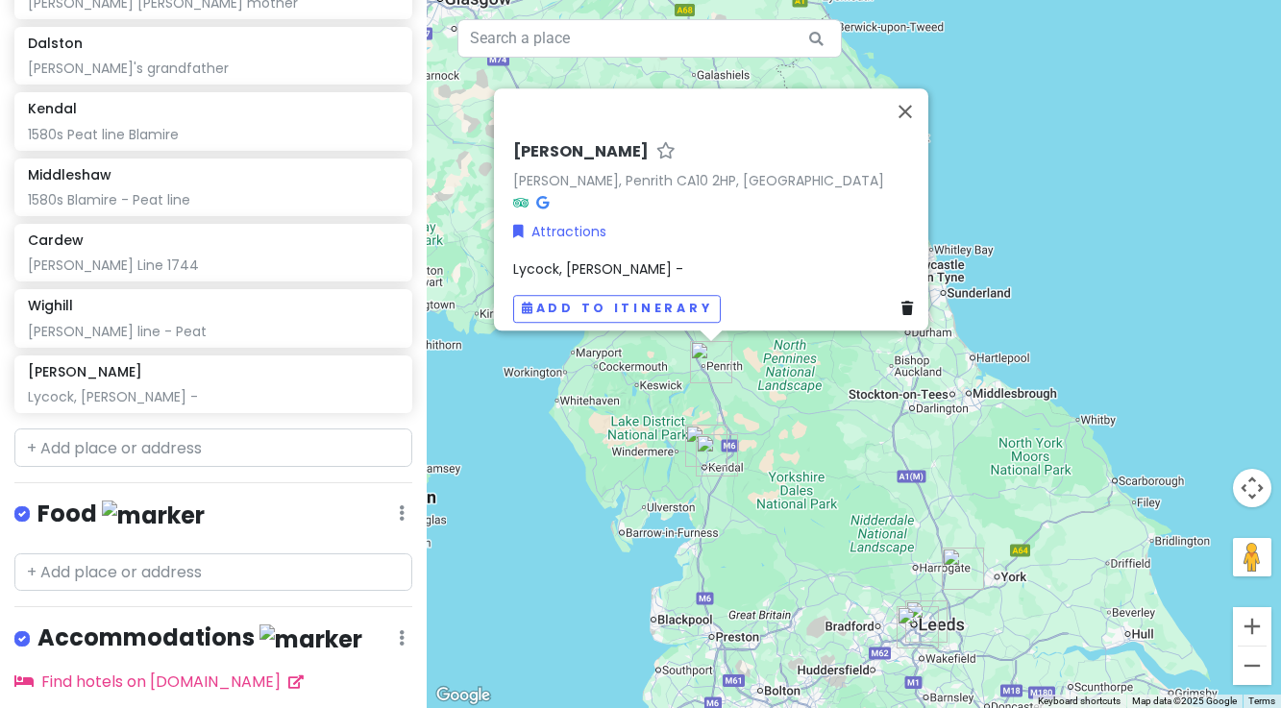
scroll to position [562, 0]
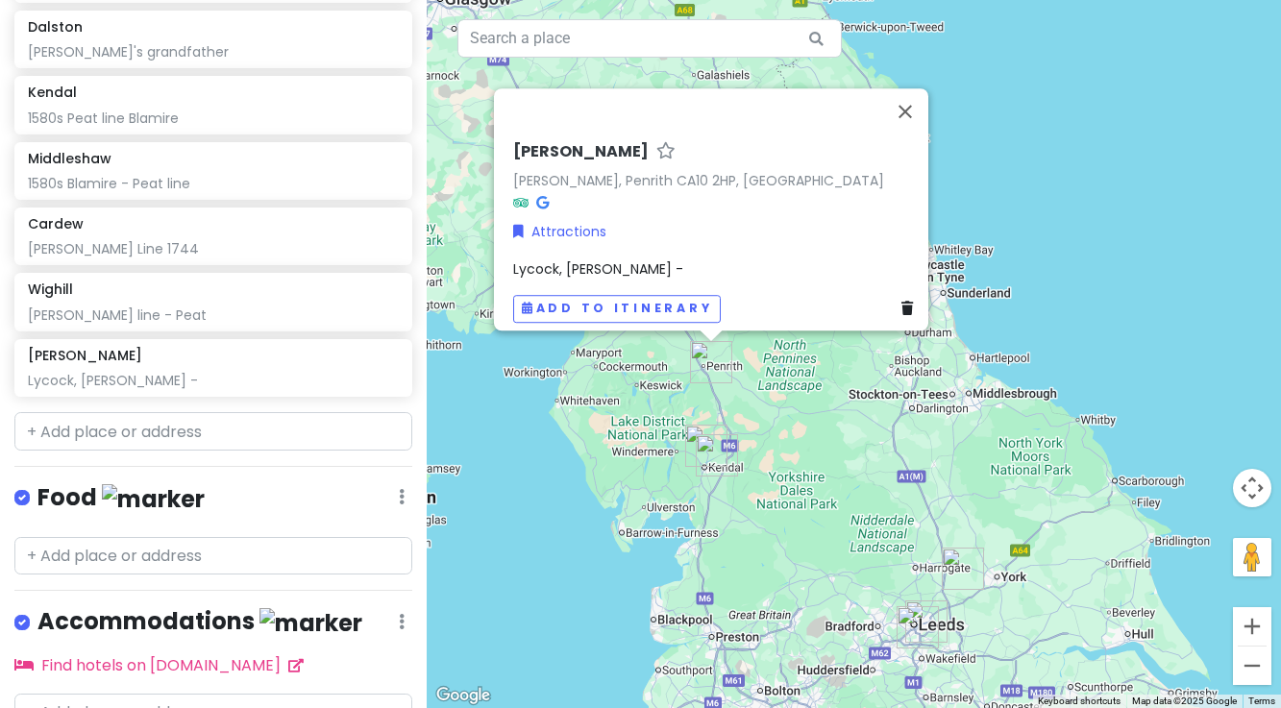
click at [647, 259] on div "Lycock, [PERSON_NAME] -" at bounding box center [716, 269] width 407 height 21
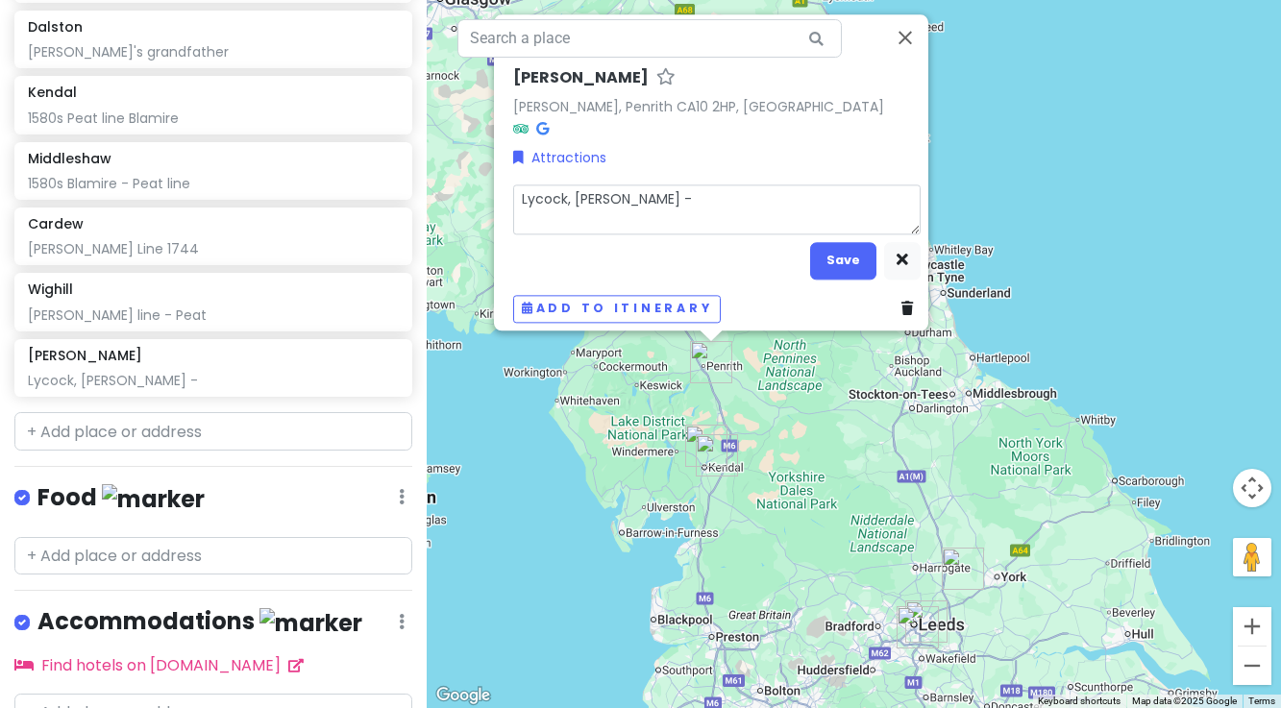
click at [664, 192] on textarea "Lycock, [PERSON_NAME] -" at bounding box center [716, 210] width 407 height 50
click at [844, 247] on button "Save" at bounding box center [843, 260] width 66 height 37
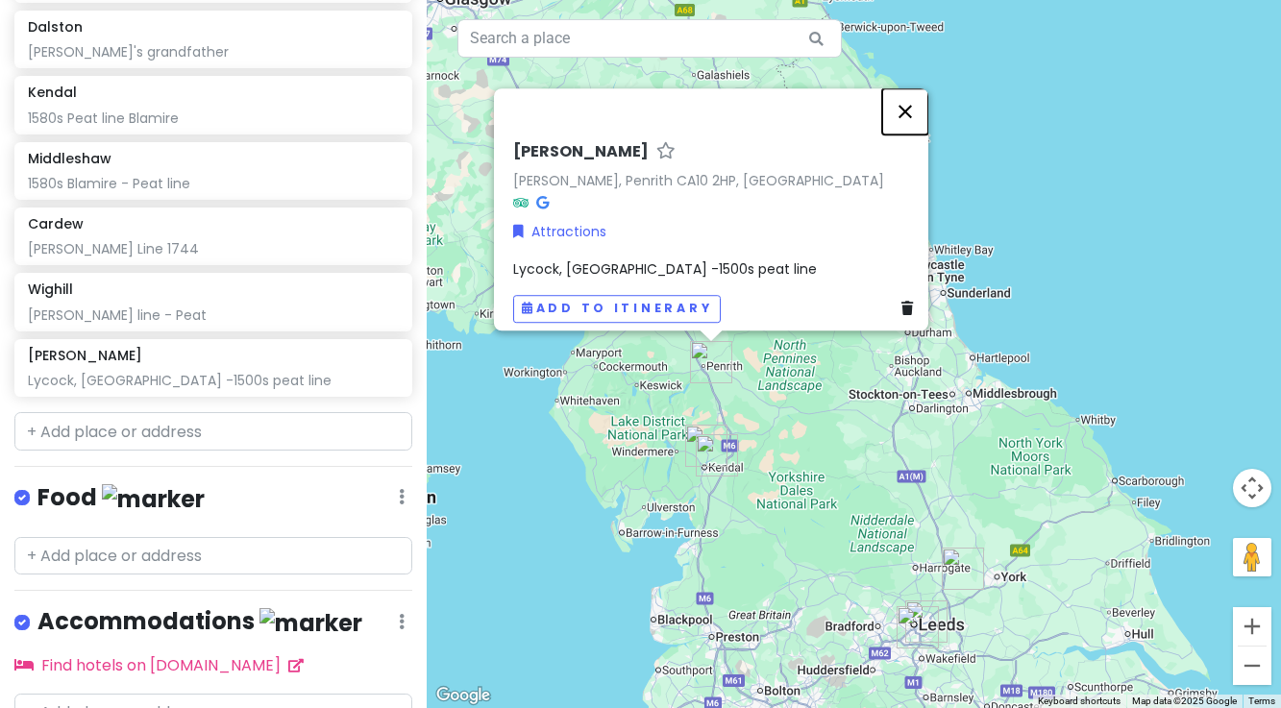
click at [917, 103] on button "Close" at bounding box center [905, 111] width 46 height 46
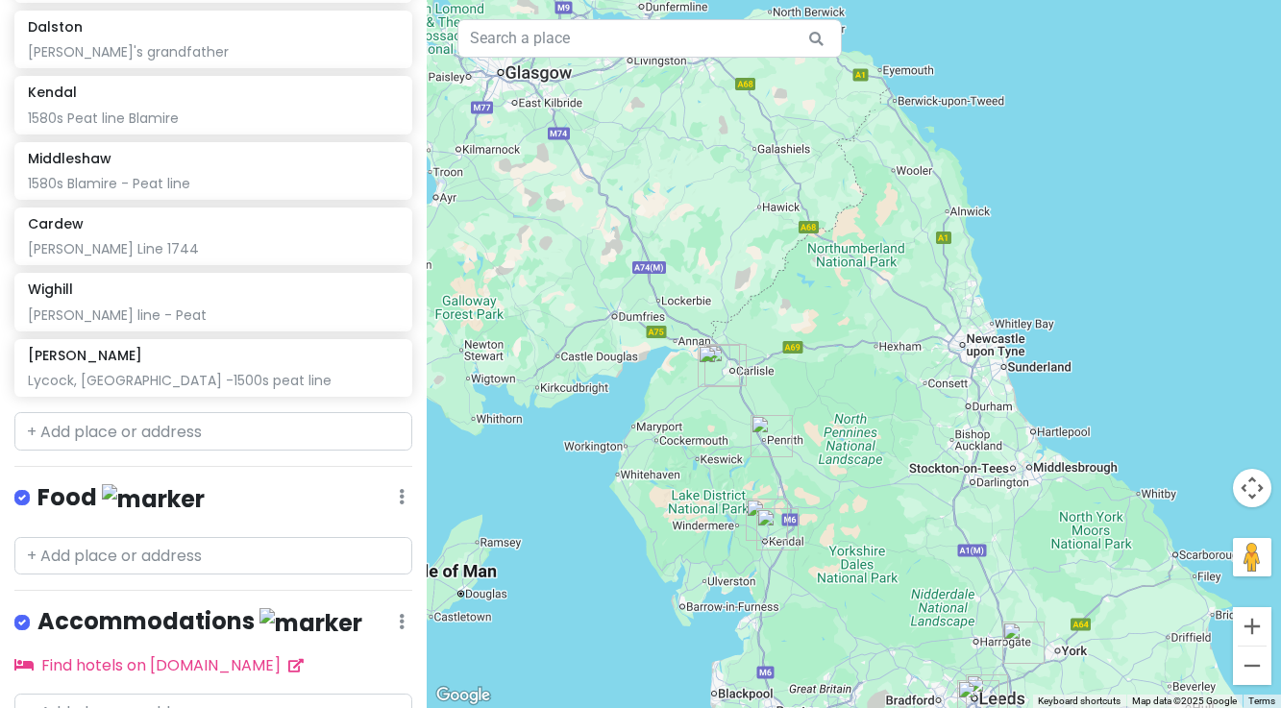
drag, startPoint x: 642, startPoint y: 478, endPoint x: 703, endPoint y: 549, distance: 93.4
click at [703, 549] on div at bounding box center [854, 354] width 854 height 708
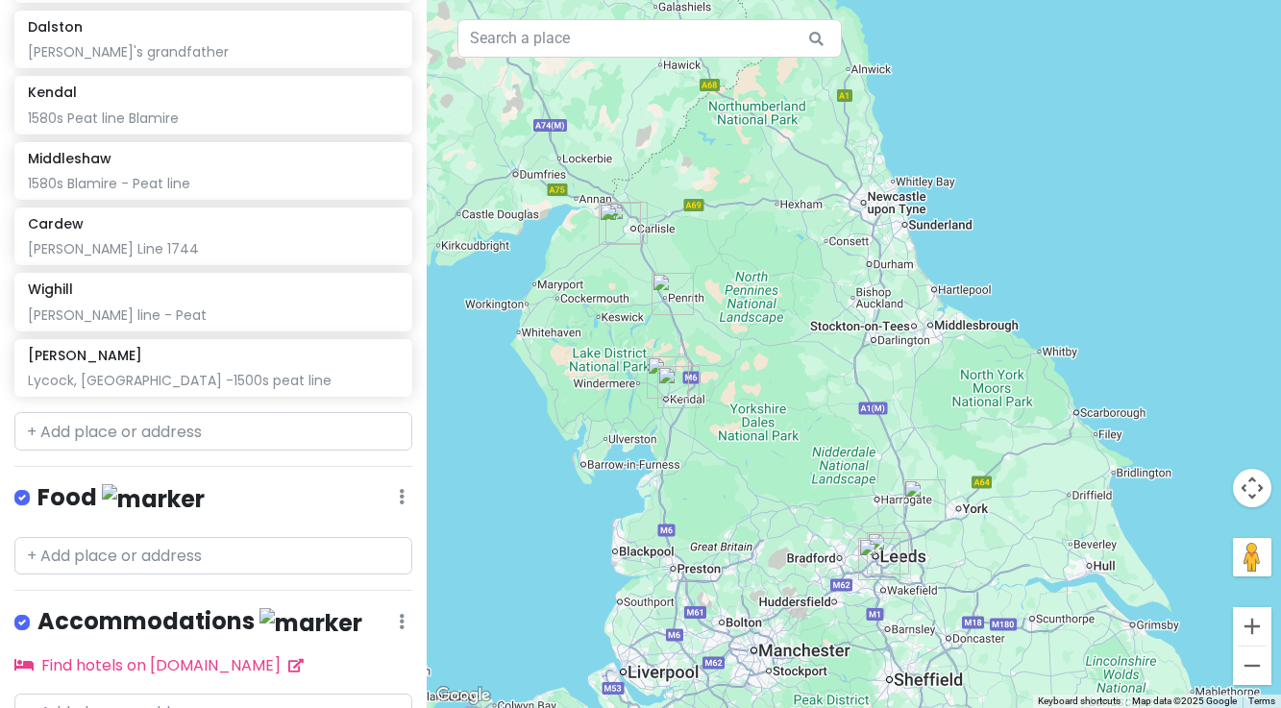
drag, startPoint x: 893, startPoint y: 580, endPoint x: 792, endPoint y: 438, distance: 174.4
click at [792, 438] on div at bounding box center [854, 354] width 854 height 708
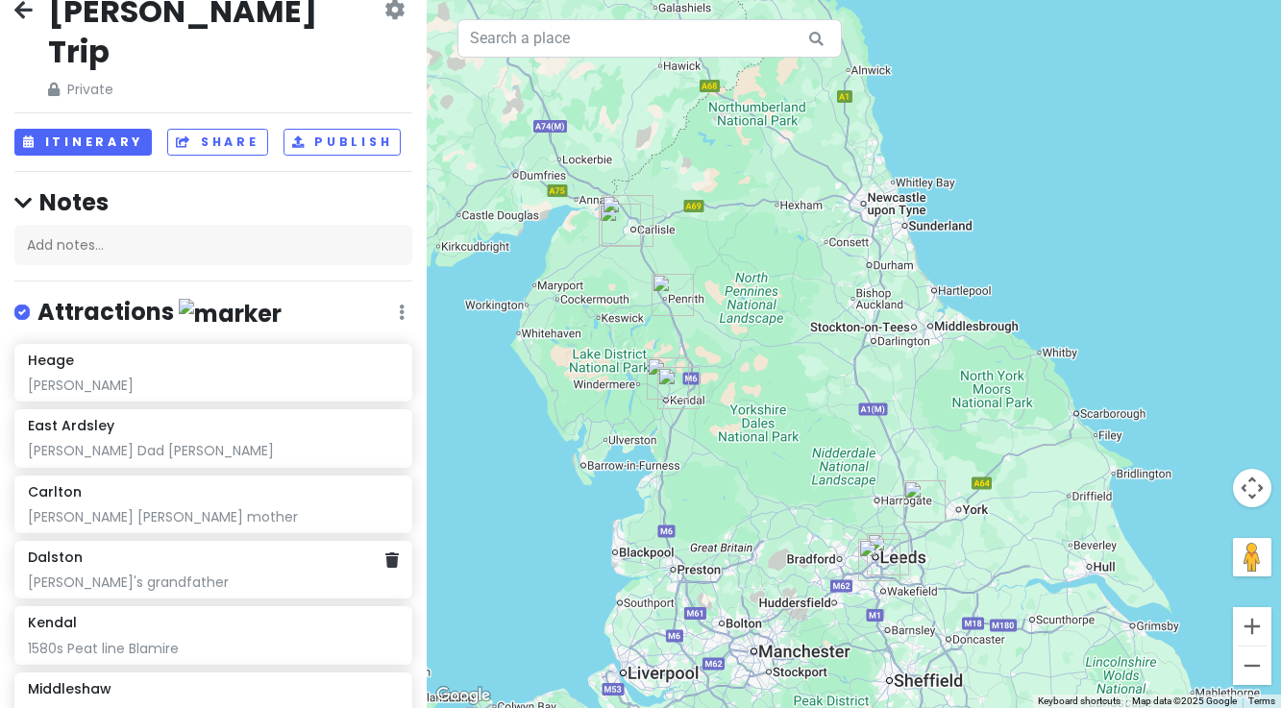
scroll to position [0, 0]
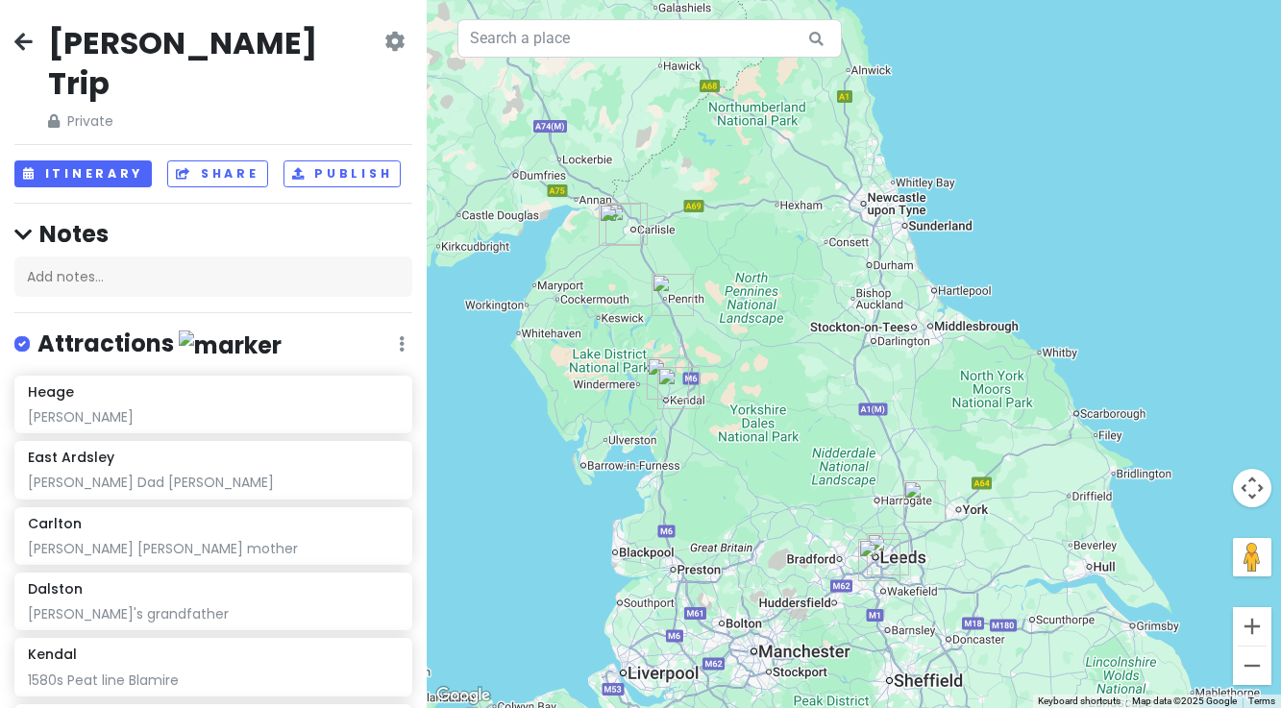
click at [134, 48] on h2 "[PERSON_NAME] Trip" at bounding box center [214, 63] width 333 height 80
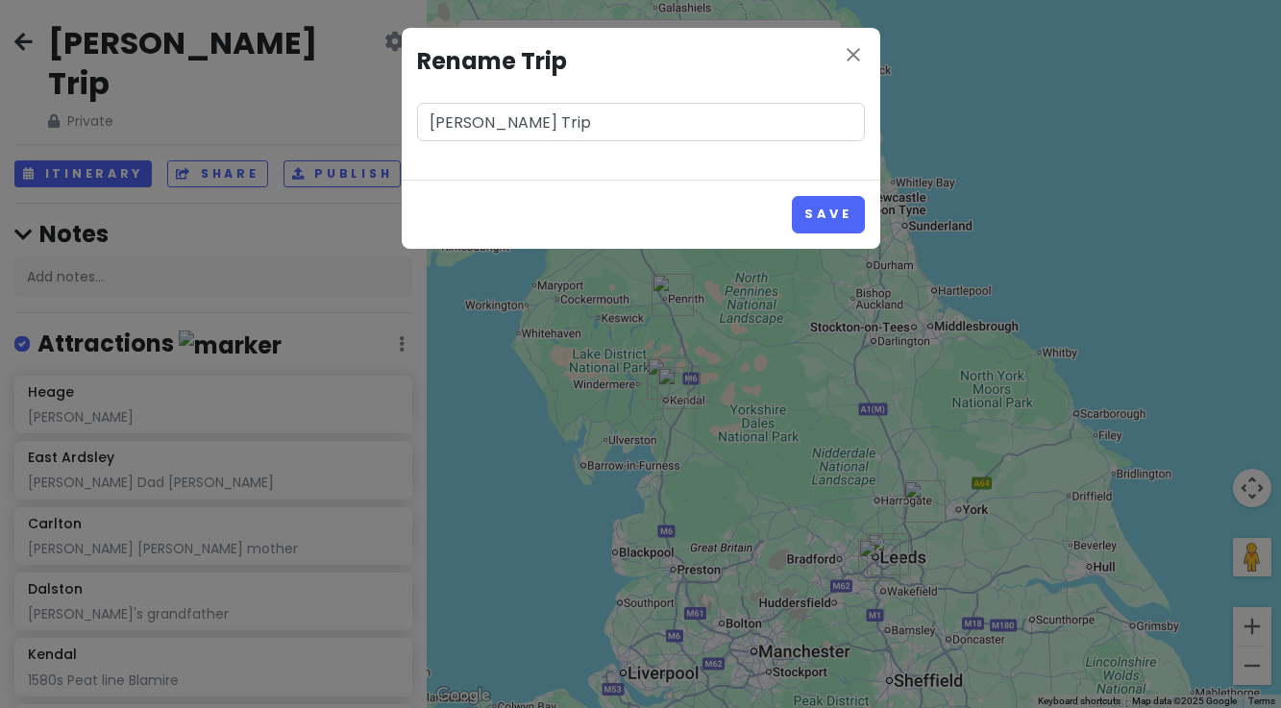
click at [484, 127] on input "[PERSON_NAME] Trip" at bounding box center [641, 122] width 448 height 38
click at [823, 219] on button "Save" at bounding box center [828, 214] width 72 height 37
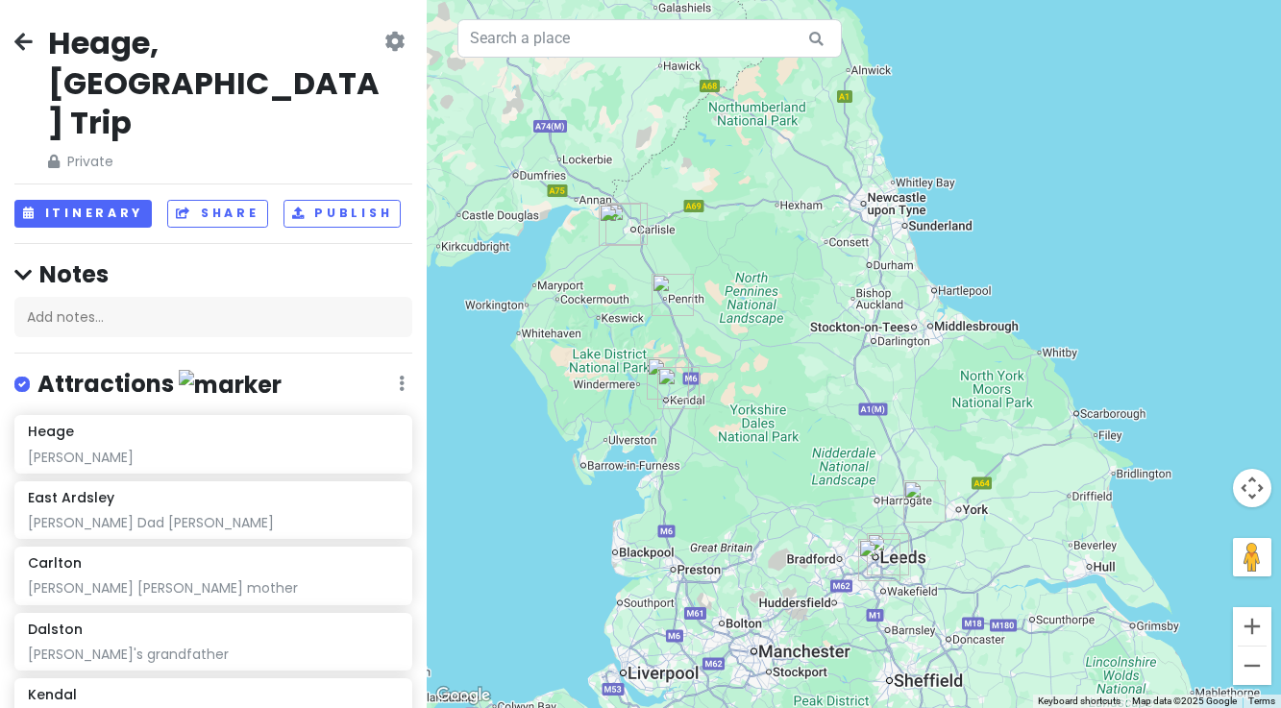
click at [689, 402] on img "Middleshaw" at bounding box center [678, 388] width 42 height 42
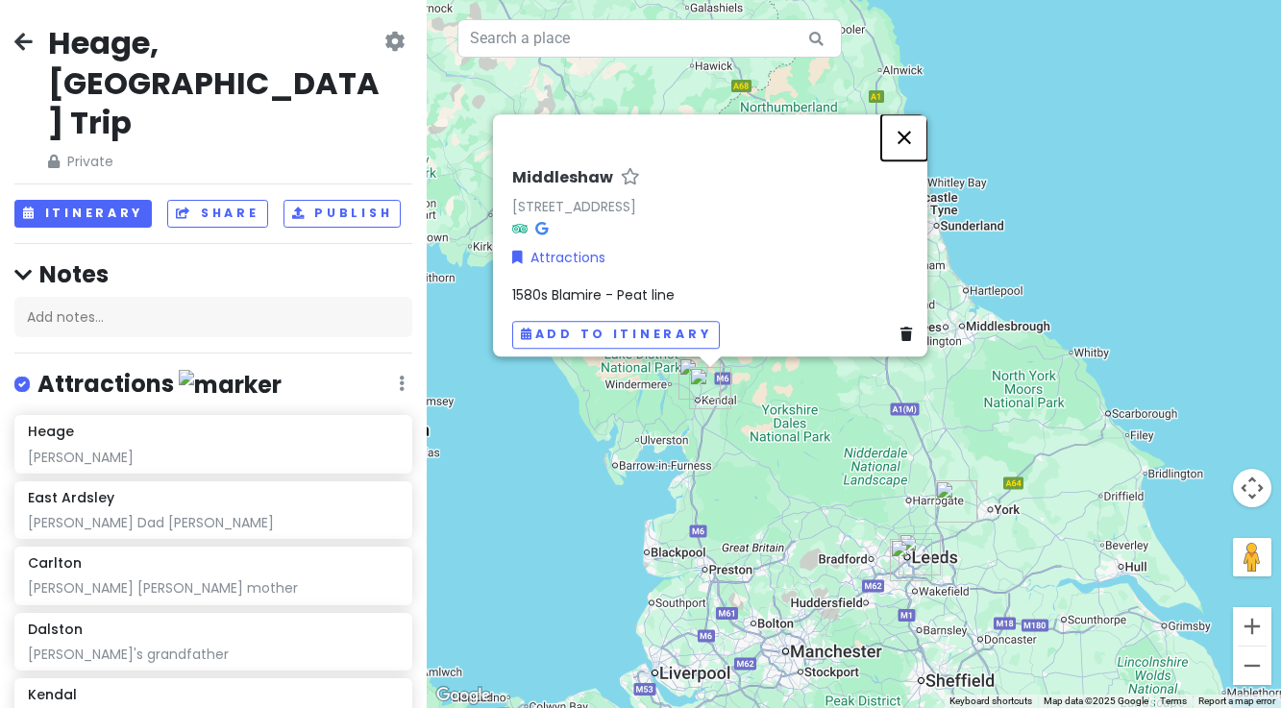
click at [914, 128] on button "Close" at bounding box center [904, 137] width 46 height 46
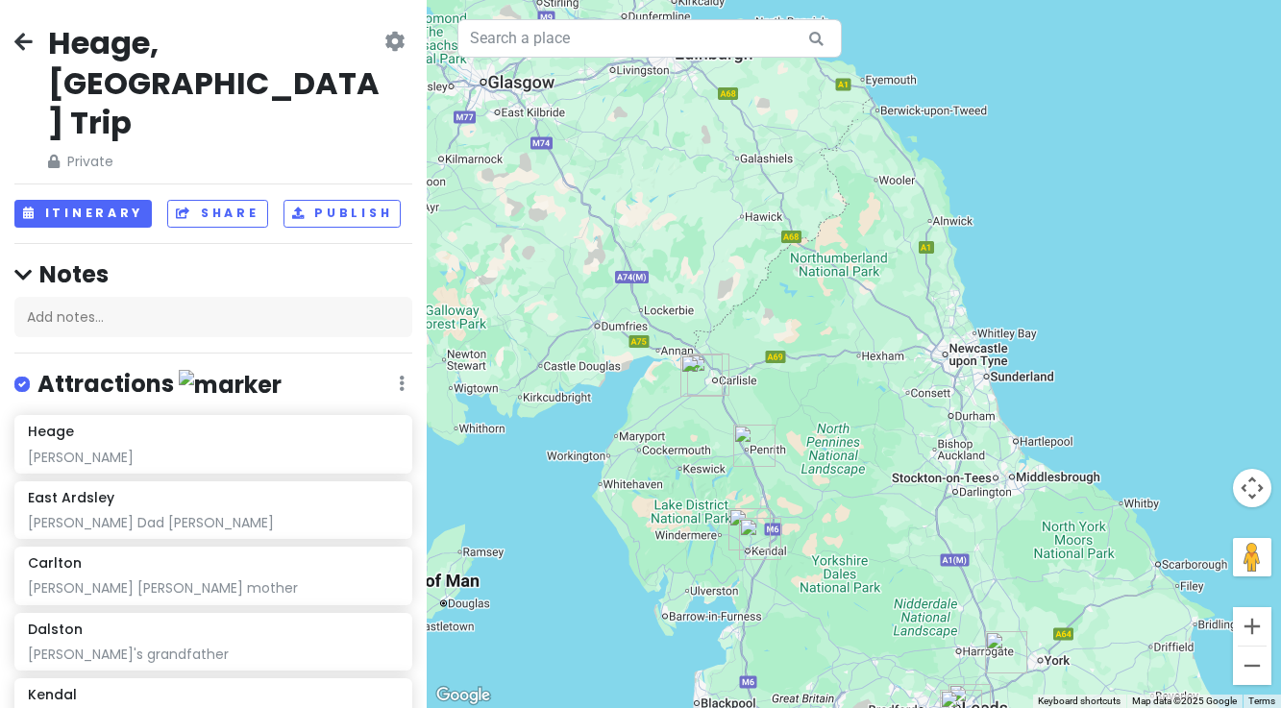
drag, startPoint x: 784, startPoint y: 261, endPoint x: 834, endPoint y: 414, distance: 160.8
click at [834, 414] on div at bounding box center [854, 354] width 854 height 708
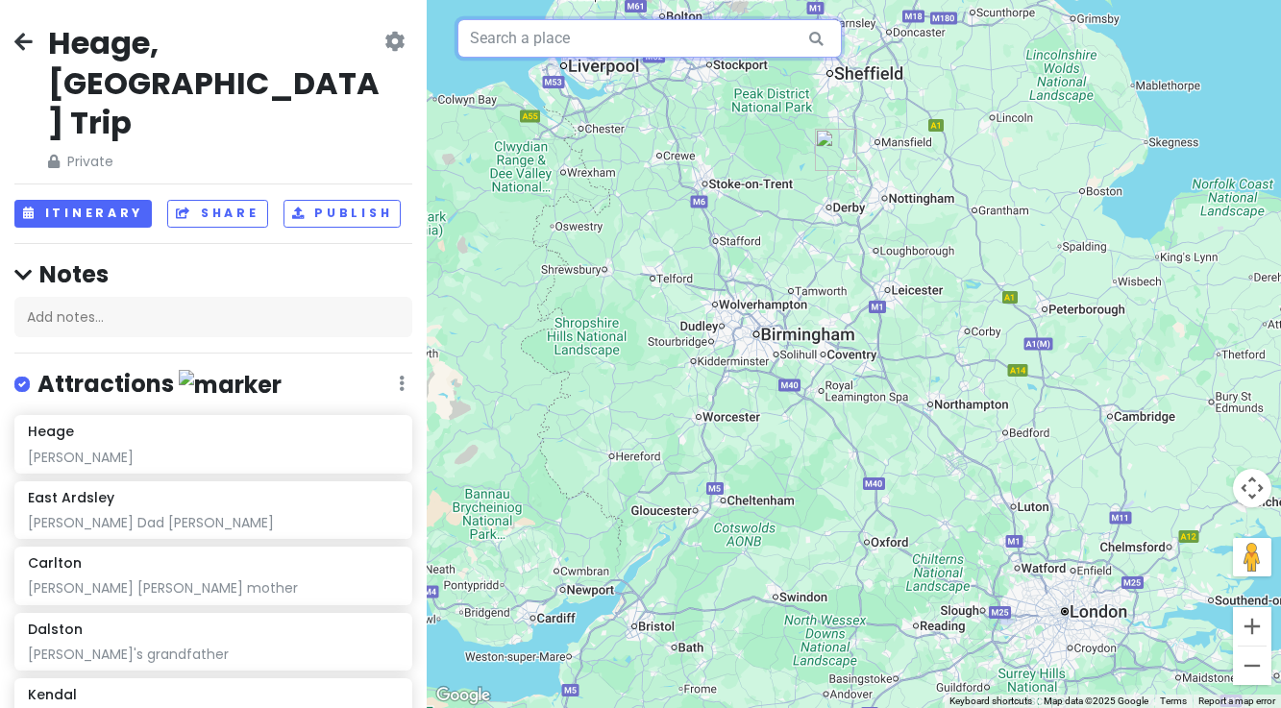
drag, startPoint x: 890, startPoint y: 635, endPoint x: 749, endPoint y: -125, distance: 773.2
click at [749, 0] on html "Heage, [GEOGRAPHIC_DATA] Trip Private Change Dates Make a Copy Delete Trip Go P…" at bounding box center [640, 354] width 1281 height 708
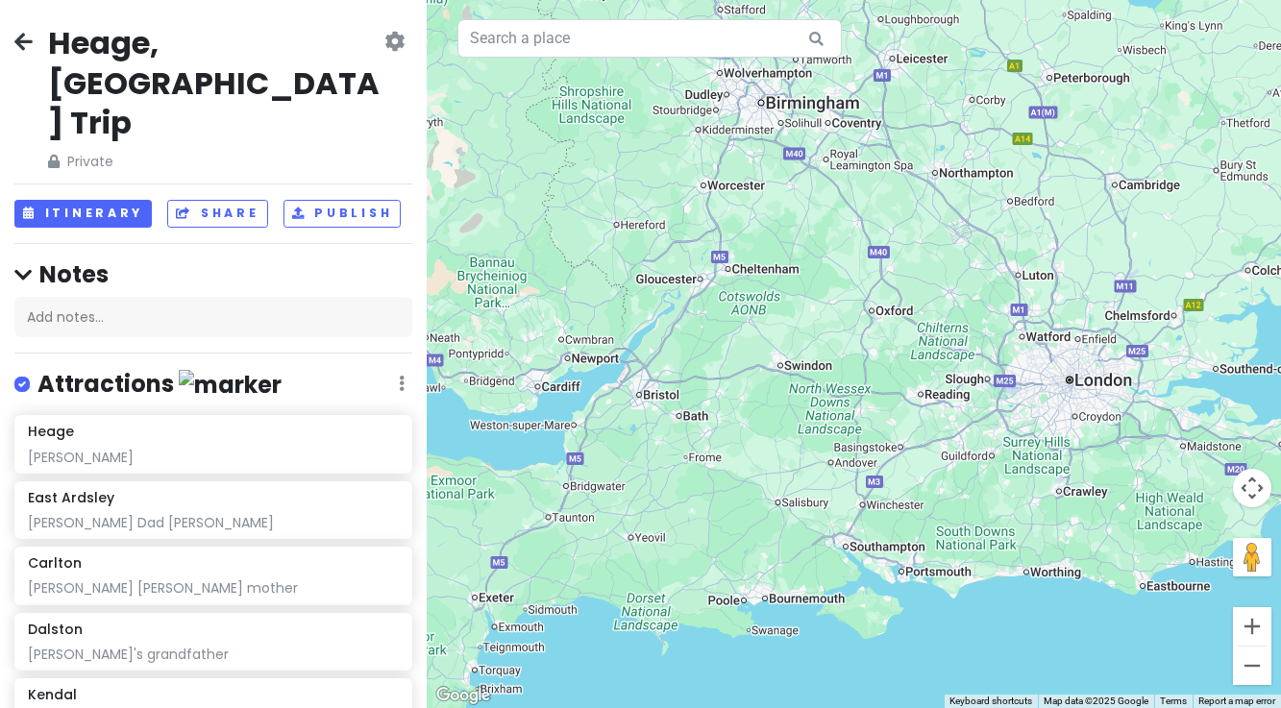
drag, startPoint x: 809, startPoint y: 420, endPoint x: 814, endPoint y: 222, distance: 198.0
click at [814, 222] on div at bounding box center [854, 354] width 854 height 708
click at [531, 41] on input "text" at bounding box center [649, 38] width 384 height 38
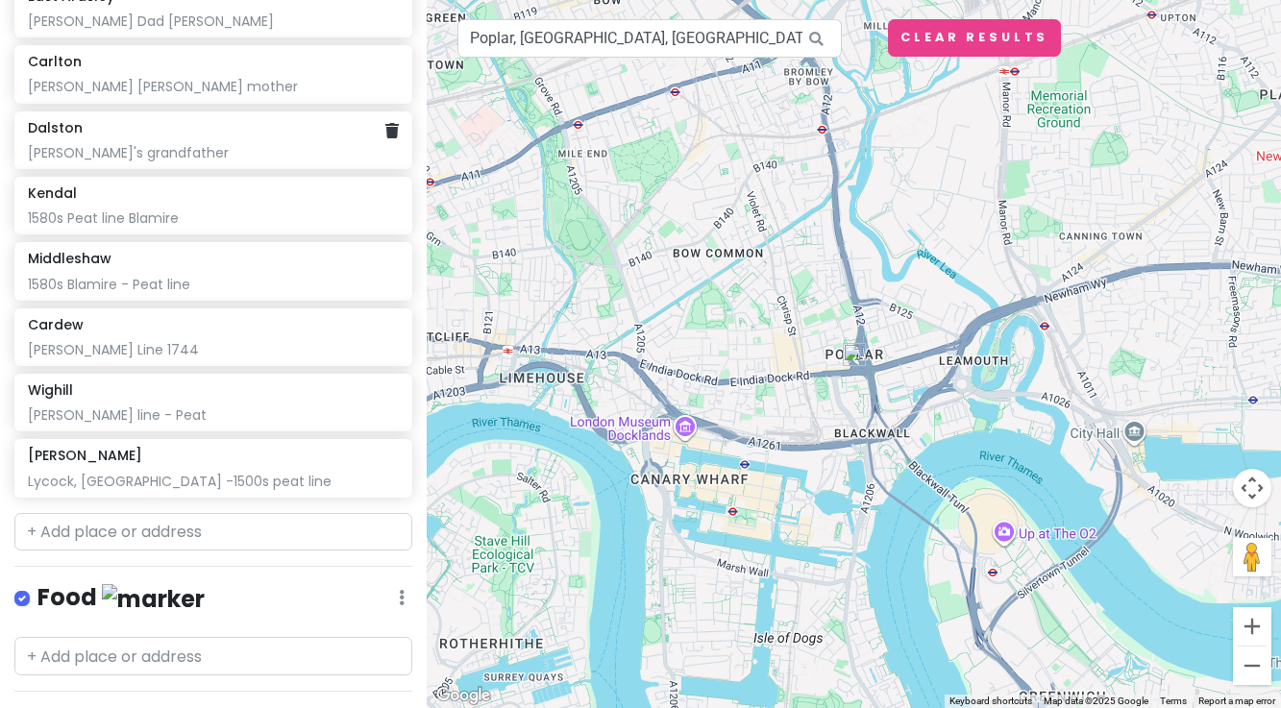
scroll to position [503, 0]
click at [110, 512] on input "text" at bounding box center [213, 531] width 398 height 38
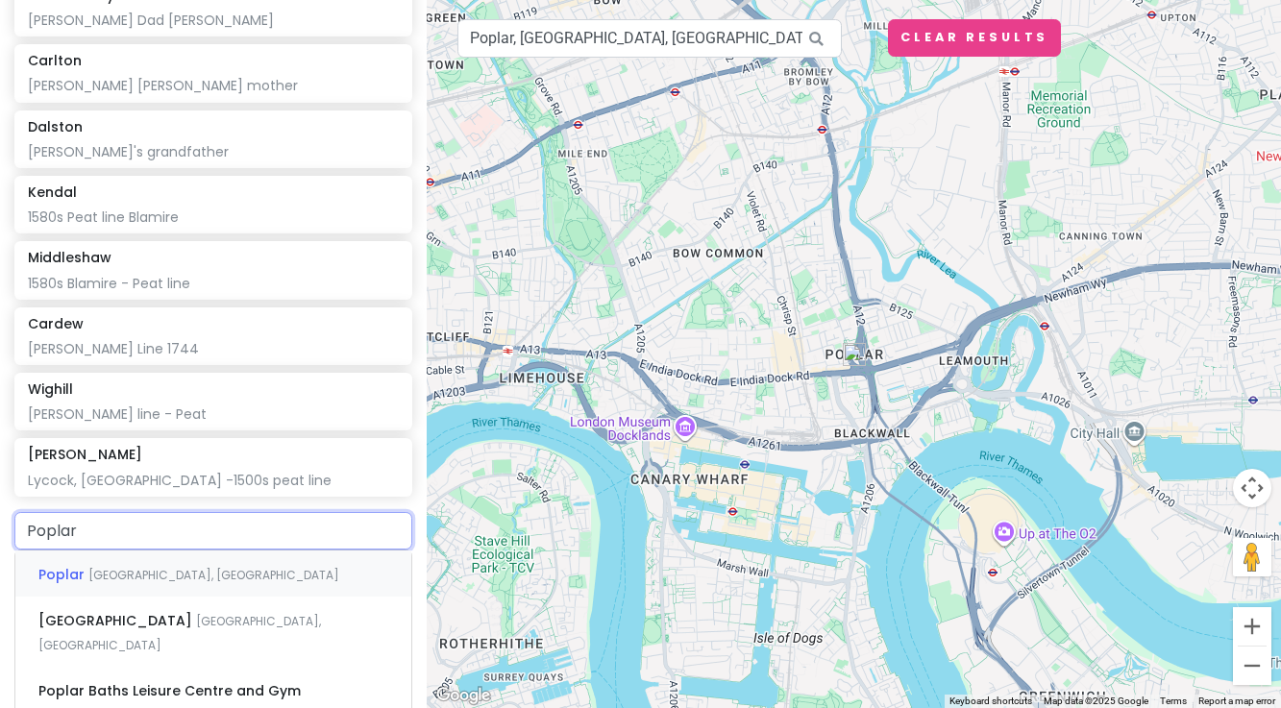
click at [111, 567] on span "[GEOGRAPHIC_DATA], [GEOGRAPHIC_DATA]" at bounding box center [213, 575] width 251 height 16
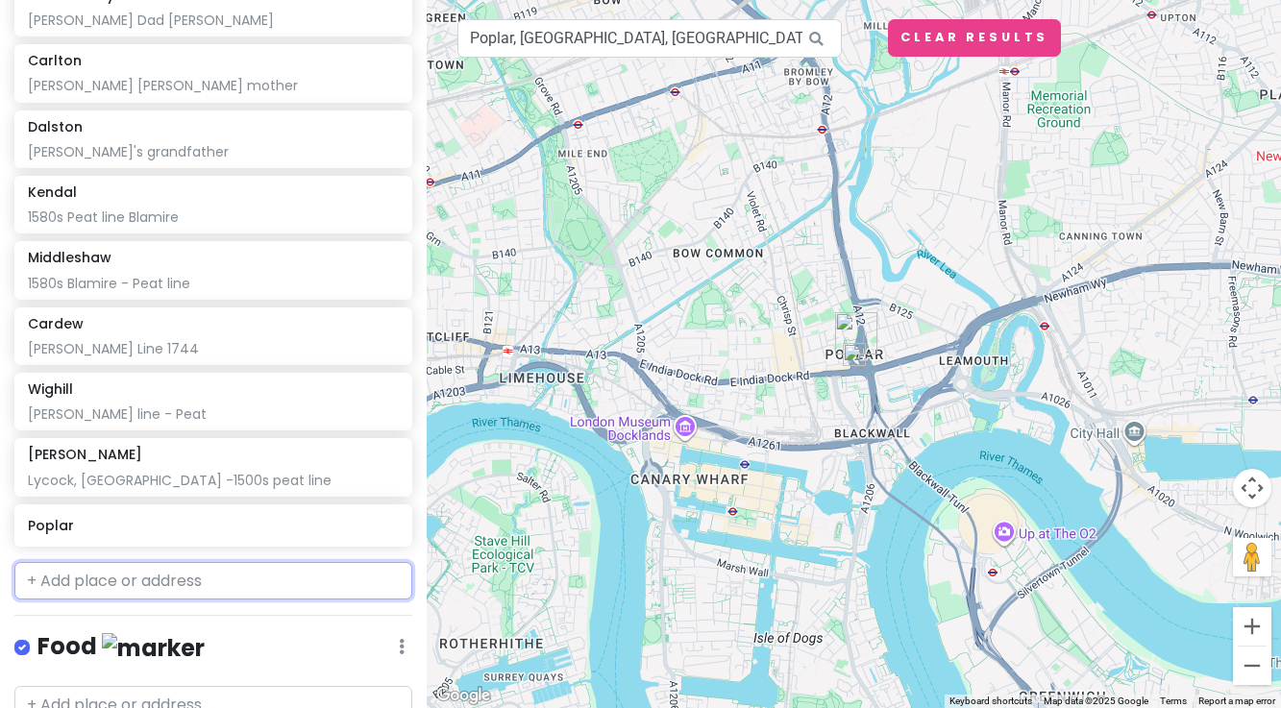
scroll to position [553, 0]
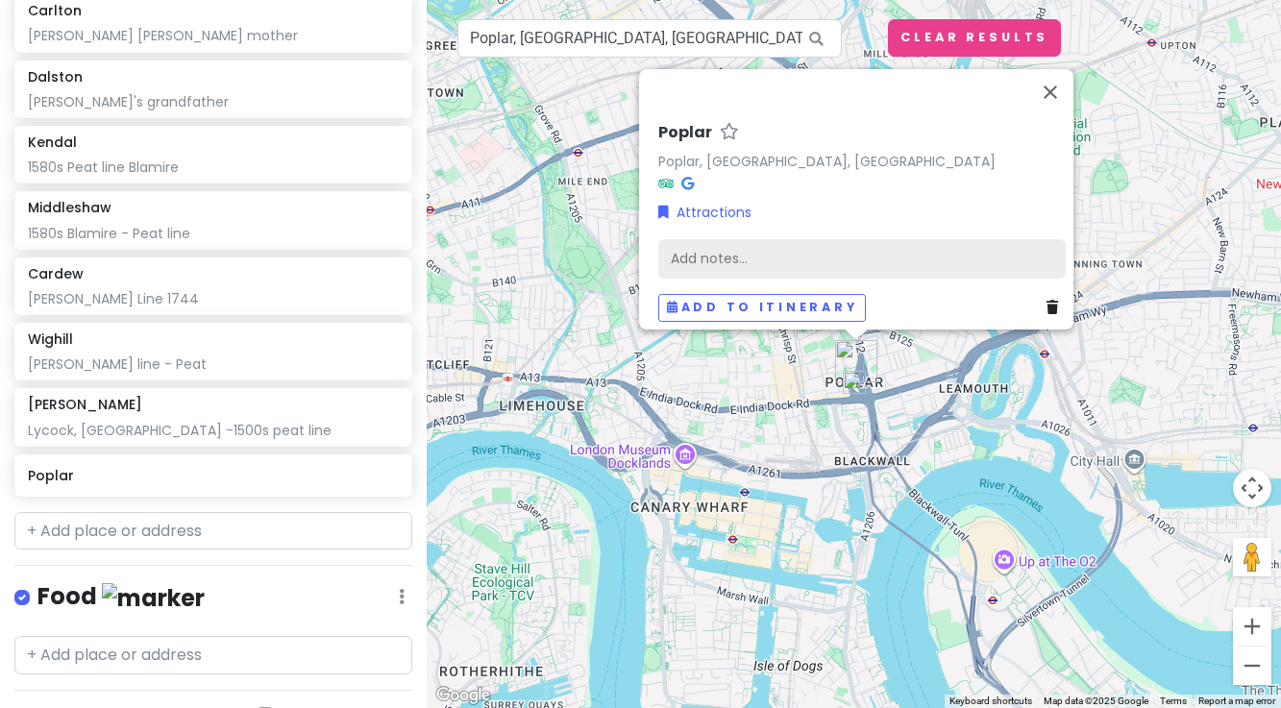
click at [690, 244] on div "Add notes..." at bounding box center [861, 258] width 407 height 40
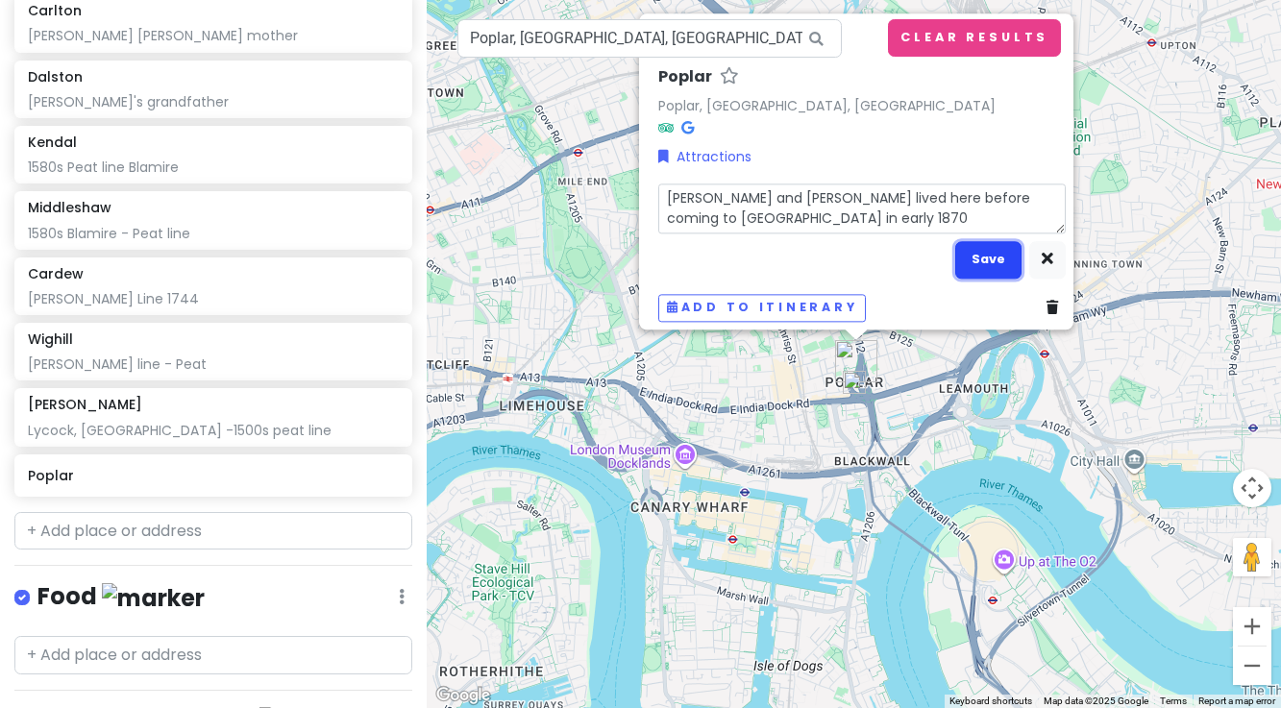
click at [981, 243] on button "Save" at bounding box center [988, 259] width 66 height 37
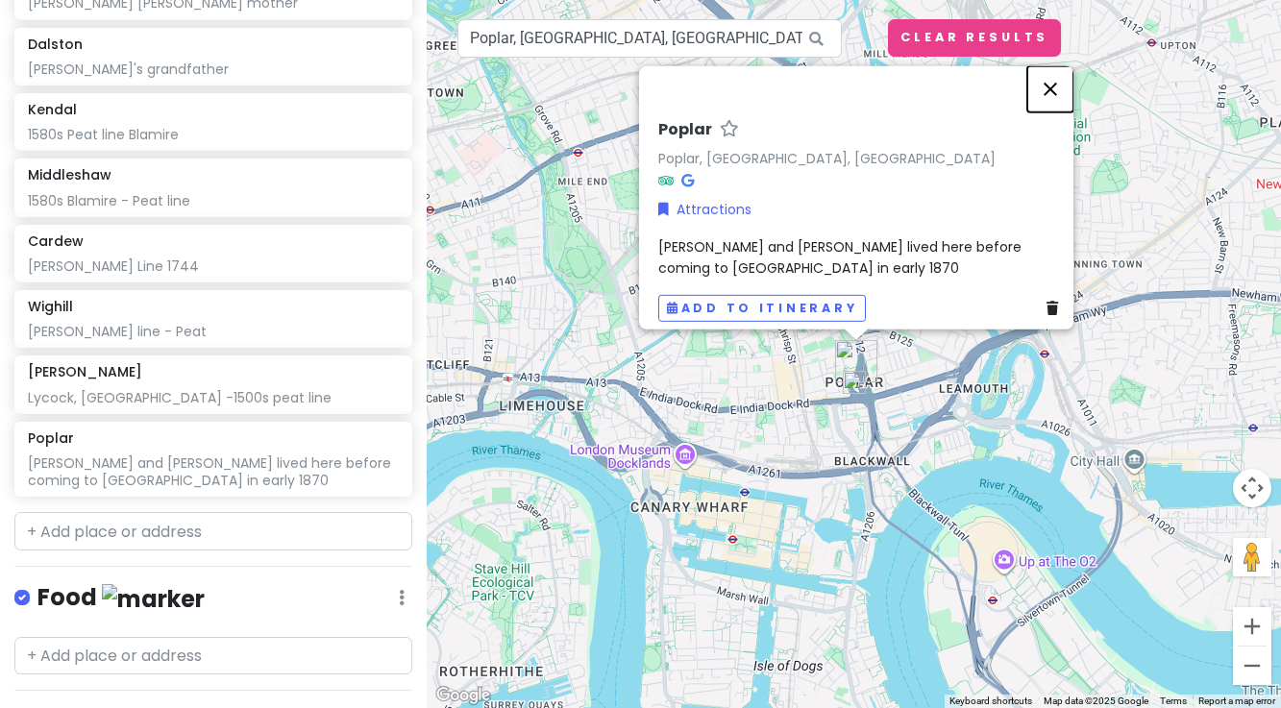
click at [1056, 81] on button "Close" at bounding box center [1050, 88] width 46 height 46
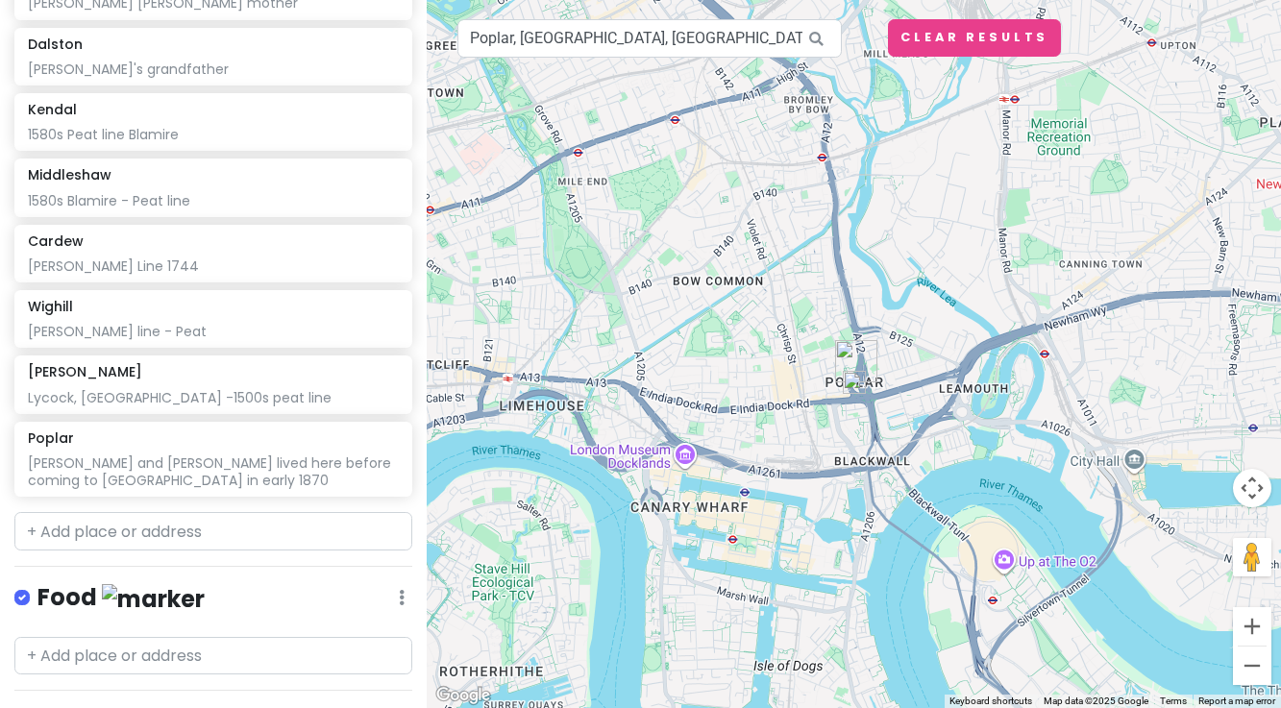
click at [856, 383] on img at bounding box center [854, 382] width 23 height 23
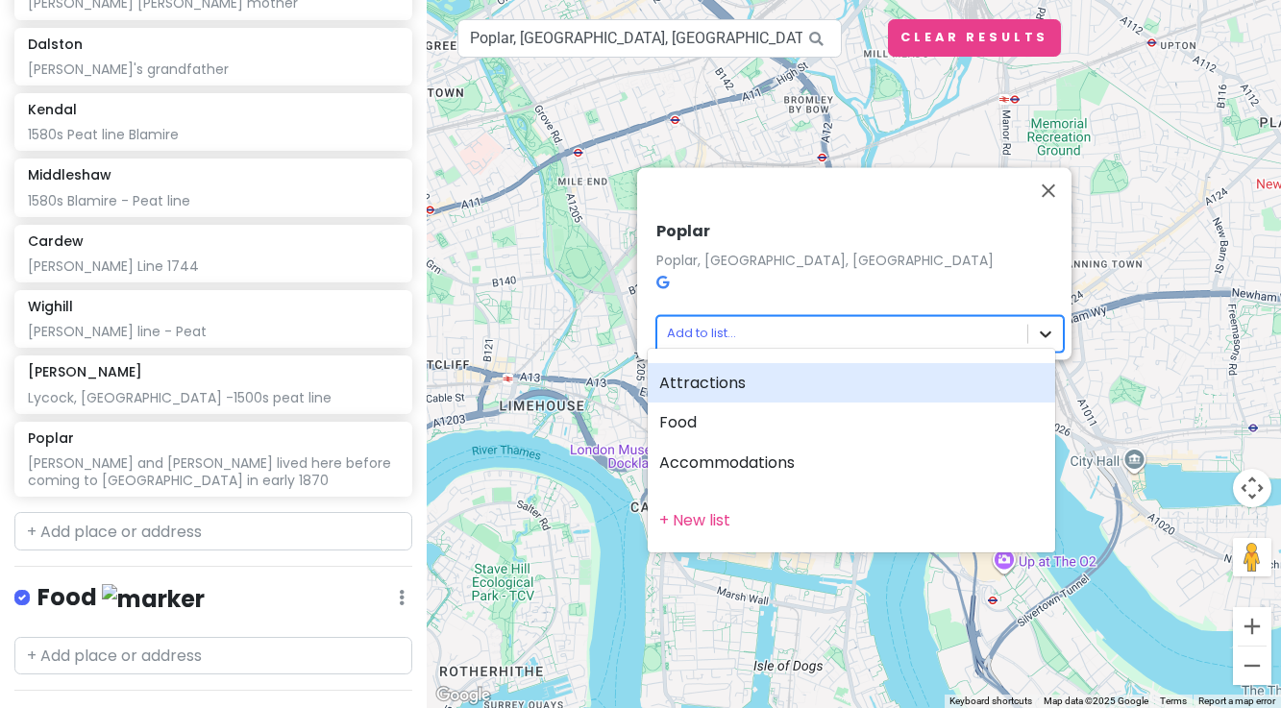
click at [1037, 319] on body "Heage, [GEOGRAPHIC_DATA] Trip Private Change Dates Make a Copy Delete Trip Go P…" at bounding box center [640, 354] width 1281 height 708
click at [827, 240] on div at bounding box center [640, 354] width 1281 height 708
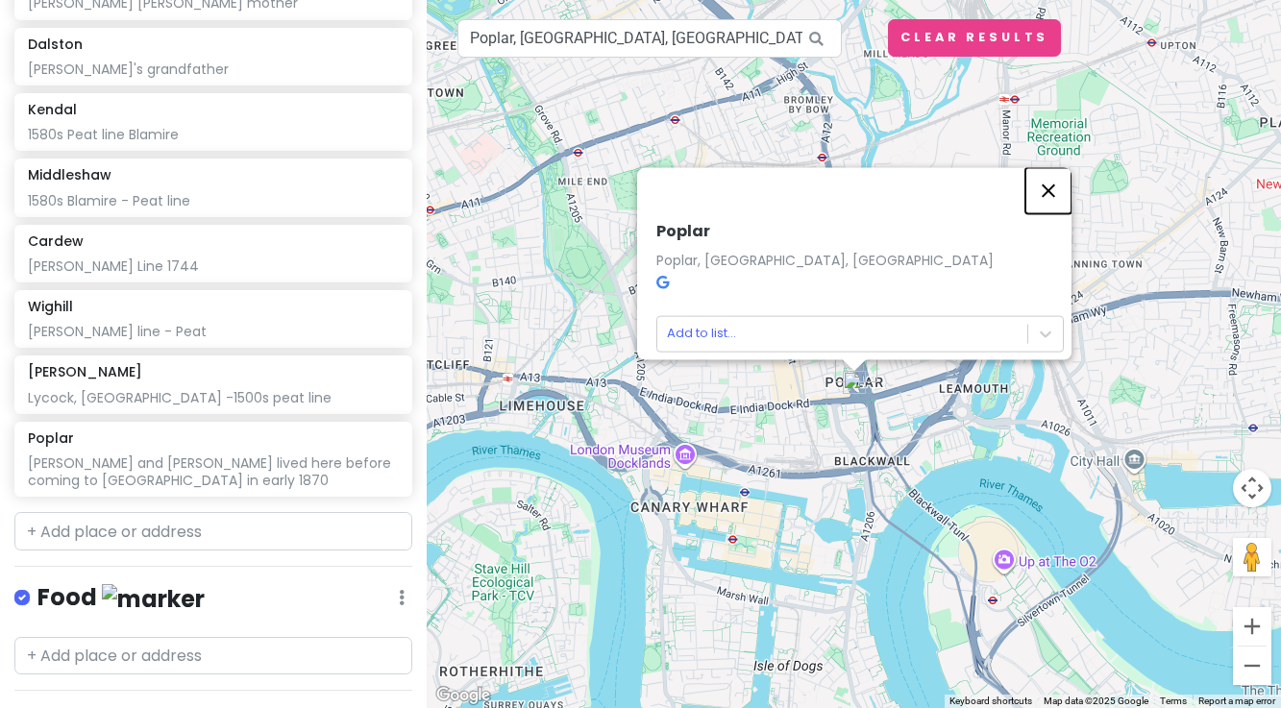
click at [1057, 176] on button "Close" at bounding box center [1048, 190] width 46 height 46
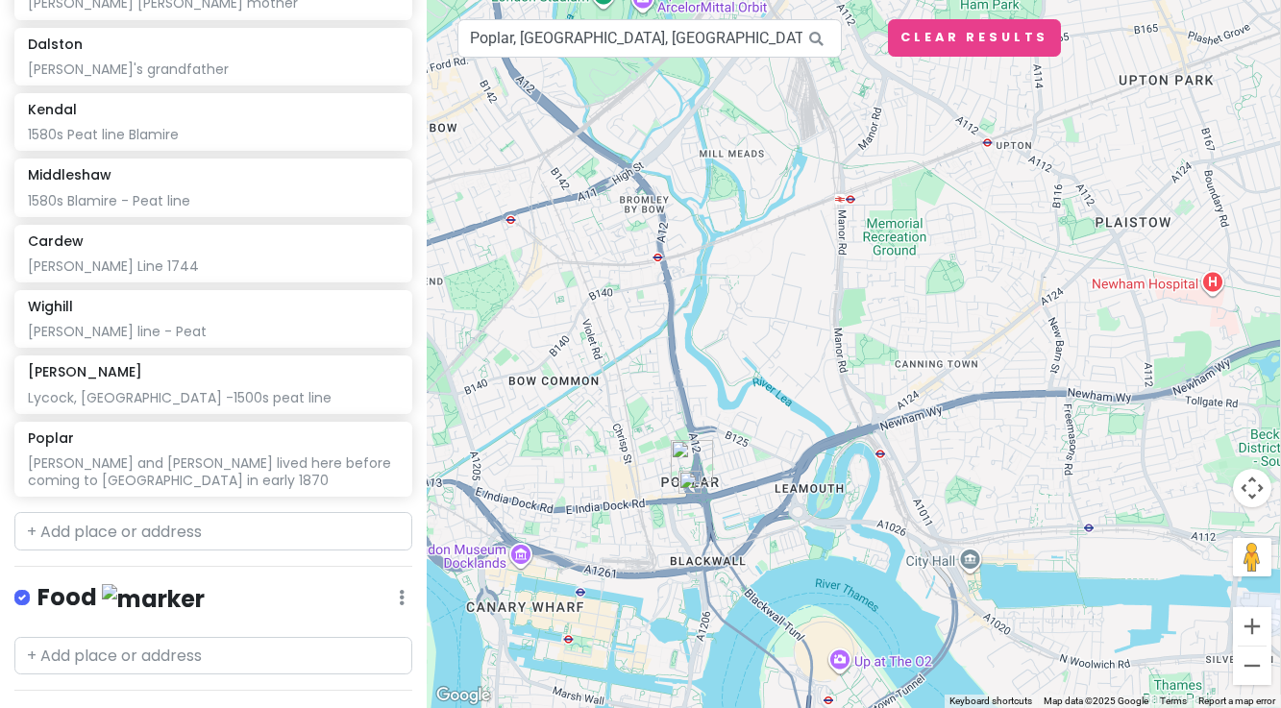
drag, startPoint x: 900, startPoint y: 423, endPoint x: 734, endPoint y: 525, distance: 194.2
click at [734, 526] on div at bounding box center [854, 354] width 854 height 708
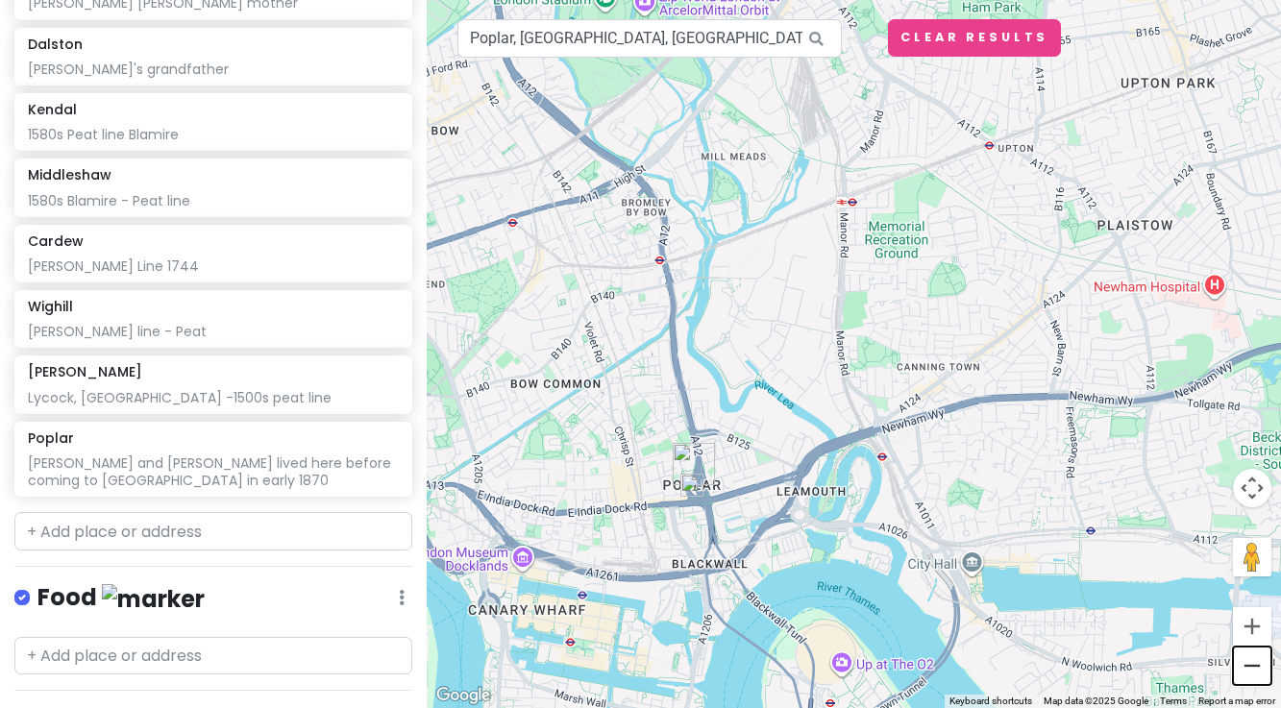
click at [1255, 666] on button "Zoom out" at bounding box center [1252, 666] width 38 height 38
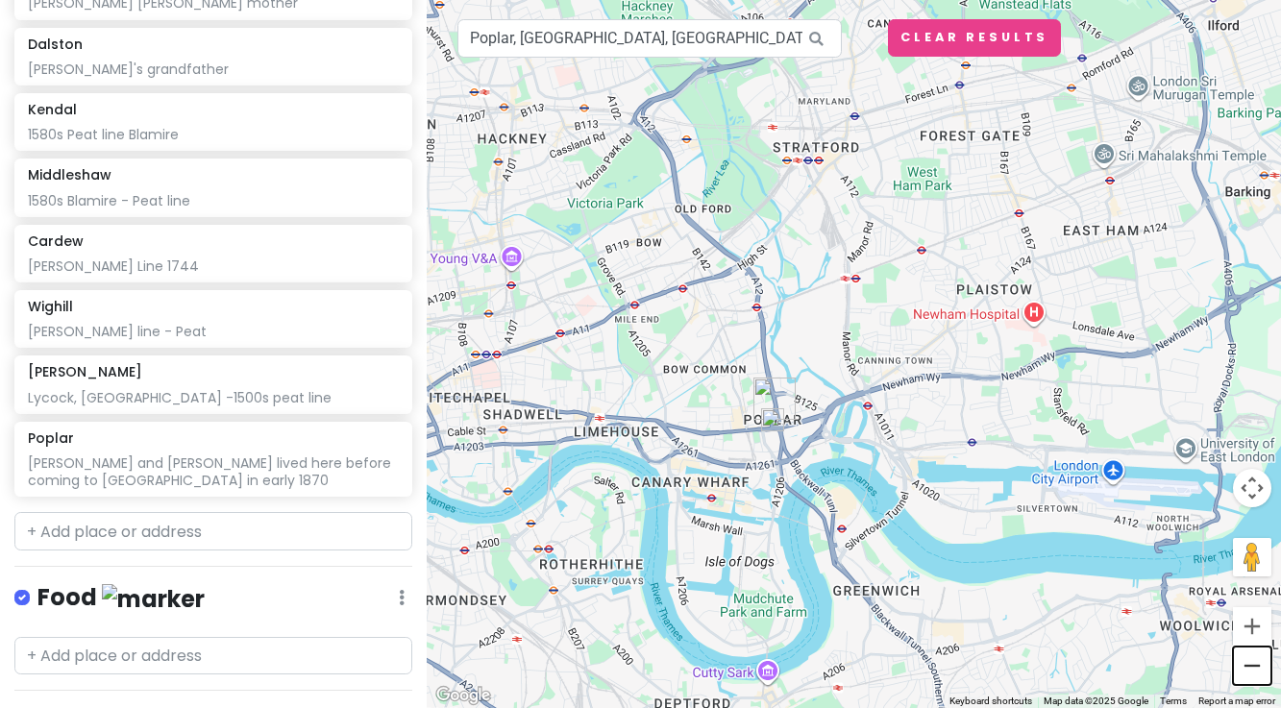
click at [1255, 666] on button "Zoom out" at bounding box center [1252, 666] width 38 height 38
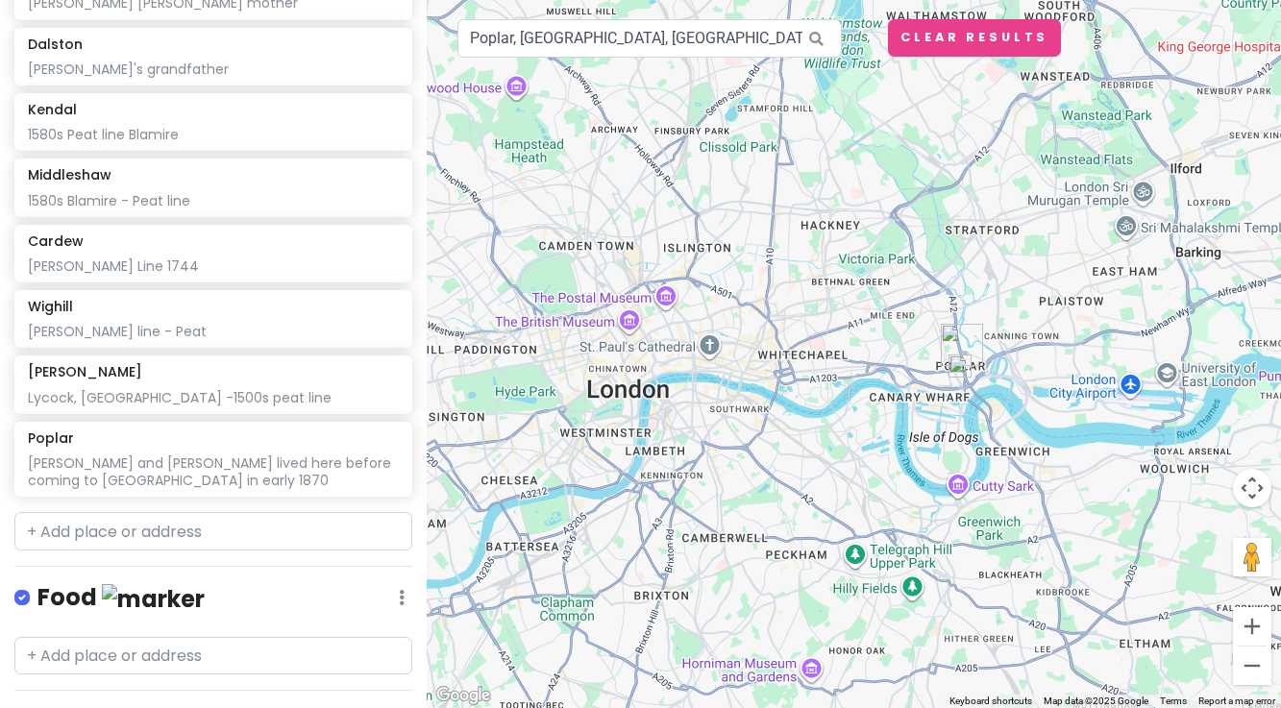
drag, startPoint x: 957, startPoint y: 482, endPoint x: 1104, endPoint y: 462, distance: 148.4
click at [1104, 462] on div at bounding box center [854, 354] width 854 height 708
click at [119, 512] on input "text" at bounding box center [213, 531] width 398 height 38
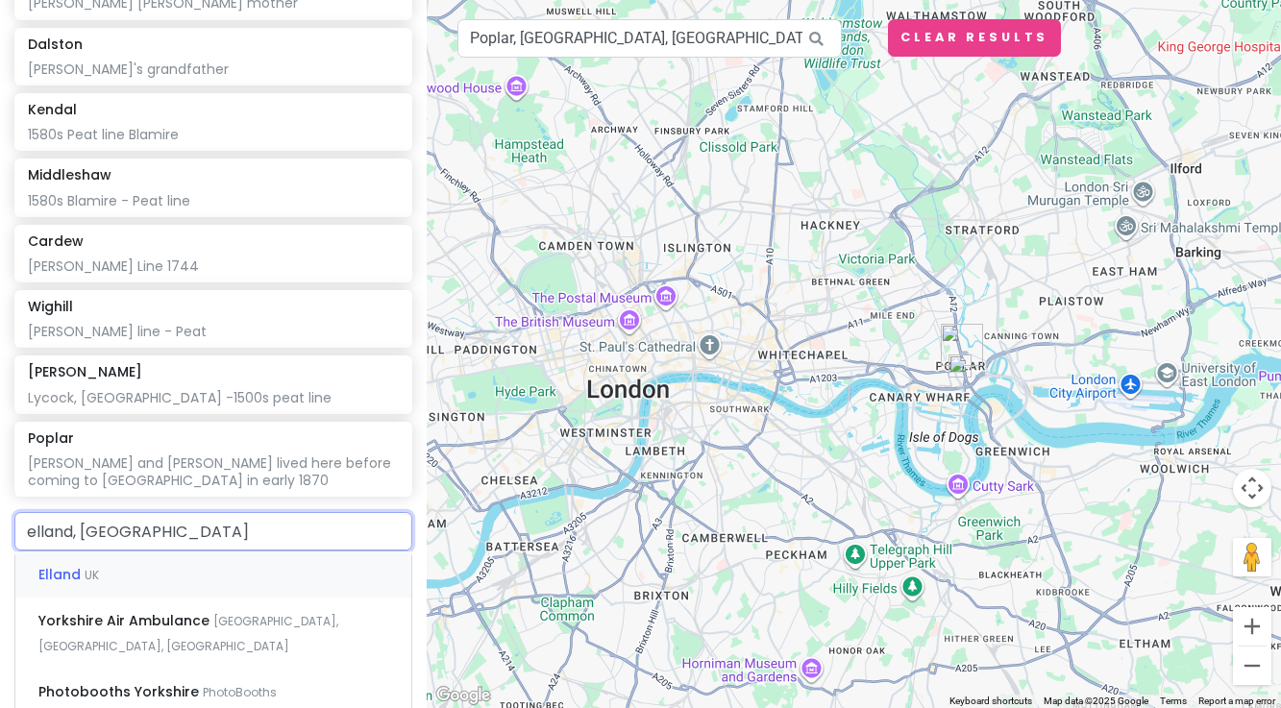
click at [71, 565] on span "Elland" at bounding box center [61, 574] width 46 height 19
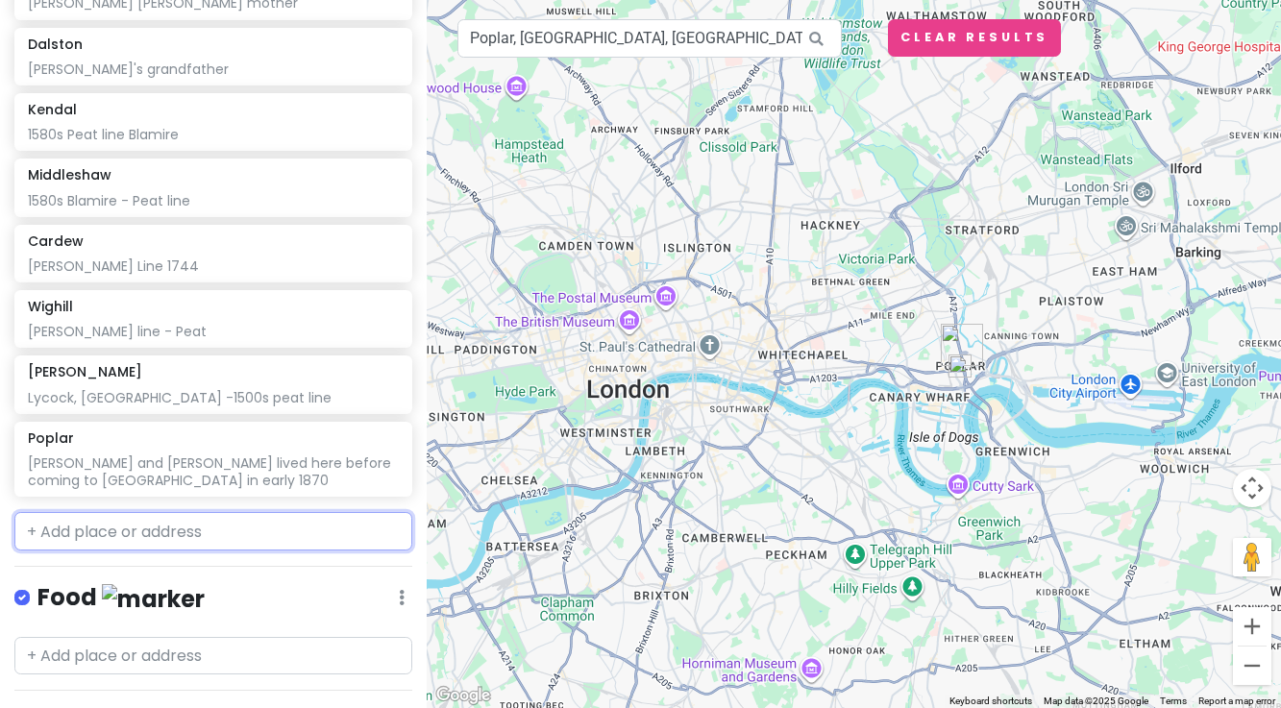
scroll to position [635, 0]
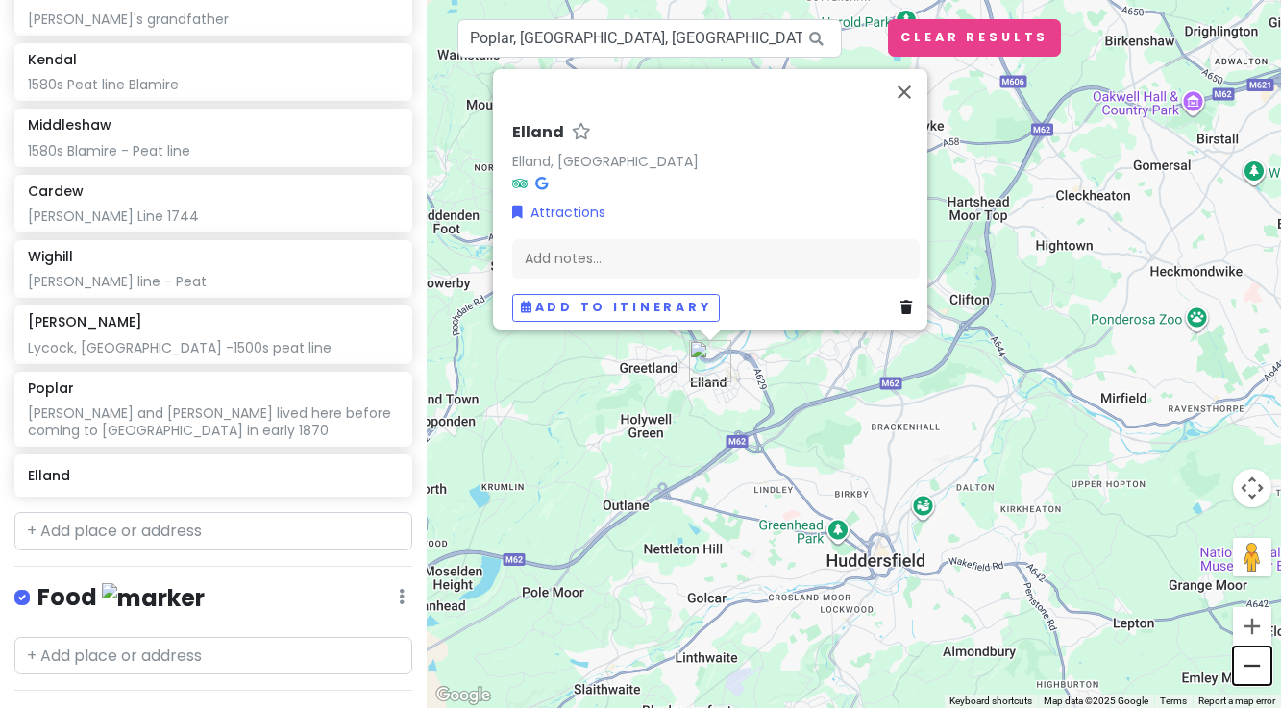
click at [1257, 669] on button "Zoom out" at bounding box center [1252, 666] width 38 height 38
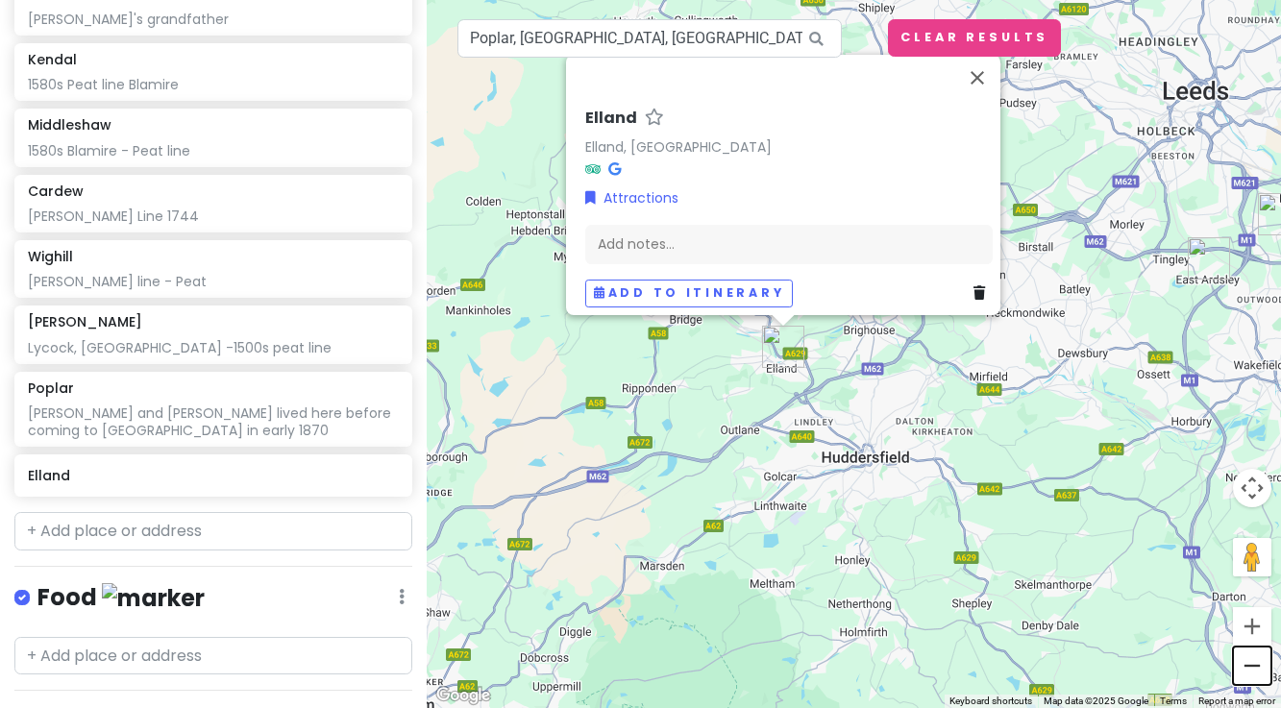
click at [1257, 669] on button "Zoom out" at bounding box center [1252, 666] width 38 height 38
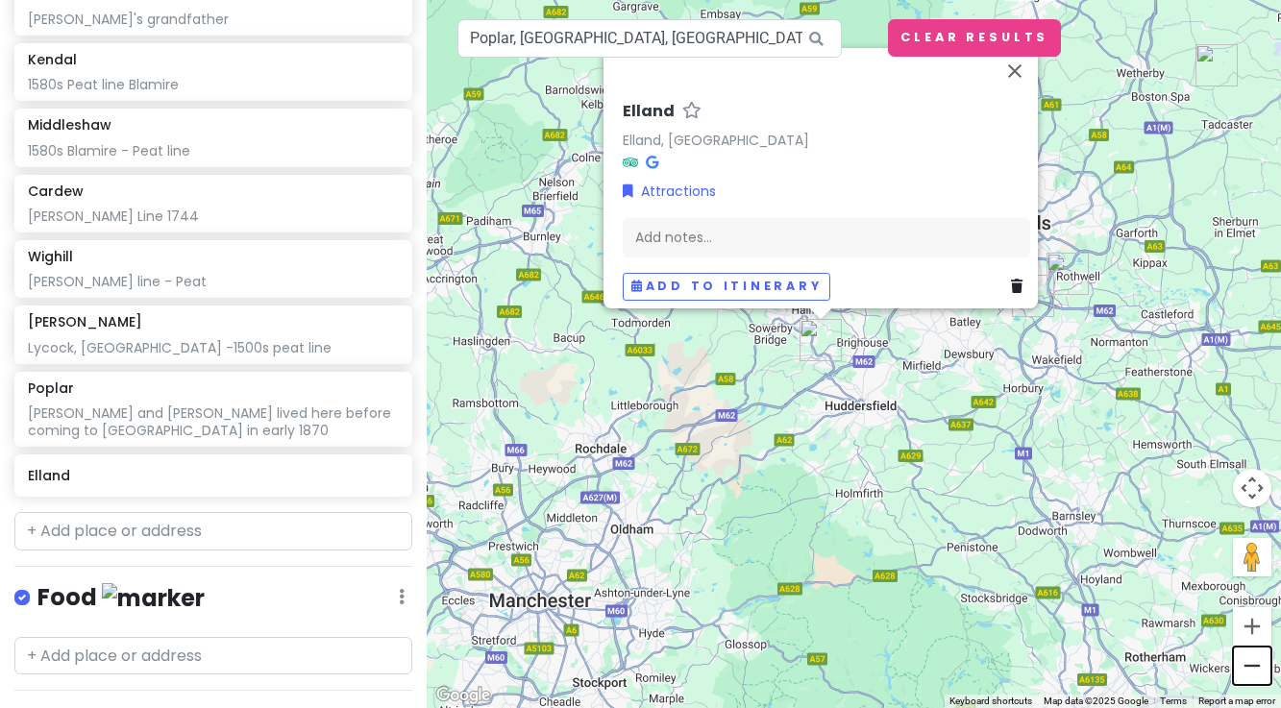
click at [1257, 669] on button "Zoom out" at bounding box center [1252, 666] width 38 height 38
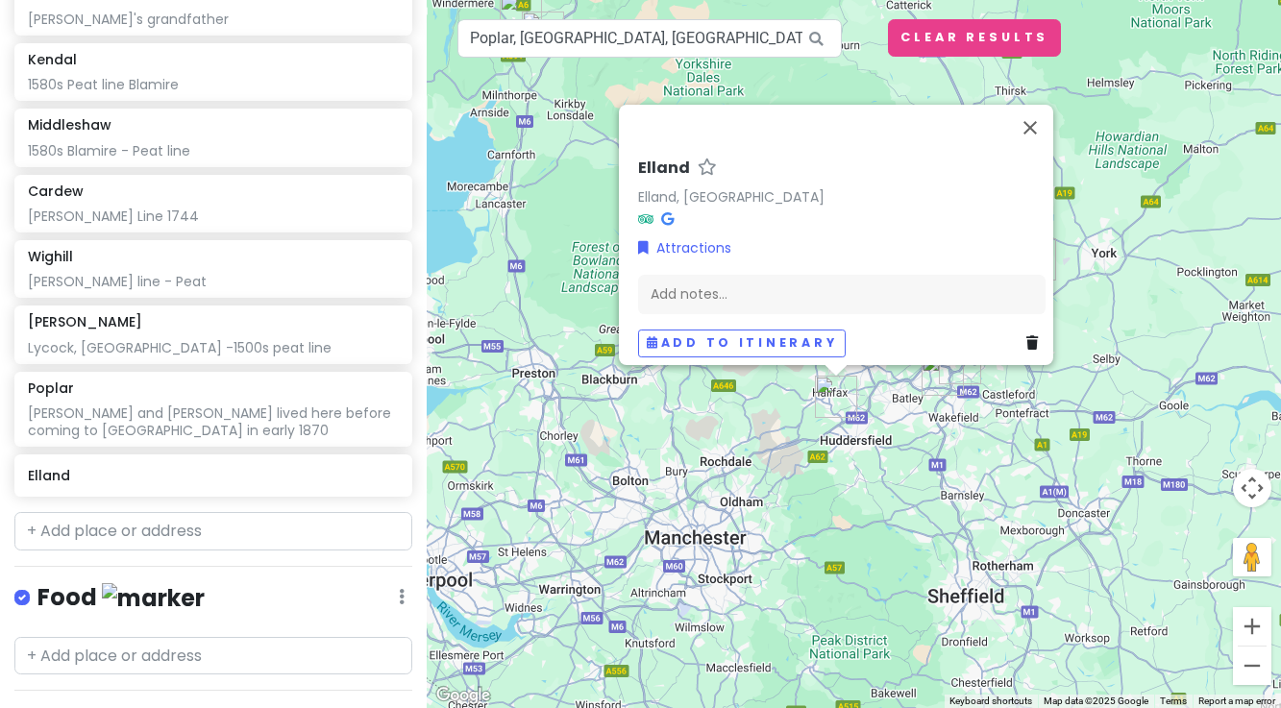
drag, startPoint x: 1013, startPoint y: 403, endPoint x: 1013, endPoint y: 471, distance: 68.2
click at [1013, 471] on div "[PERSON_NAME], [GEOGRAPHIC_DATA] Attractions Add notes... Add to itinerary" at bounding box center [854, 354] width 854 height 708
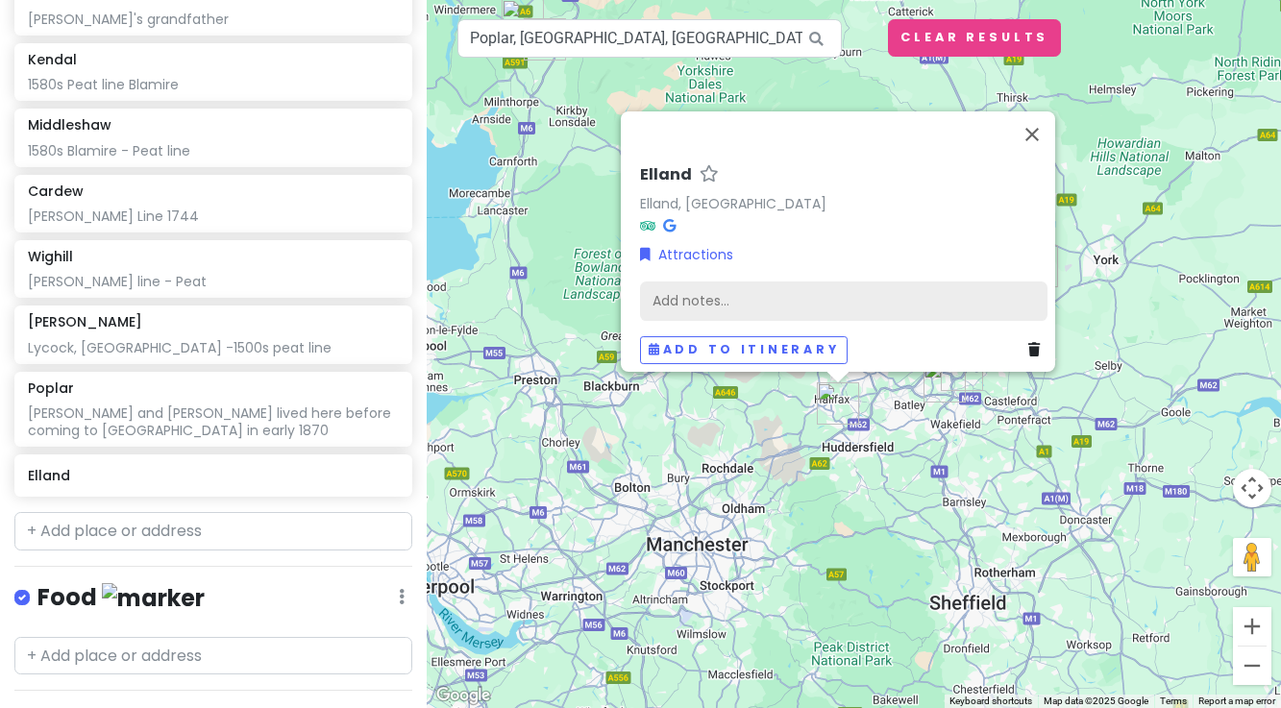
click at [687, 292] on div "Add notes..." at bounding box center [843, 301] width 407 height 40
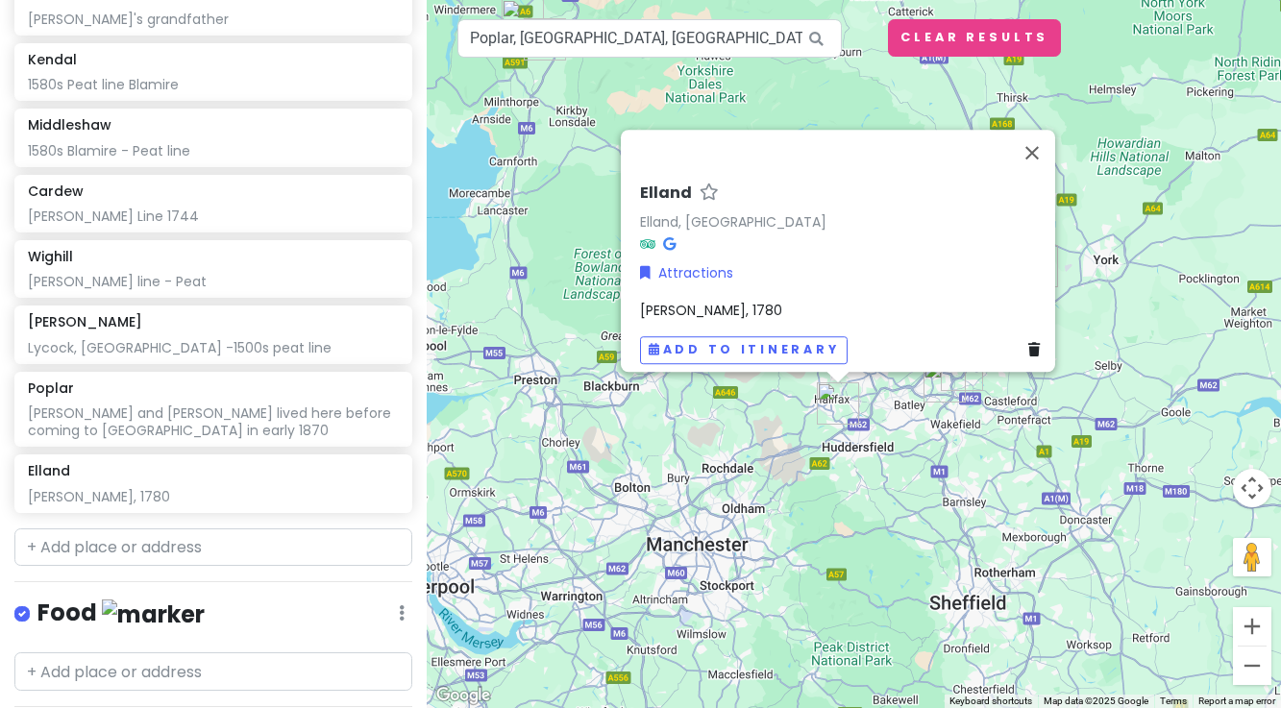
scroll to position [652, 0]
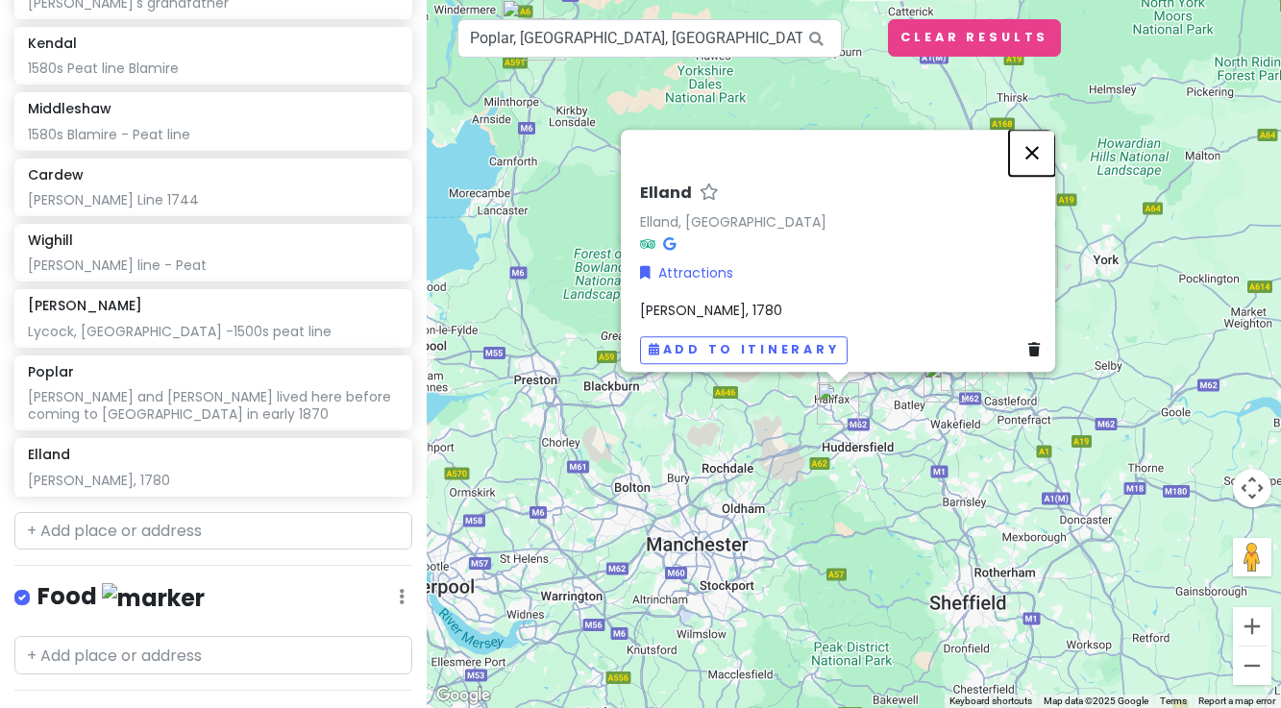
click at [1041, 143] on button "Close" at bounding box center [1032, 153] width 46 height 46
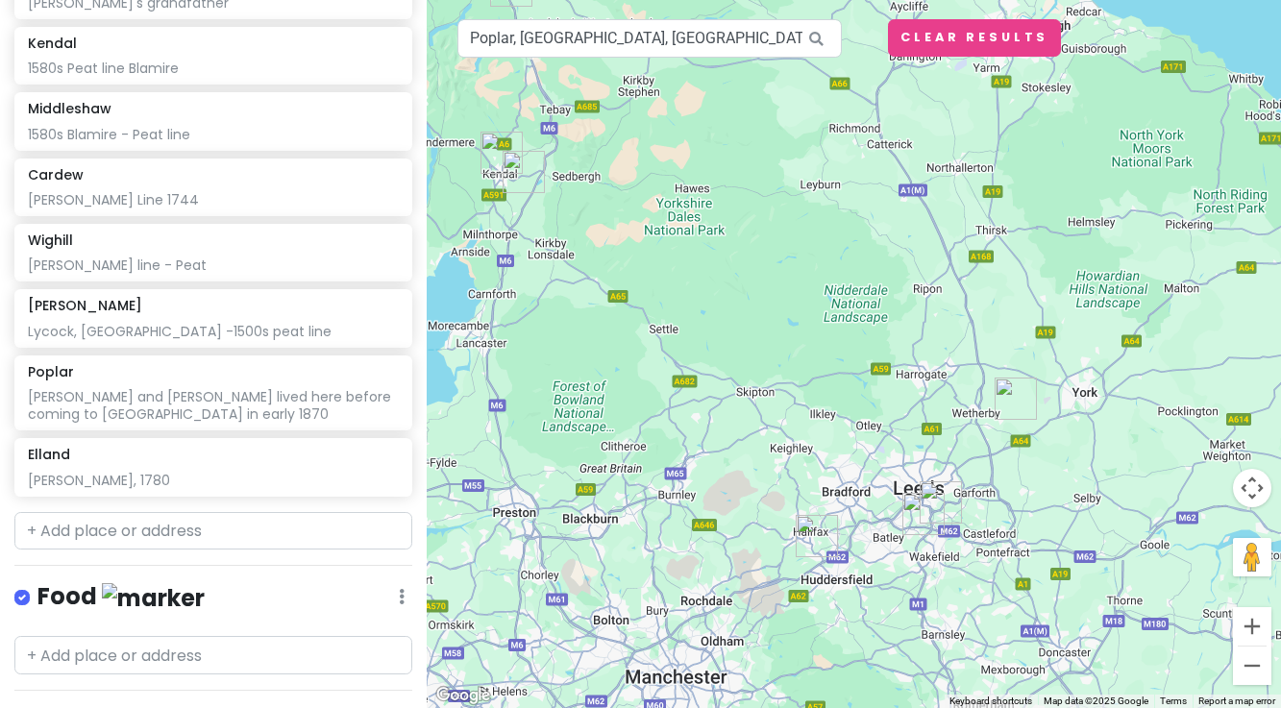
drag, startPoint x: 1135, startPoint y: 361, endPoint x: 1112, endPoint y: 491, distance: 131.8
click at [1112, 492] on div at bounding box center [854, 354] width 854 height 708
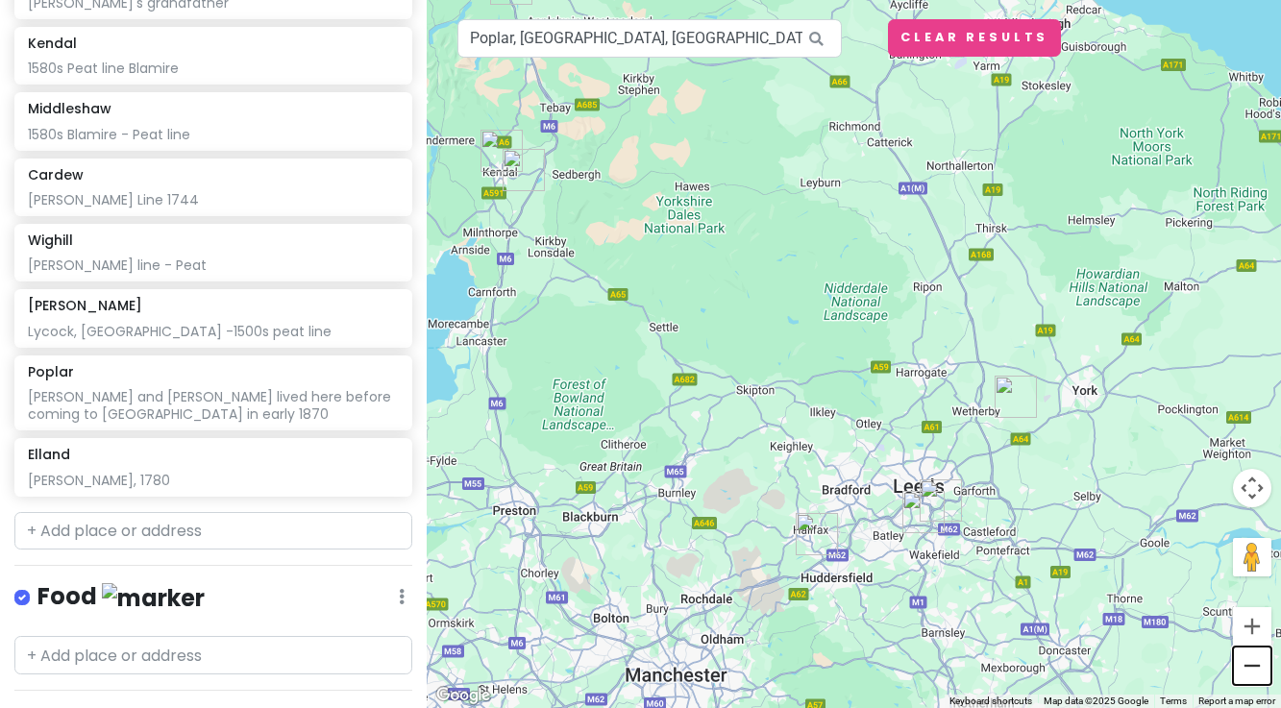
click at [1250, 672] on button "Zoom out" at bounding box center [1252, 666] width 38 height 38
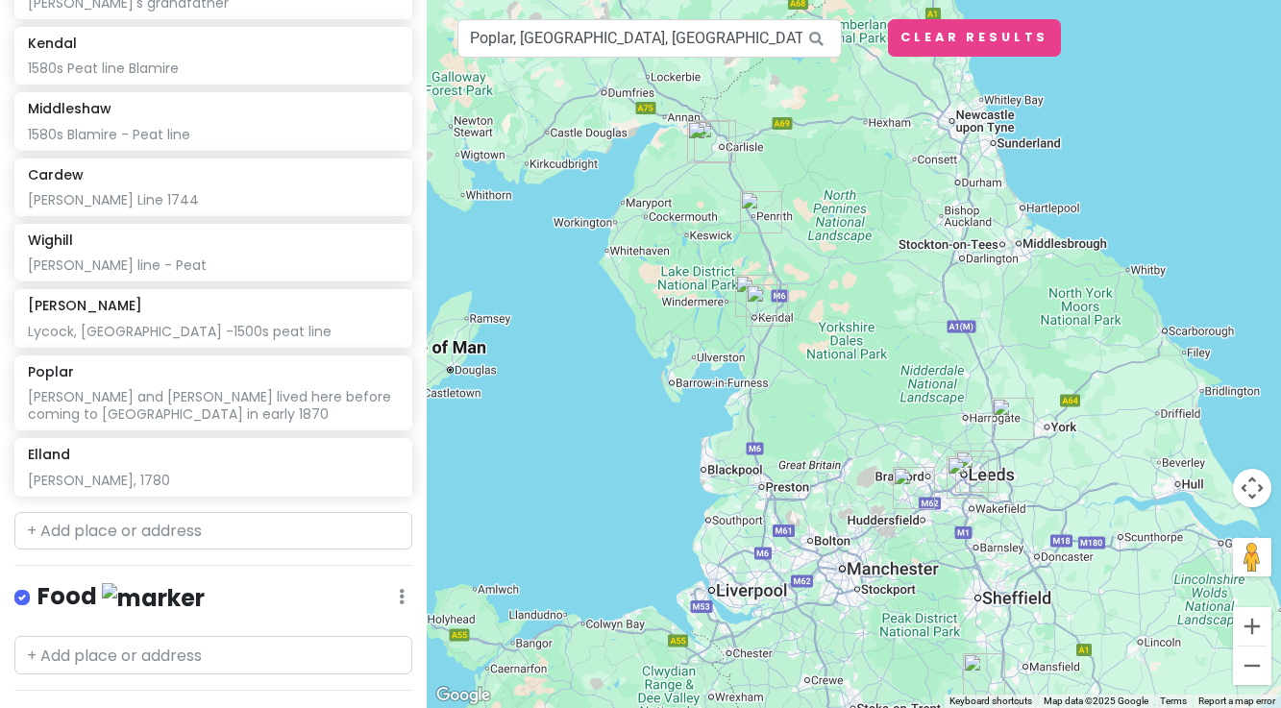
drag, startPoint x: 812, startPoint y: 495, endPoint x: 889, endPoint y: 551, distance: 95.0
click at [889, 551] on div at bounding box center [854, 354] width 854 height 708
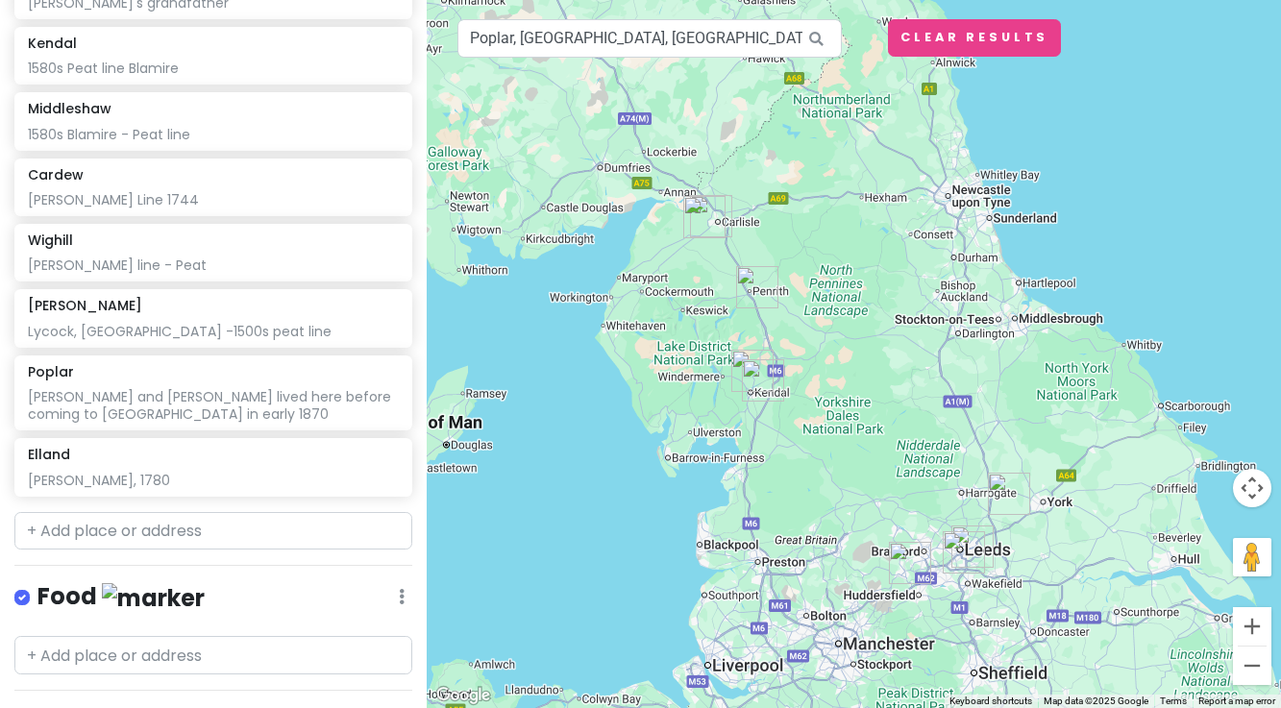
drag, startPoint x: 827, startPoint y: 421, endPoint x: 823, endPoint y: 497, distance: 76.0
click at [823, 497] on div at bounding box center [854, 354] width 854 height 708
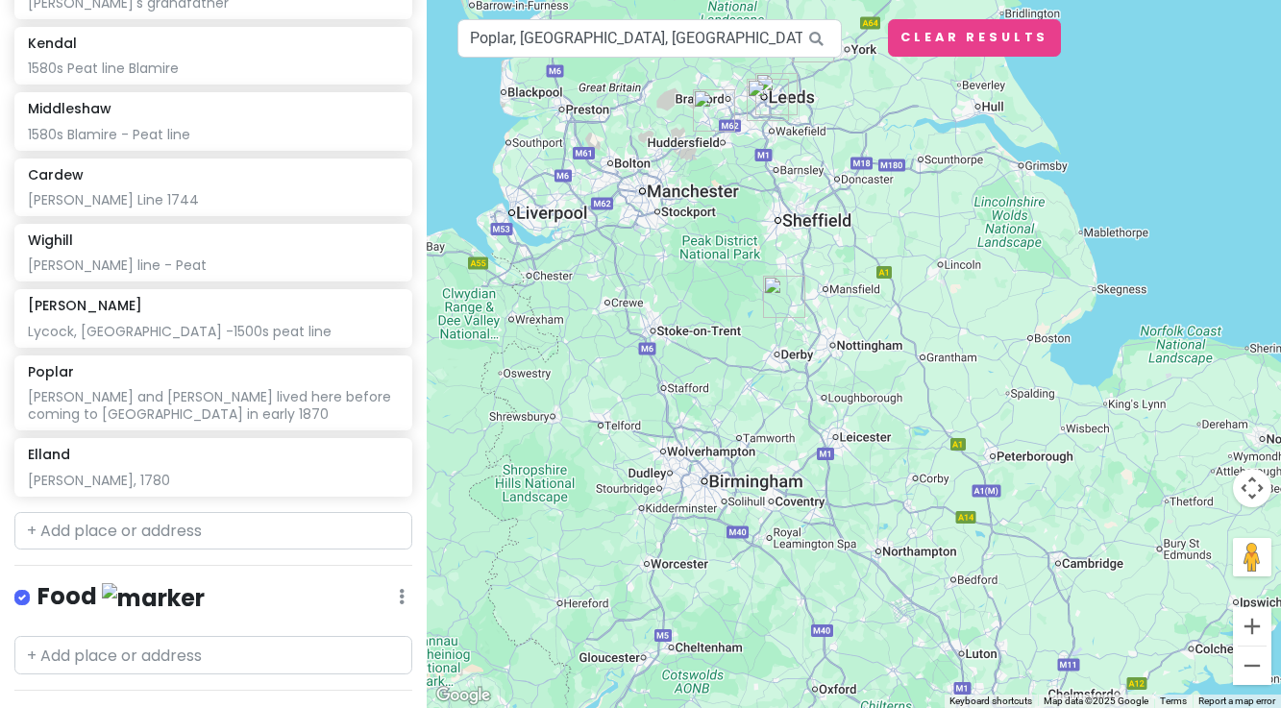
drag, startPoint x: 873, startPoint y: 299, endPoint x: 669, endPoint y: -153, distance: 495.5
click at [669, 0] on html "Heage, [GEOGRAPHIC_DATA] Trip Private Change Dates Make a Copy Delete Trip Go P…" at bounding box center [640, 354] width 1281 height 708
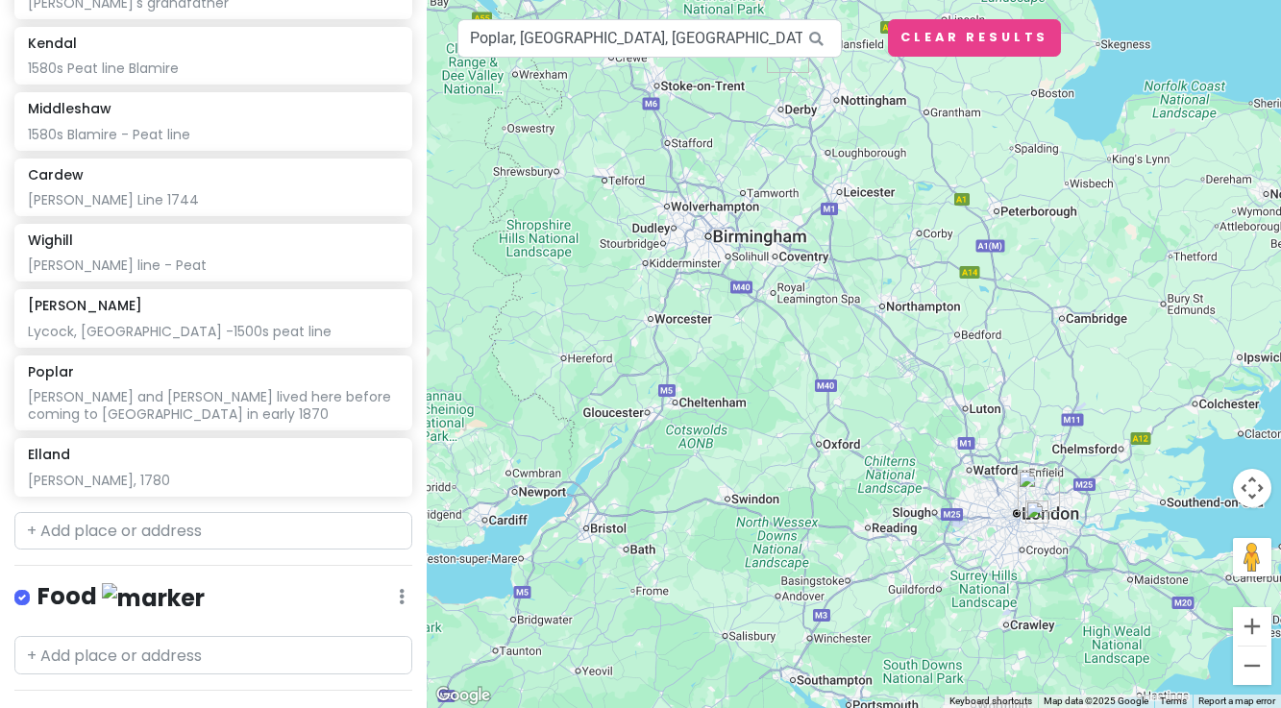
drag, startPoint x: 871, startPoint y: 558, endPoint x: 880, endPoint y: 309, distance: 250.1
click at [880, 309] on div at bounding box center [854, 354] width 854 height 708
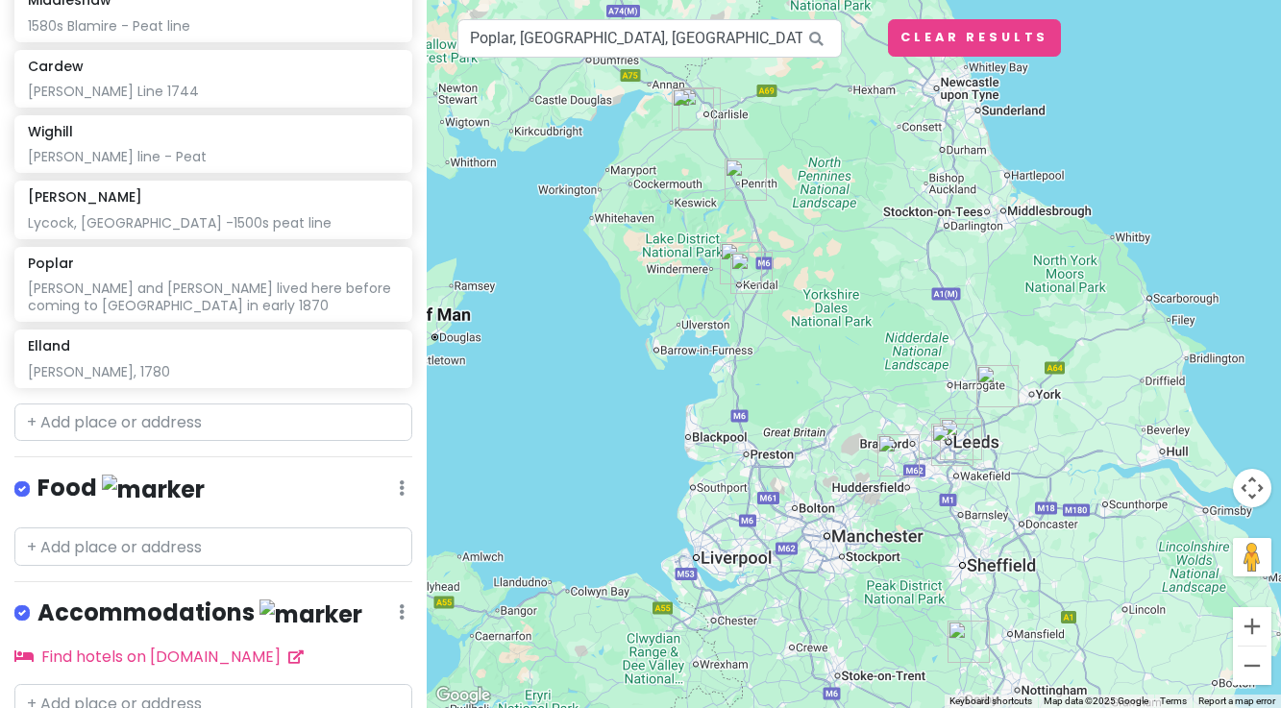
drag, startPoint x: 596, startPoint y: 195, endPoint x: 777, endPoint y: 790, distance: 621.7
click at [777, 707] on html "Heage, [GEOGRAPHIC_DATA] Trip Private Change Dates Make a Copy Delete Trip Go P…" at bounding box center [640, 354] width 1281 height 708
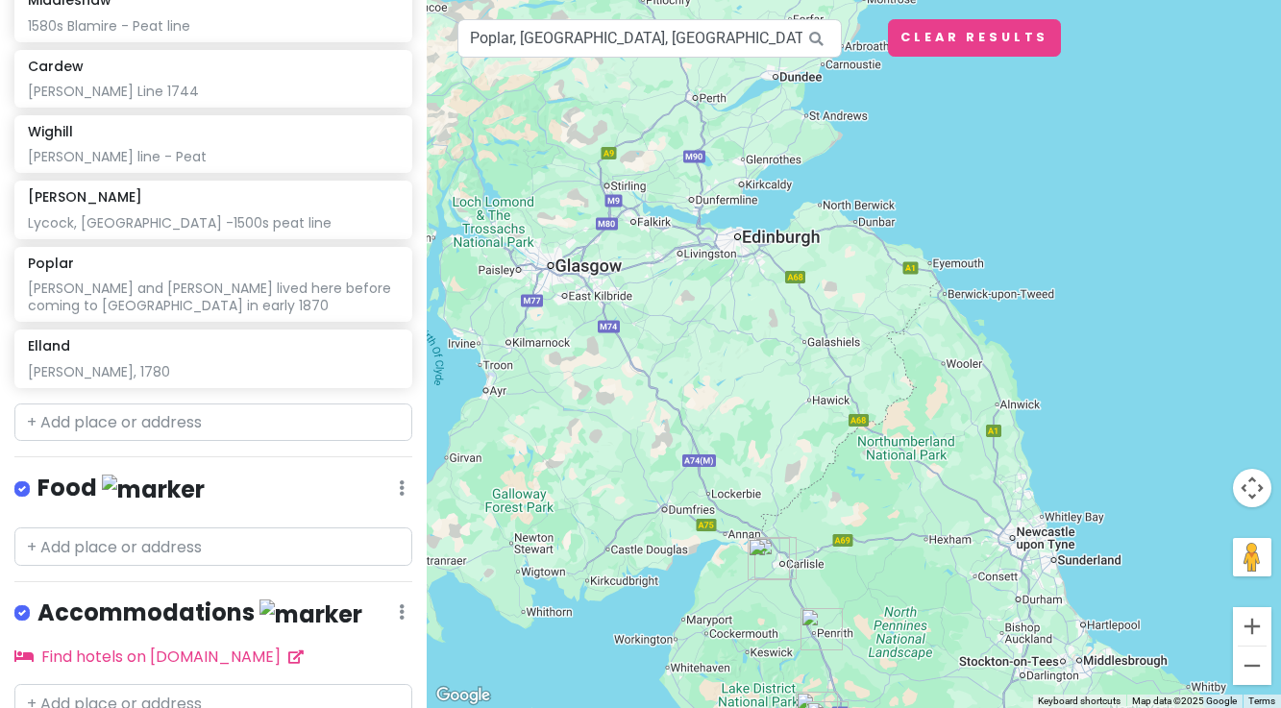
drag, startPoint x: 817, startPoint y: 237, endPoint x: 893, endPoint y: 668, distance: 437.2
click at [893, 668] on div at bounding box center [854, 354] width 854 height 708
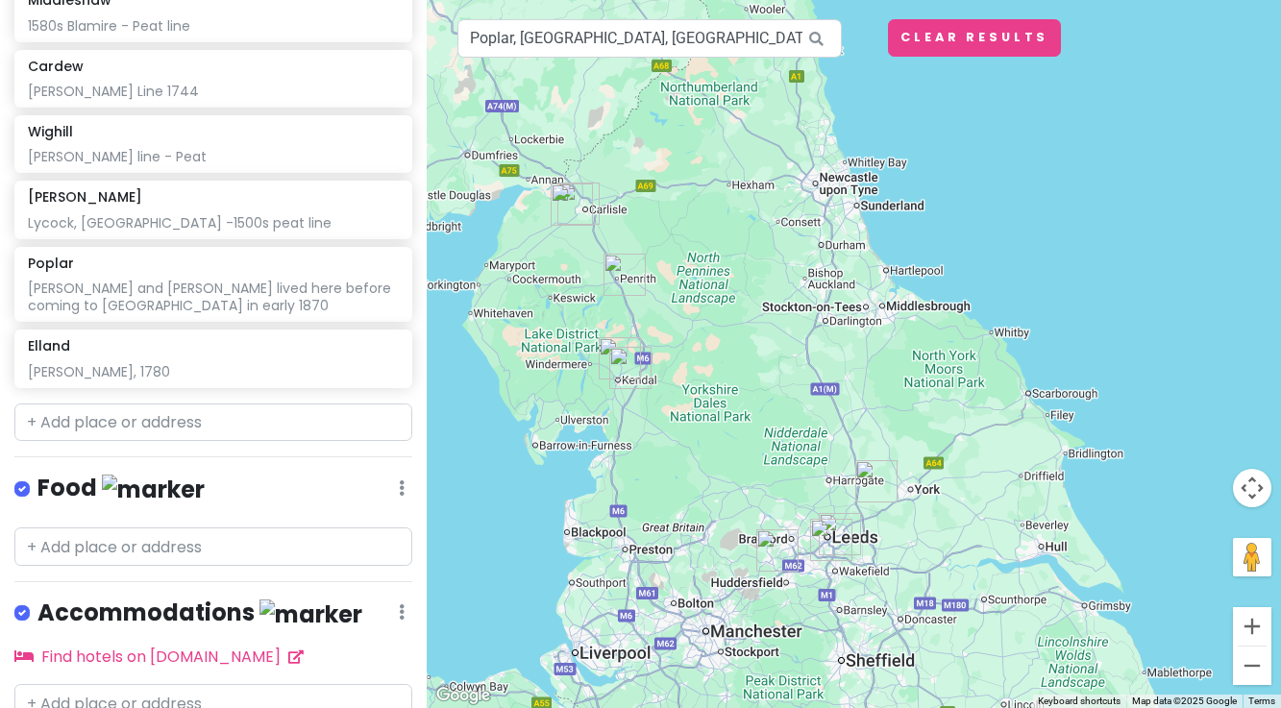
drag, startPoint x: 808, startPoint y: 433, endPoint x: 612, endPoint y: 81, distance: 403.5
click at [611, 77] on div at bounding box center [854, 354] width 854 height 708
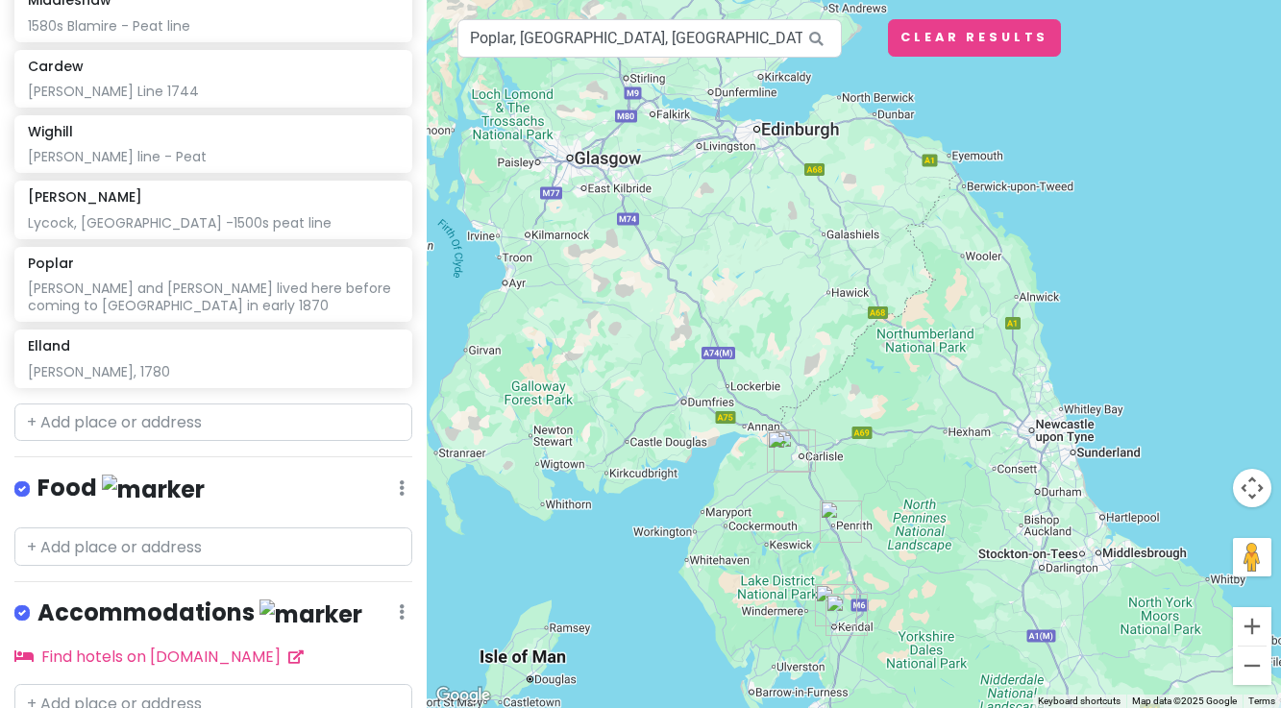
drag, startPoint x: 634, startPoint y: 186, endPoint x: 847, endPoint y: 430, distance: 322.9
click at [847, 430] on div at bounding box center [854, 354] width 854 height 708
